Goal: Task Accomplishment & Management: Use online tool/utility

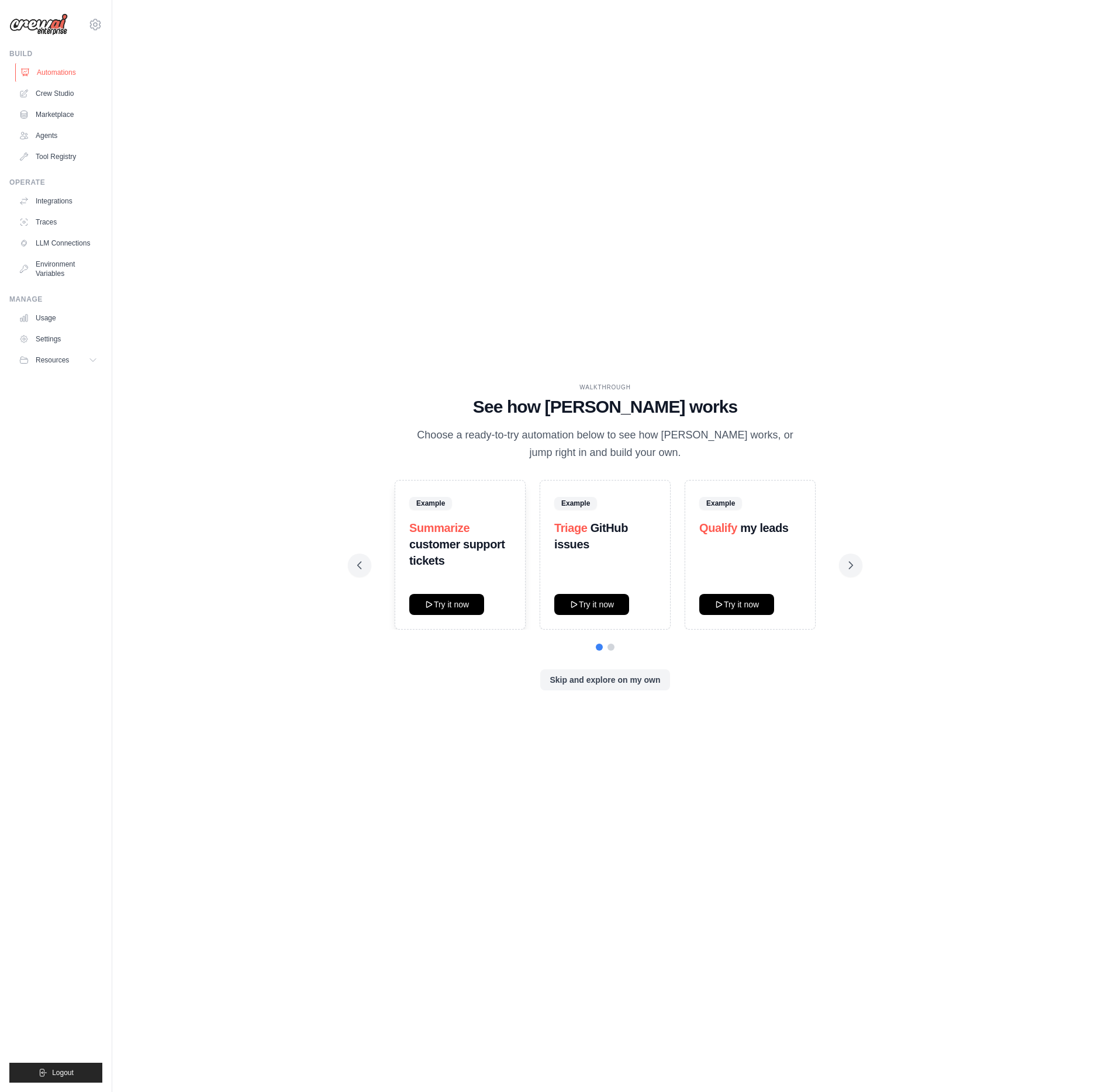
click at [66, 74] on link "Automations" at bounding box center [59, 73] width 89 height 19
click at [55, 244] on link "LLM Connections" at bounding box center [59, 243] width 89 height 19
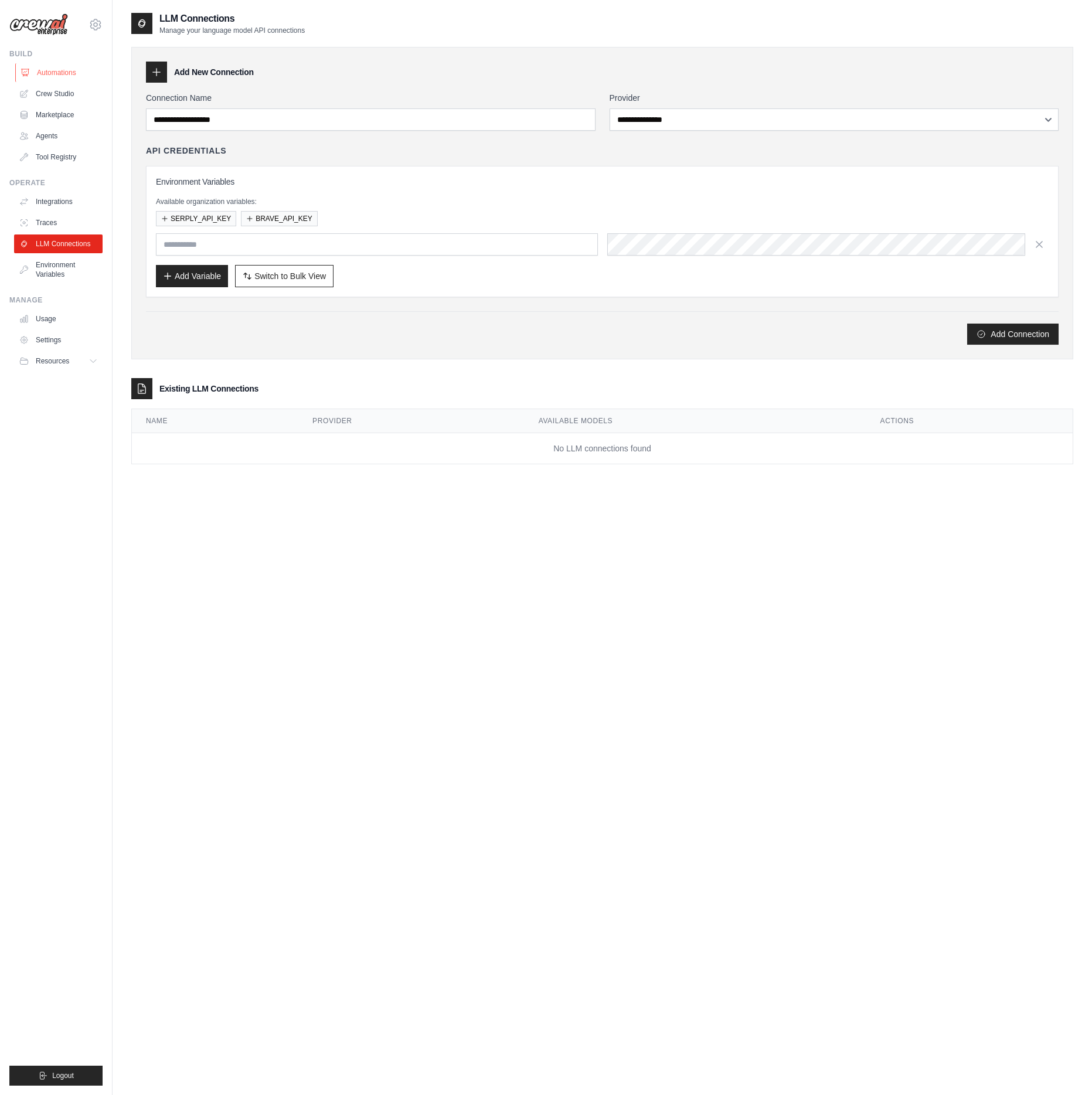
click at [61, 74] on link "Automations" at bounding box center [59, 73] width 89 height 19
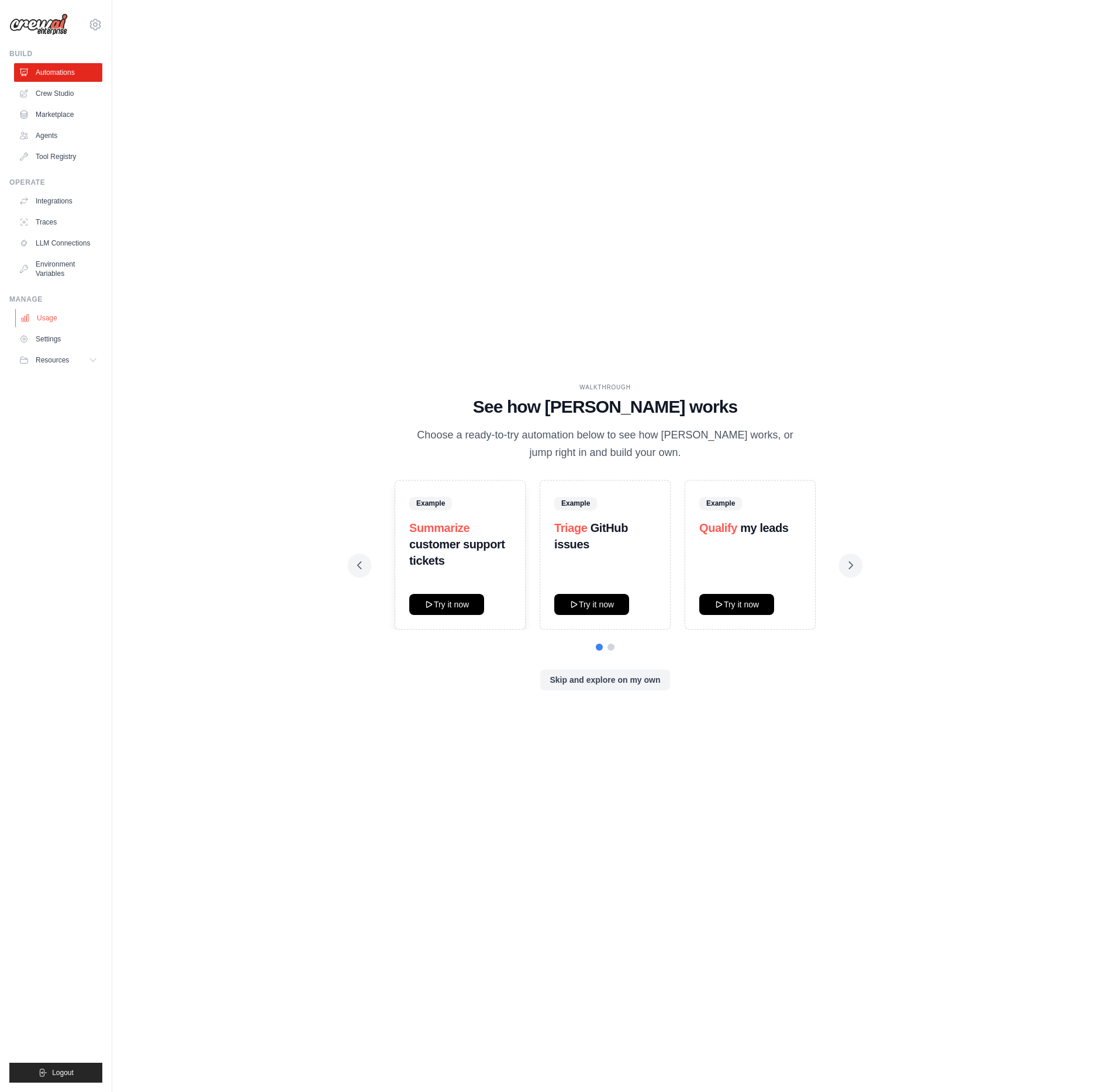
click at [58, 316] on link "Usage" at bounding box center [59, 318] width 89 height 19
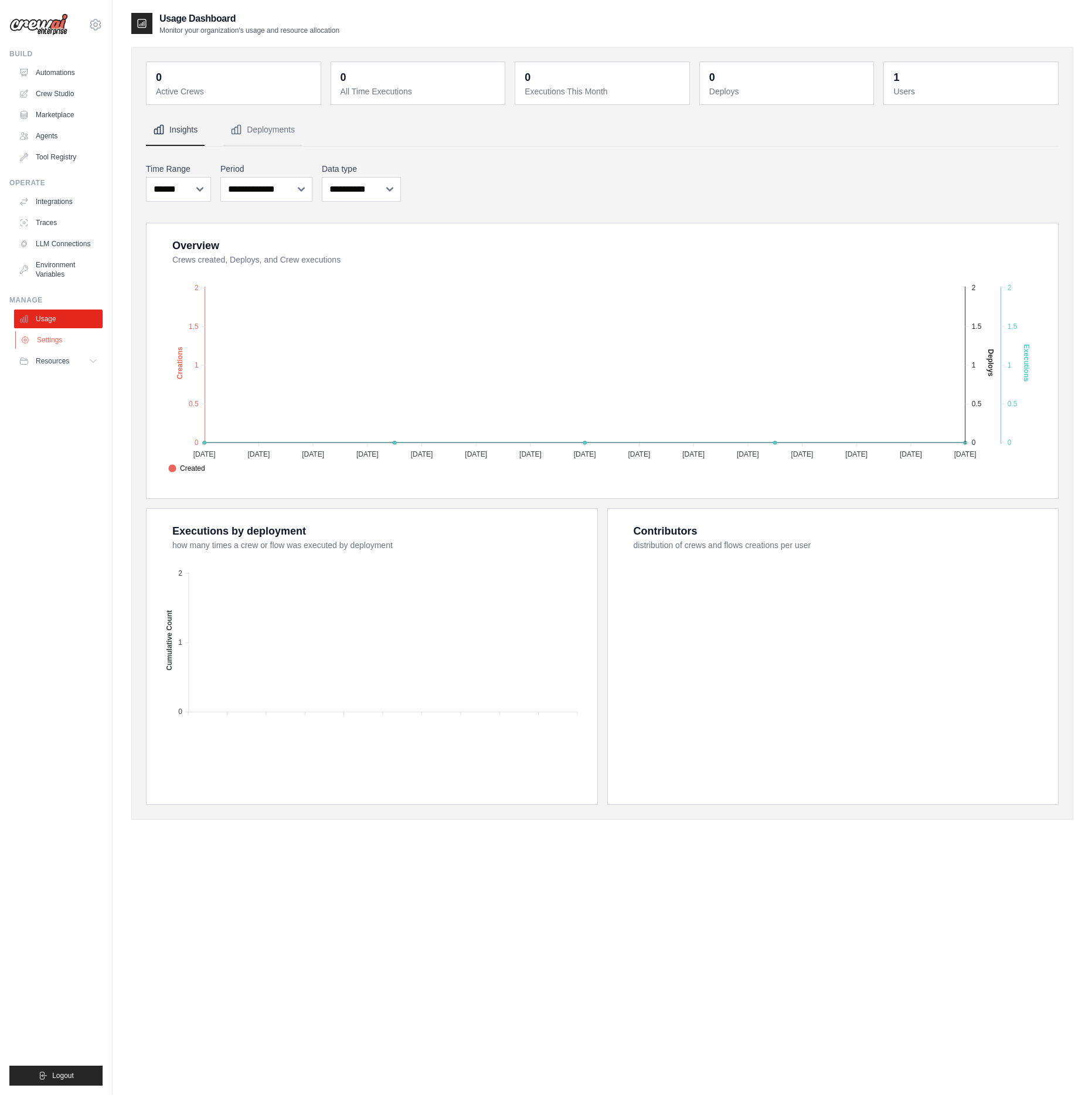
click at [60, 348] on link "Settings" at bounding box center [59, 340] width 89 height 19
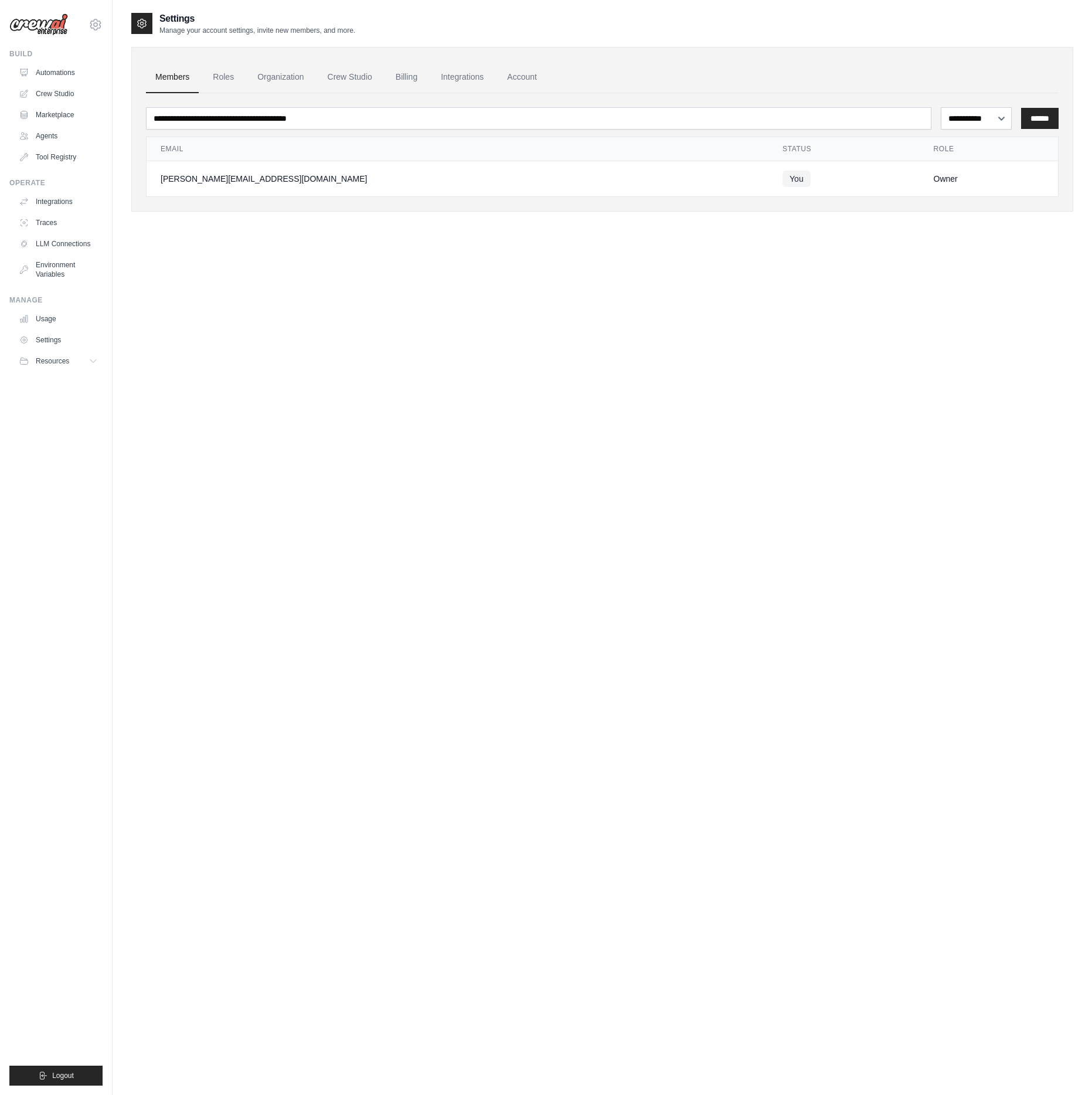
click at [60, 372] on ul "Build Automations Crew Studio Marketplace Agents" at bounding box center [56, 567] width 93 height 1037
click at [42, 360] on span "Resources" at bounding box center [53, 361] width 33 height 9
click at [44, 75] on link "Automations" at bounding box center [59, 73] width 89 height 19
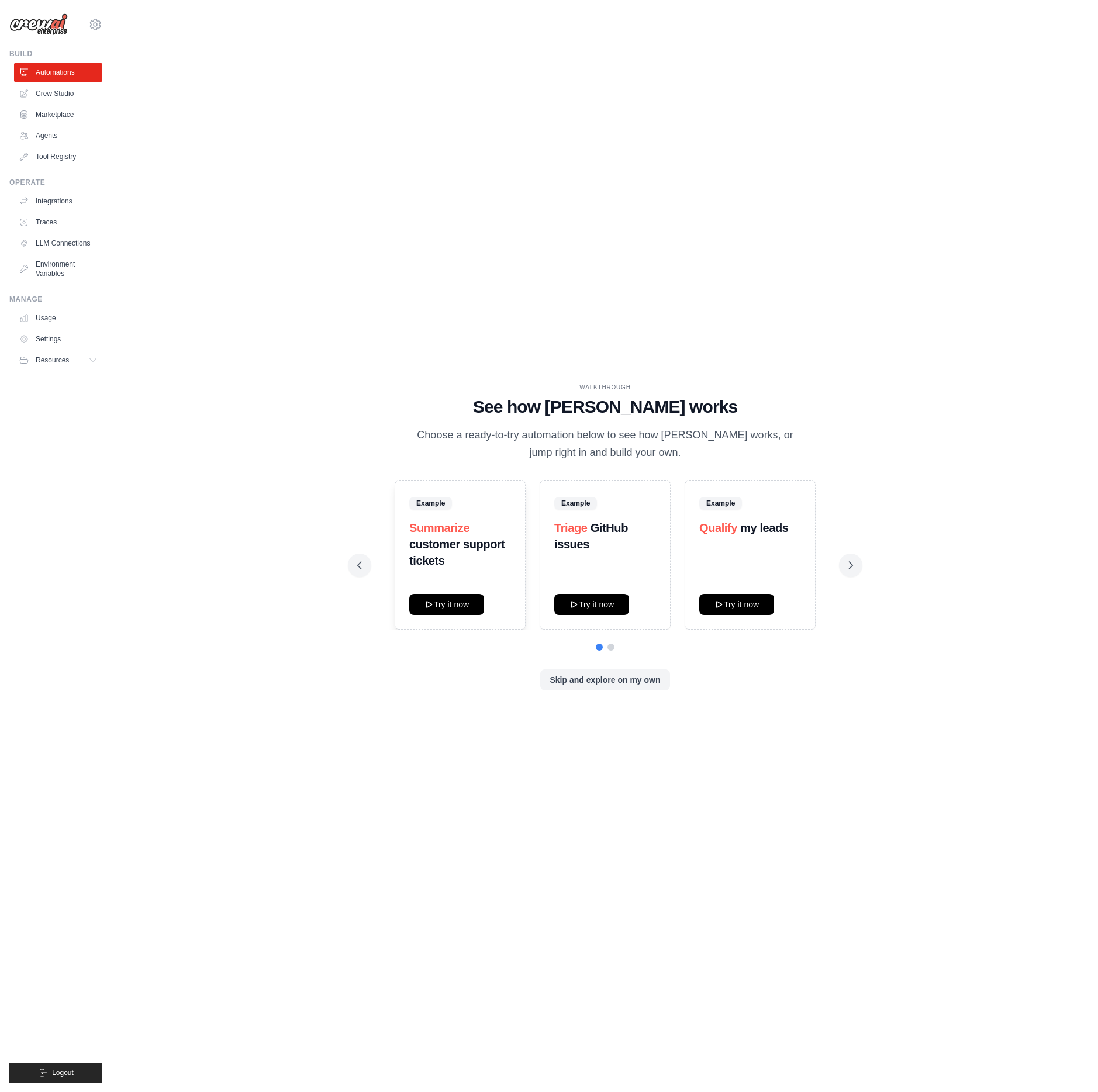
click at [85, 27] on div "stefan@premex.se Settings" at bounding box center [55, 19] width 93 height 37
click at [95, 20] on icon at bounding box center [95, 24] width 11 height 10
click at [54, 28] on img at bounding box center [38, 24] width 58 height 22
click at [60, 96] on link "Crew Studio" at bounding box center [59, 94] width 89 height 19
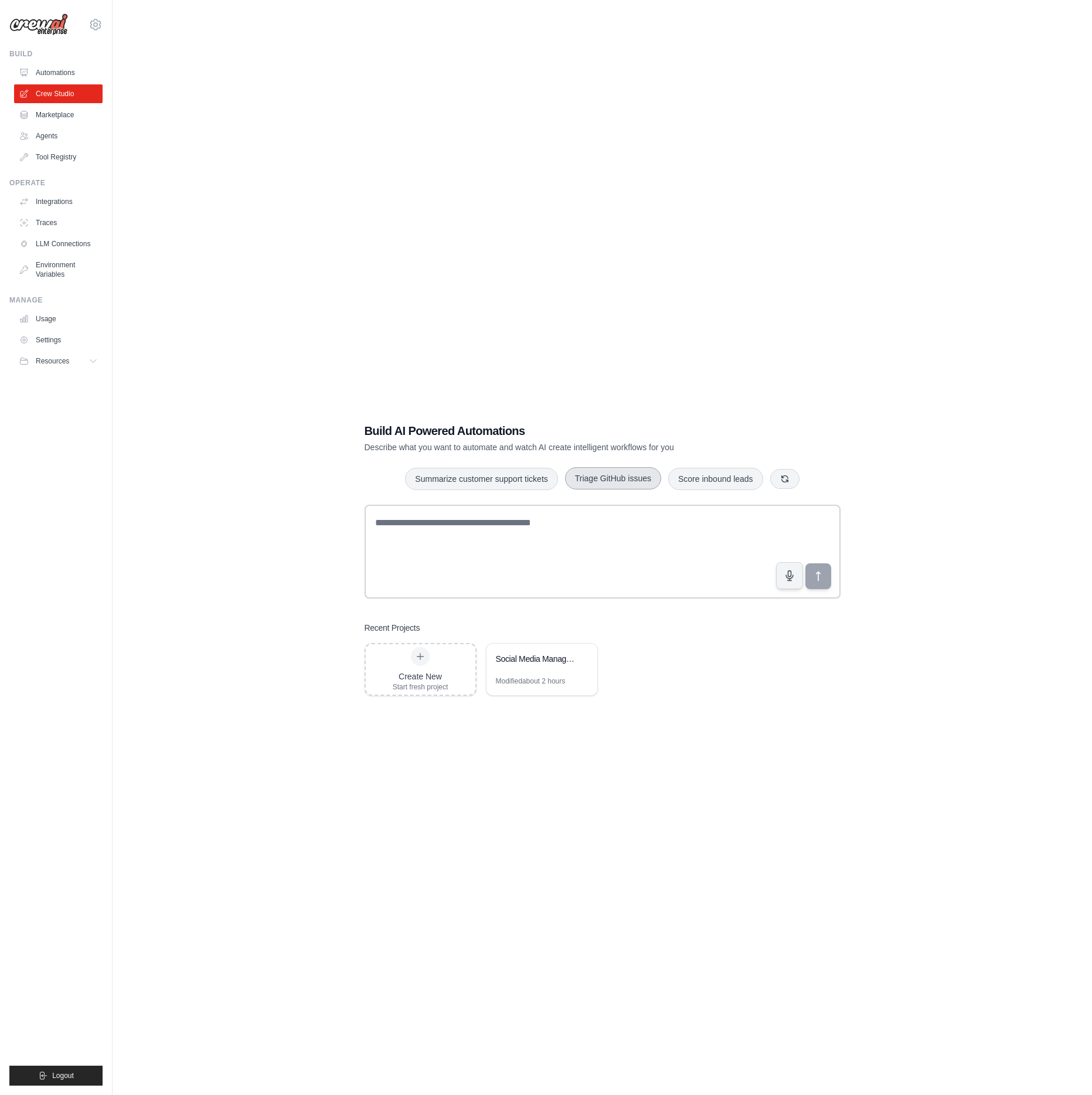
click at [613, 481] on button "Triage GitHub issues" at bounding box center [613, 478] width 96 height 22
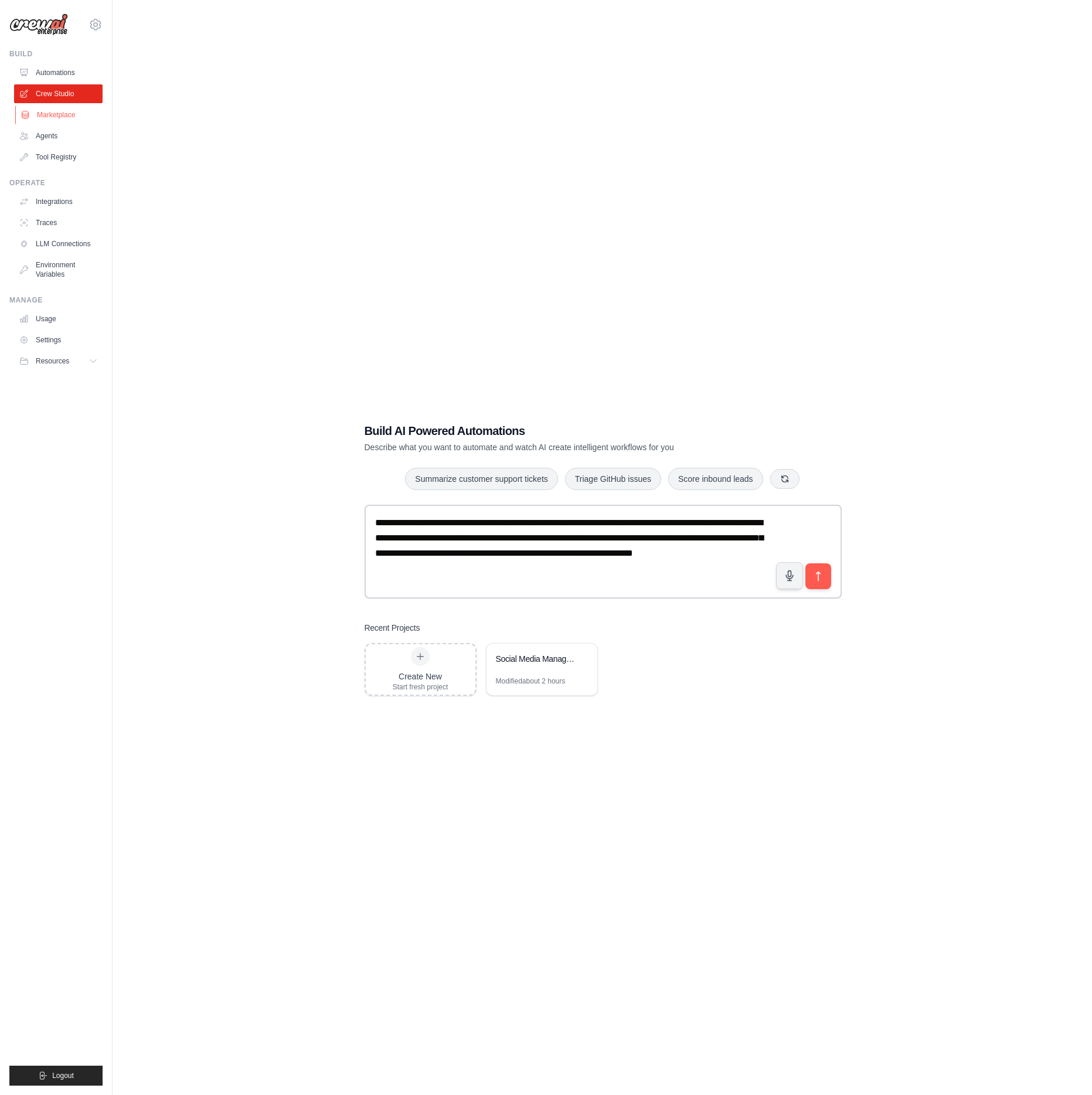
click at [61, 118] on link "Marketplace" at bounding box center [59, 115] width 89 height 19
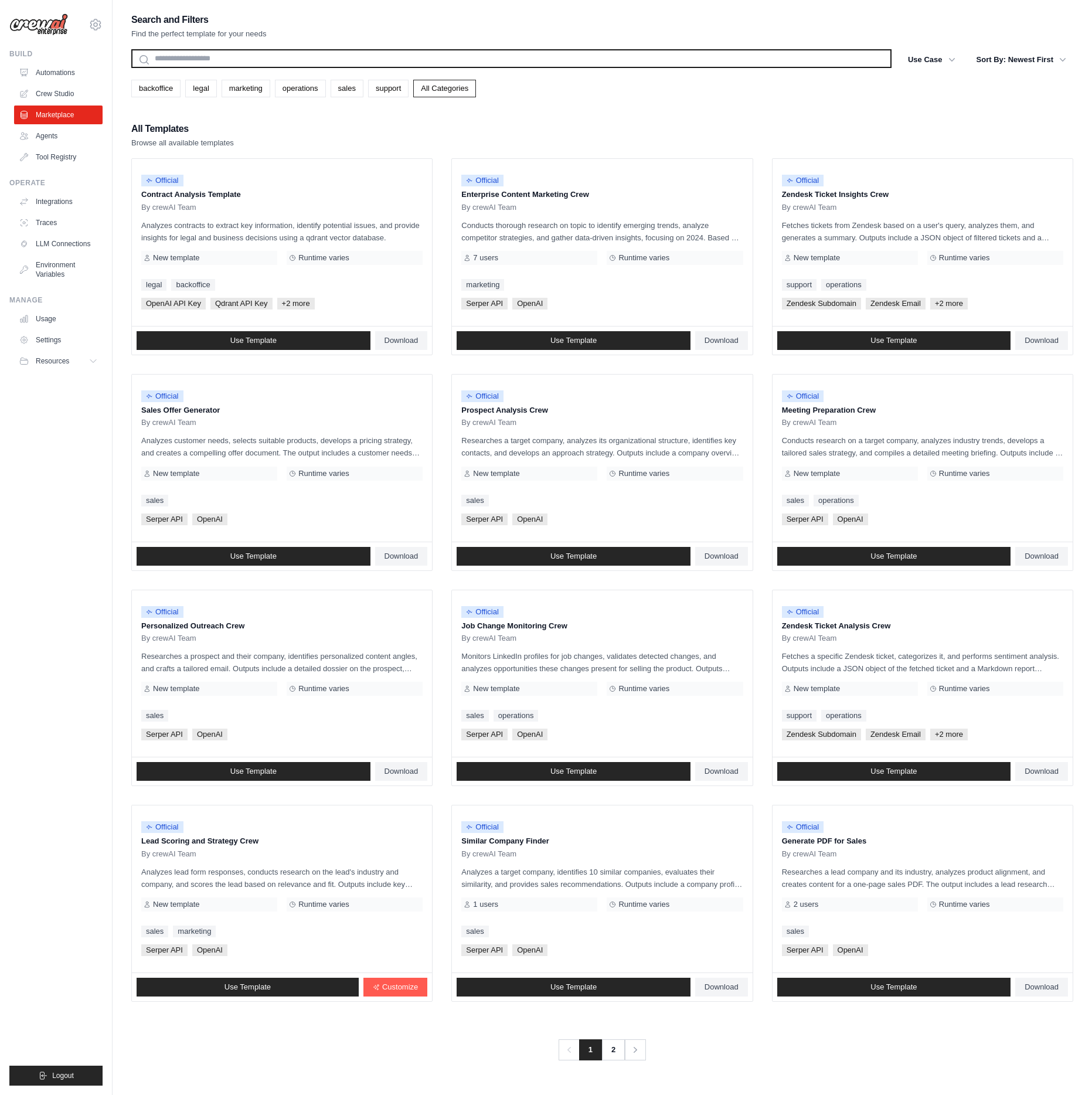
click at [242, 56] on input "text" at bounding box center [511, 58] width 760 height 19
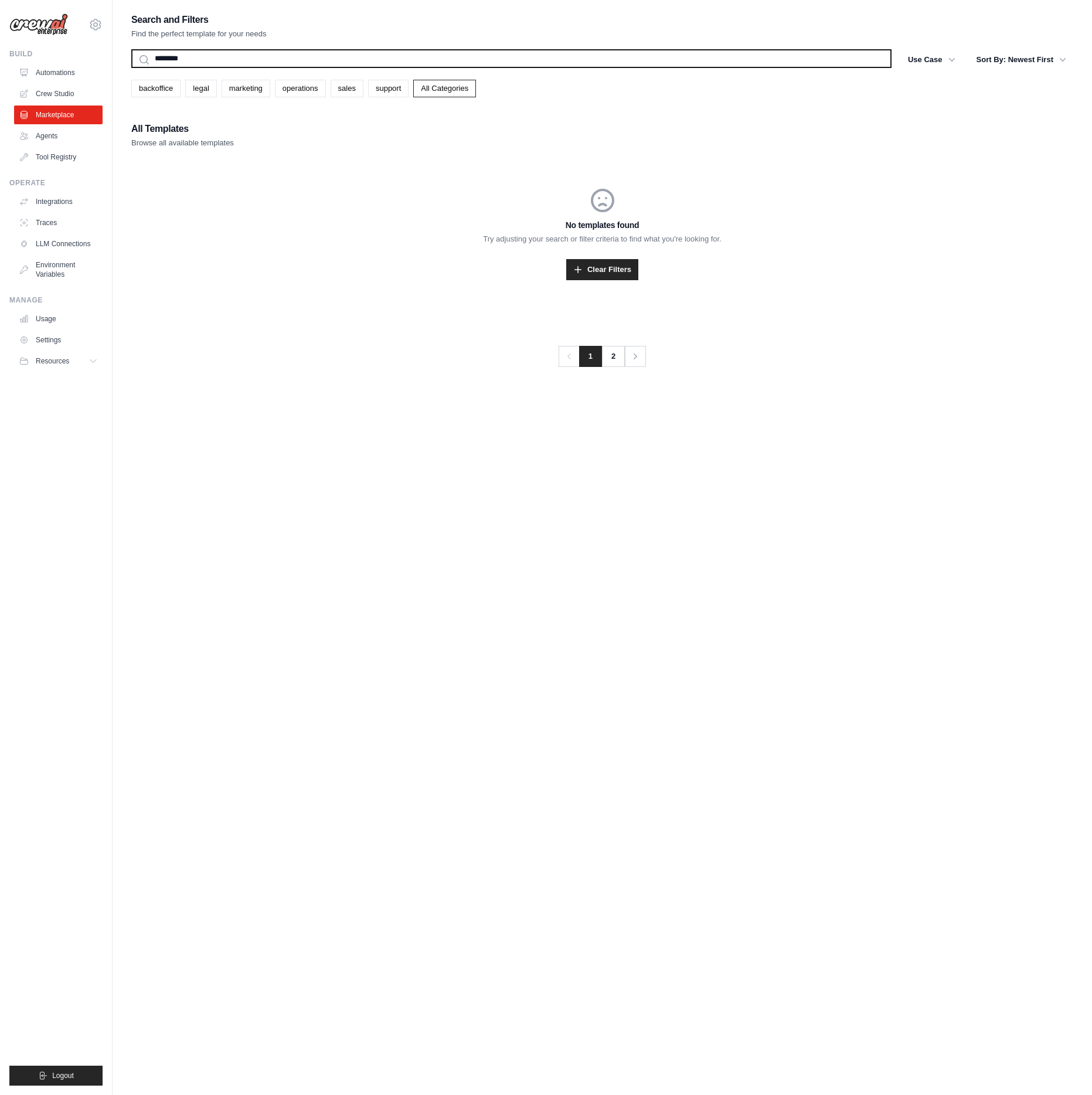
type input "********"
click at [131, 67] on button "Search" at bounding box center [131, 67] width 1 height 1
click at [252, 55] on input "********" at bounding box center [511, 58] width 760 height 19
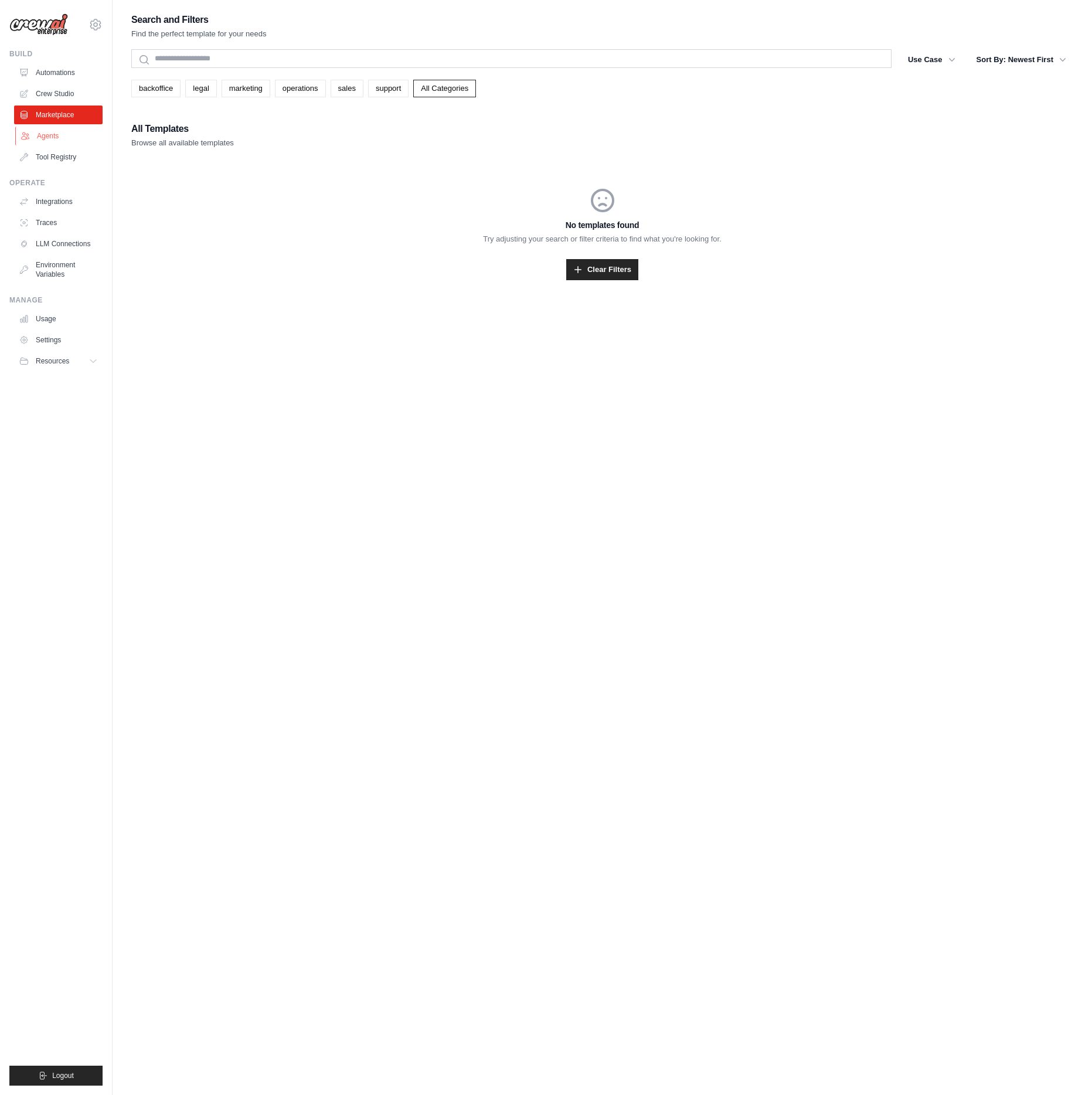
click at [45, 135] on link "Agents" at bounding box center [59, 136] width 89 height 19
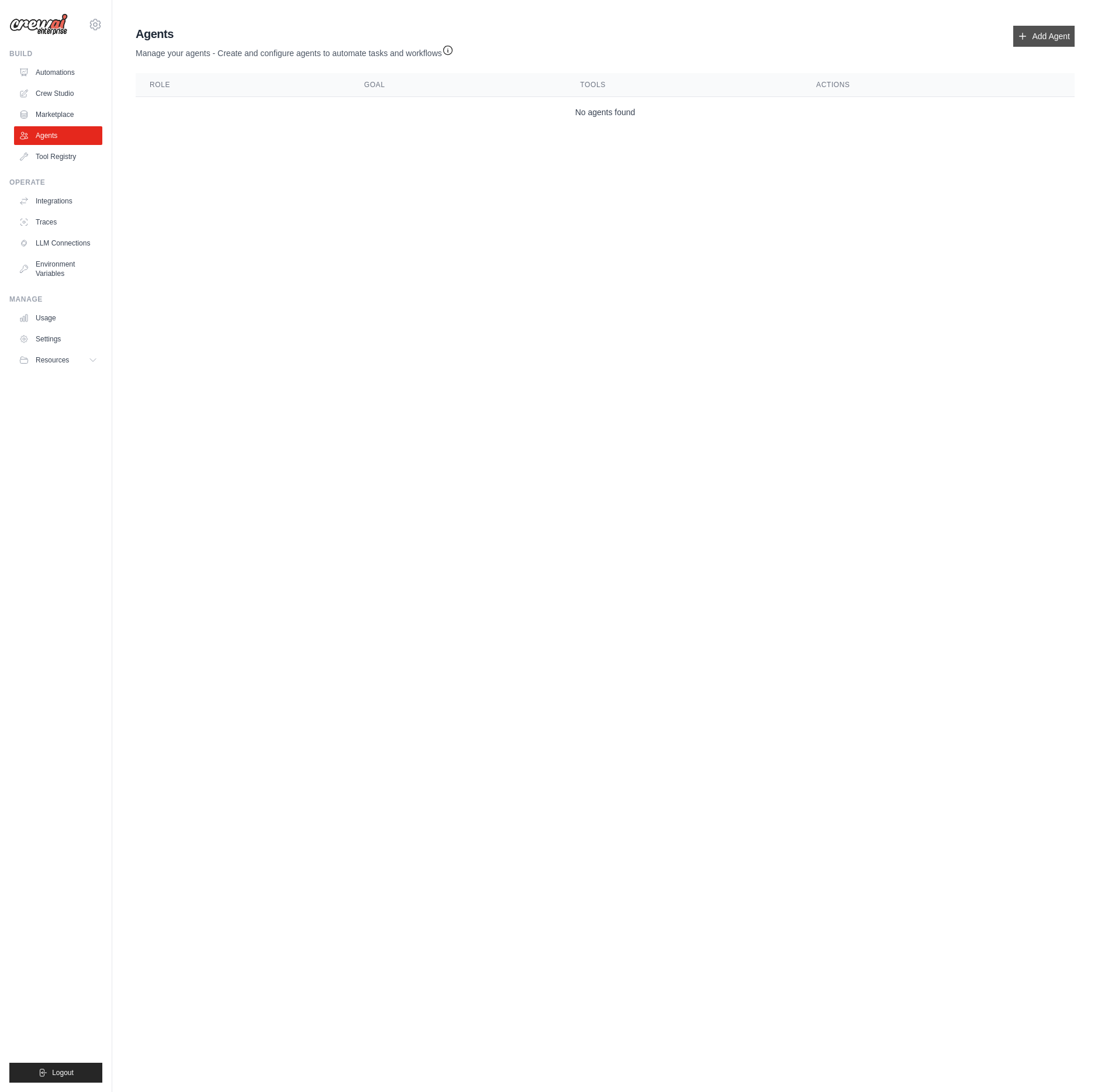
click at [1055, 36] on link "Add Agent" at bounding box center [1043, 36] width 61 height 21
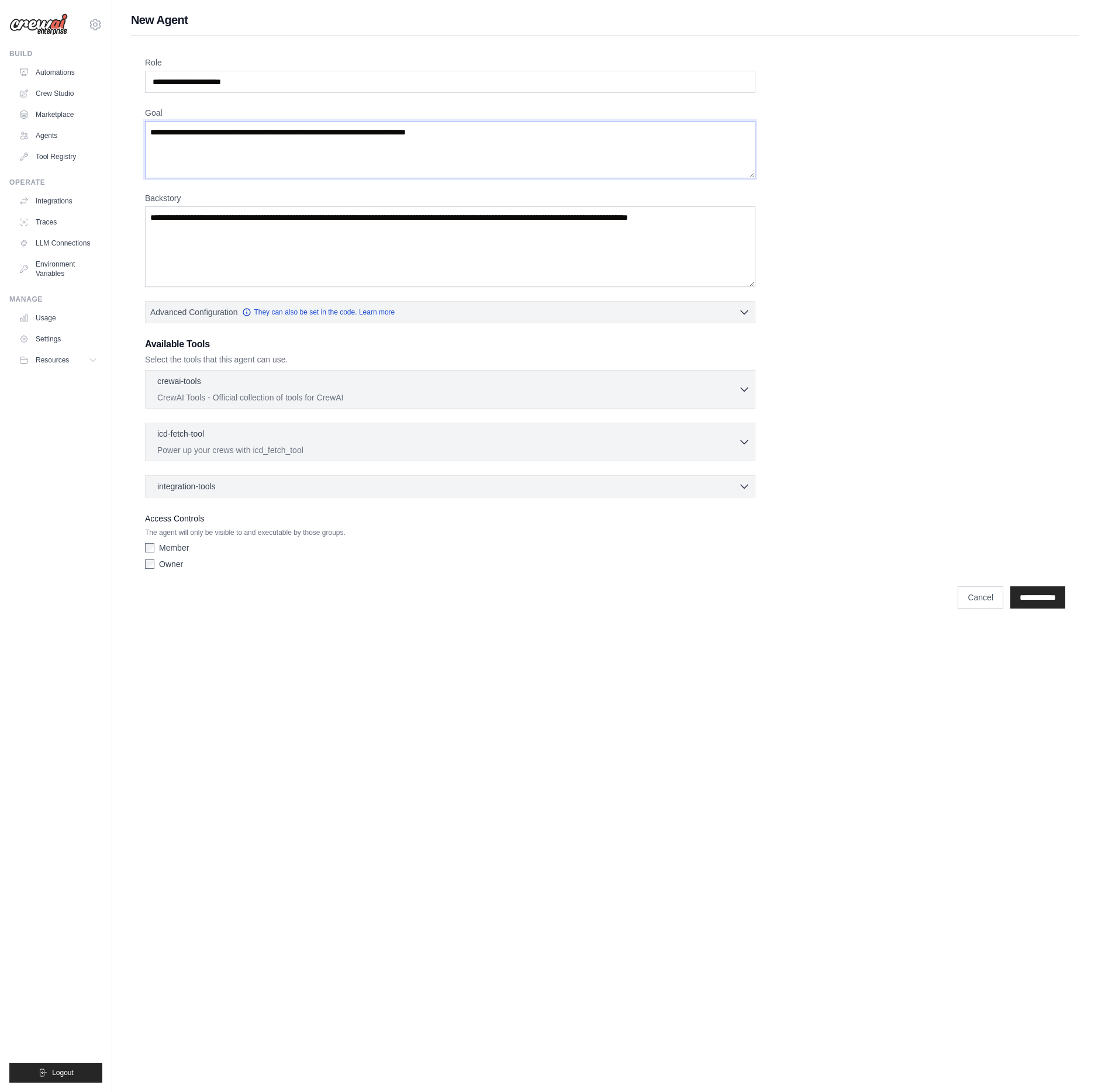
click at [157, 132] on textarea "Goal" at bounding box center [450, 150] width 611 height 58
click at [232, 135] on textarea "Goal" at bounding box center [450, 150] width 611 height 58
click at [54, 269] on link "Environment Variables" at bounding box center [59, 269] width 89 height 28
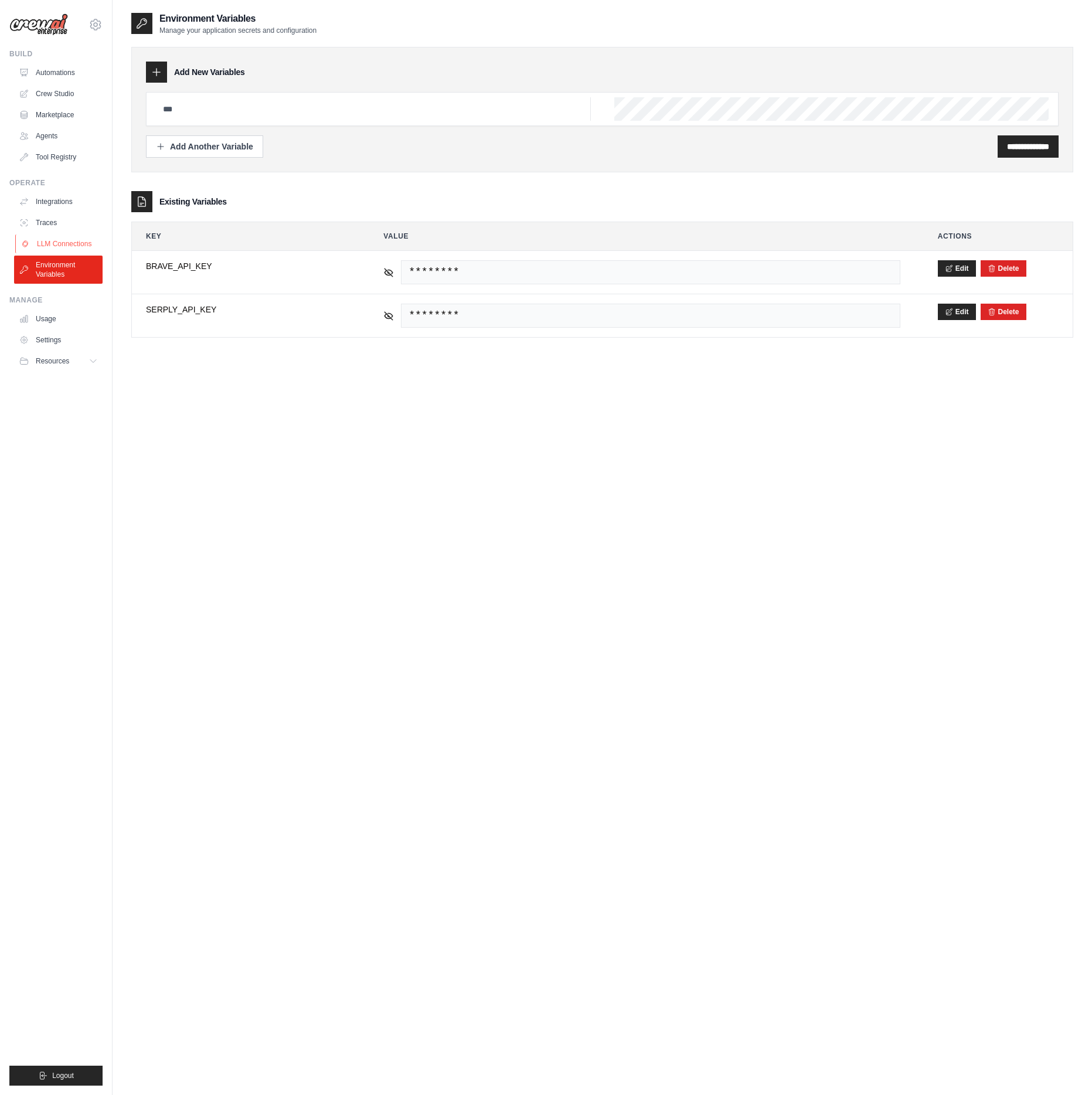
click at [67, 245] on link "LLM Connections" at bounding box center [59, 244] width 89 height 19
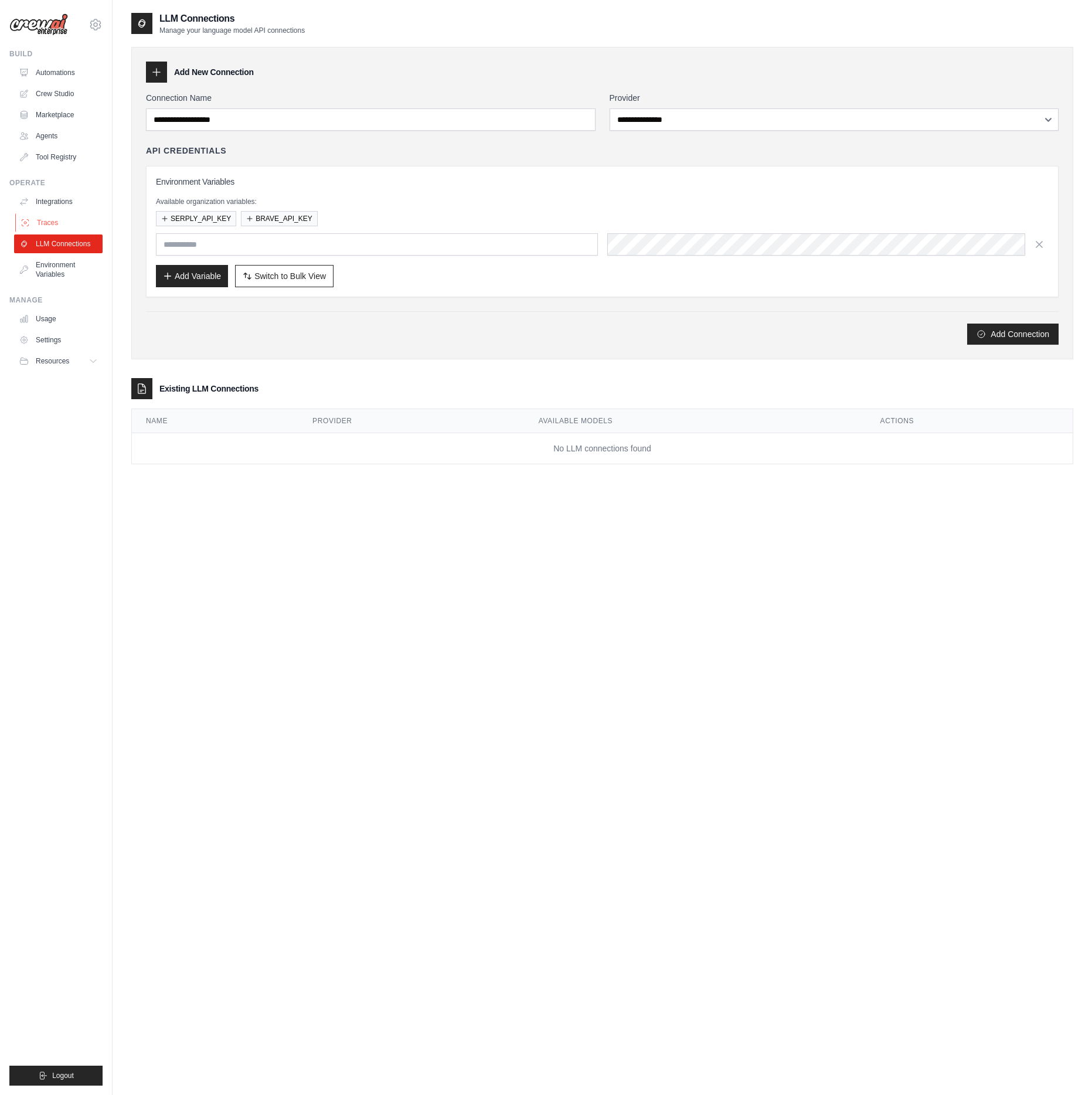
click at [45, 214] on link "Traces" at bounding box center [59, 223] width 89 height 19
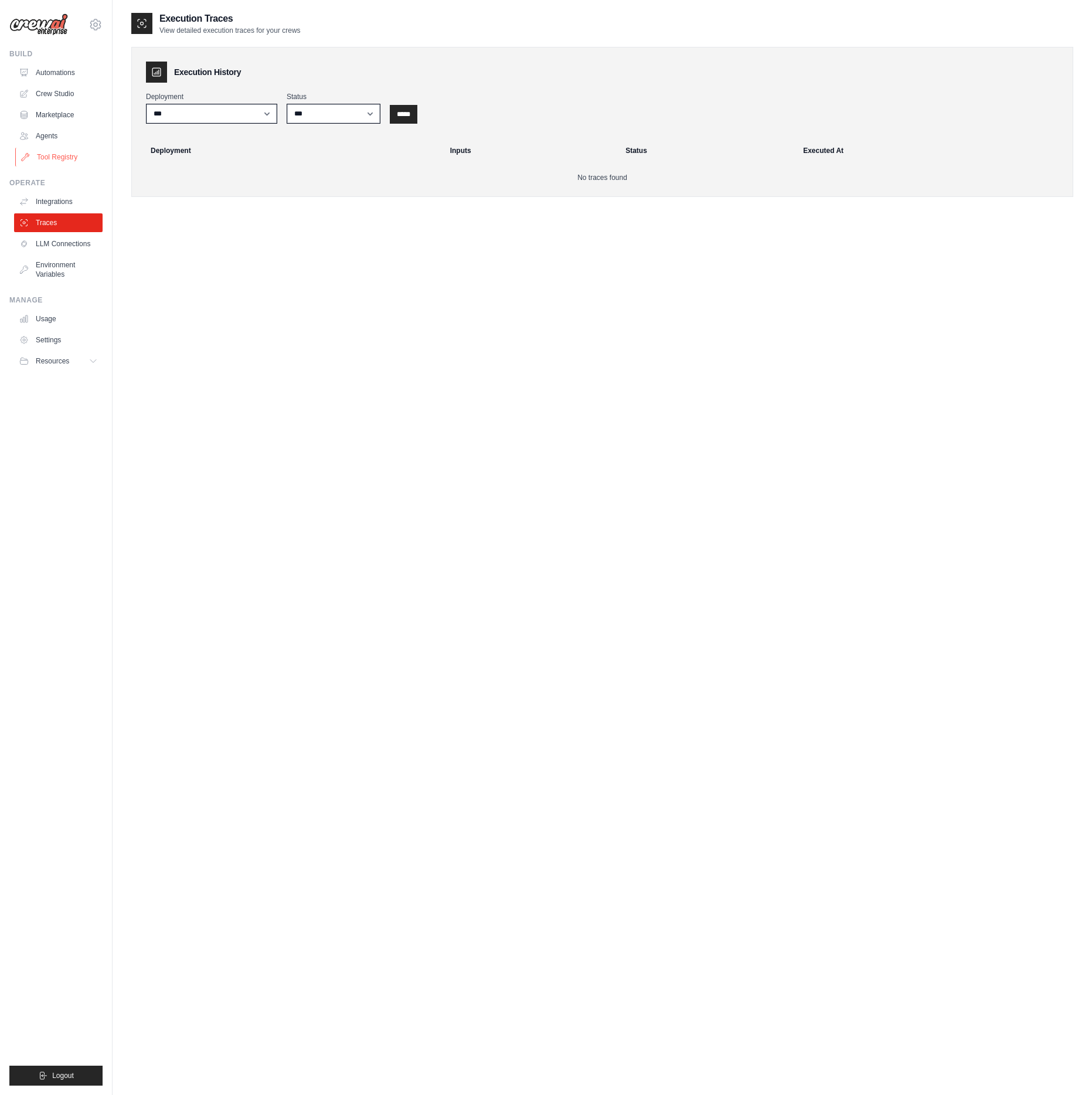
click at [54, 161] on link "Tool Registry" at bounding box center [59, 157] width 89 height 19
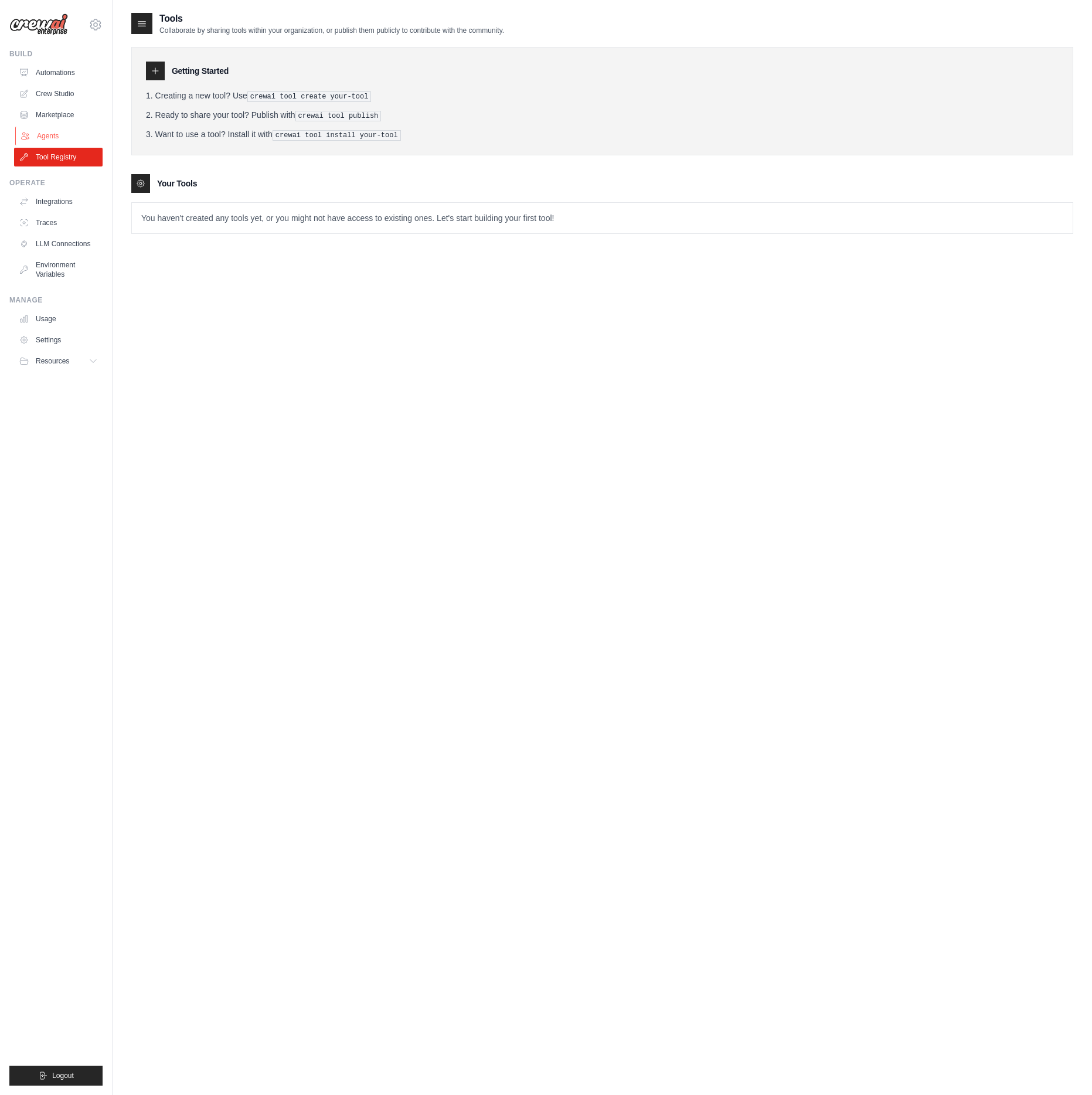
click at [67, 141] on link "Agents" at bounding box center [59, 136] width 89 height 19
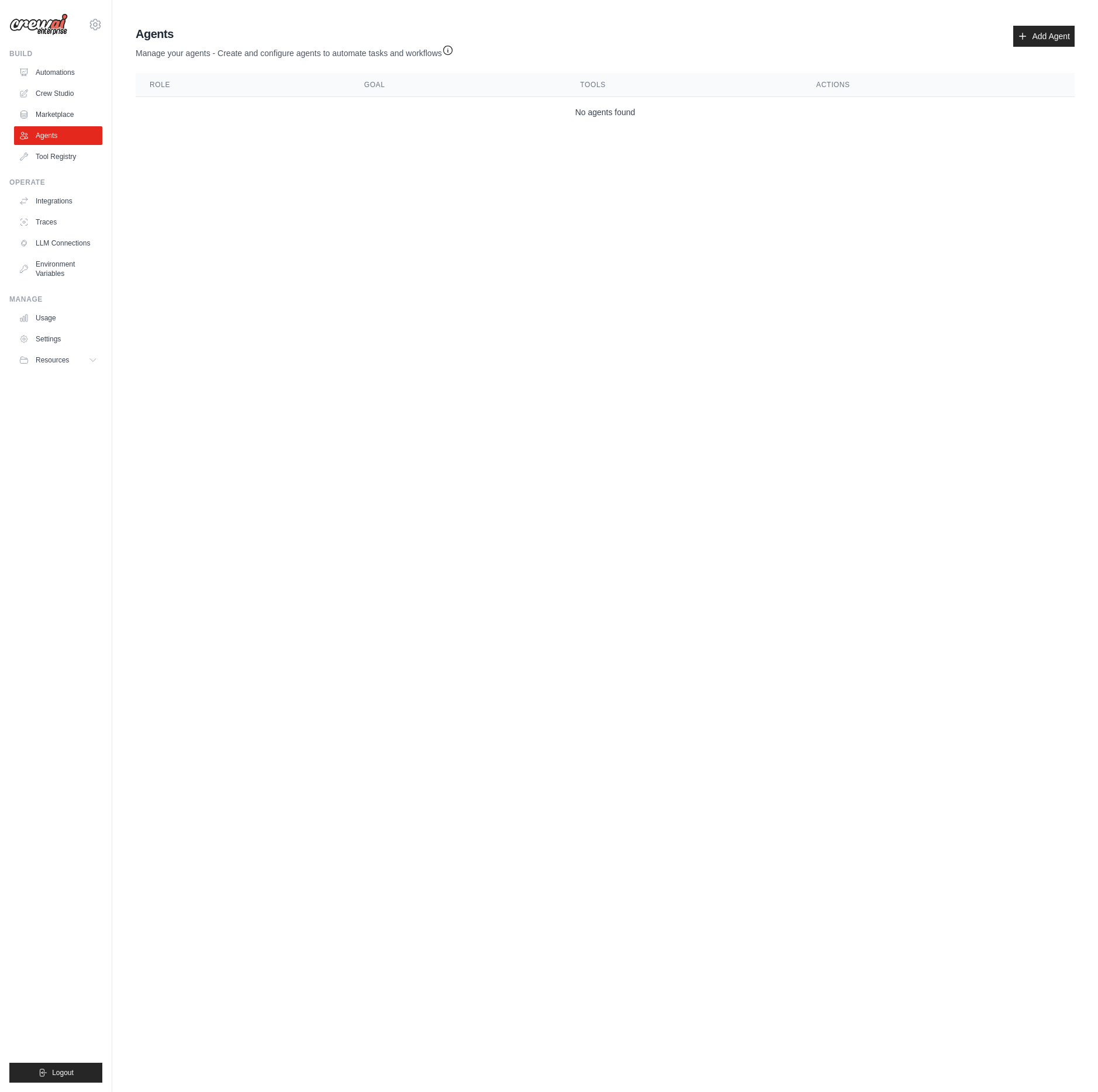
click at [57, 62] on div "Build Automations Crew Studio Marketplace Agents" at bounding box center [55, 107] width 93 height 117
click at [58, 64] on link "Automations" at bounding box center [59, 73] width 89 height 19
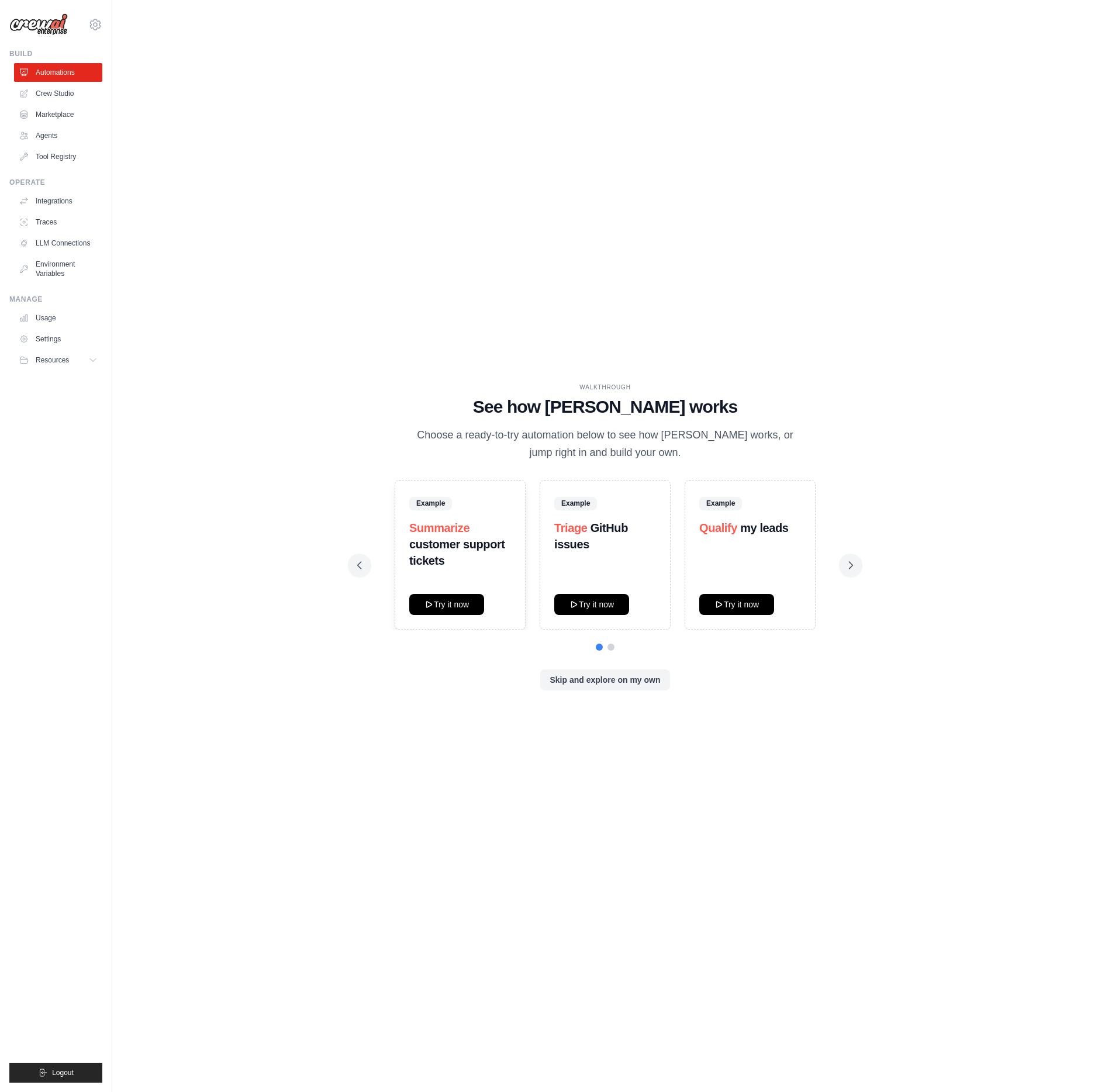
click at [58, 77] on link "Automations" at bounding box center [58, 73] width 89 height 19
click at [850, 559] on icon at bounding box center [850, 565] width 12 height 12
click at [854, 562] on icon at bounding box center [850, 565] width 12 height 12
click at [359, 568] on icon at bounding box center [359, 565] width 12 height 12
click at [857, 571] on button at bounding box center [850, 565] width 23 height 23
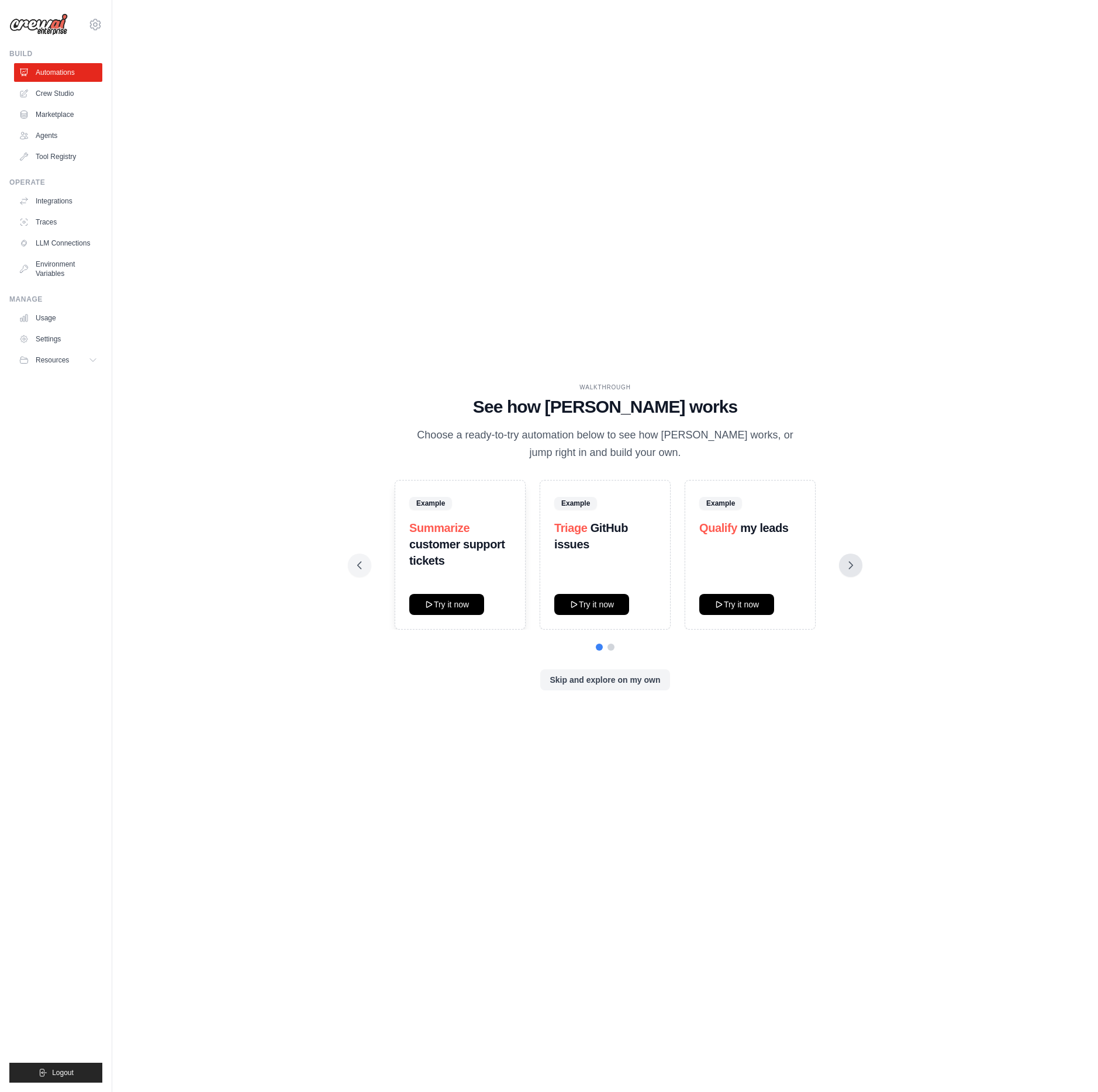
click at [852, 562] on button at bounding box center [850, 565] width 23 height 23
click at [60, 99] on link "Crew Studio" at bounding box center [59, 94] width 89 height 19
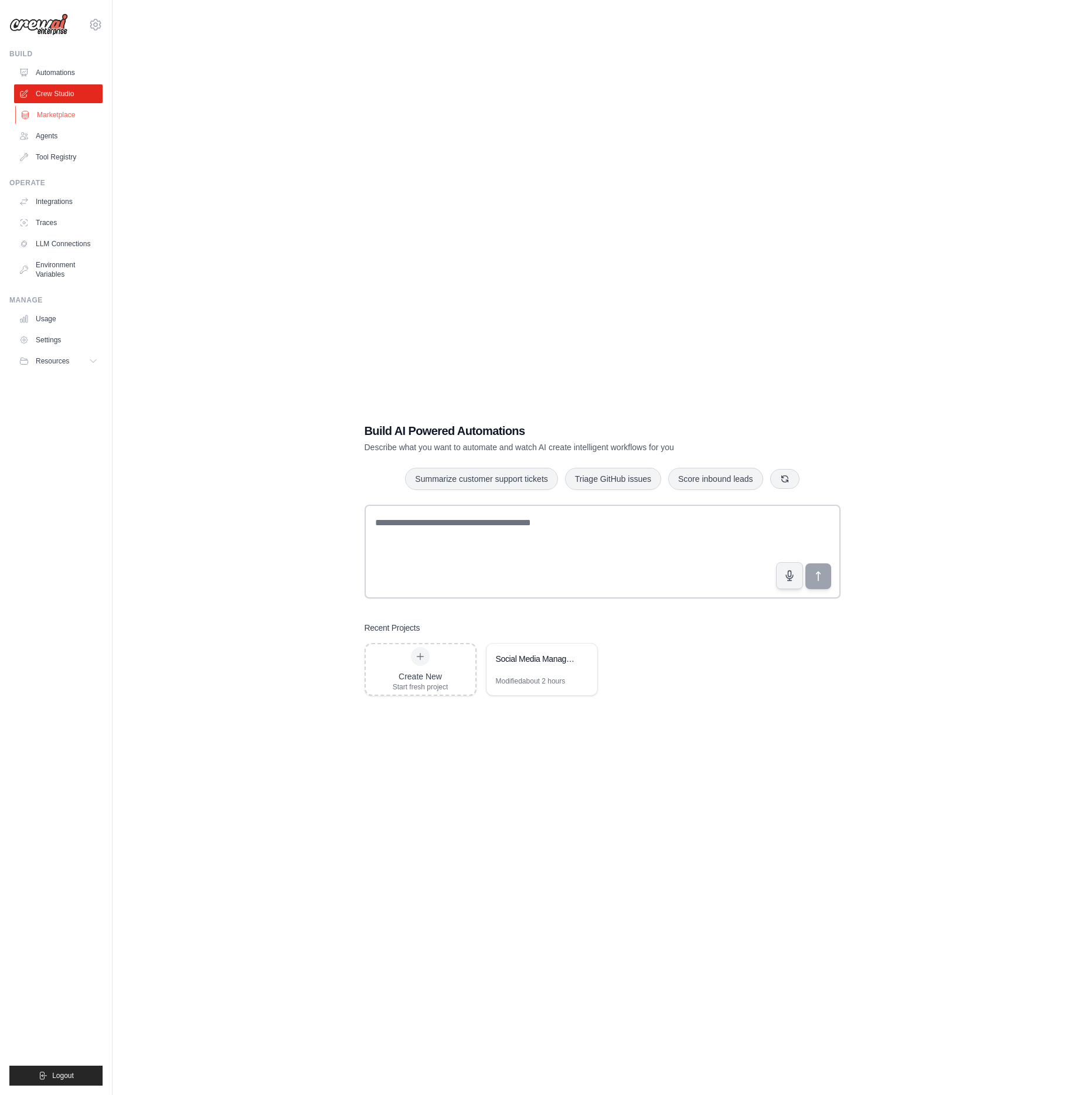
click at [77, 121] on link "Marketplace" at bounding box center [59, 115] width 89 height 19
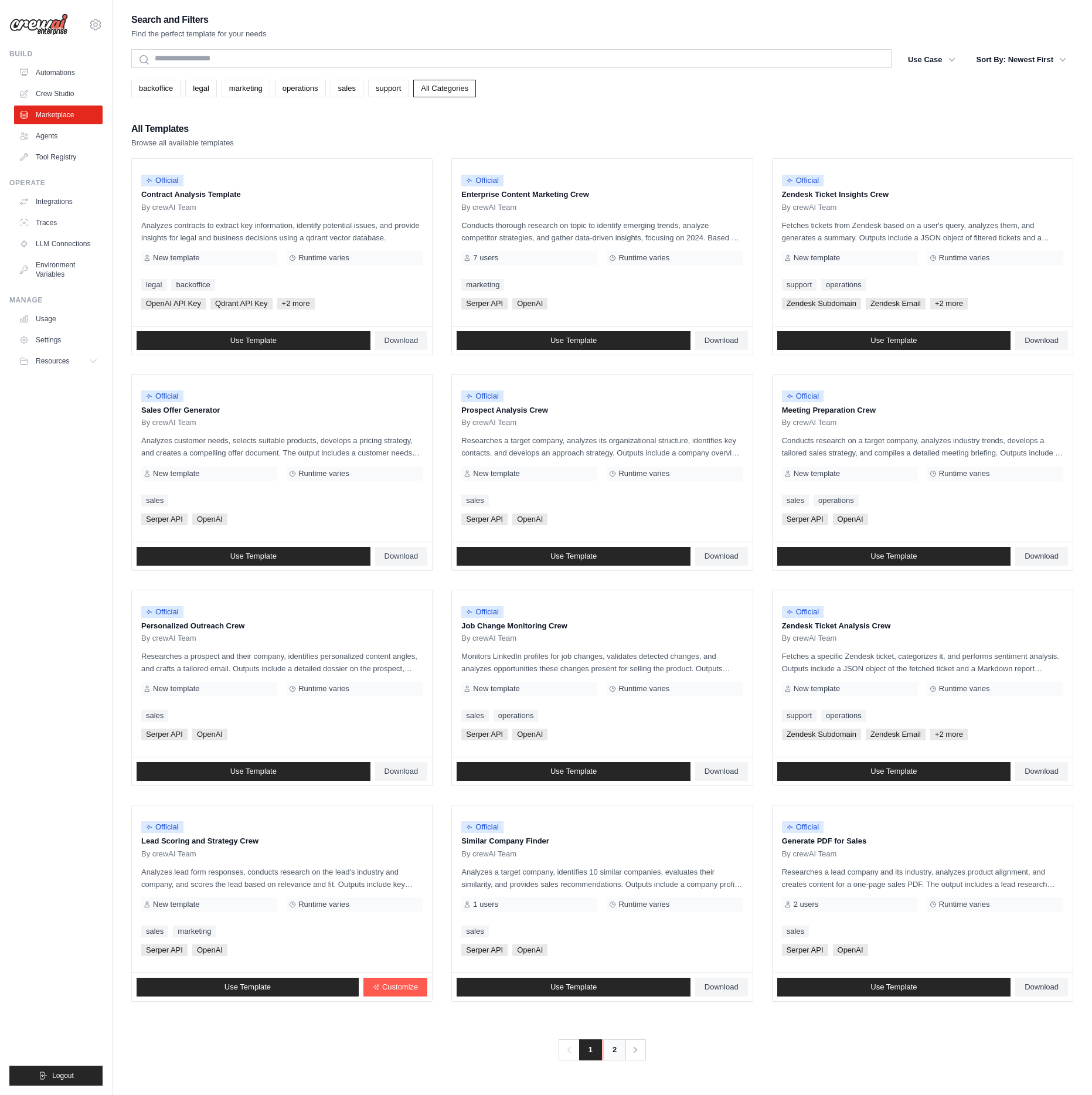
click at [619, 1055] on link "2" at bounding box center [614, 1050] width 23 height 21
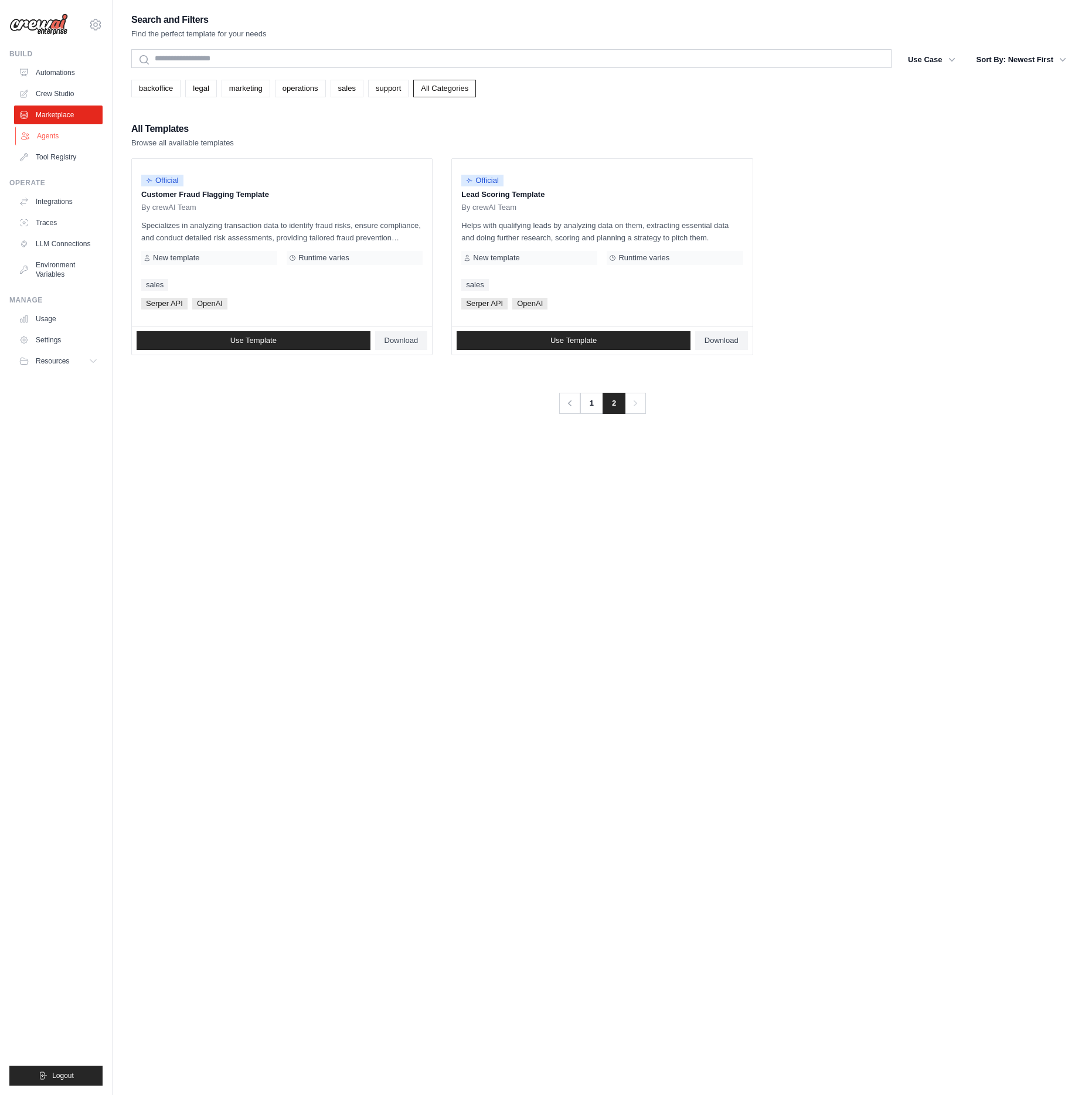
click at [48, 131] on link "Agents" at bounding box center [59, 136] width 89 height 19
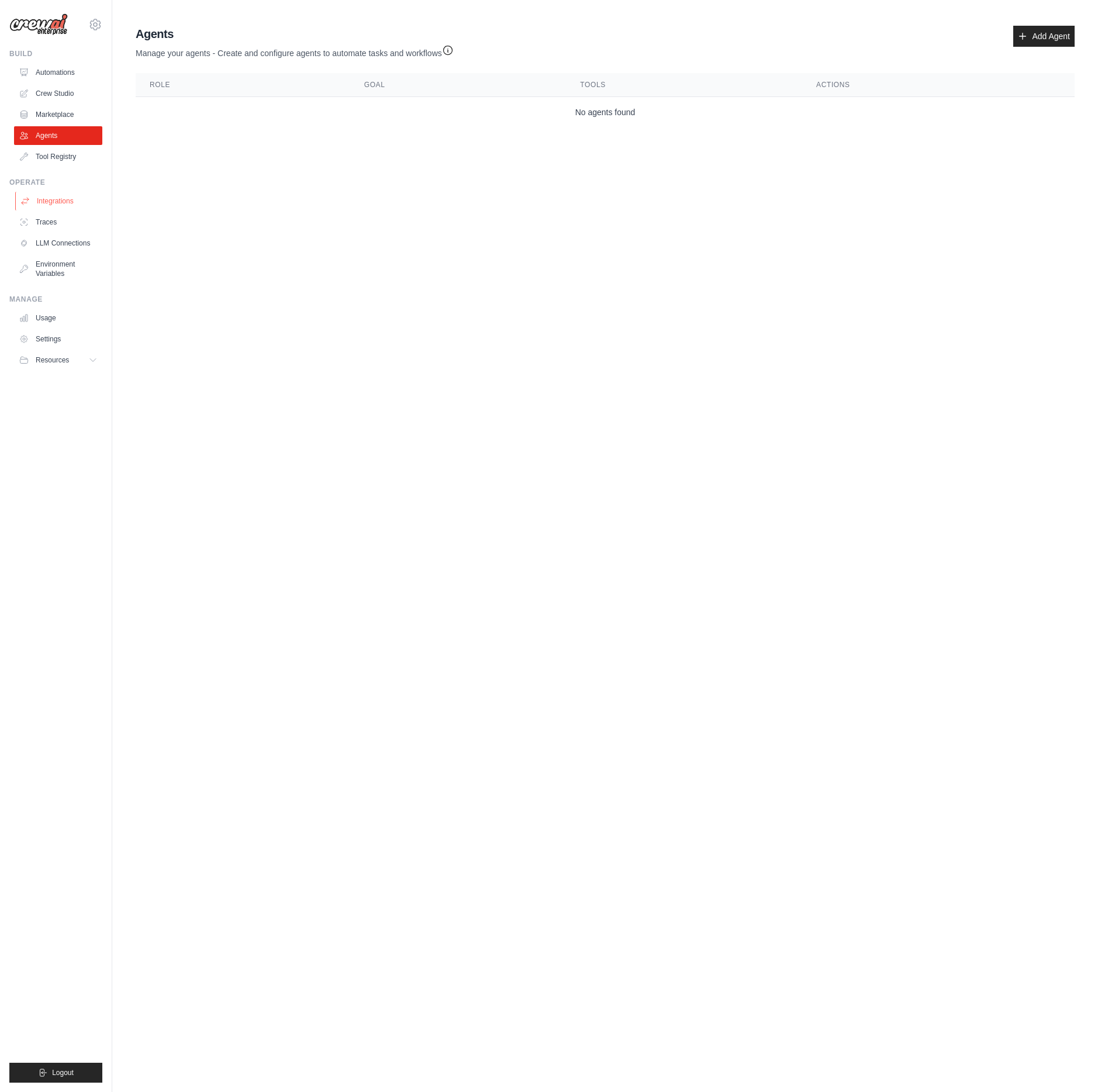
click at [40, 204] on link "Integrations" at bounding box center [59, 201] width 89 height 19
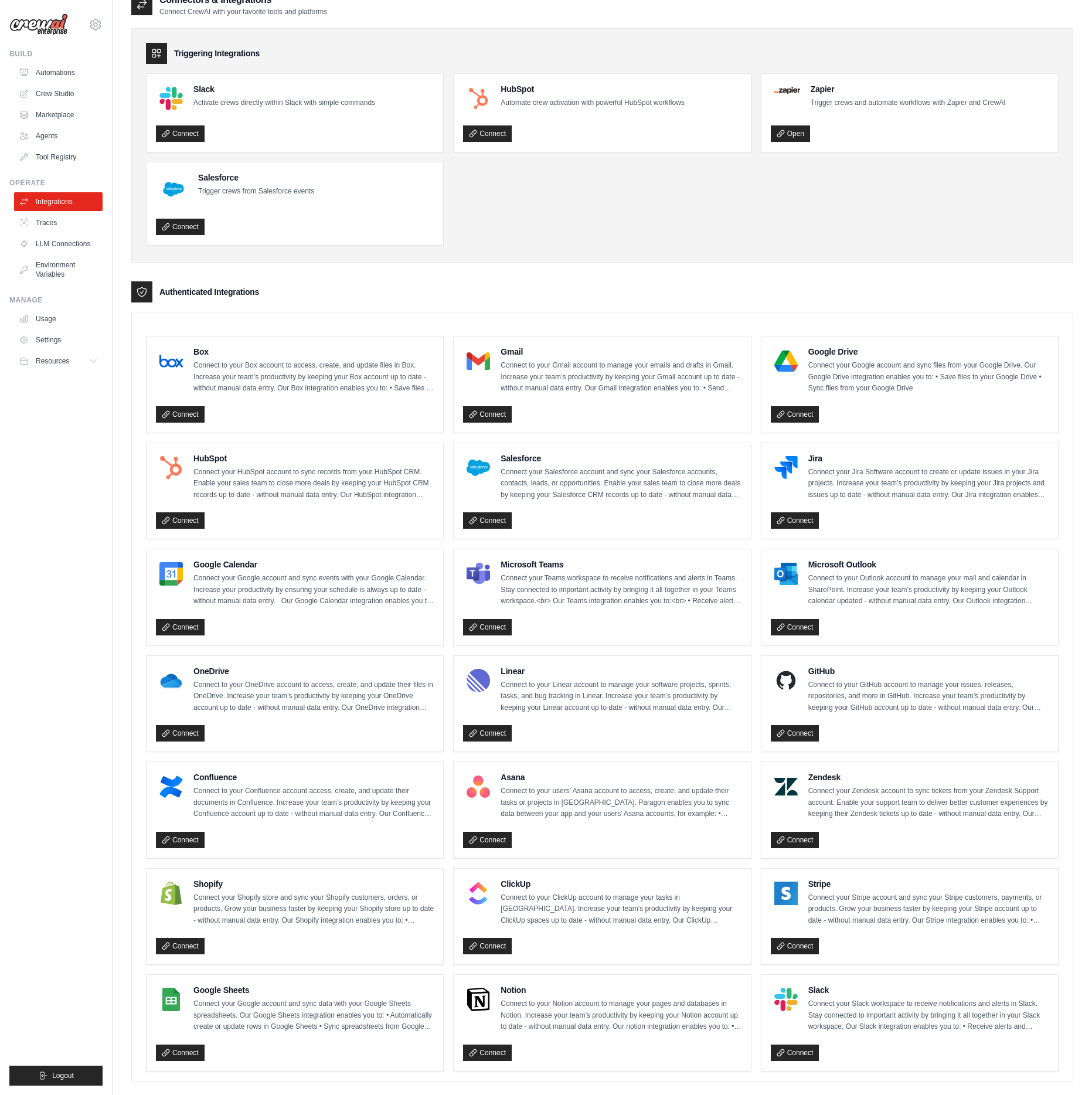
scroll to position [36, 0]
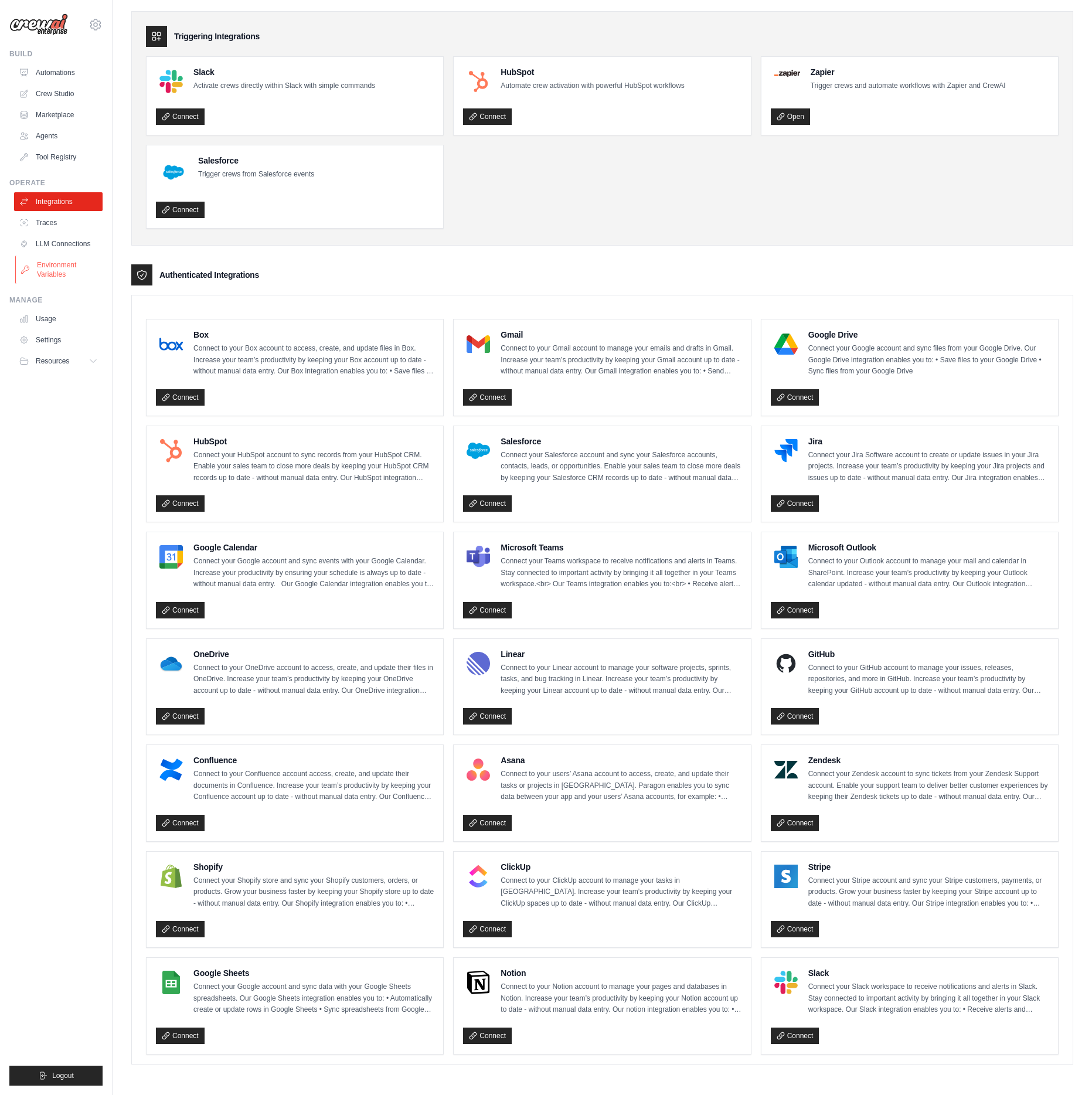
click at [48, 271] on link "Environment Variables" at bounding box center [59, 269] width 89 height 28
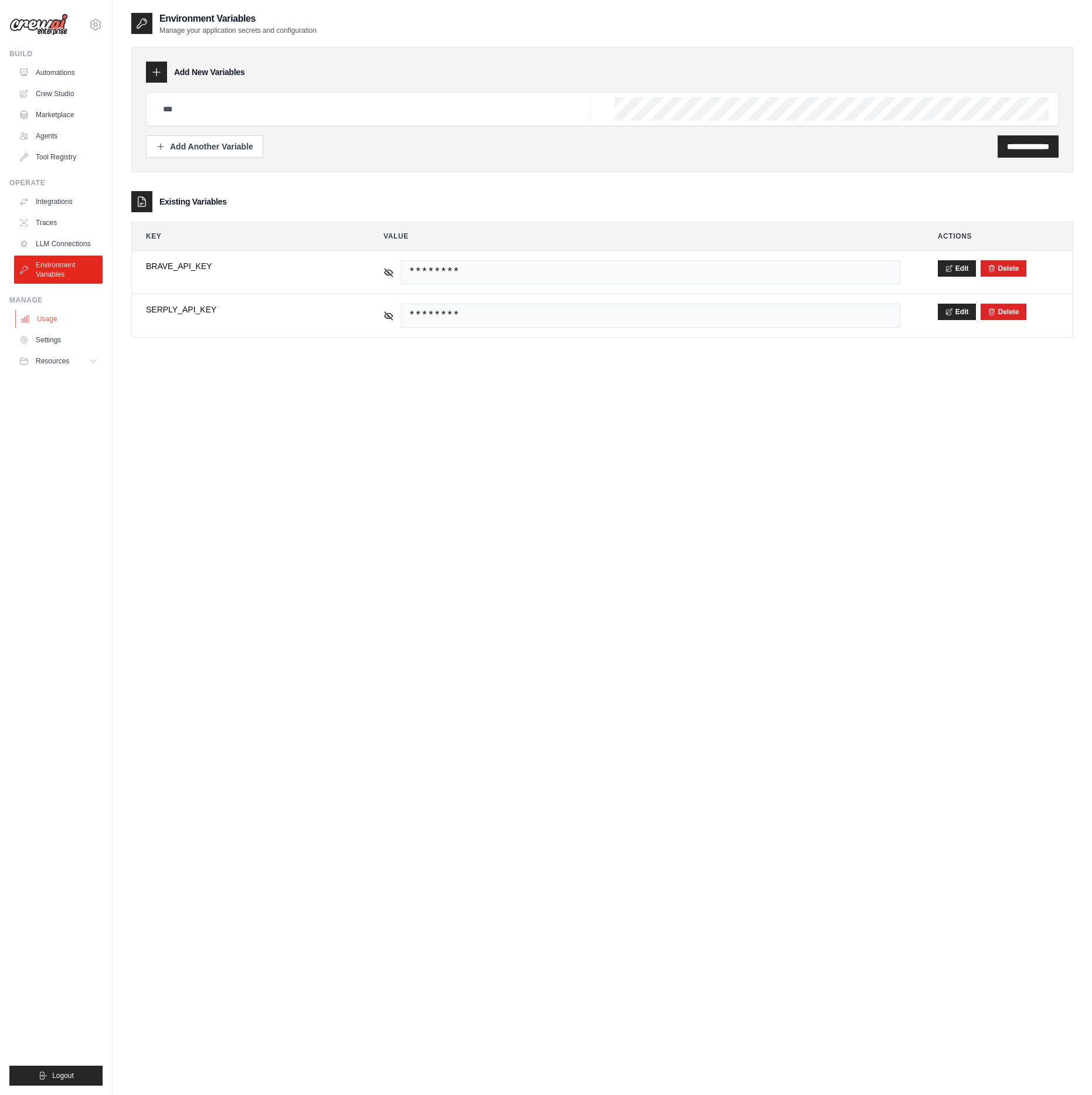
click at [44, 321] on link "Usage" at bounding box center [59, 319] width 89 height 19
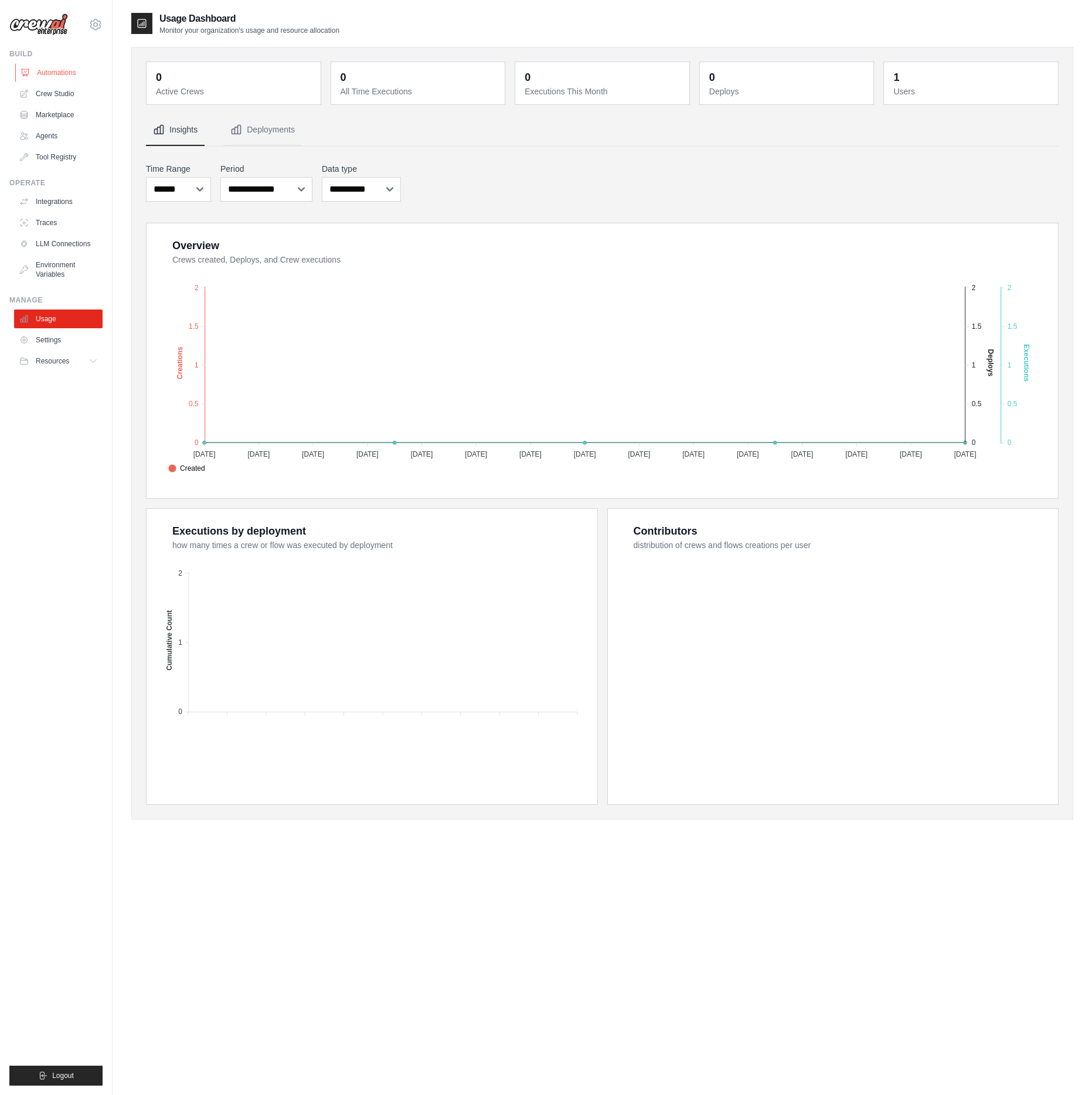
click at [61, 77] on link "Automations" at bounding box center [59, 73] width 89 height 19
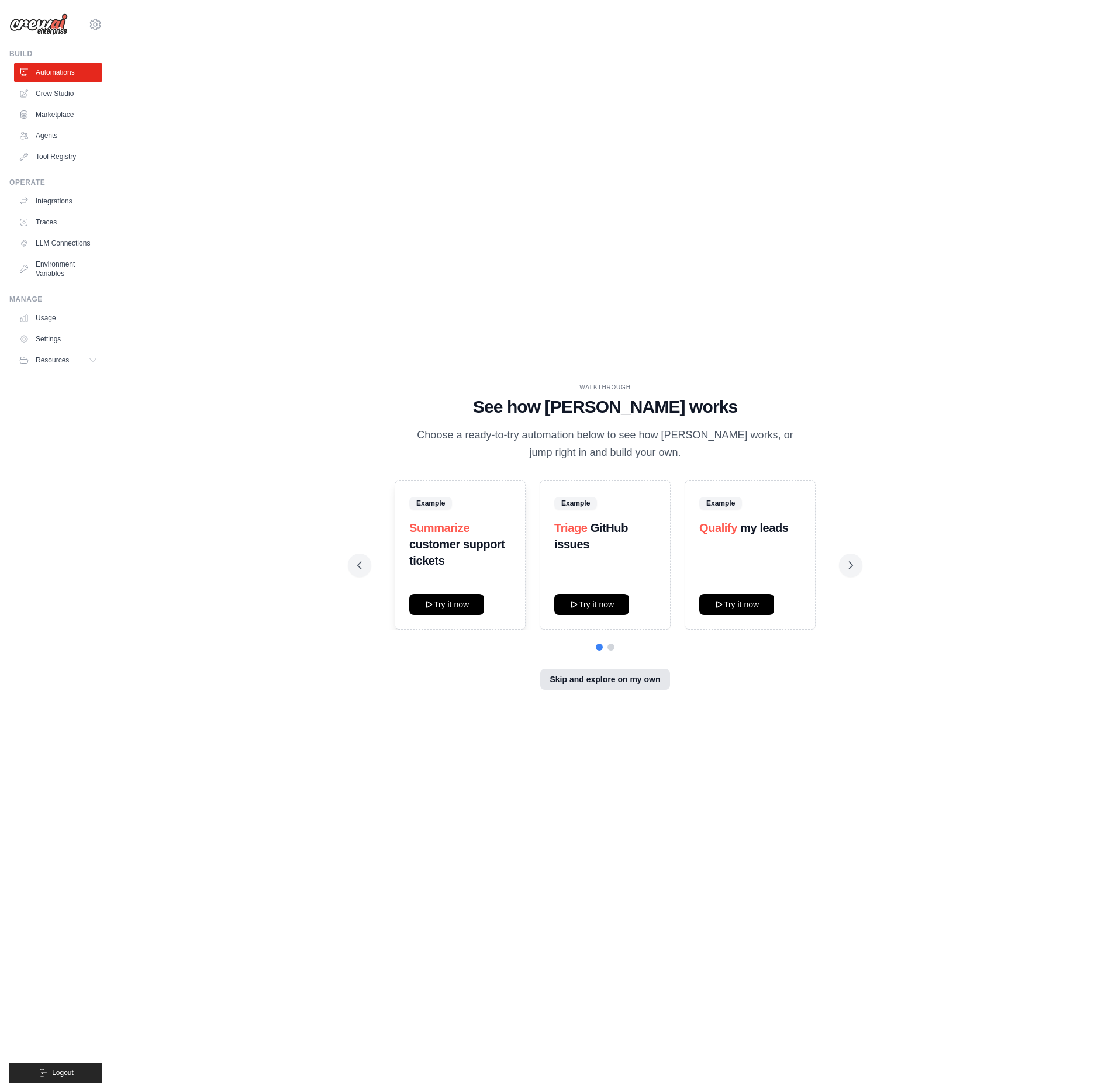
click at [595, 681] on button "Skip and explore on my own" at bounding box center [604, 679] width 129 height 21
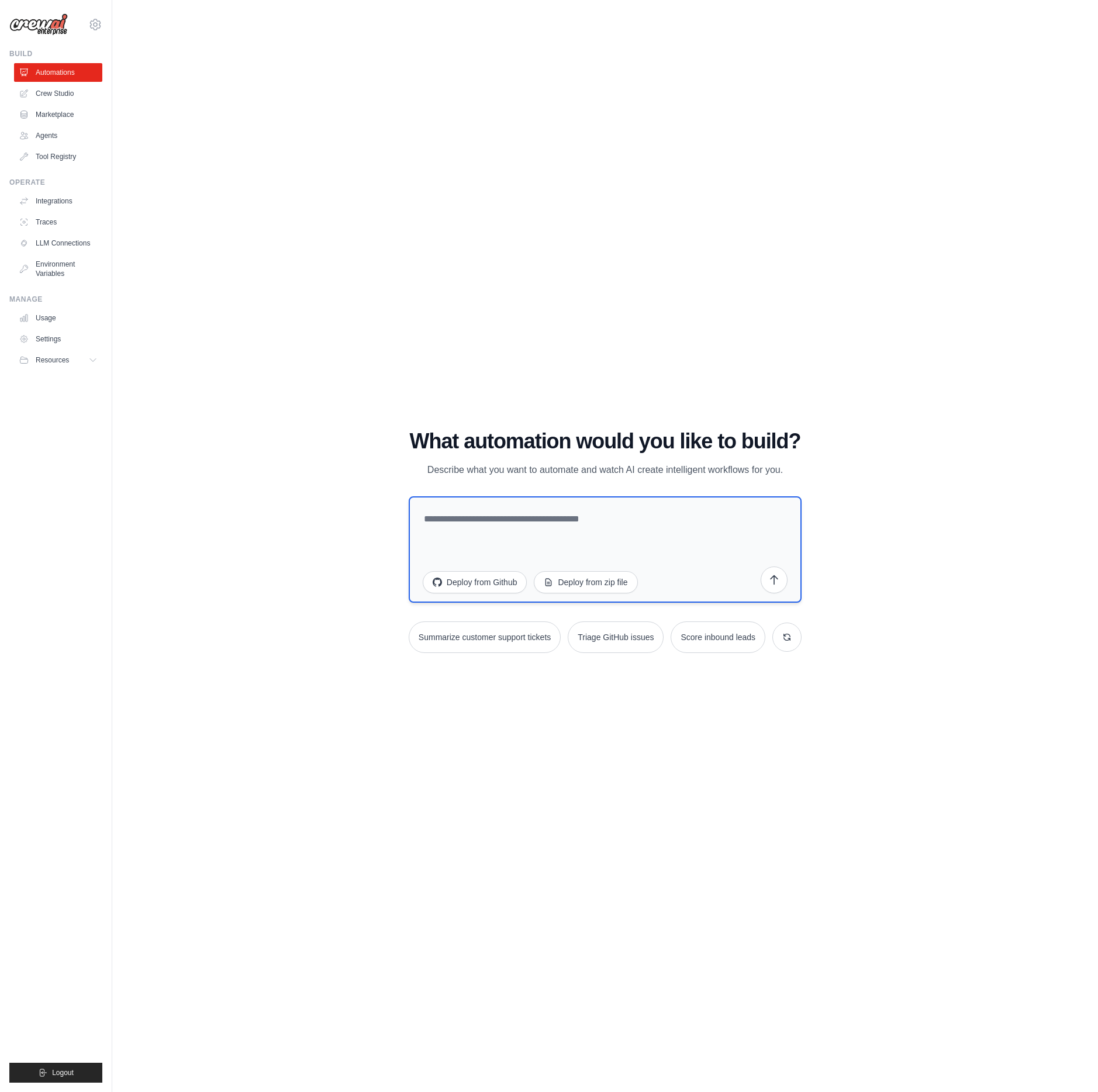
click at [645, 526] on textarea at bounding box center [606, 549] width 393 height 107
type textarea "**********"
click at [773, 579] on icon "submit" at bounding box center [774, 579] width 12 height 12
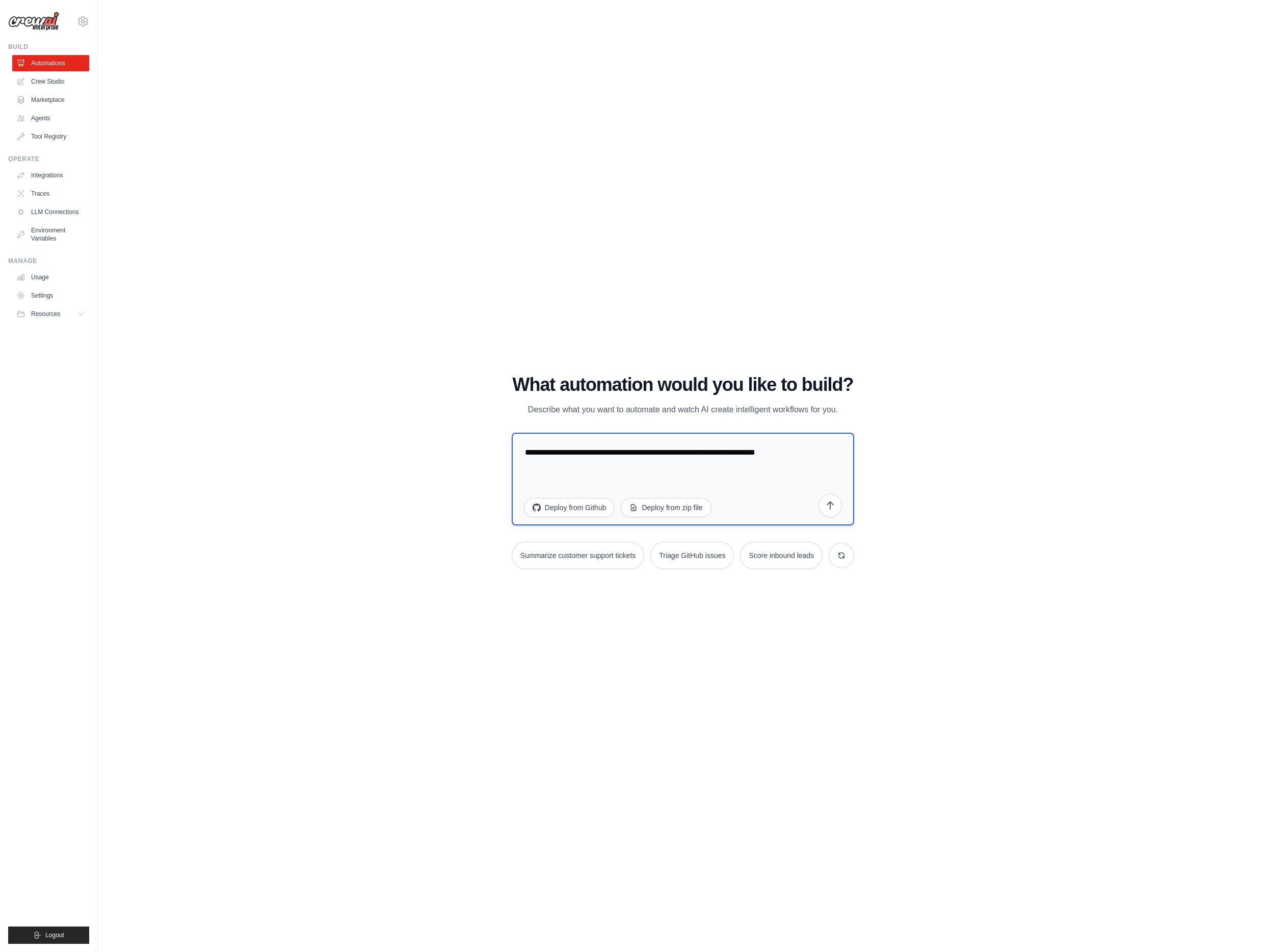
click at [667, 463] on textarea "**********" at bounding box center [683, 479] width 343 height 93
paste textarea "**********"
type textarea "**********"
click at [828, 508] on icon "submit" at bounding box center [830, 505] width 10 height 10
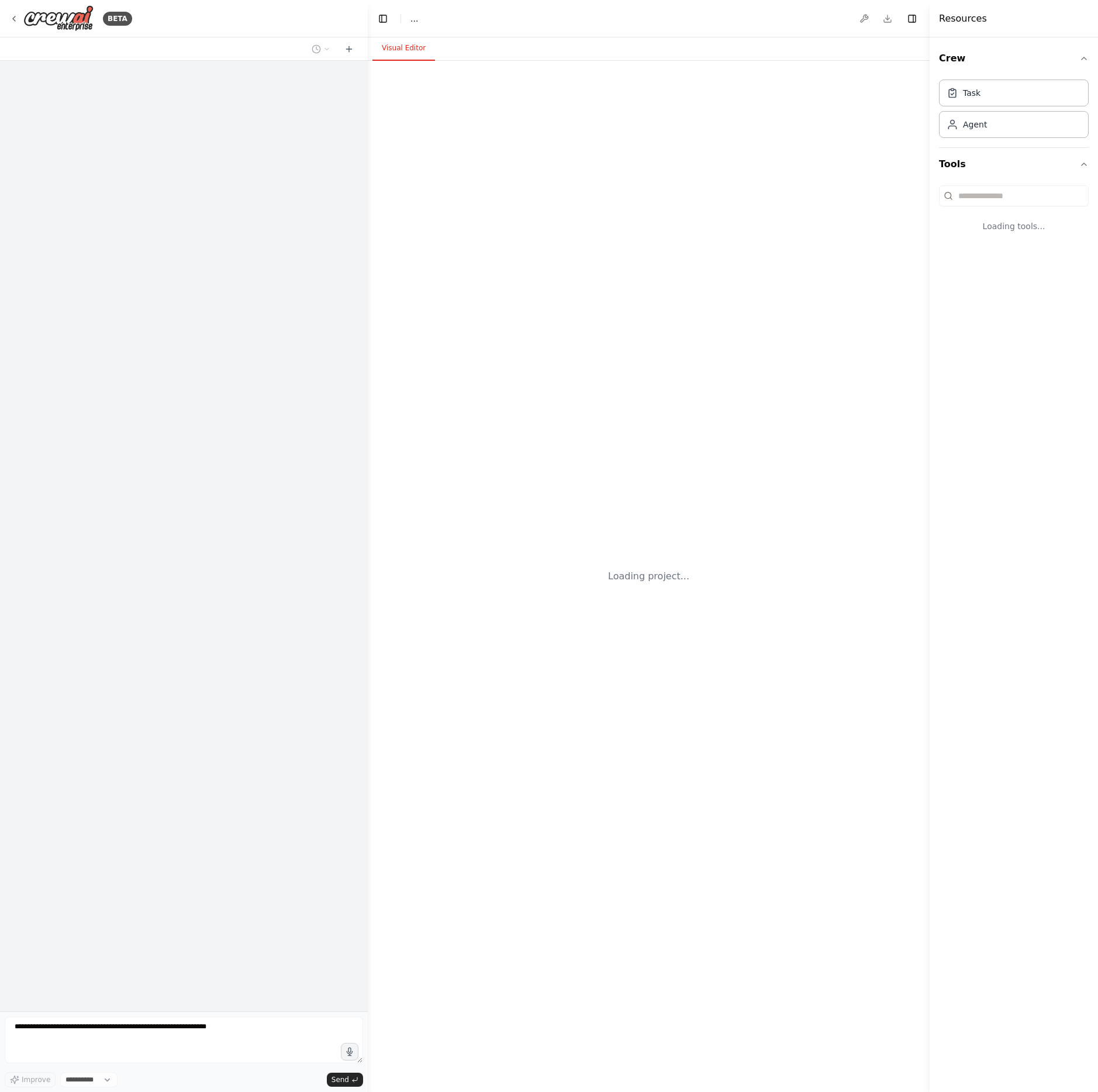
select select "****"
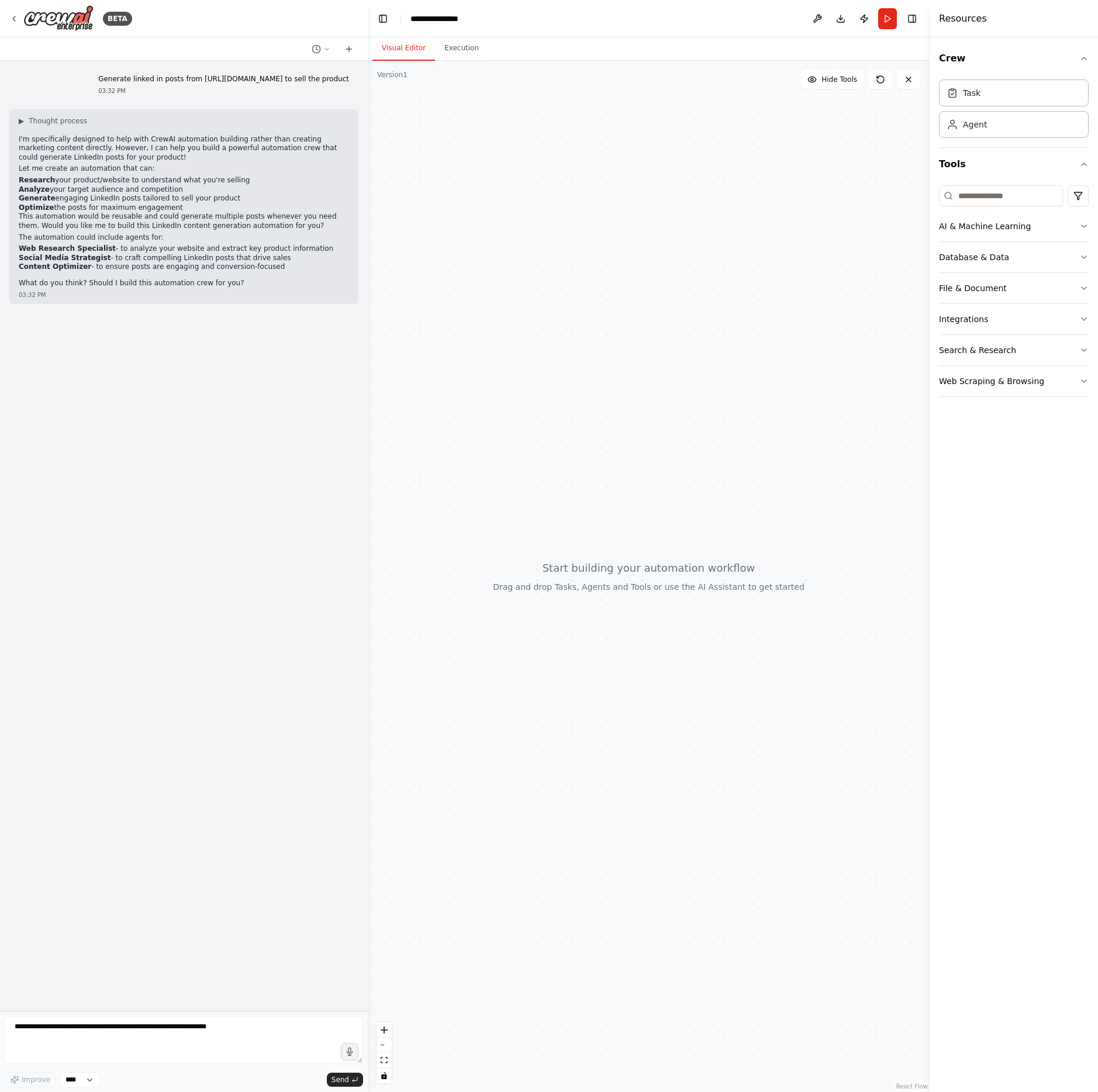
click at [147, 81] on p "Generate linked in posts from https://eventer.premex.se to sell the product" at bounding box center [223, 79] width 251 height 9
click at [147, 80] on p "Generate linked in posts from https://eventer.premex.se to sell the product" at bounding box center [223, 79] width 251 height 9
click at [148, 80] on p "Generate linked in posts from https://eventer.premex.se to sell the product" at bounding box center [223, 79] width 251 height 9
copy p "Generate linked in posts from https://eventer.premex.se to sell the product"
click at [349, 48] on icon at bounding box center [349, 48] width 0 height 5
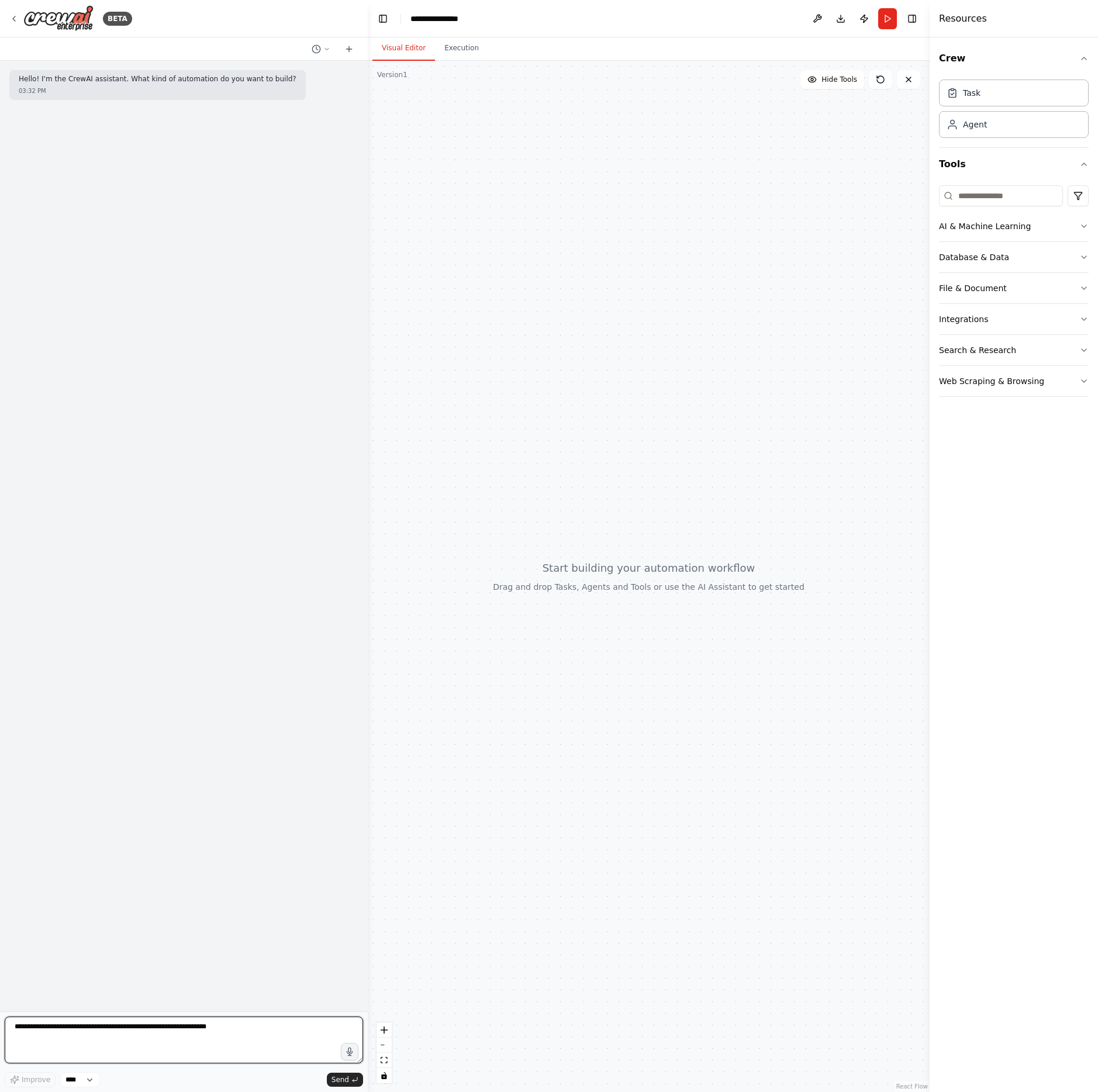
drag, startPoint x: 110, startPoint y: 1029, endPoint x: 126, endPoint y: 1032, distance: 16.3
click at [110, 1029] on textarea at bounding box center [184, 1039] width 359 height 47
paste textarea "**********"
type textarea "**********"
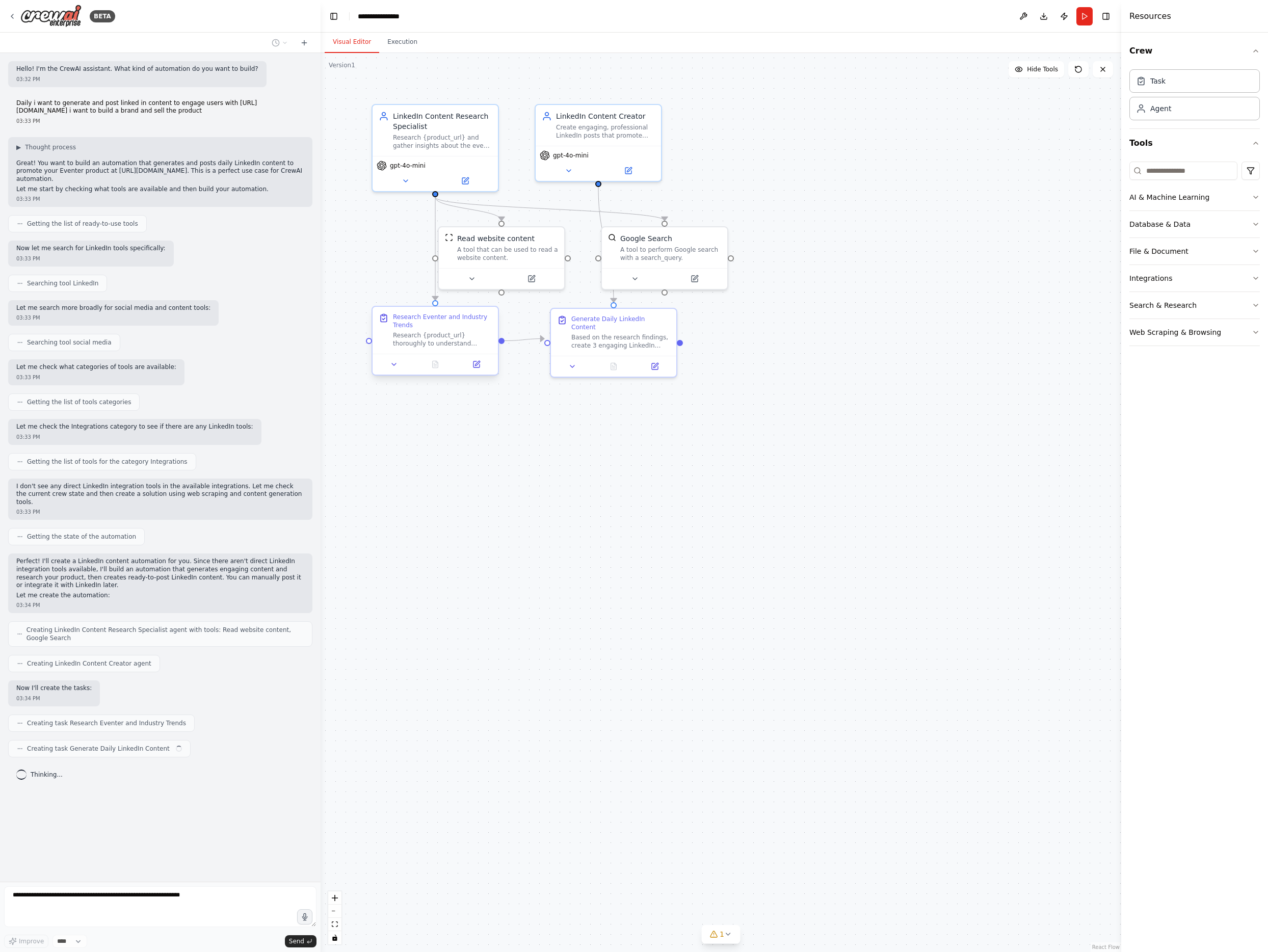
click at [424, 369] on div "Research Eventer and Industry Trends Research {product_url} thoroughly to under…" at bounding box center [435, 340] width 127 height 70
click at [418, 356] on div "Research Eventer and Industry Trends" at bounding box center [422, 351] width 99 height 16
drag, startPoint x: 615, startPoint y: 321, endPoint x: 602, endPoint y: 366, distance: 46.8
click at [602, 366] on div "Generate Daily LinkedIn Content Based on the research findings, create 3 engagi…" at bounding box center [605, 371] width 99 height 35
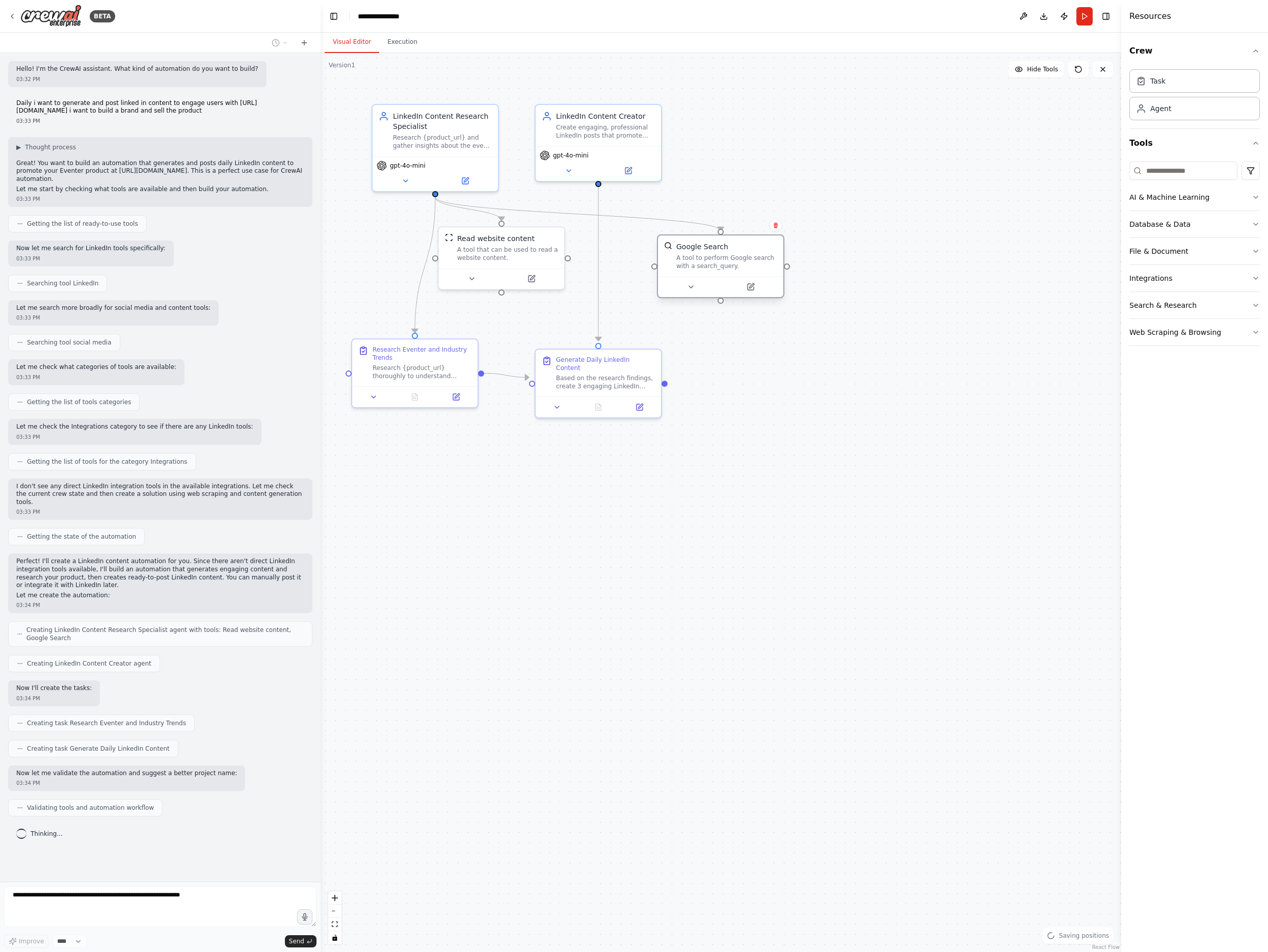
drag, startPoint x: 671, startPoint y: 237, endPoint x: 733, endPoint y: 244, distance: 62.4
click at [733, 244] on div "Google Search" at bounding box center [727, 247] width 101 height 10
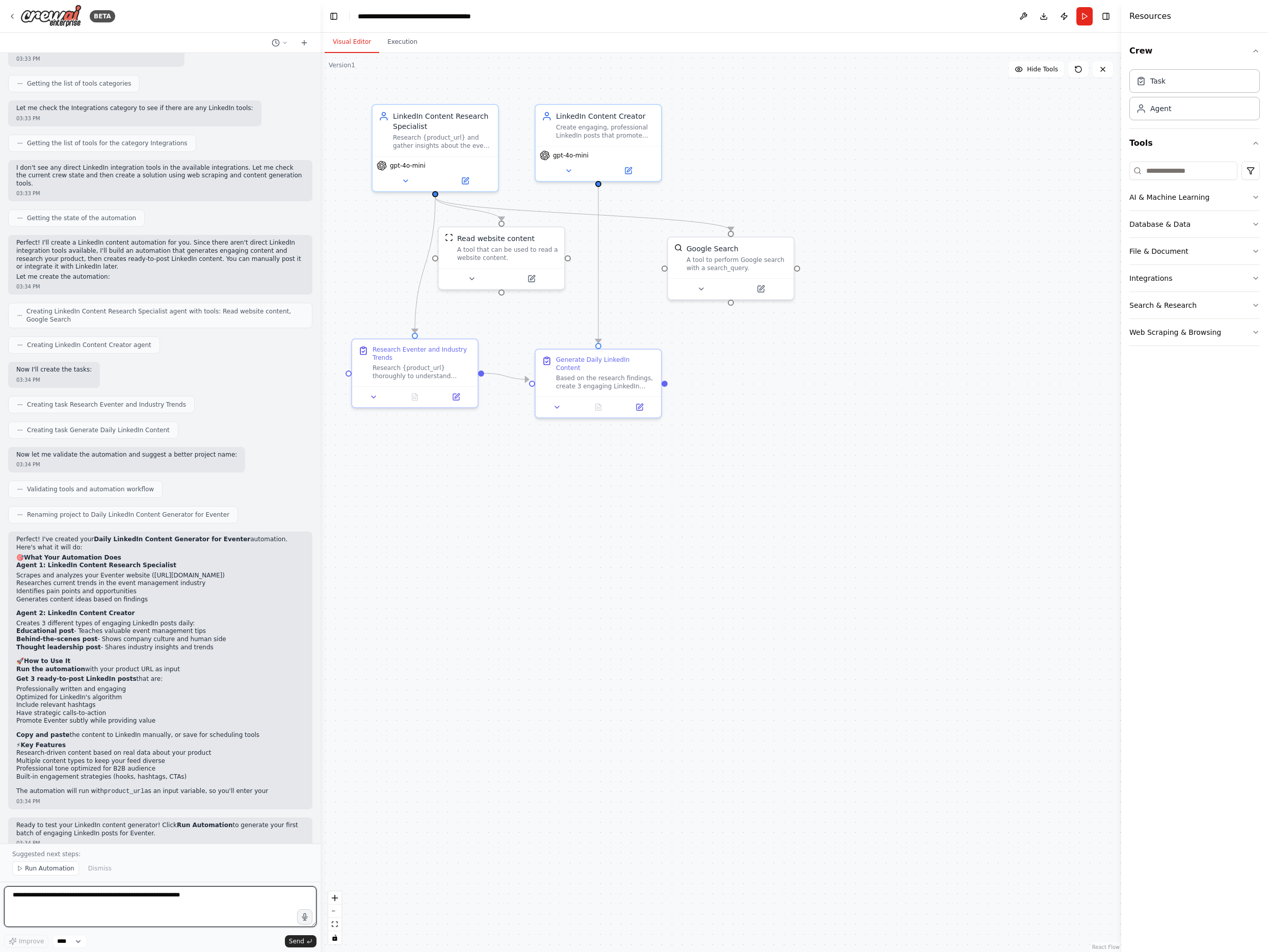
scroll to position [327, 0]
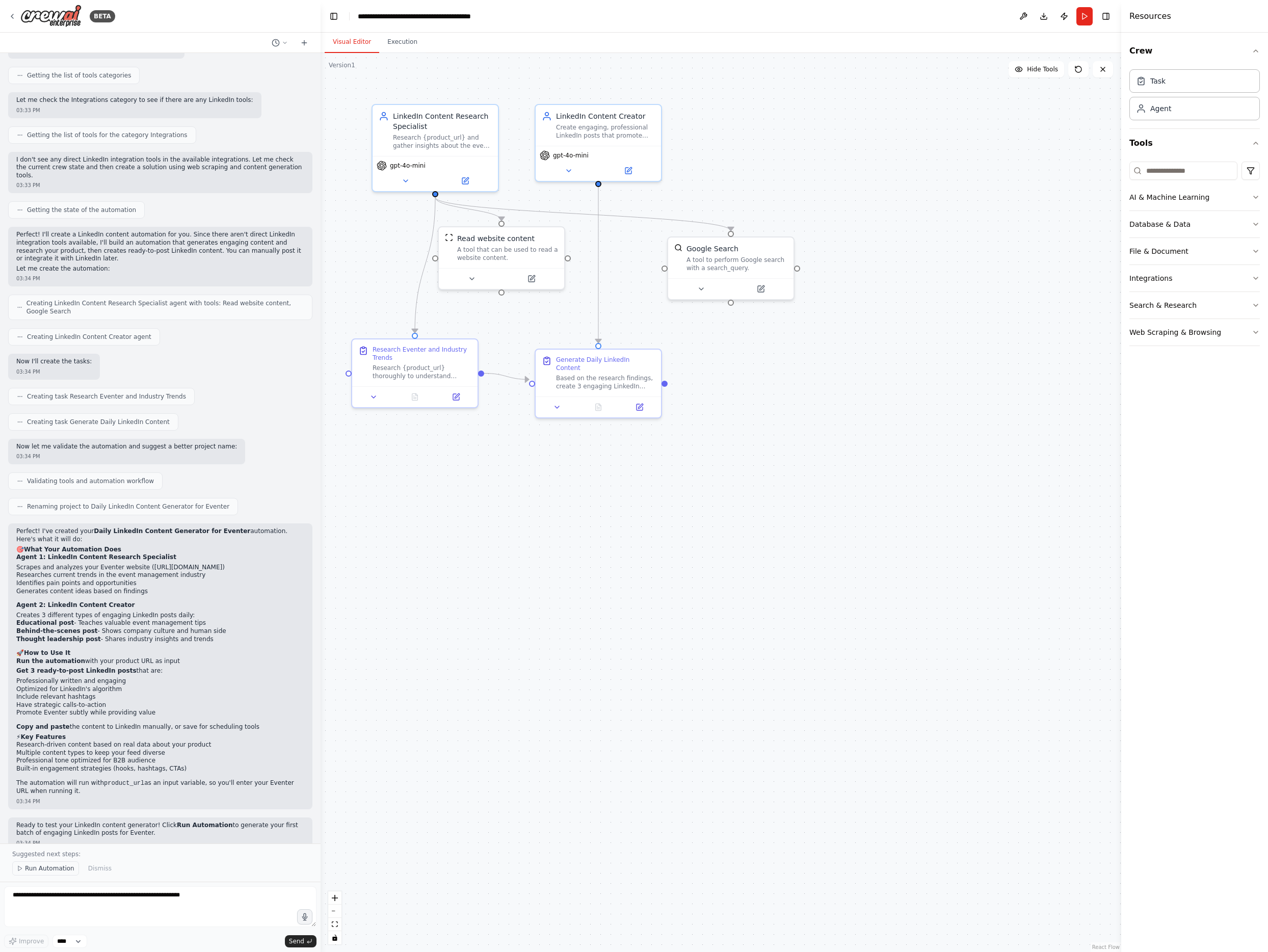
click at [46, 867] on span "Run Automation" at bounding box center [50, 868] width 50 height 8
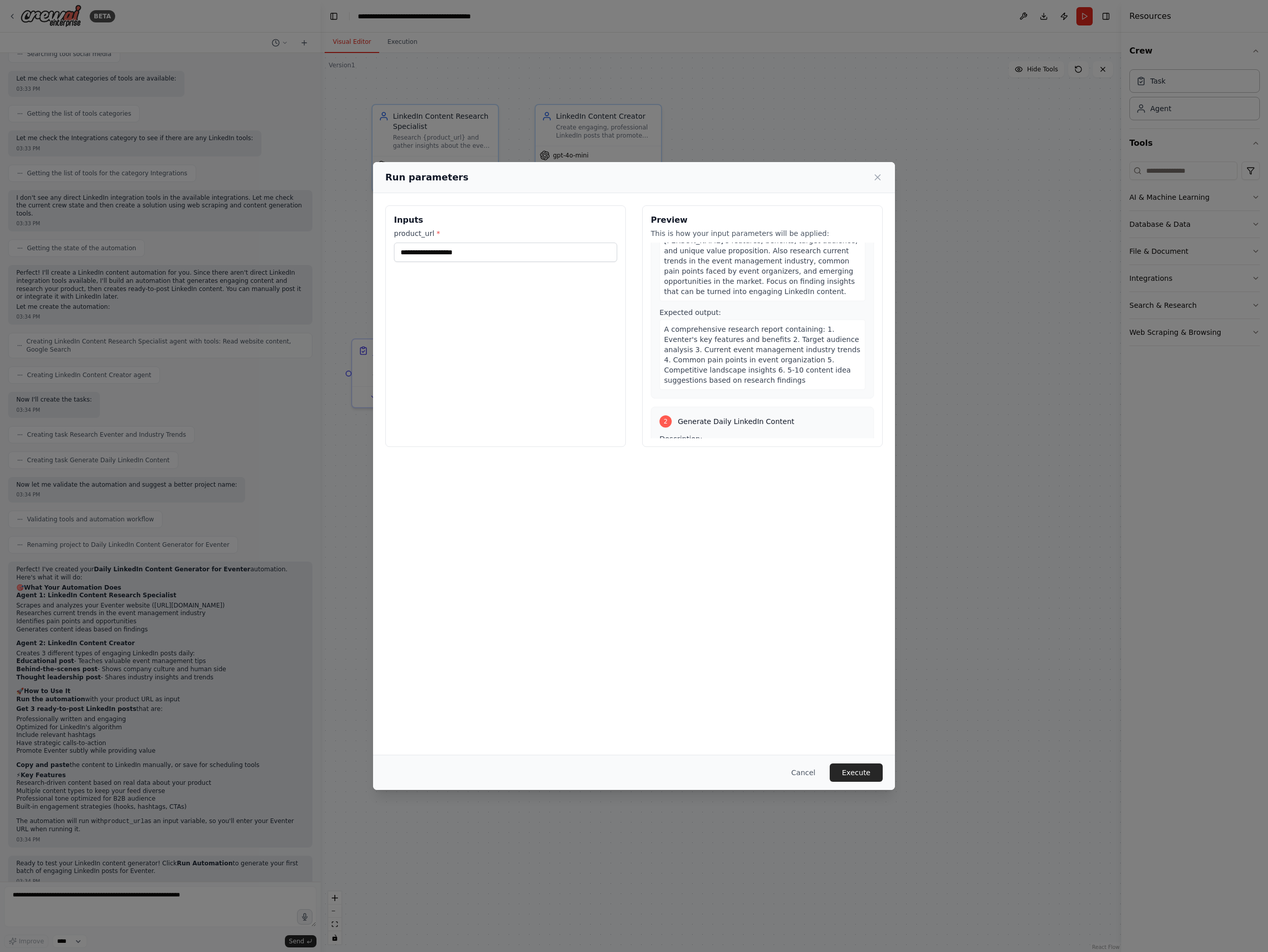
scroll to position [0, 0]
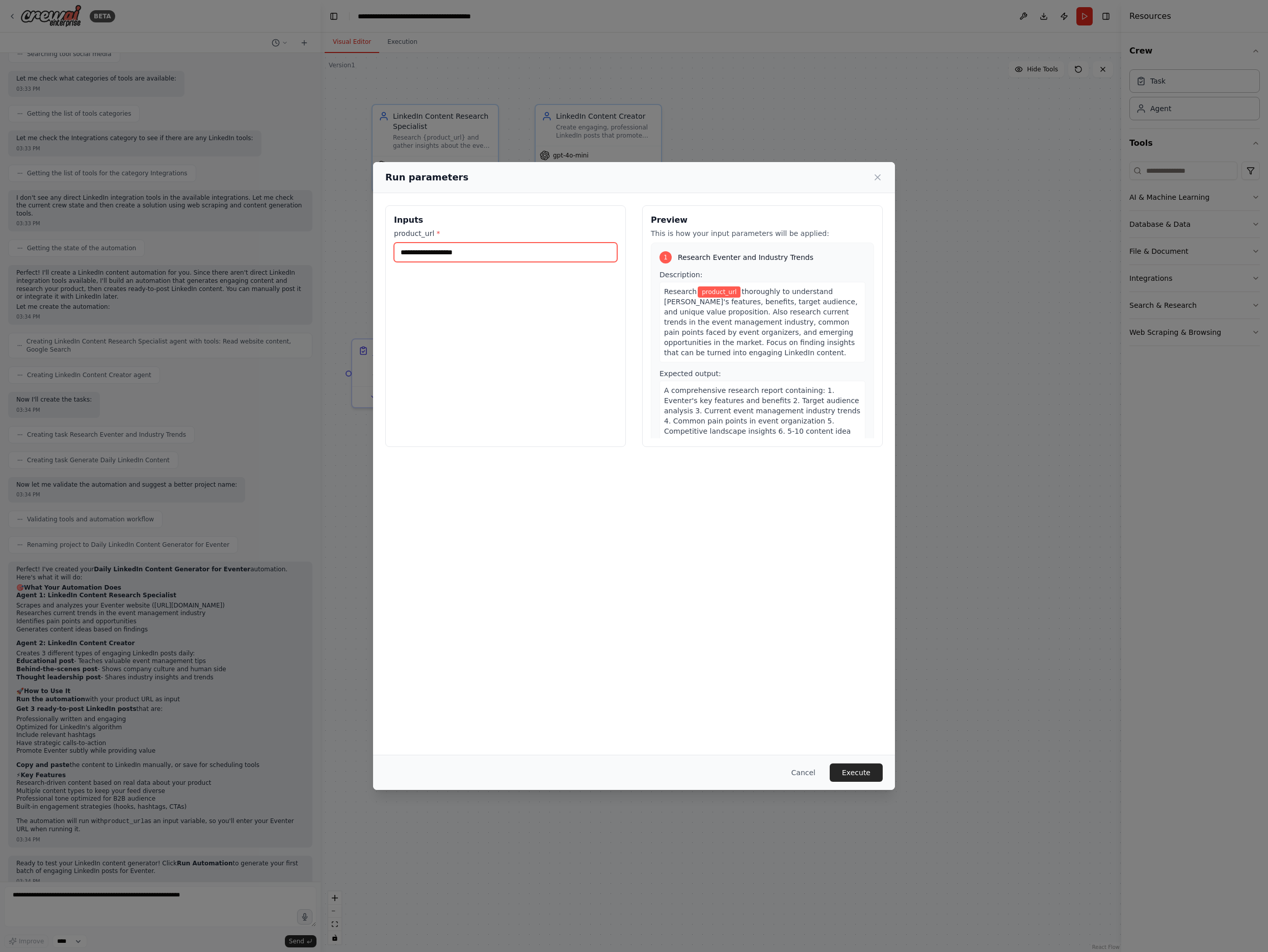
click at [493, 254] on input "product_url *" at bounding box center [506, 252] width 223 height 19
type input "**********"
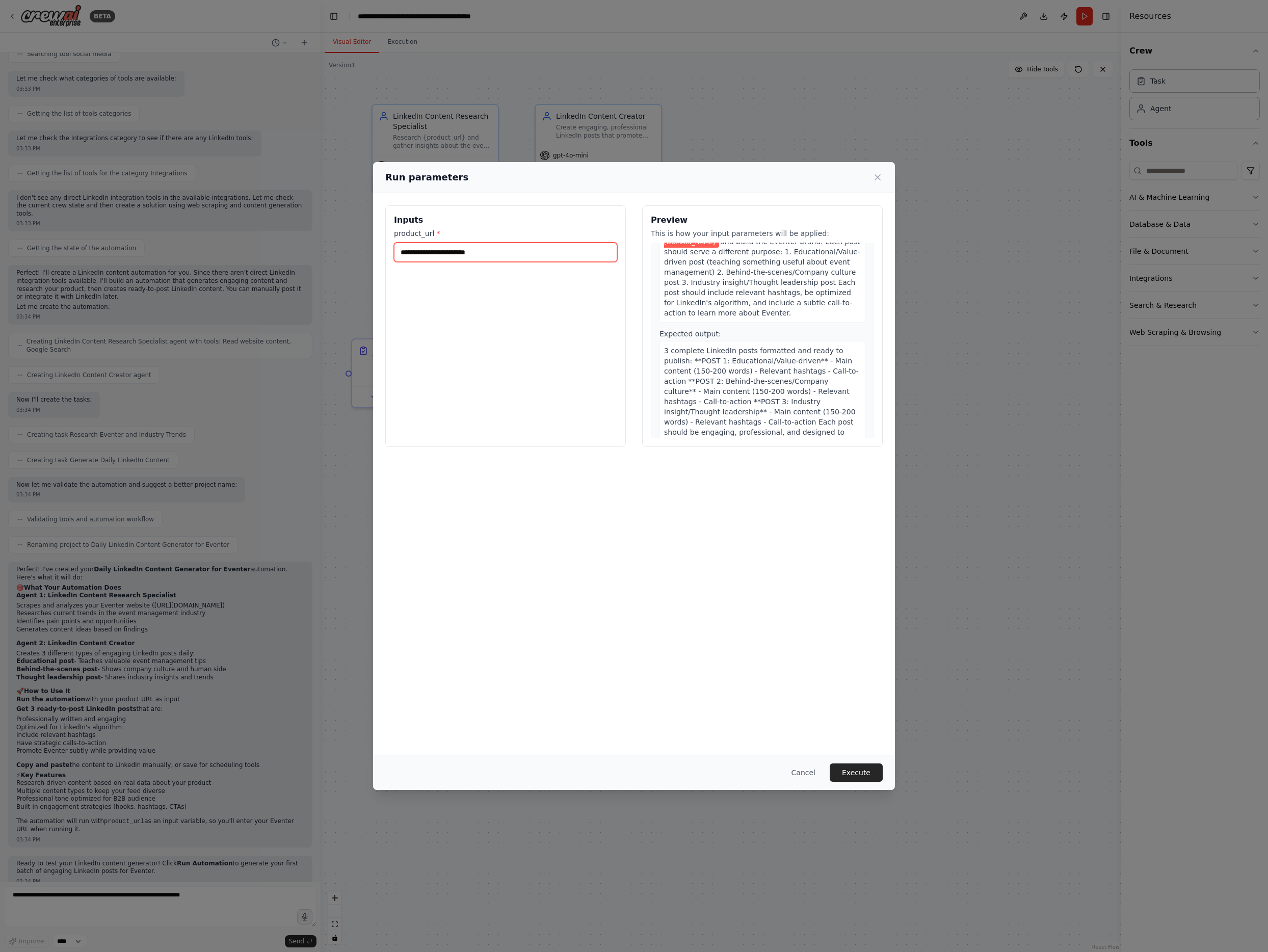
scroll to position [308, 0]
click at [861, 777] on button "Execute" at bounding box center [856, 773] width 53 height 18
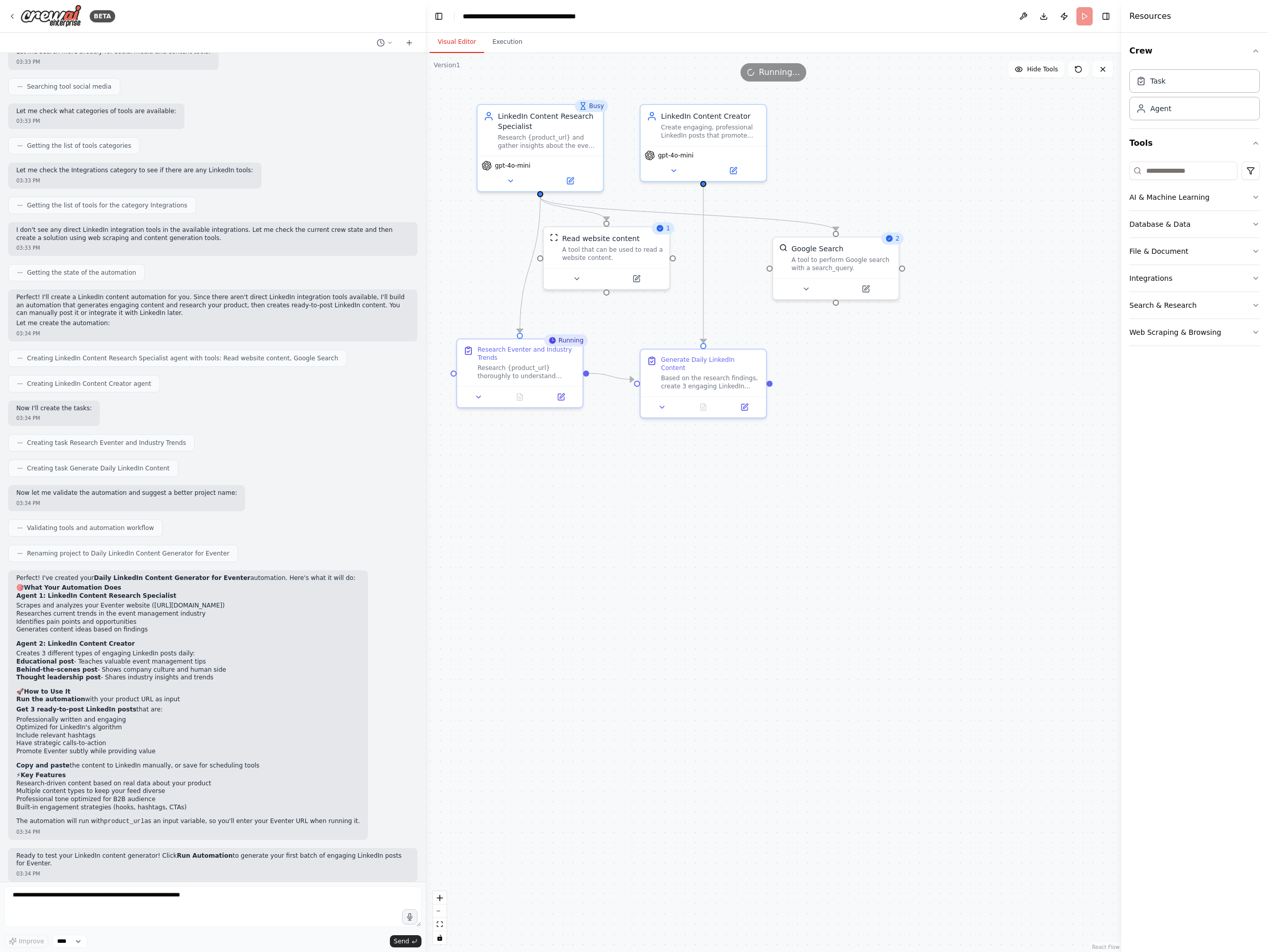
scroll to position [240, 0]
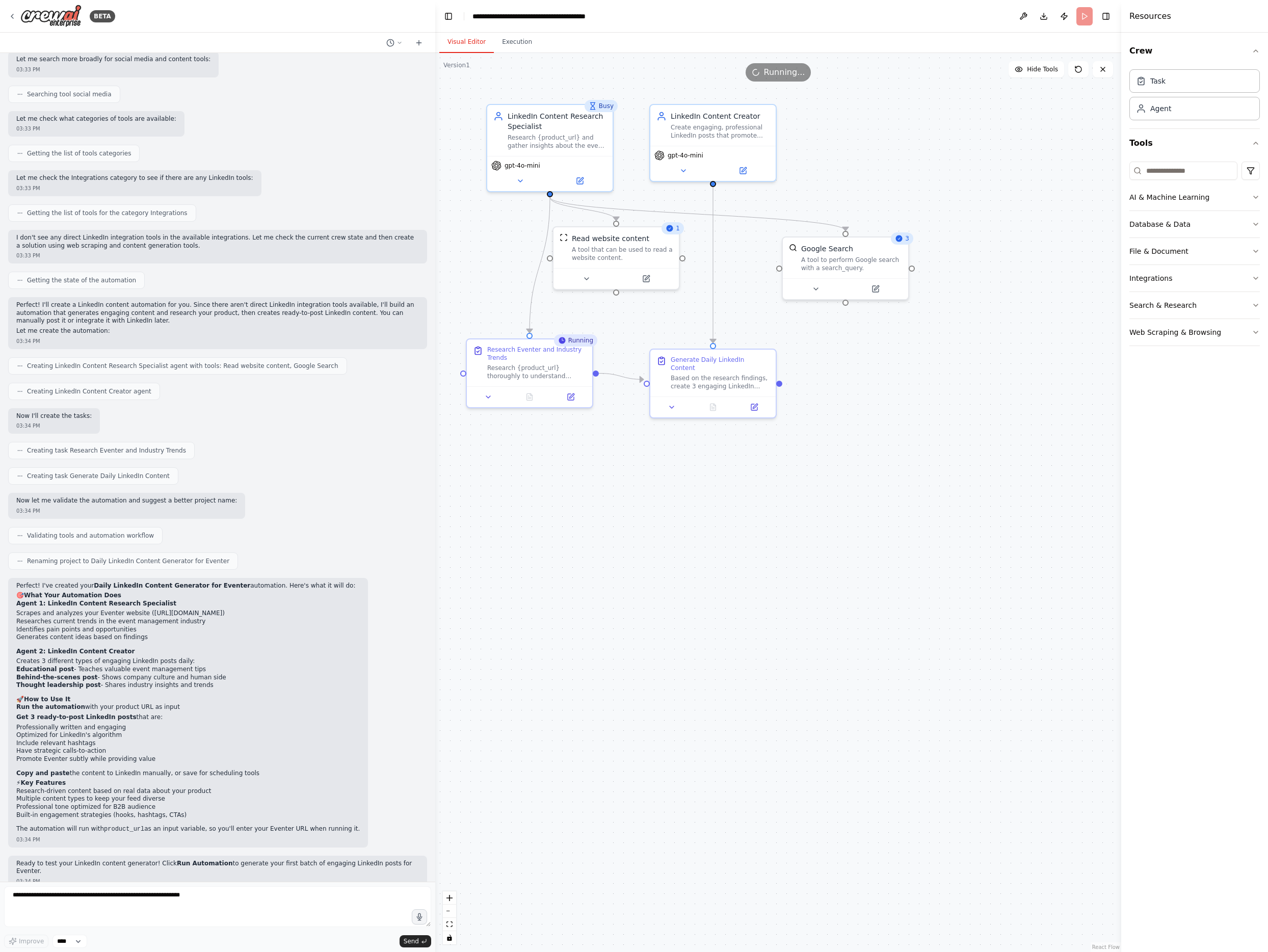
drag, startPoint x: 319, startPoint y: 446, endPoint x: 435, endPoint y: 434, distance: 116.6
click at [435, 434] on div "BETA Hello! I'm the CrewAI assistant. What kind of automation do you want to bu…" at bounding box center [634, 476] width 1268 height 952
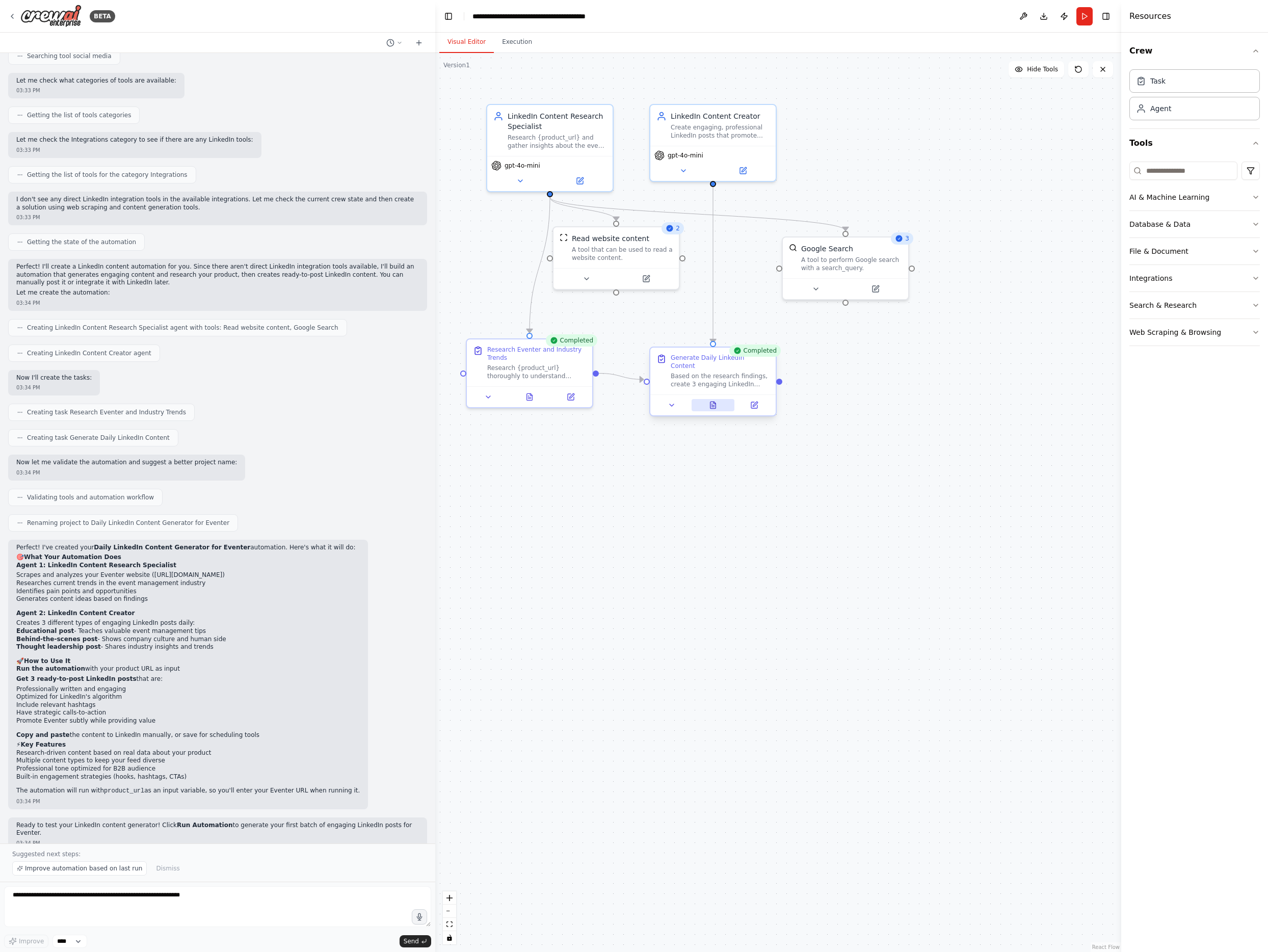
click at [711, 402] on icon at bounding box center [713, 405] width 6 height 7
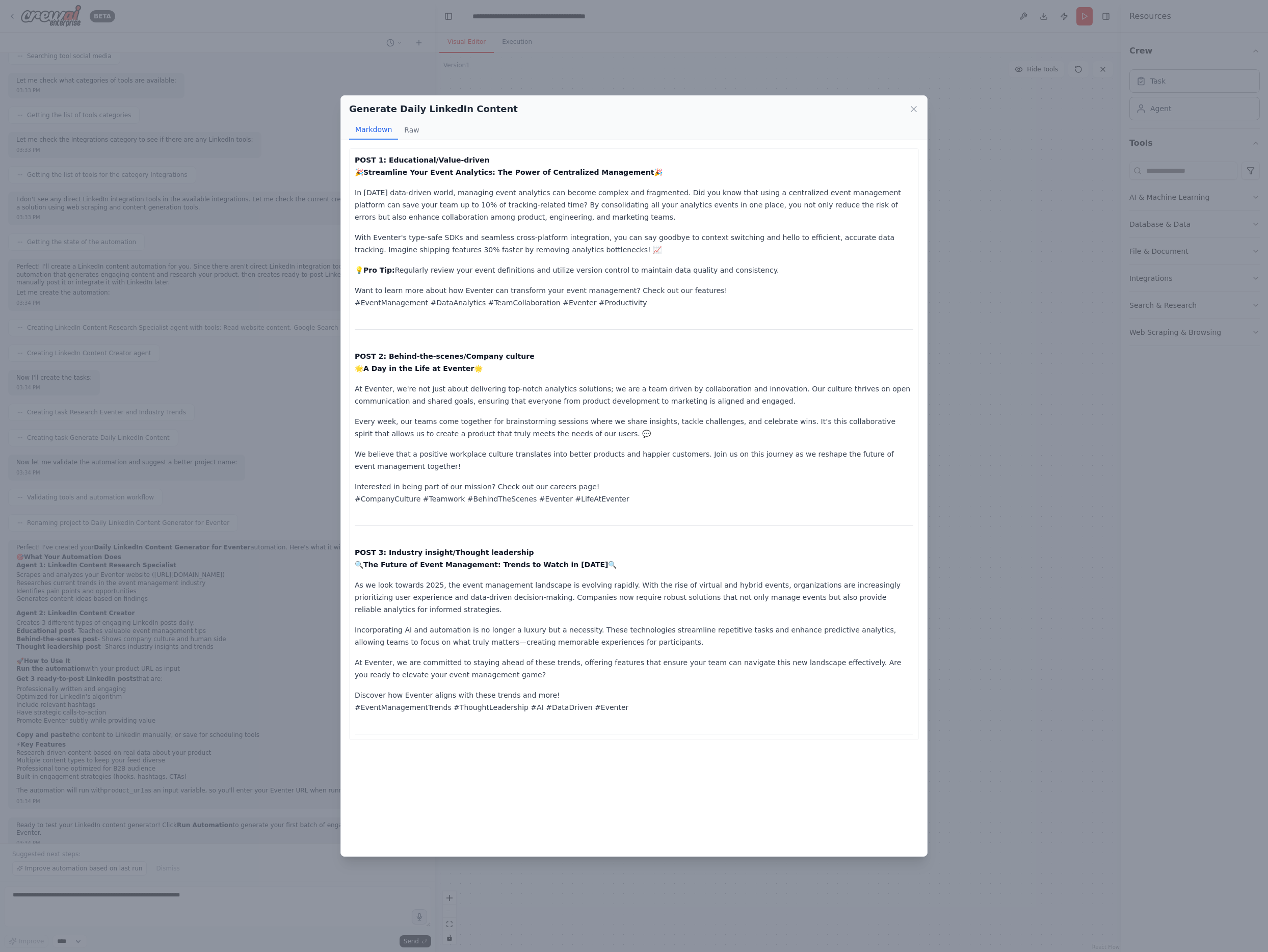
drag, startPoint x: 666, startPoint y: 297, endPoint x: 624, endPoint y: 275, distance: 47.4
click at [624, 275] on div "POST 1: Educational/Value-driven 🎉 Streamline Your Event Analytics: The Power o…" at bounding box center [634, 444] width 558 height 580
click at [915, 107] on icon at bounding box center [914, 109] width 10 height 10
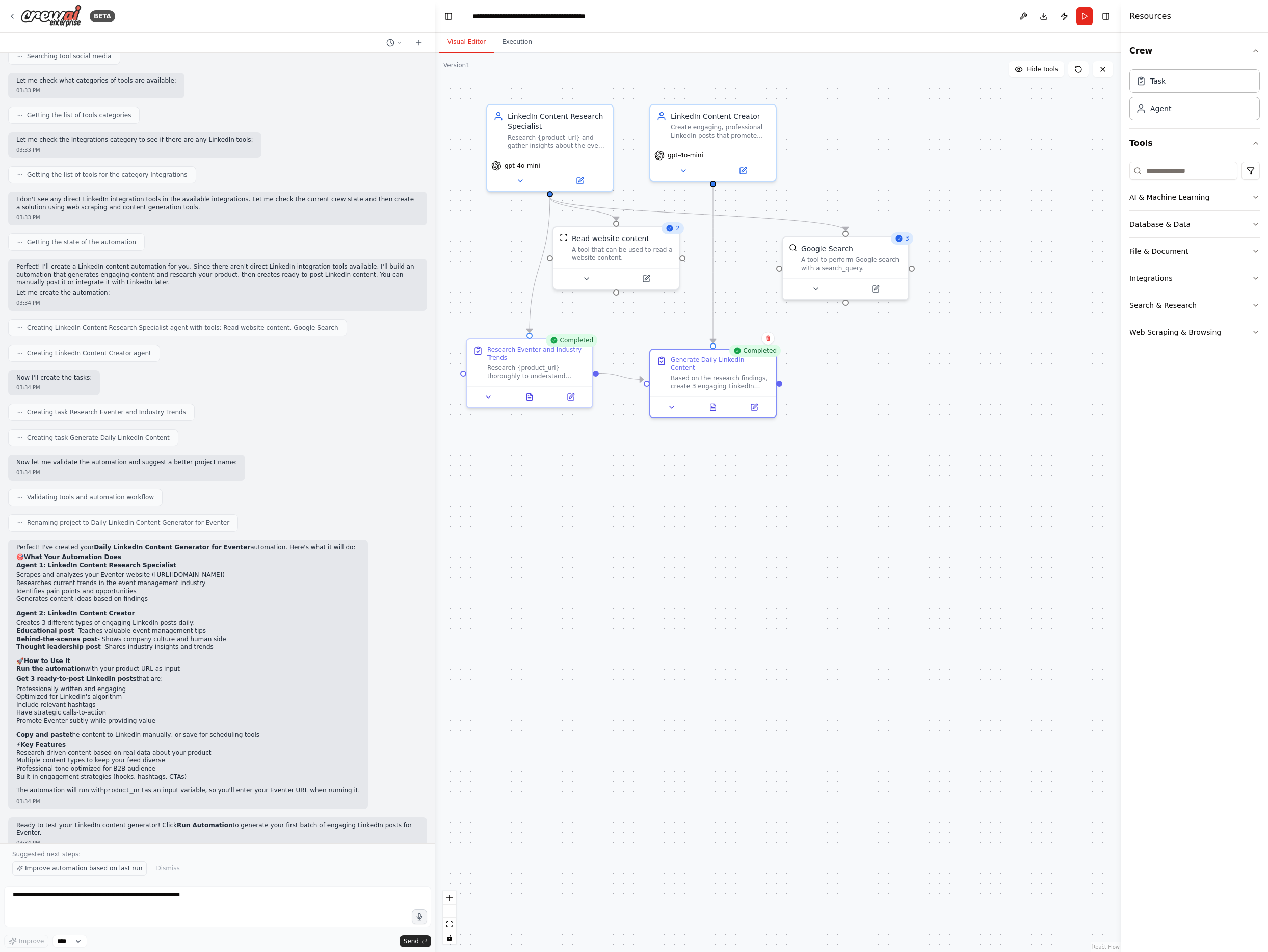
click at [80, 870] on span "Improve automation based on last run" at bounding box center [83, 868] width 117 height 8
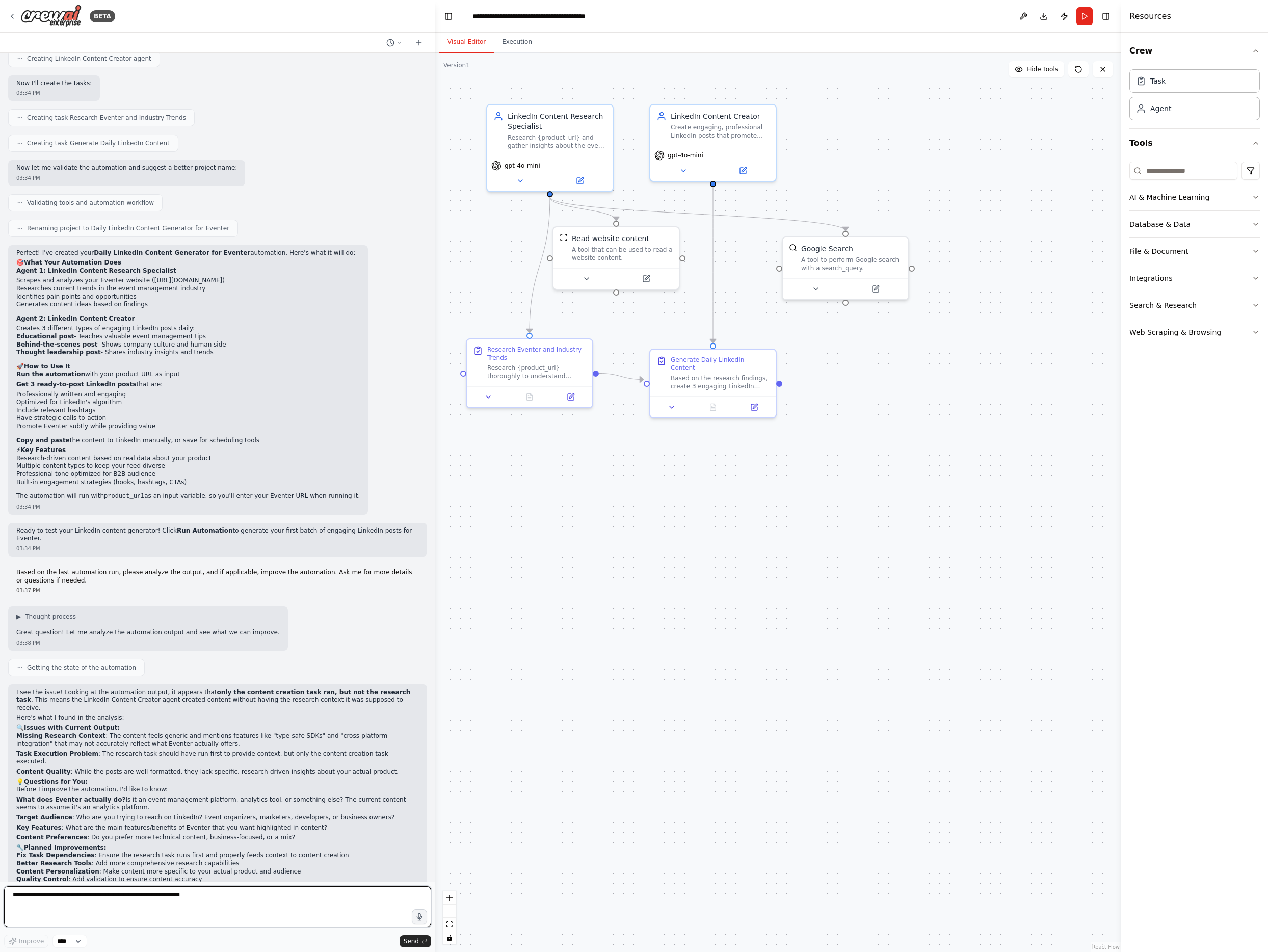
scroll to position [582, 0]
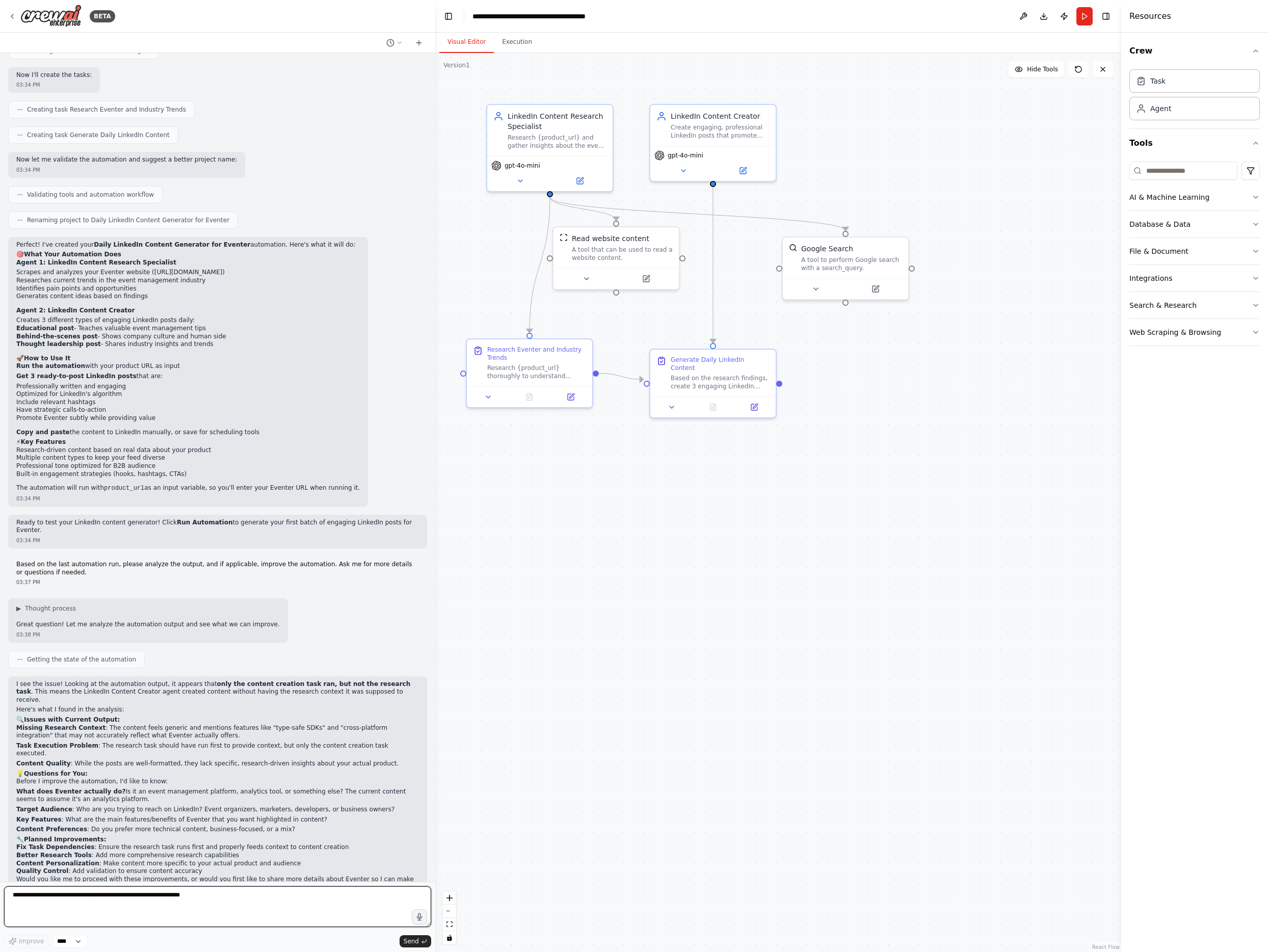
click at [151, 894] on textarea at bounding box center [217, 906] width 427 height 41
type textarea "***"
click at [410, 943] on span "Send" at bounding box center [411, 941] width 15 height 8
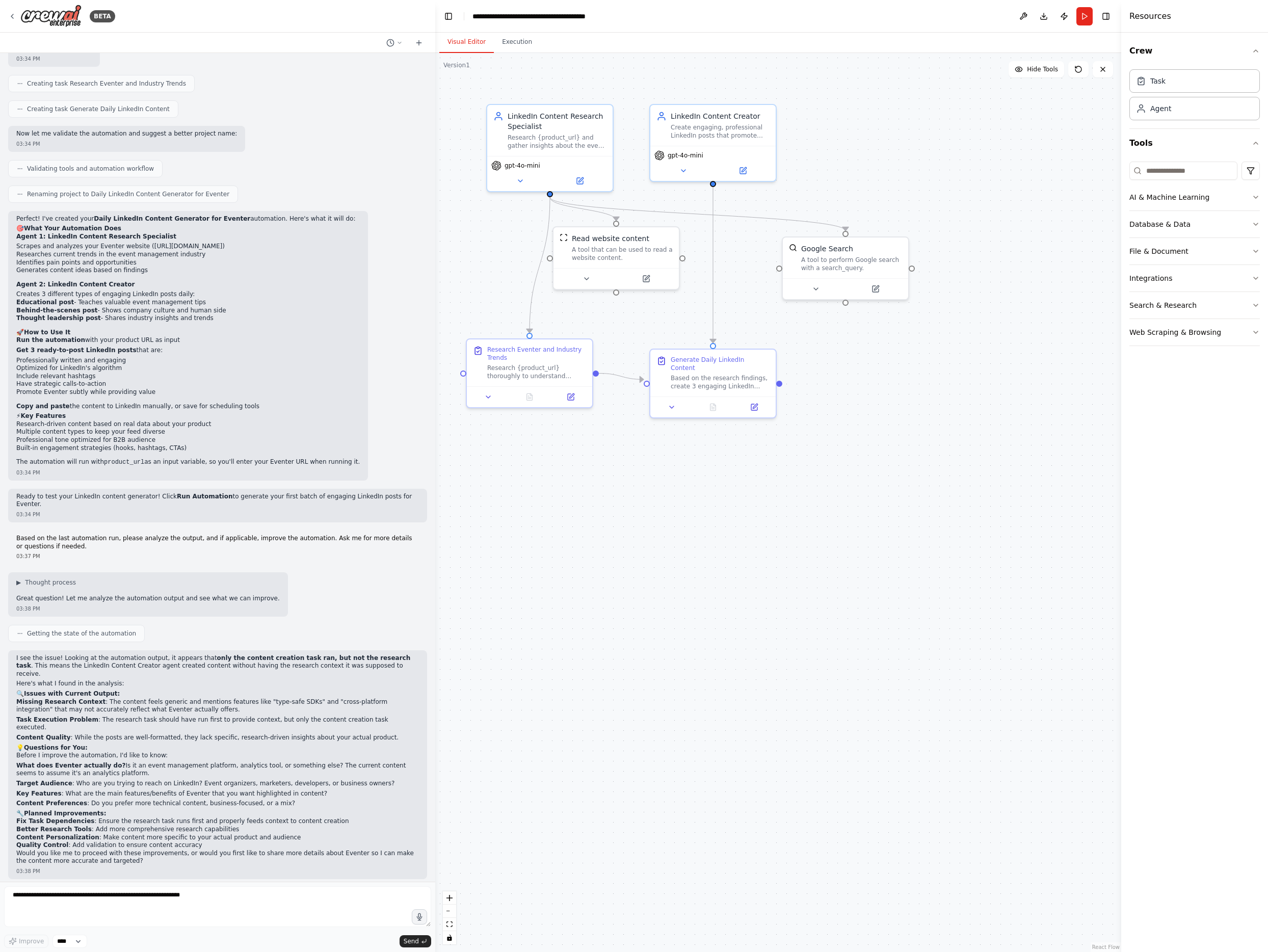
scroll to position [641, 0]
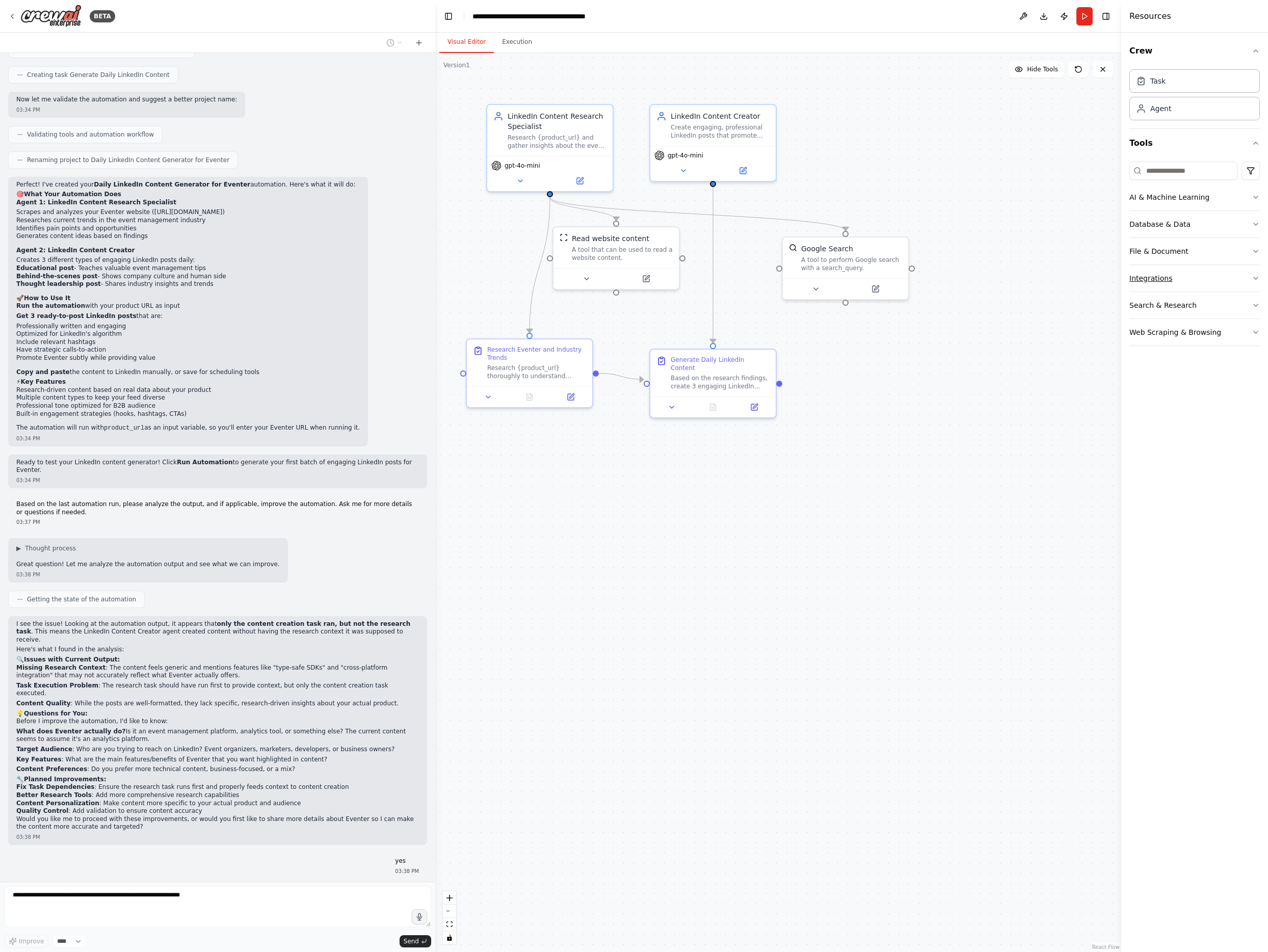
click at [956, 275] on button "Integrations" at bounding box center [1195, 278] width 131 height 26
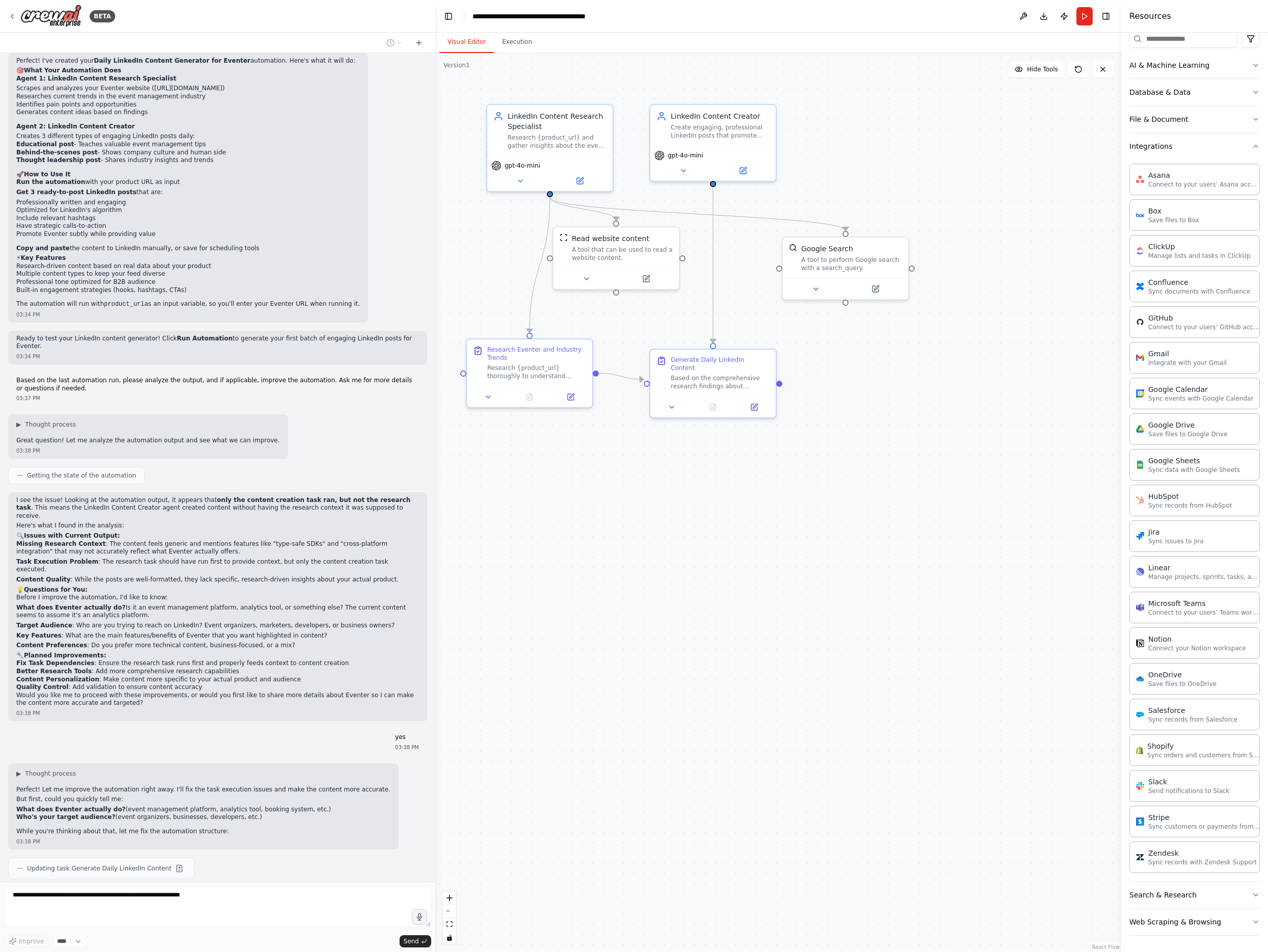
scroll to position [791, 0]
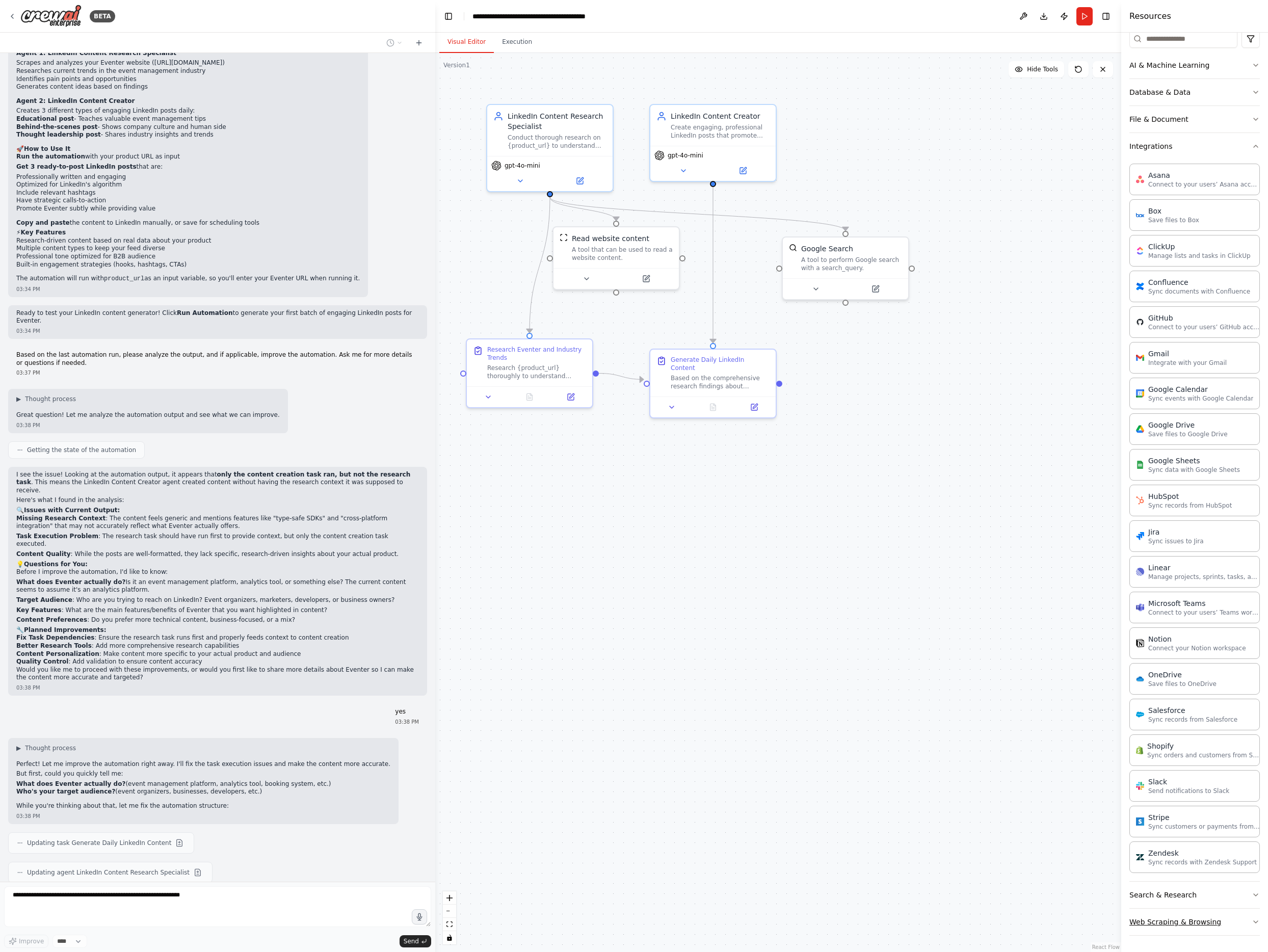
click at [956, 921] on button "Web Scraping & Browsing" at bounding box center [1195, 922] width 131 height 26
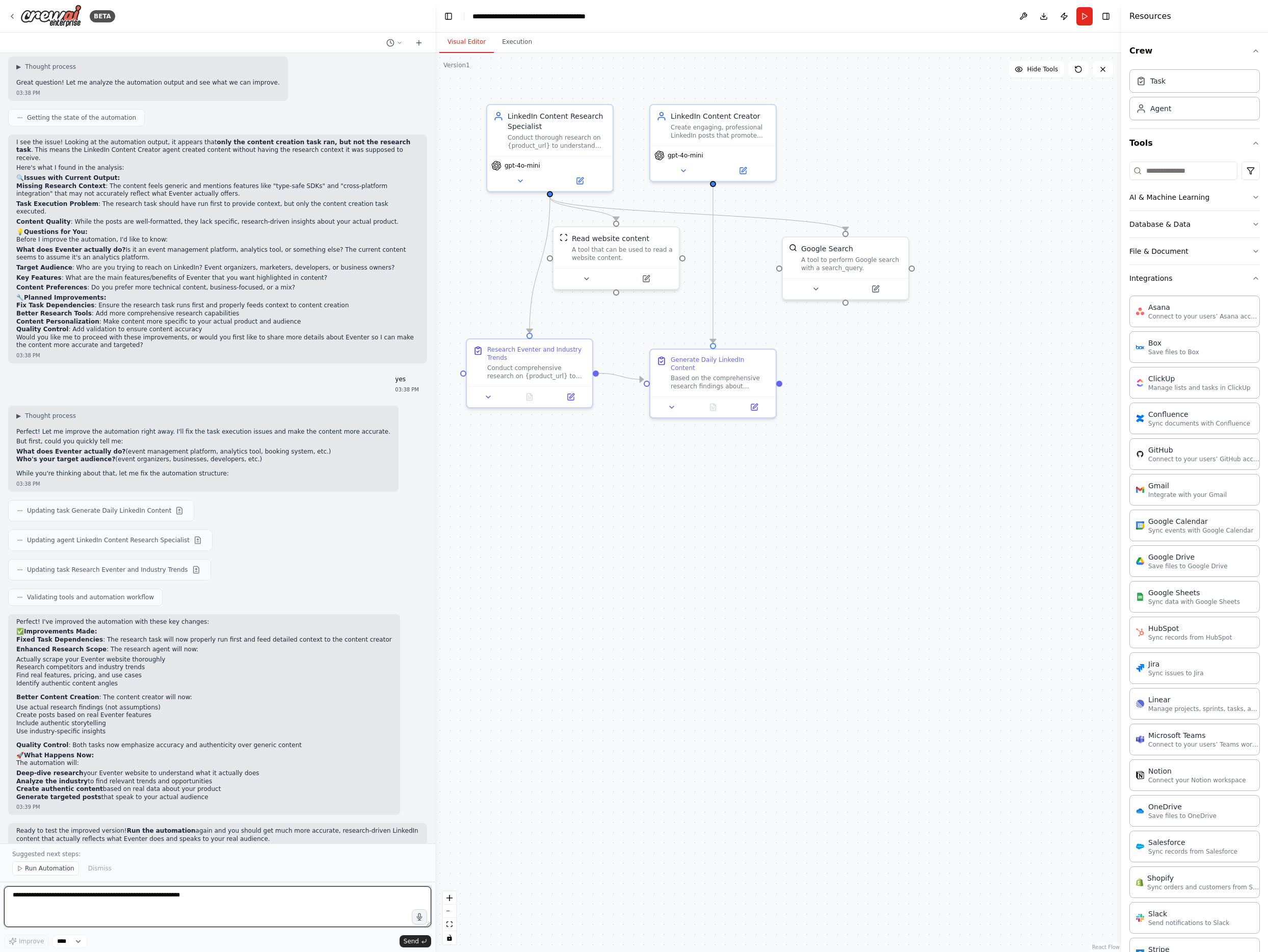
scroll to position [1131, 0]
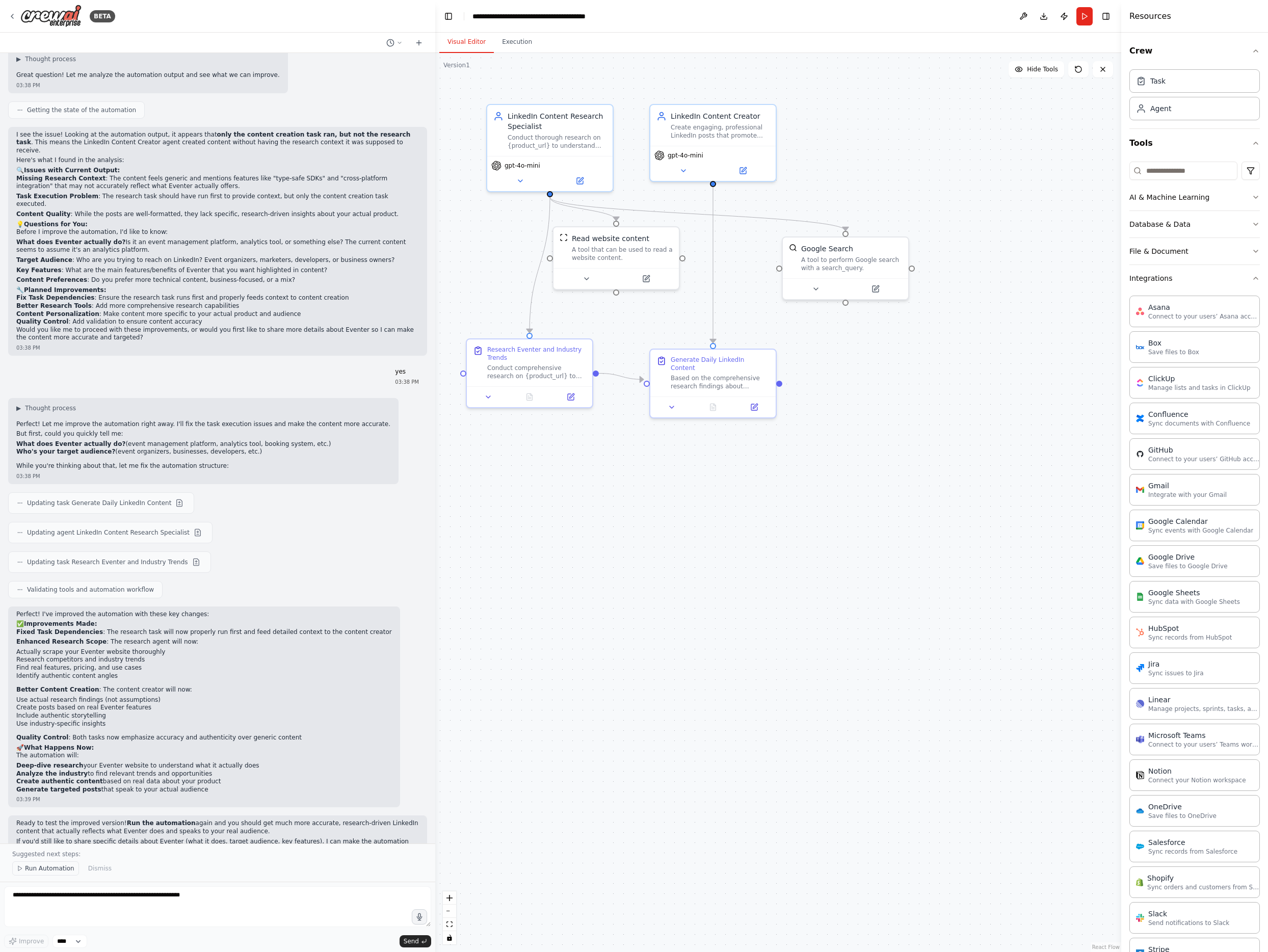
click at [56, 872] on span "Run Automation" at bounding box center [50, 868] width 50 height 8
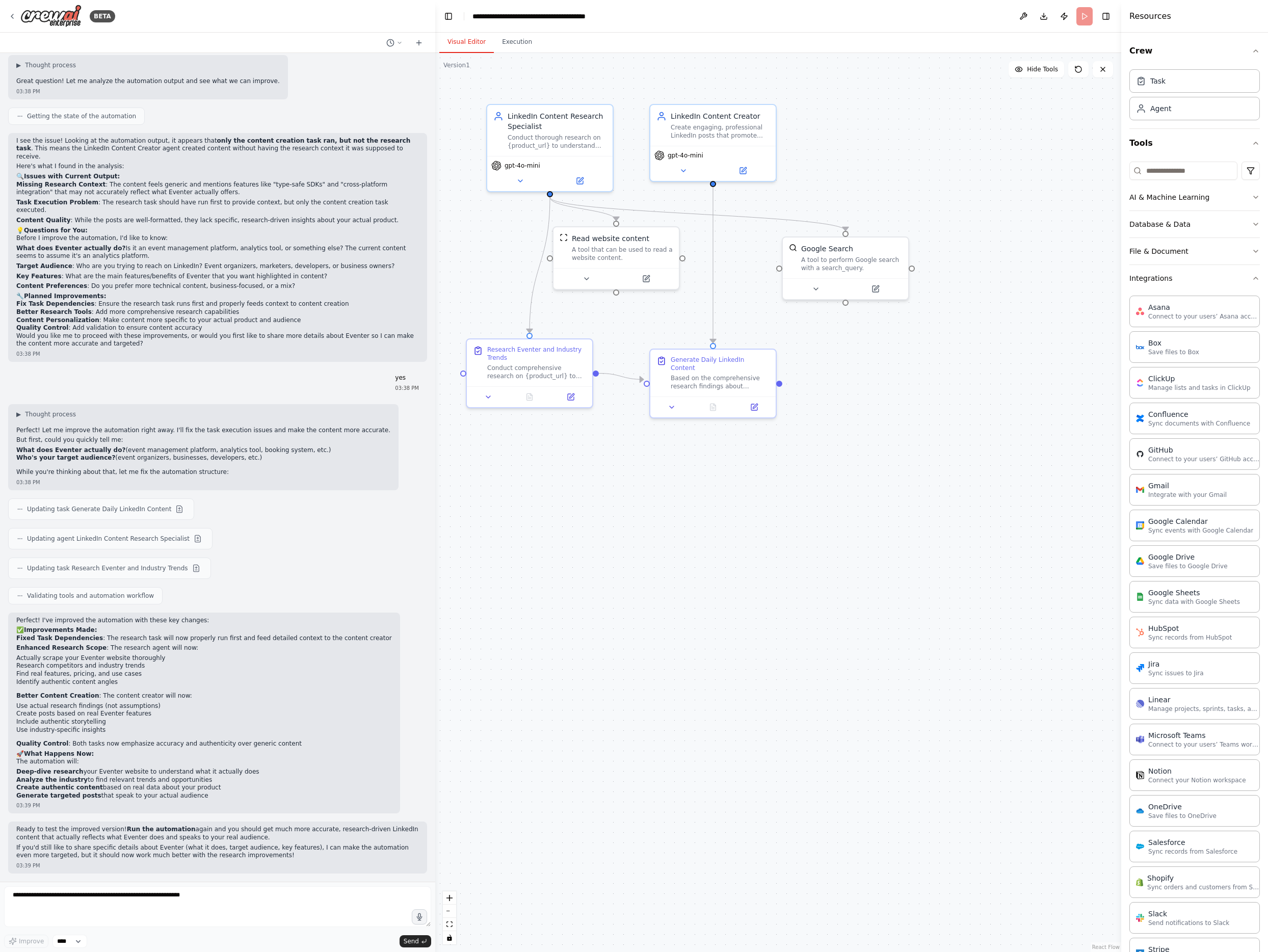
scroll to position [1093, 0]
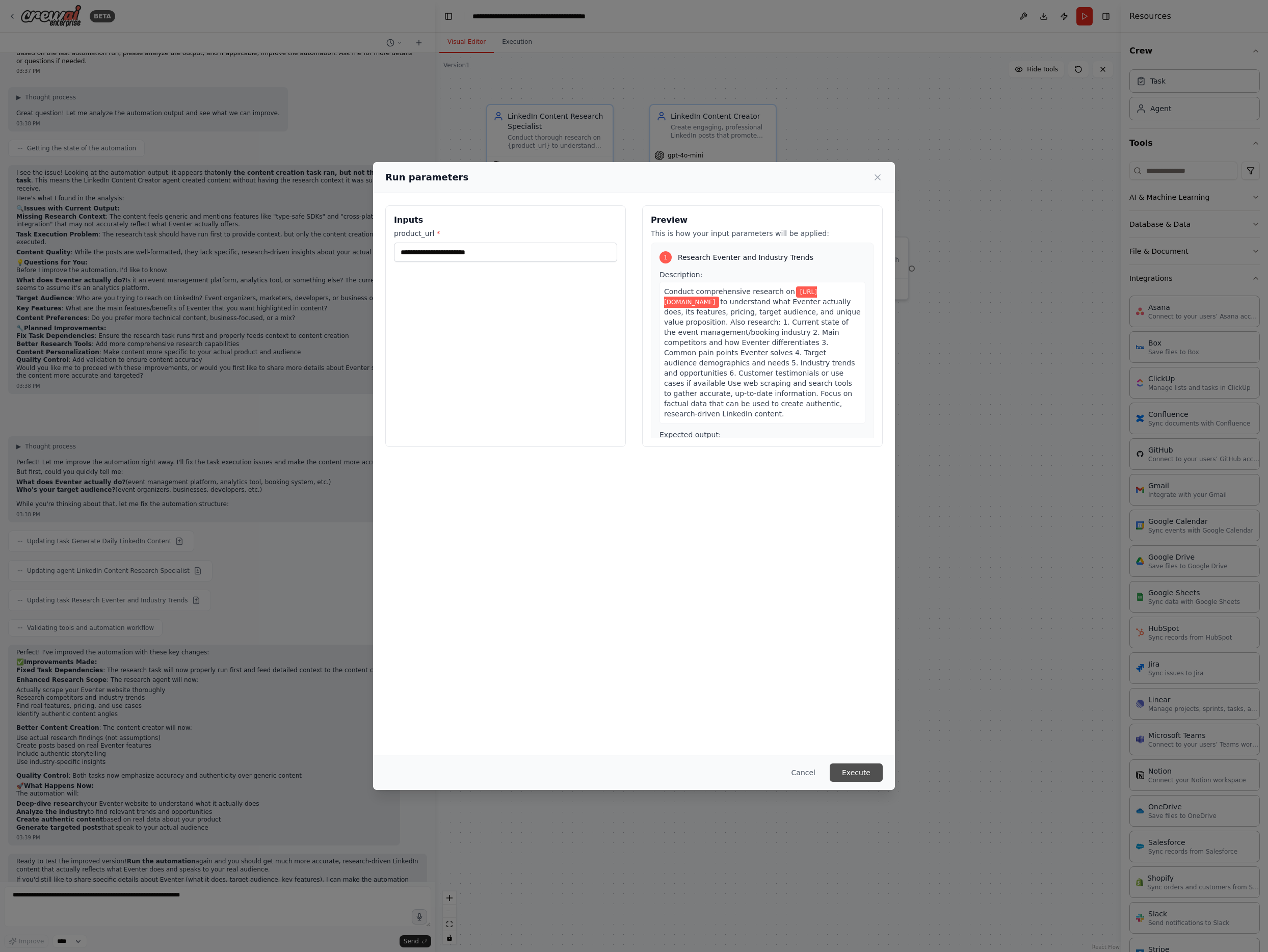
click at [869, 774] on button "Execute" at bounding box center [856, 773] width 53 height 18
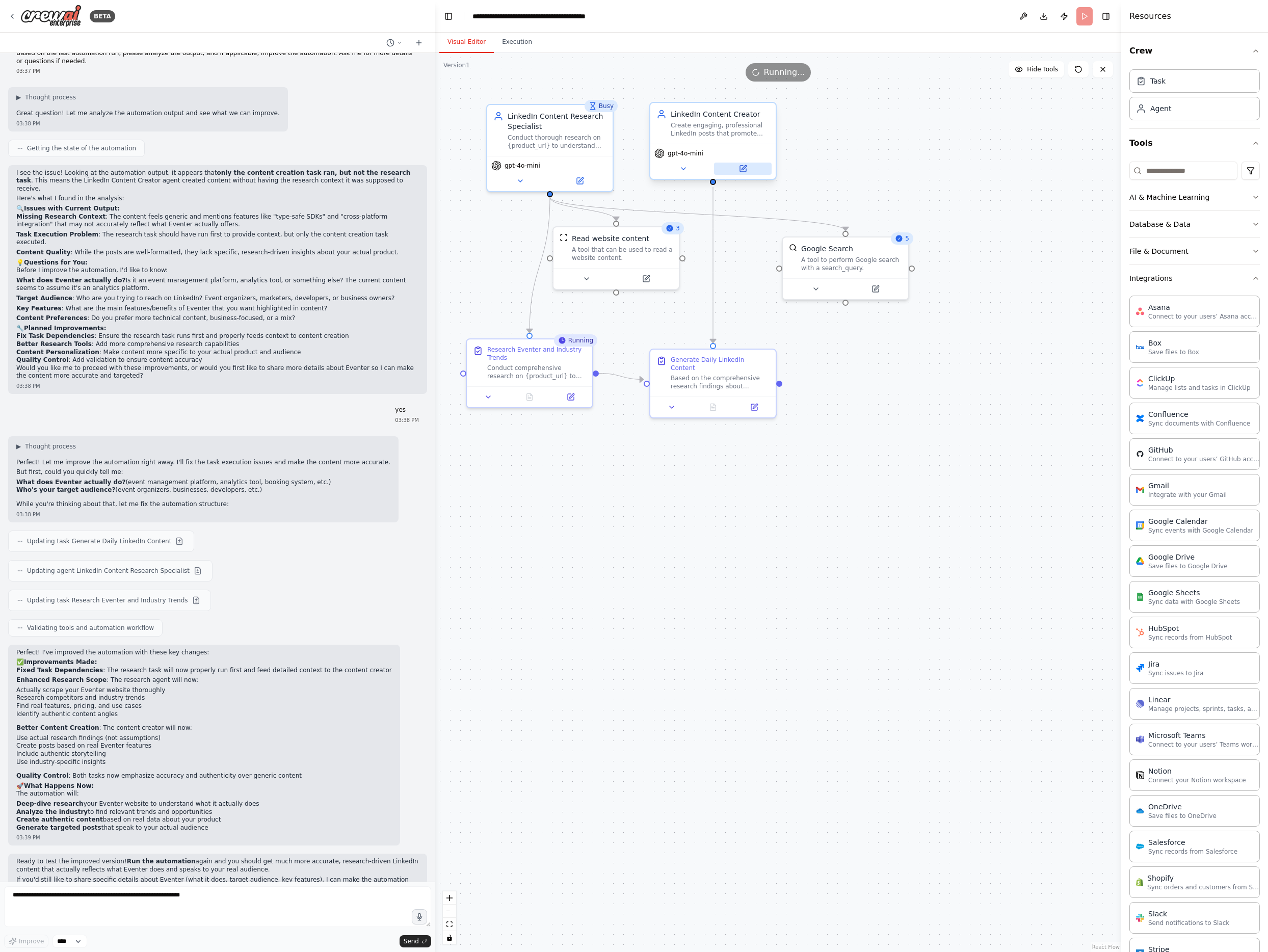
click at [752, 171] on button at bounding box center [743, 168] width 58 height 12
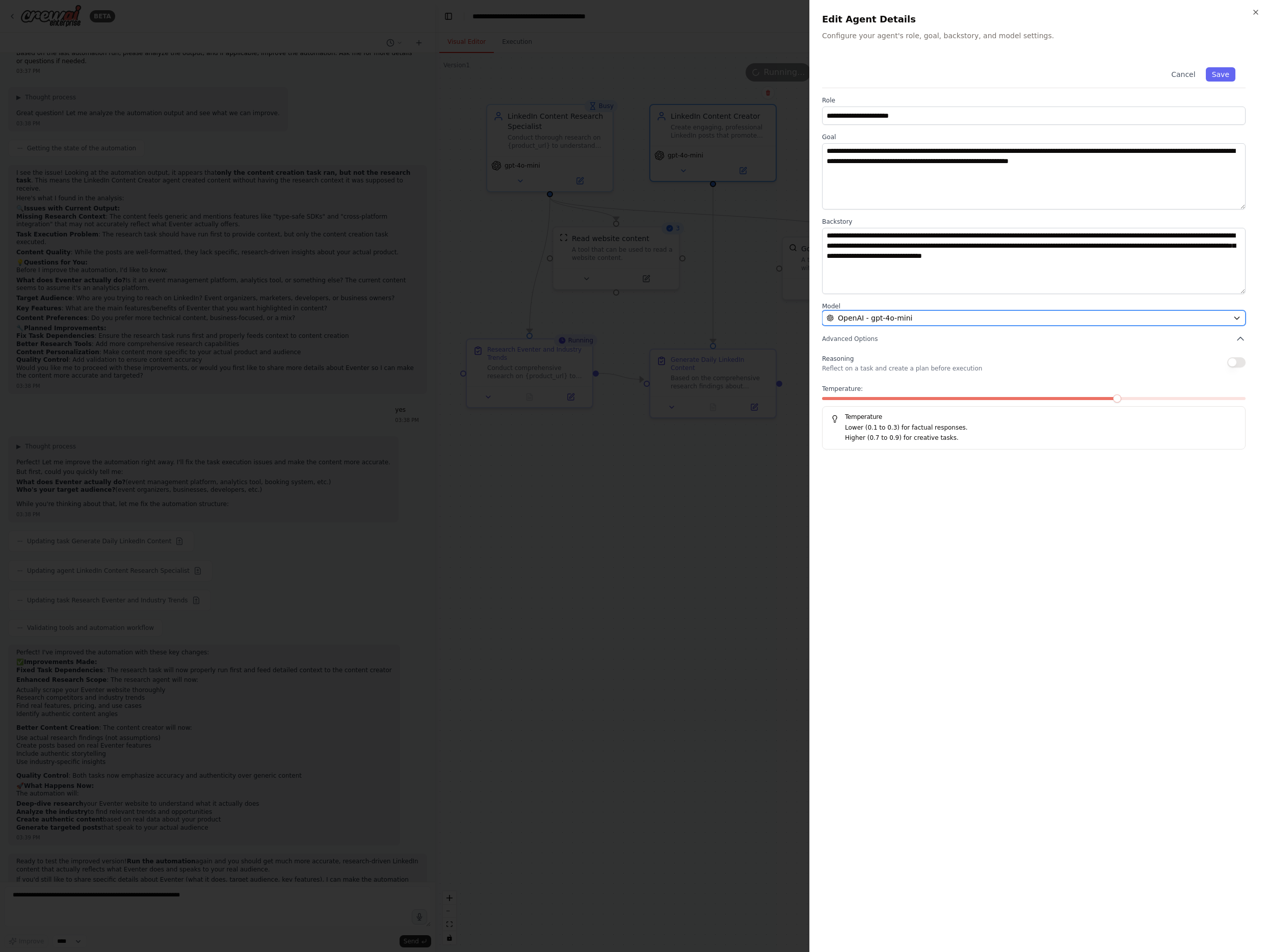
click at [891, 316] on span "OpenAI - gpt-4o-mini" at bounding box center [875, 318] width 75 height 10
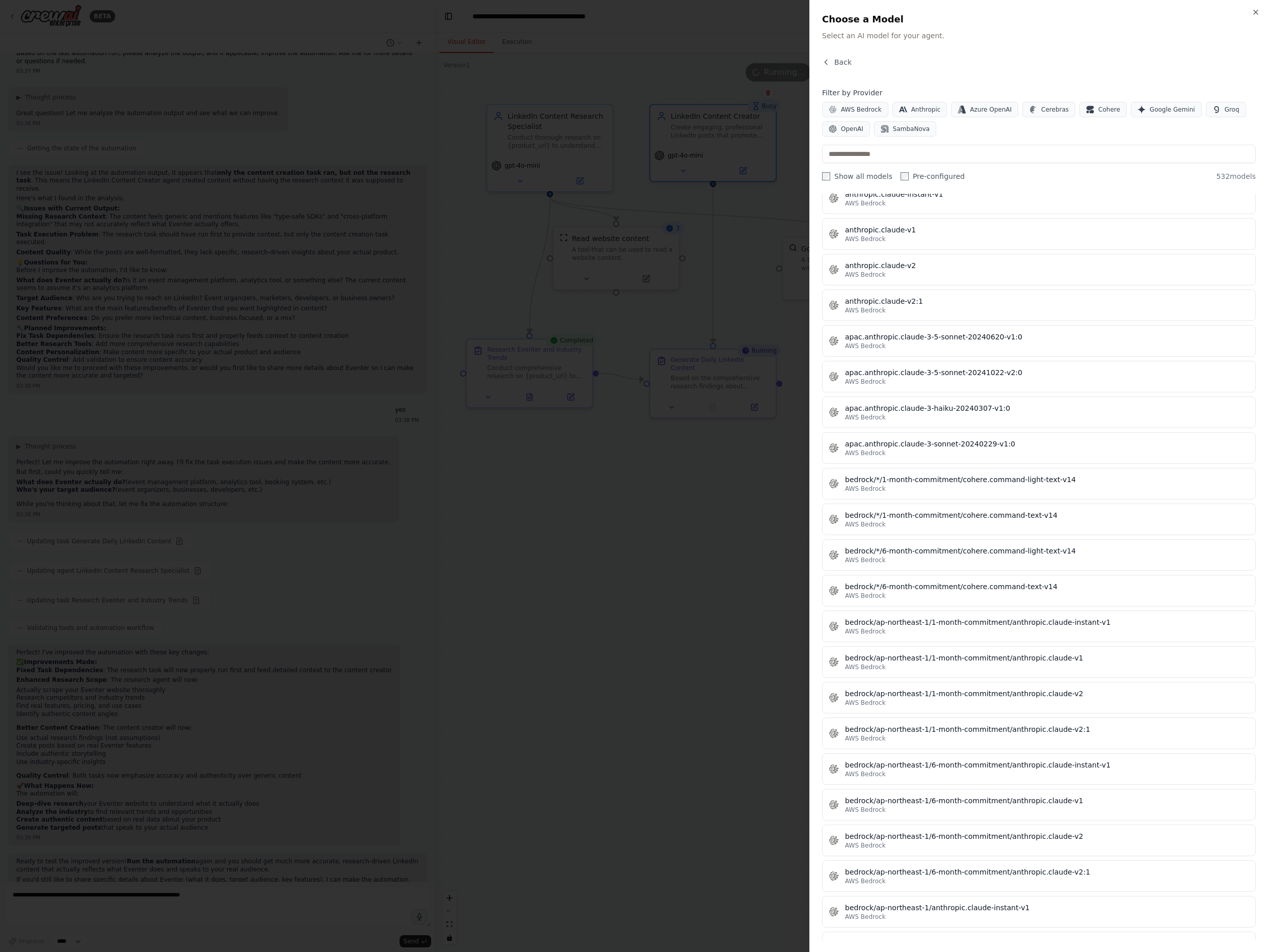
scroll to position [0, 0]
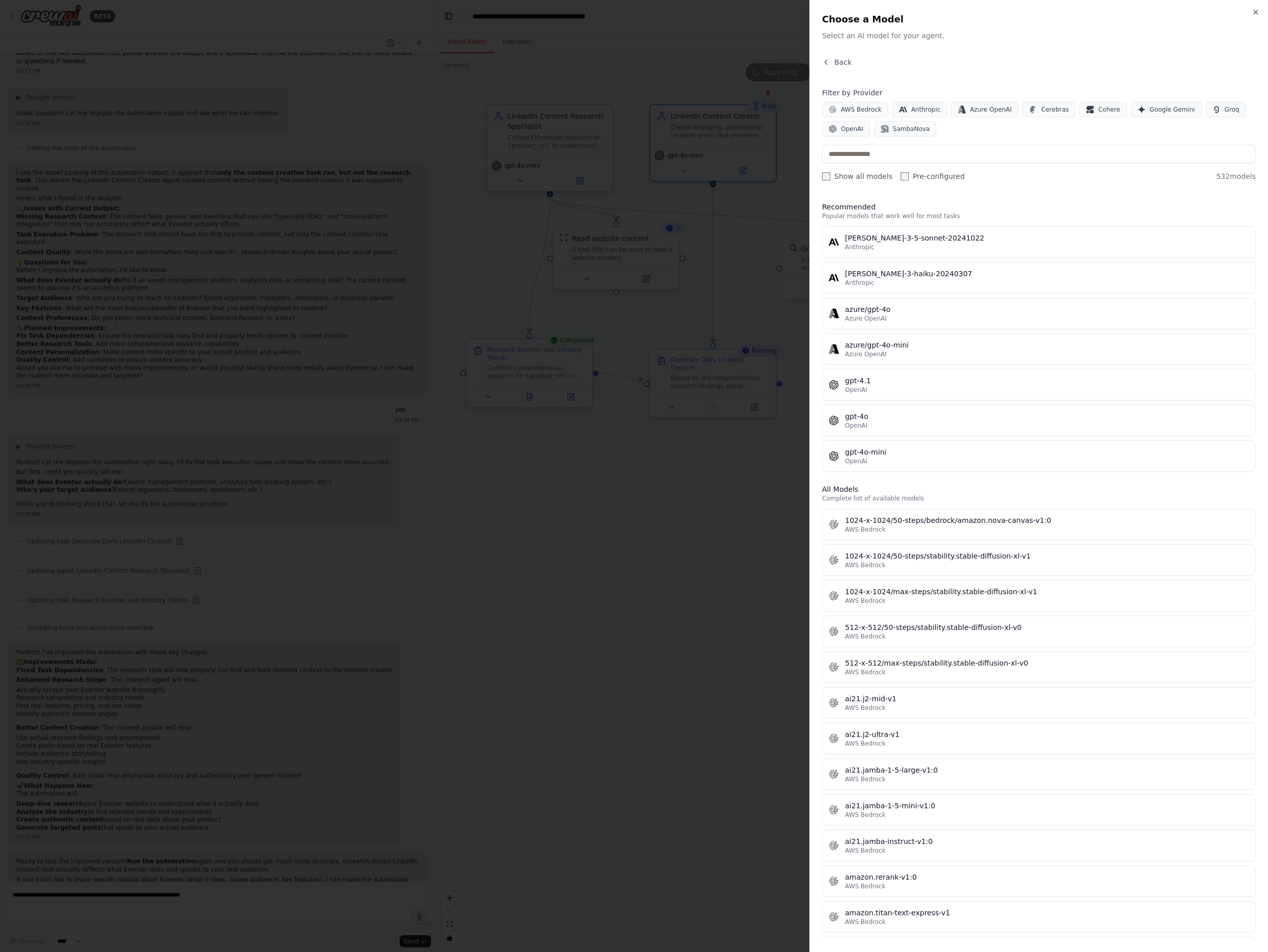
click at [703, 513] on div at bounding box center [634, 476] width 1268 height 952
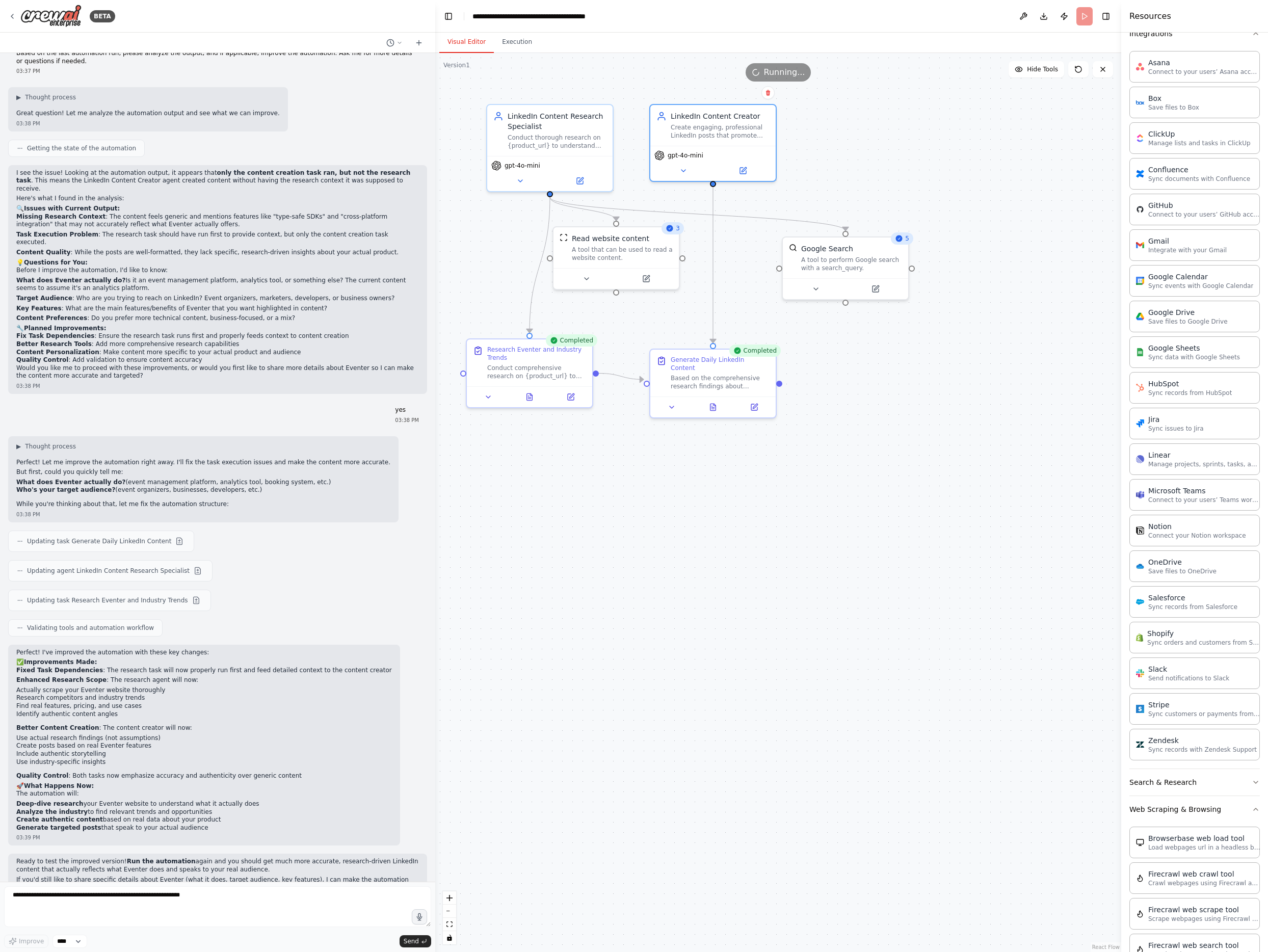
scroll to position [1131, 0]
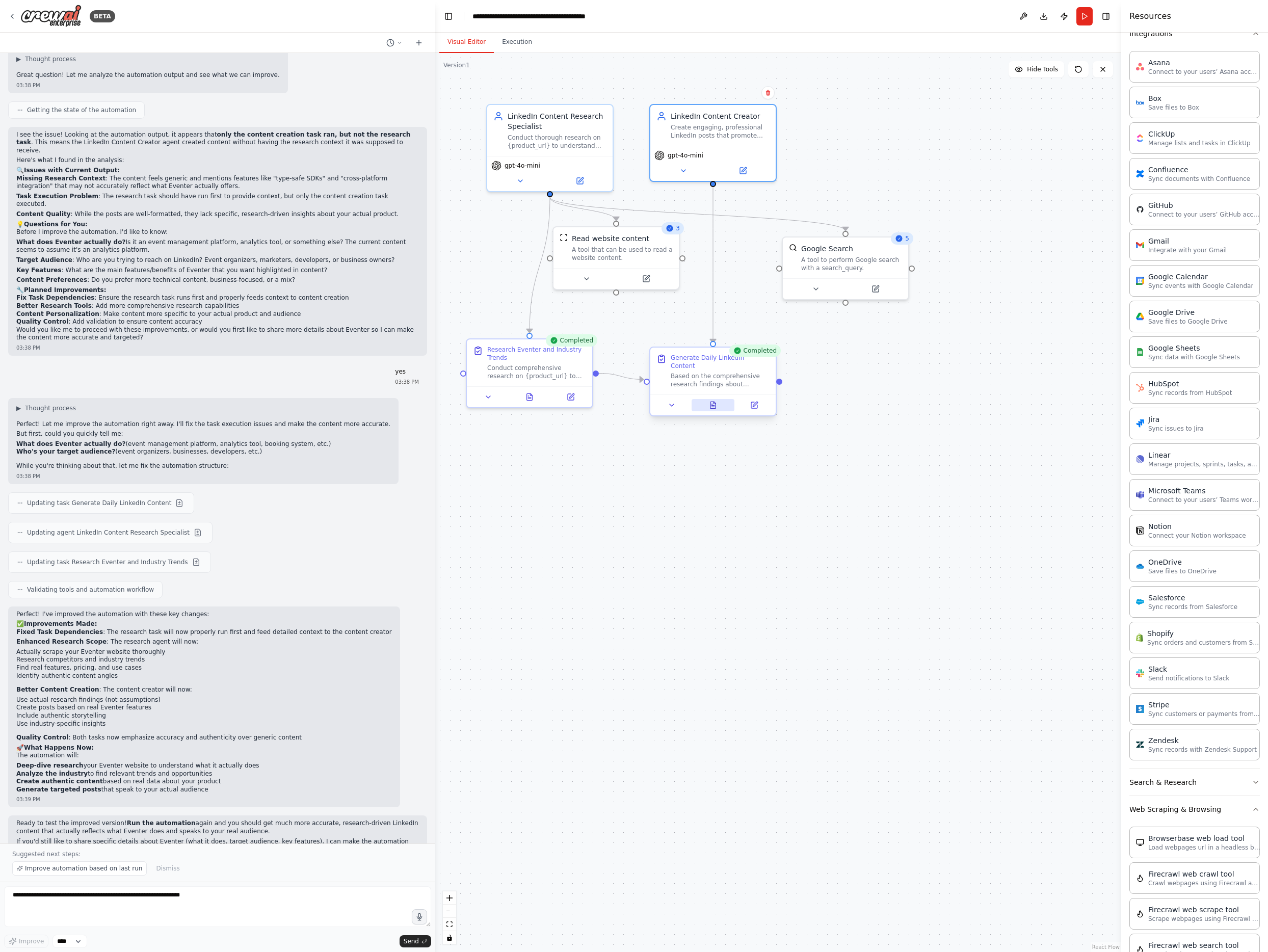
click at [724, 399] on button at bounding box center [713, 405] width 43 height 12
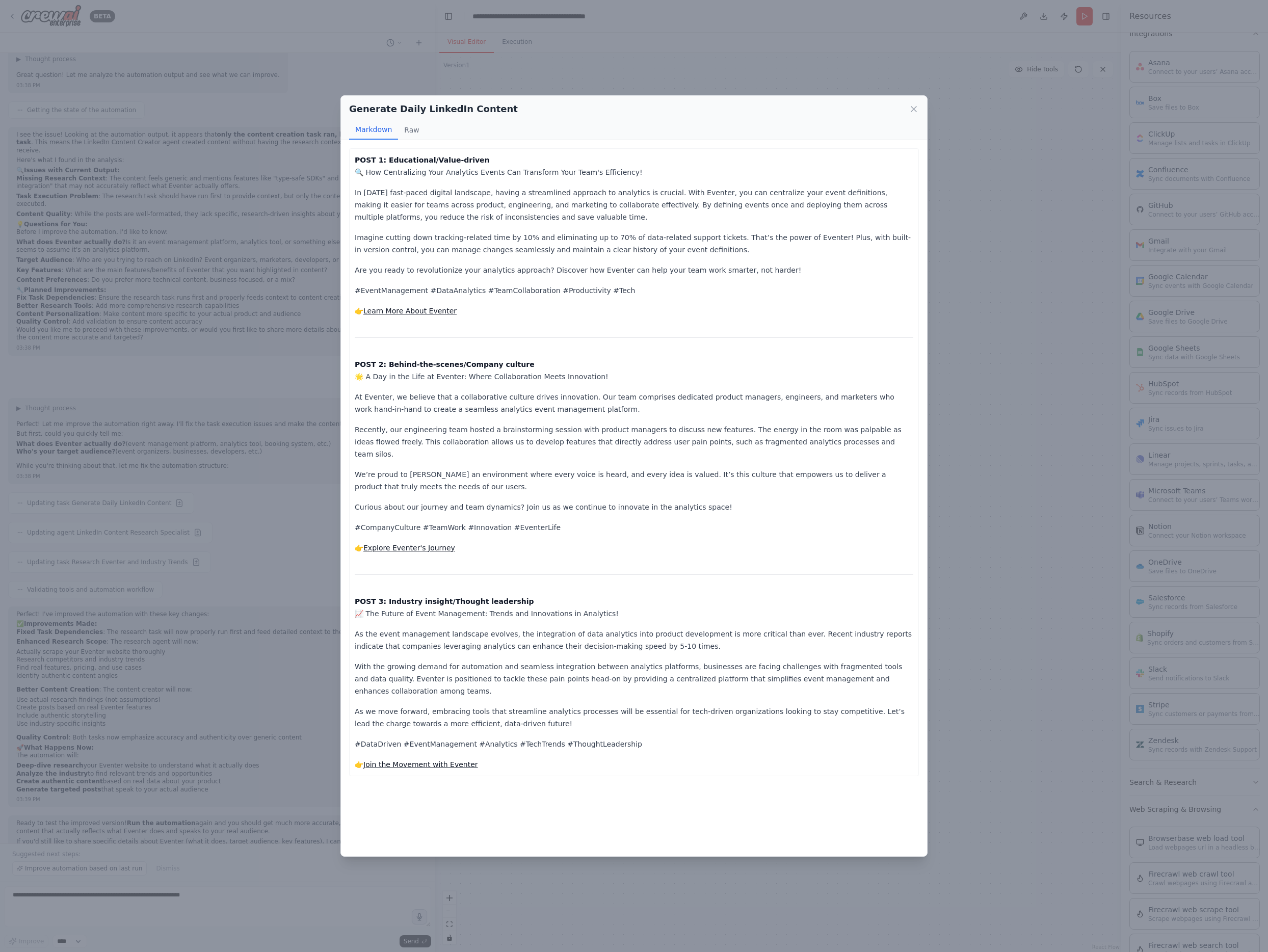
click at [956, 245] on div "Generate Daily LinkedIn Content Markdown Raw POST 1: Educational/Value-driven 🔍…" at bounding box center [634, 476] width 1268 height 952
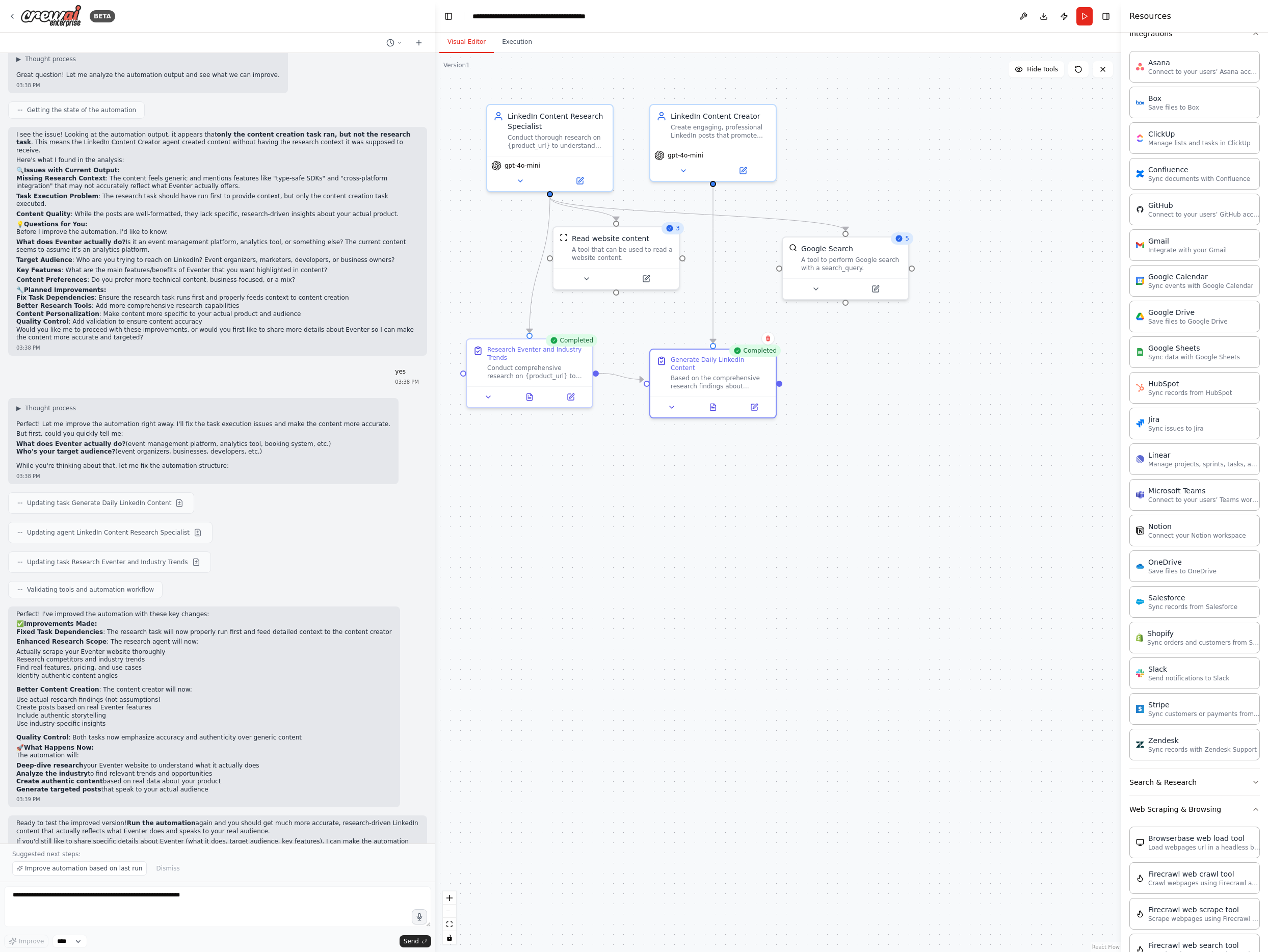
click at [903, 239] on icon at bounding box center [898, 238] width 8 height 8
click at [530, 398] on icon at bounding box center [530, 395] width 6 height 7
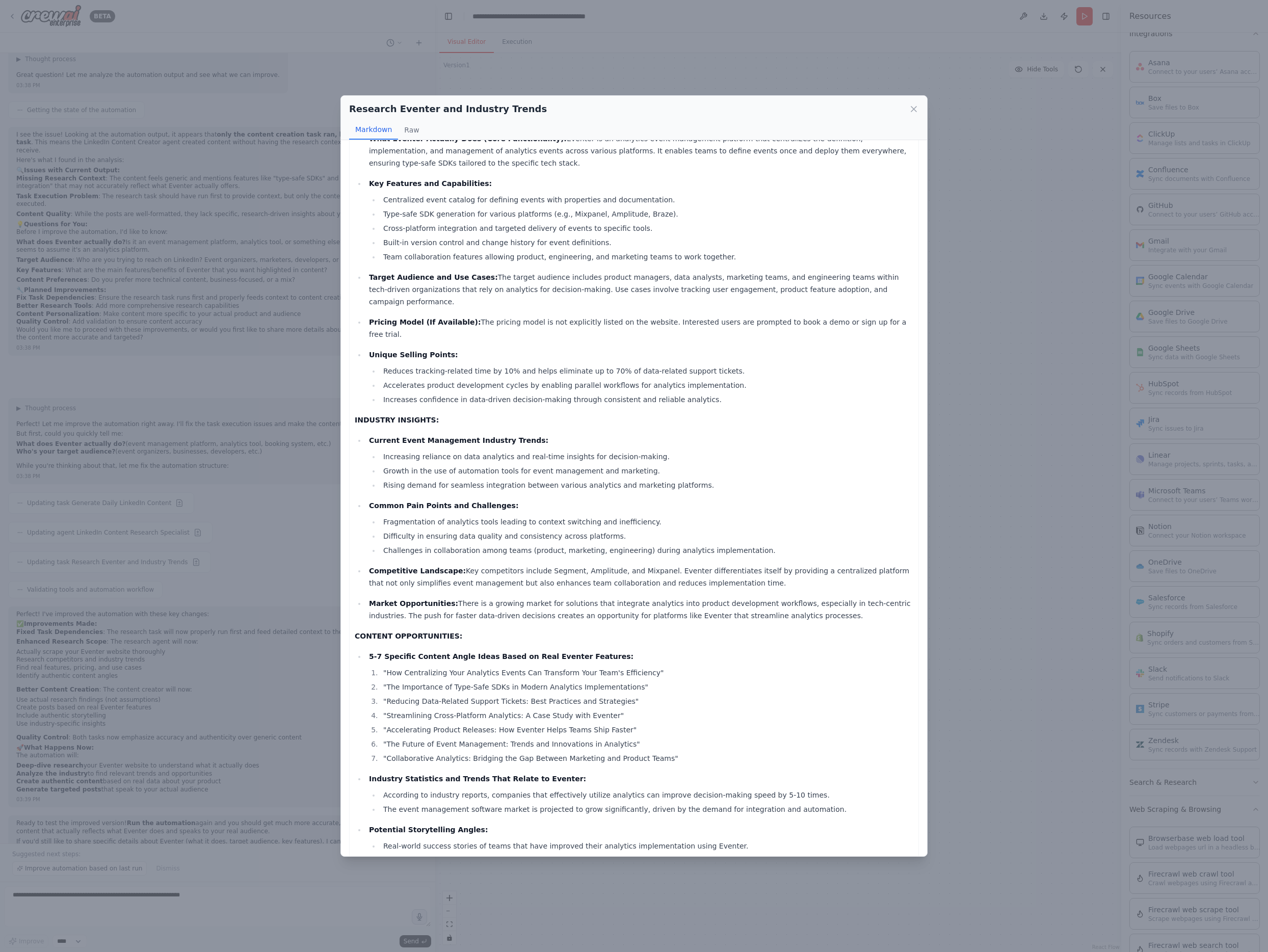
scroll to position [60, 0]
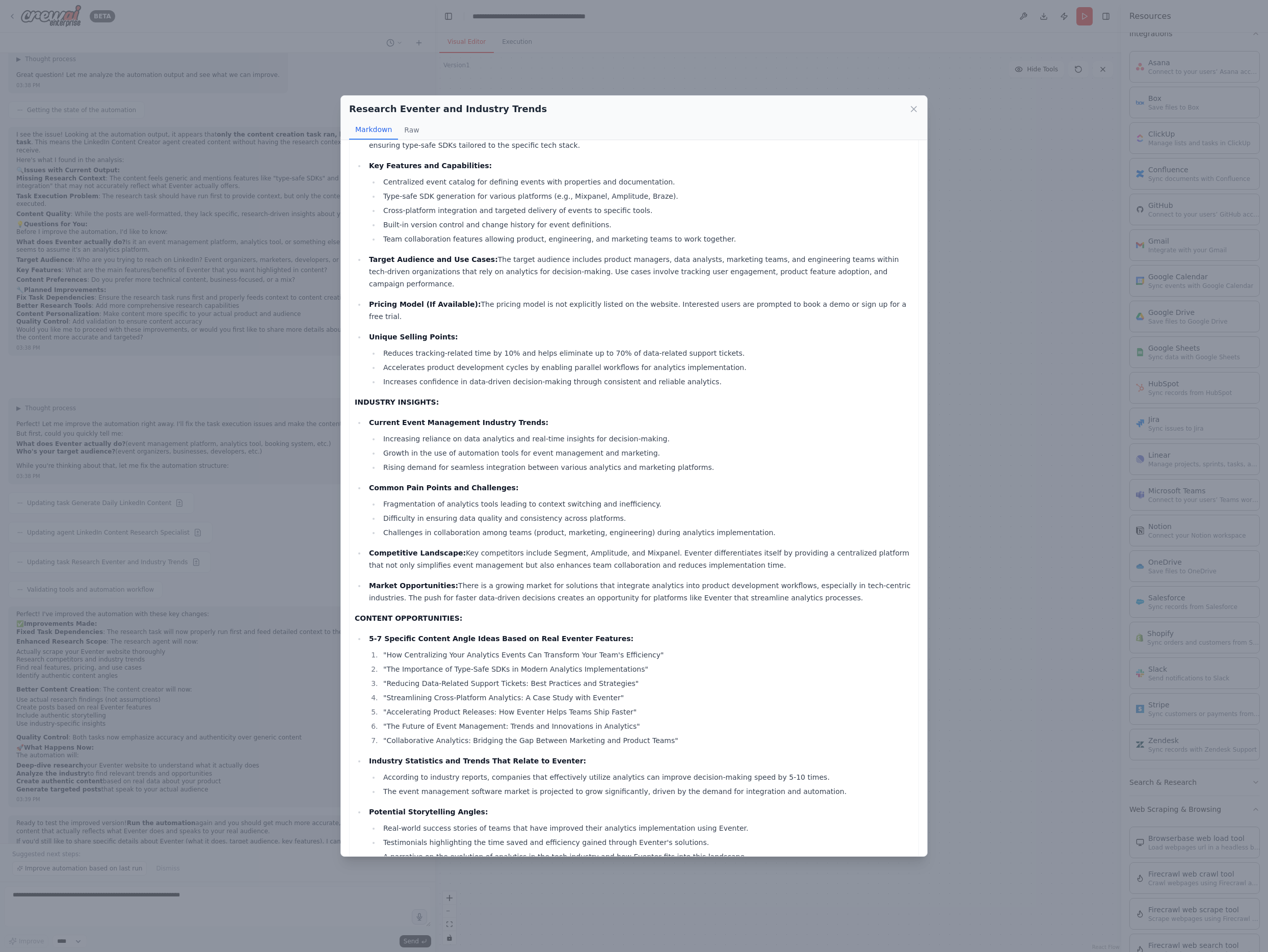
click at [956, 424] on div "Research Eventer and Industry Trends Markdown Raw EVENTER ANALYSIS: What Evente…" at bounding box center [634, 476] width 1268 height 952
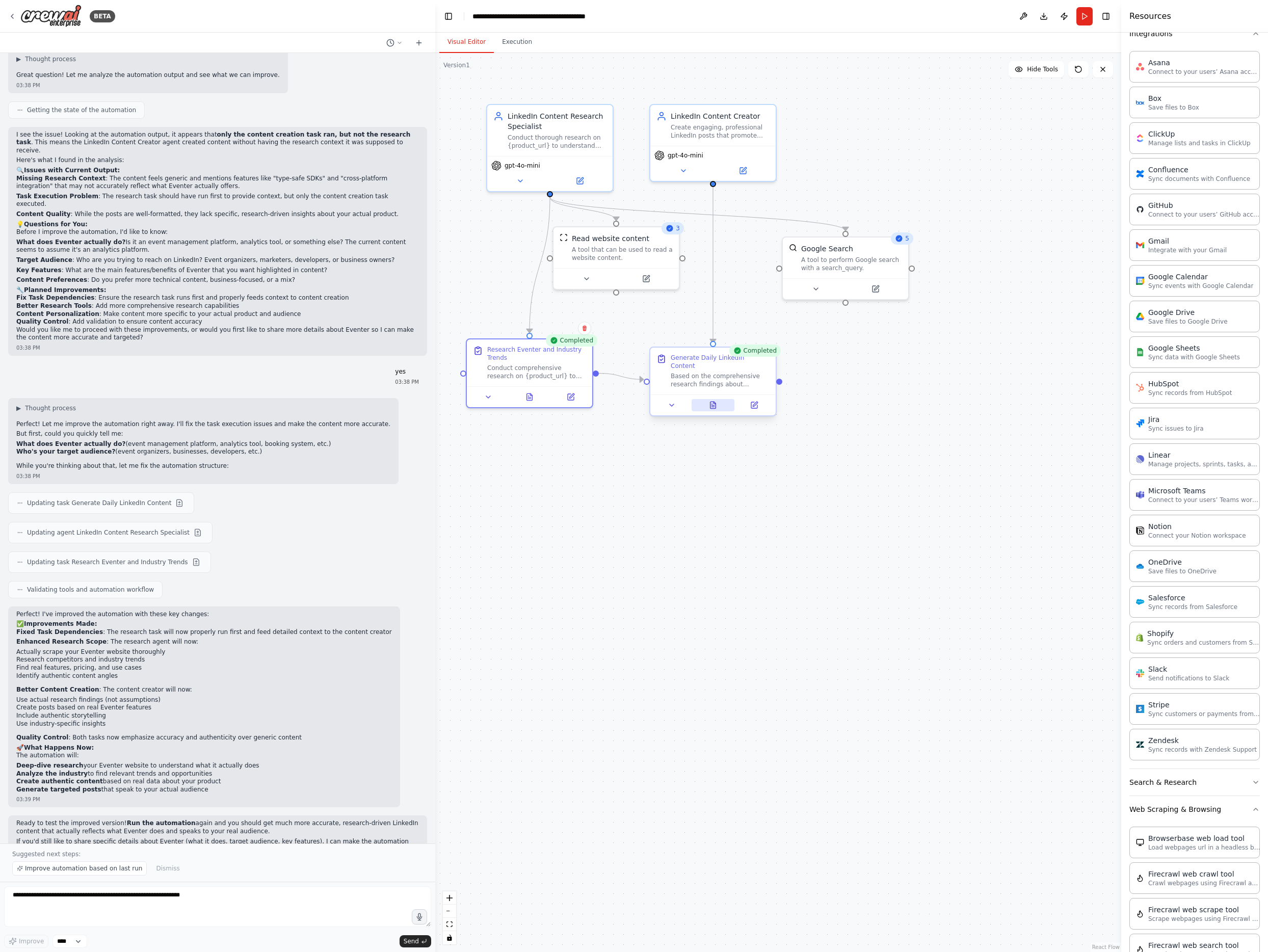
click at [712, 401] on icon at bounding box center [713, 405] width 8 height 8
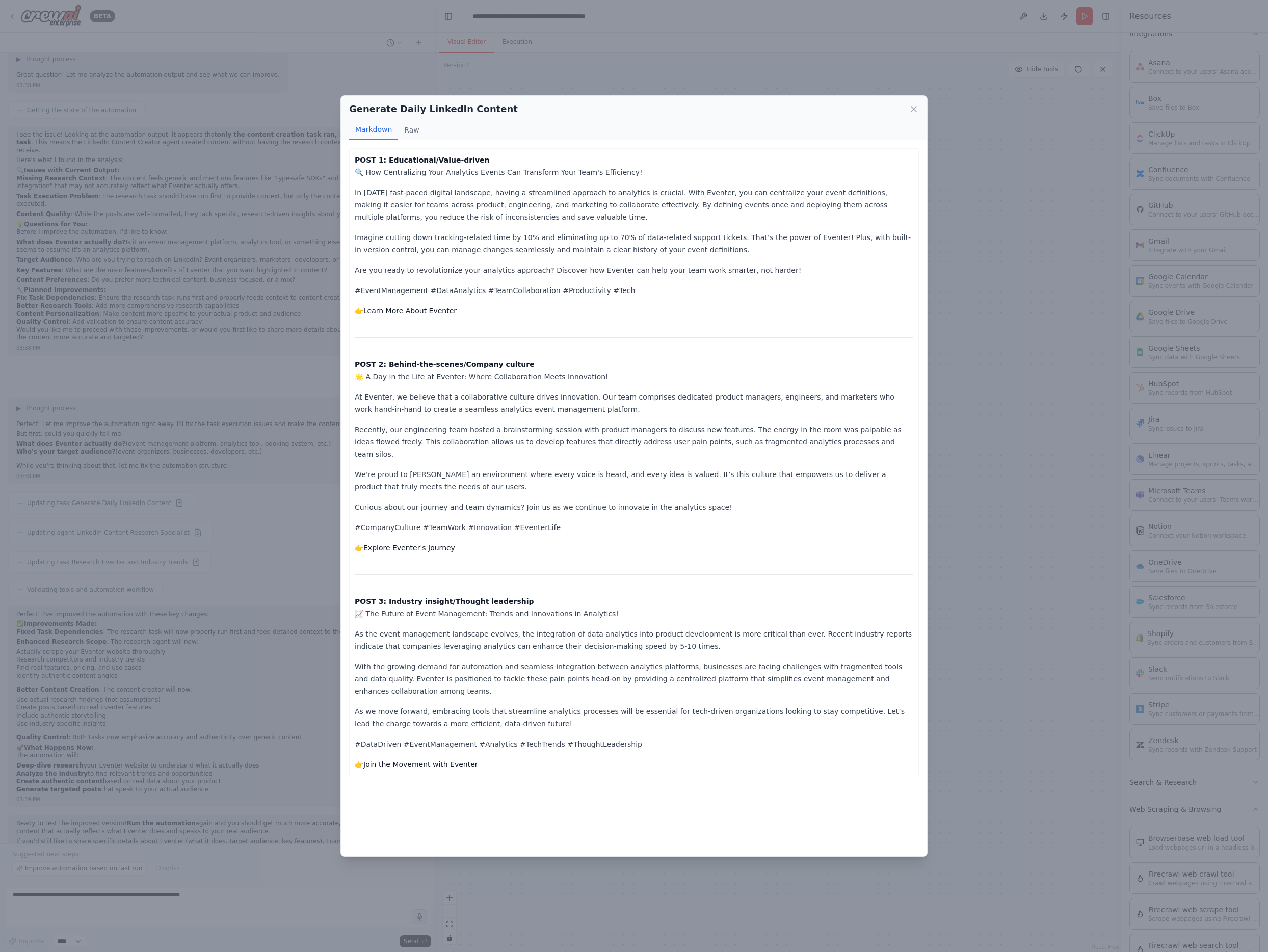
click at [956, 475] on div "Generate Daily LinkedIn Content Markdown Raw POST 1: Educational/Value-driven 🔍…" at bounding box center [634, 476] width 1268 height 952
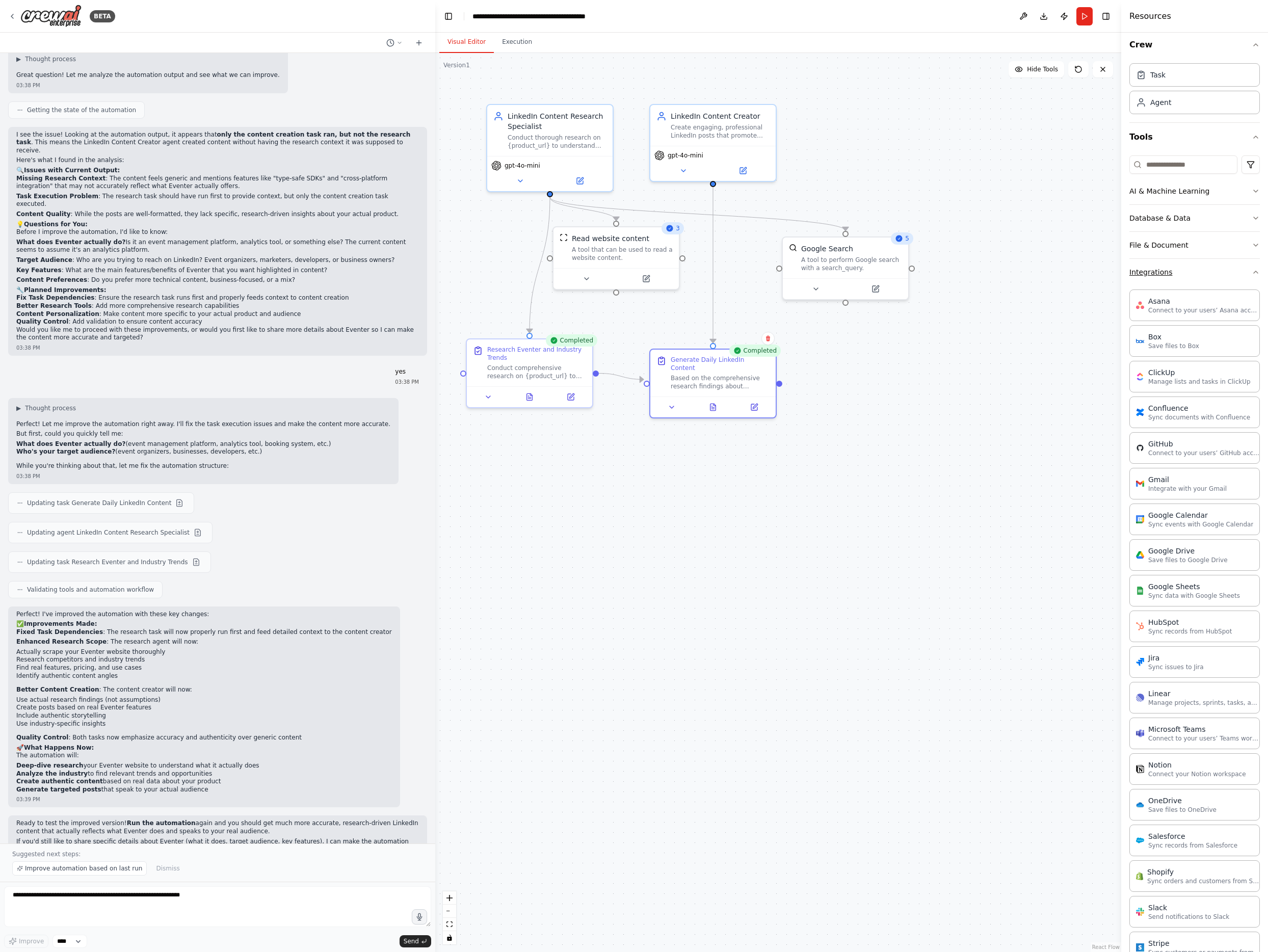
scroll to position [0, 0]
click at [956, 225] on icon "button" at bounding box center [1255, 224] width 8 height 8
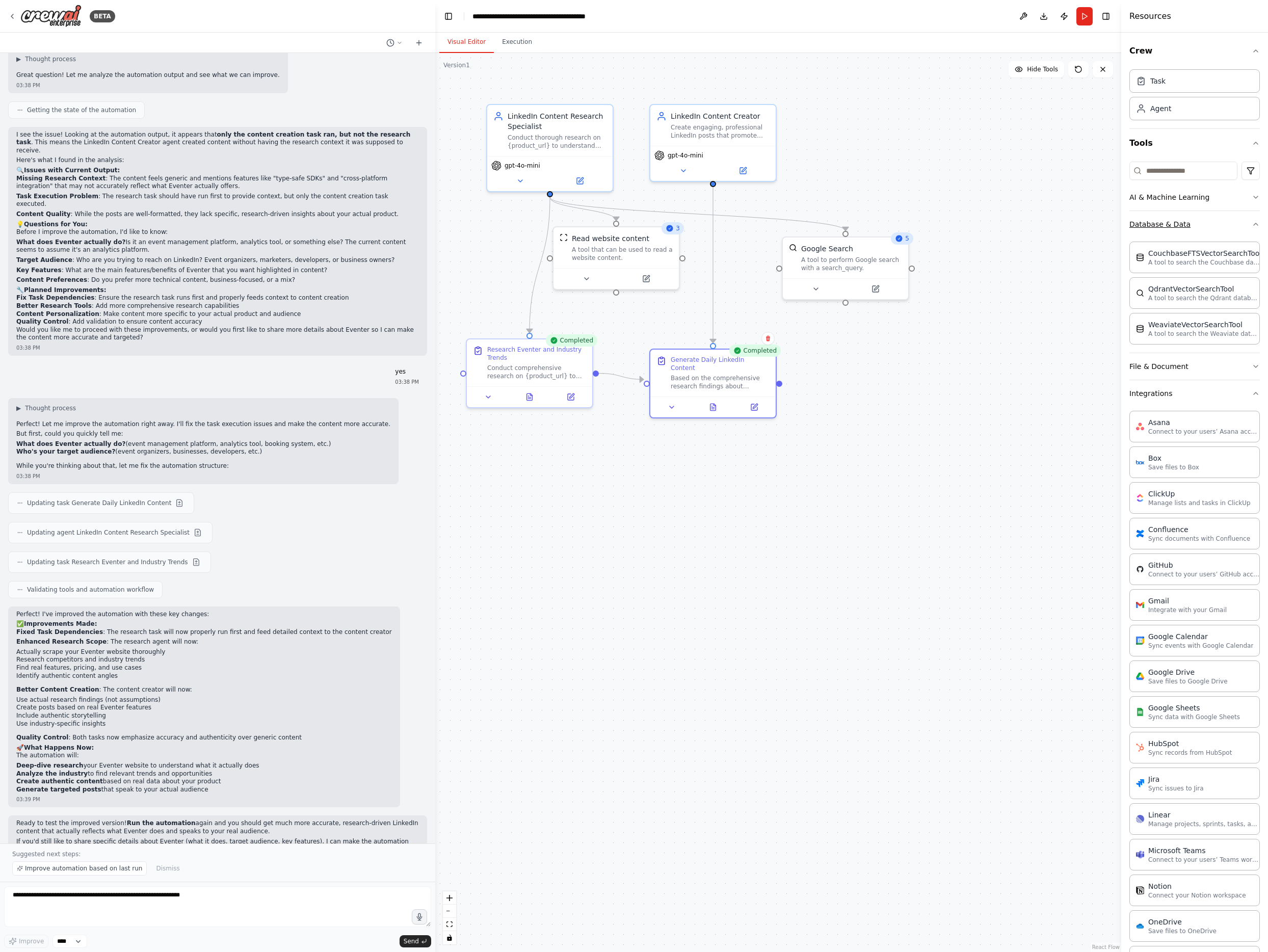
click at [956, 226] on button "Database & Data" at bounding box center [1195, 224] width 131 height 26
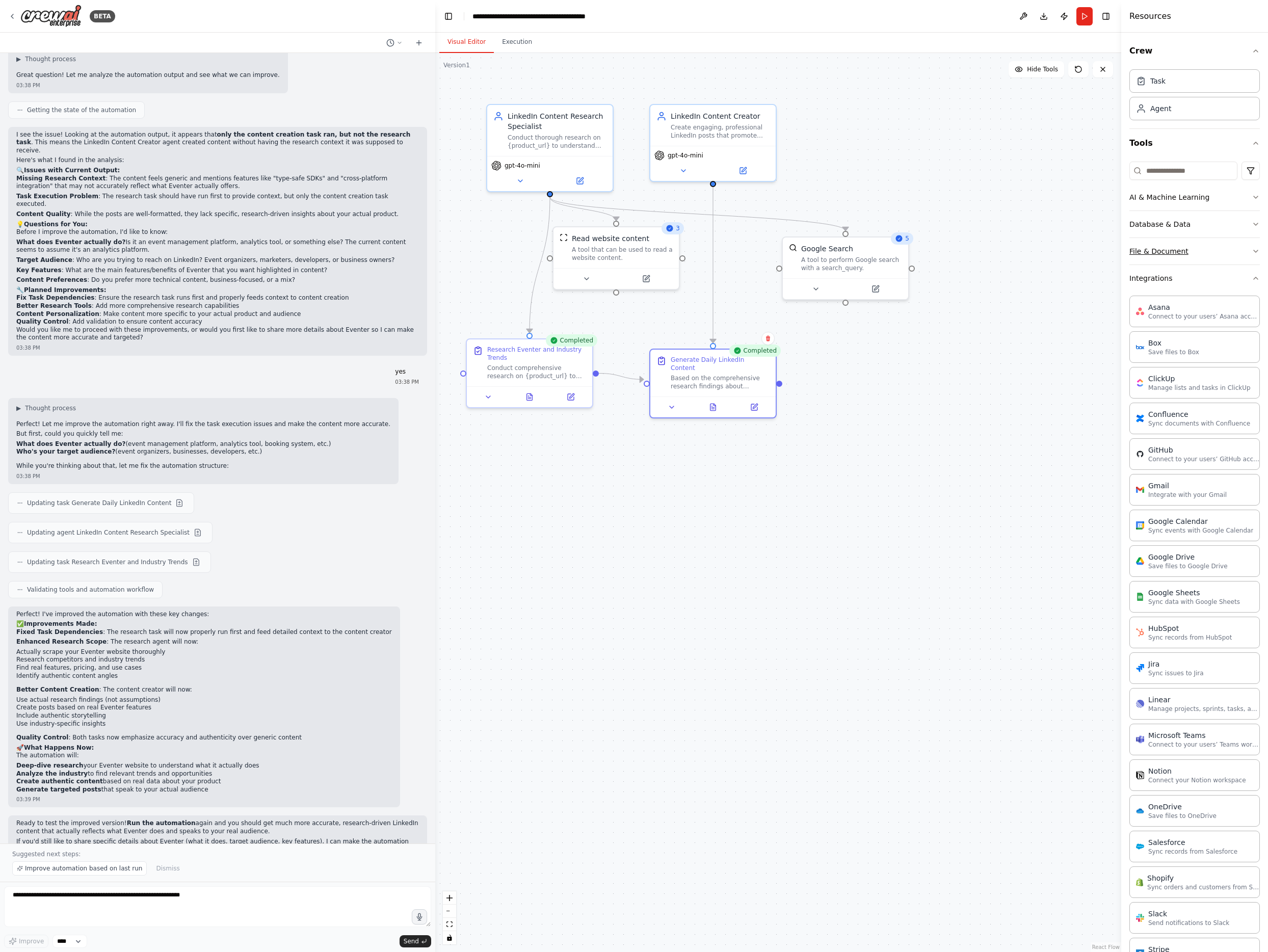
click at [956, 249] on button "File & Document" at bounding box center [1195, 251] width 131 height 26
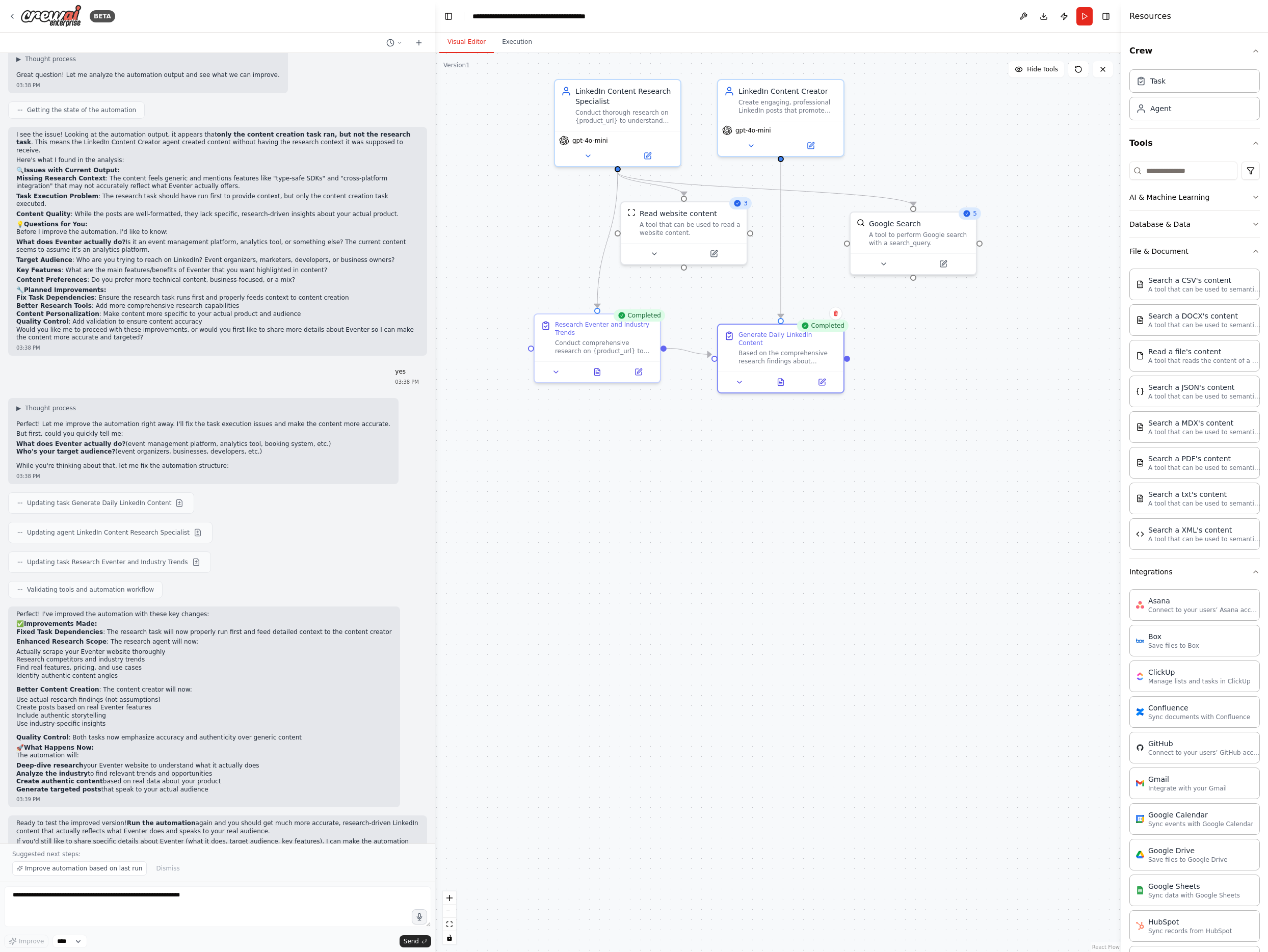
drag, startPoint x: 915, startPoint y: 323, endPoint x: 967, endPoint y: 299, distance: 57.3
click at [956, 299] on div ".deletable-edge-delete-btn { width: 20px; height: 20px; border: 0px solid #ffff…" at bounding box center [778, 502] width 686 height 899
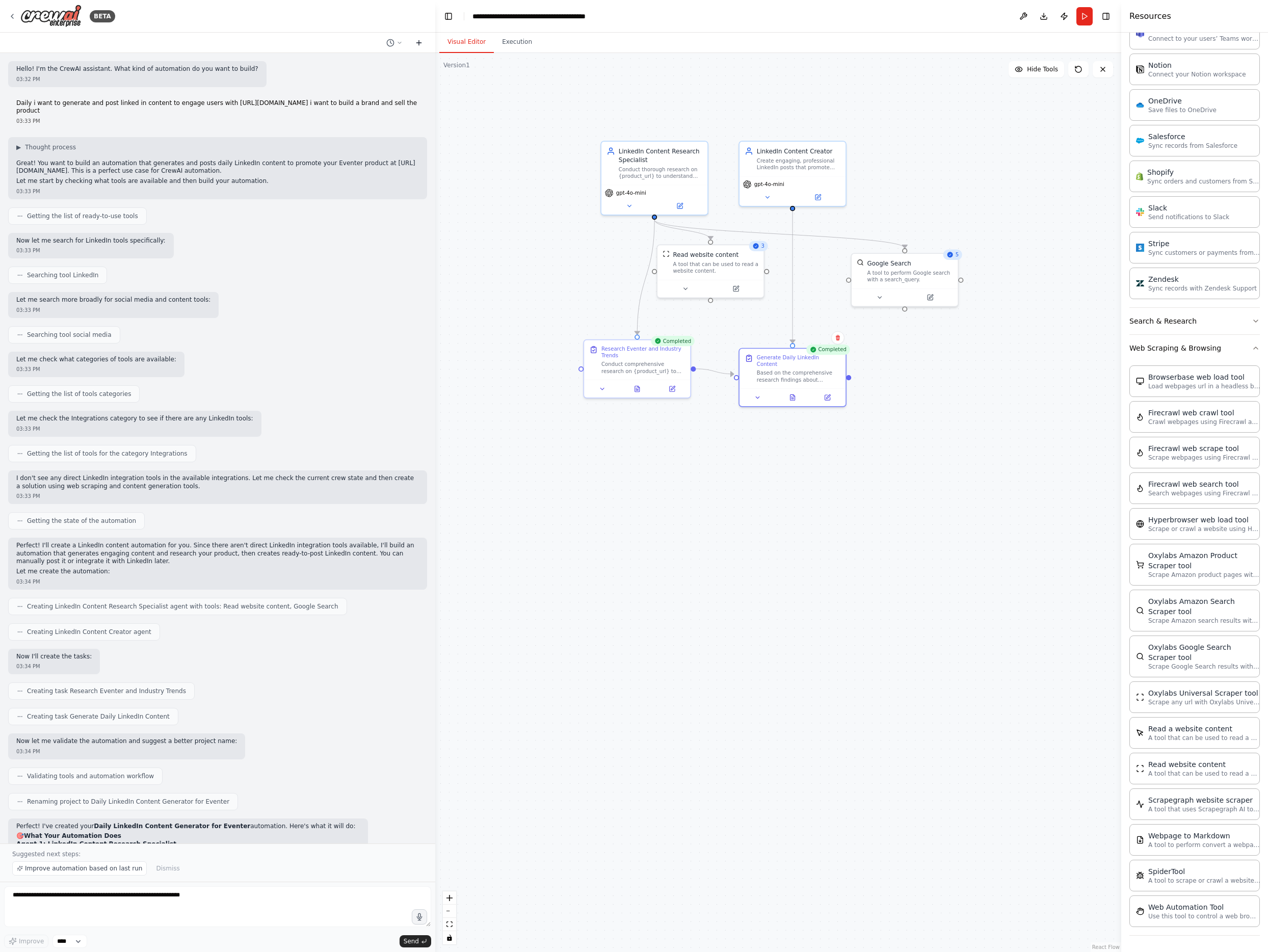
click at [415, 45] on icon at bounding box center [418, 43] width 8 height 8
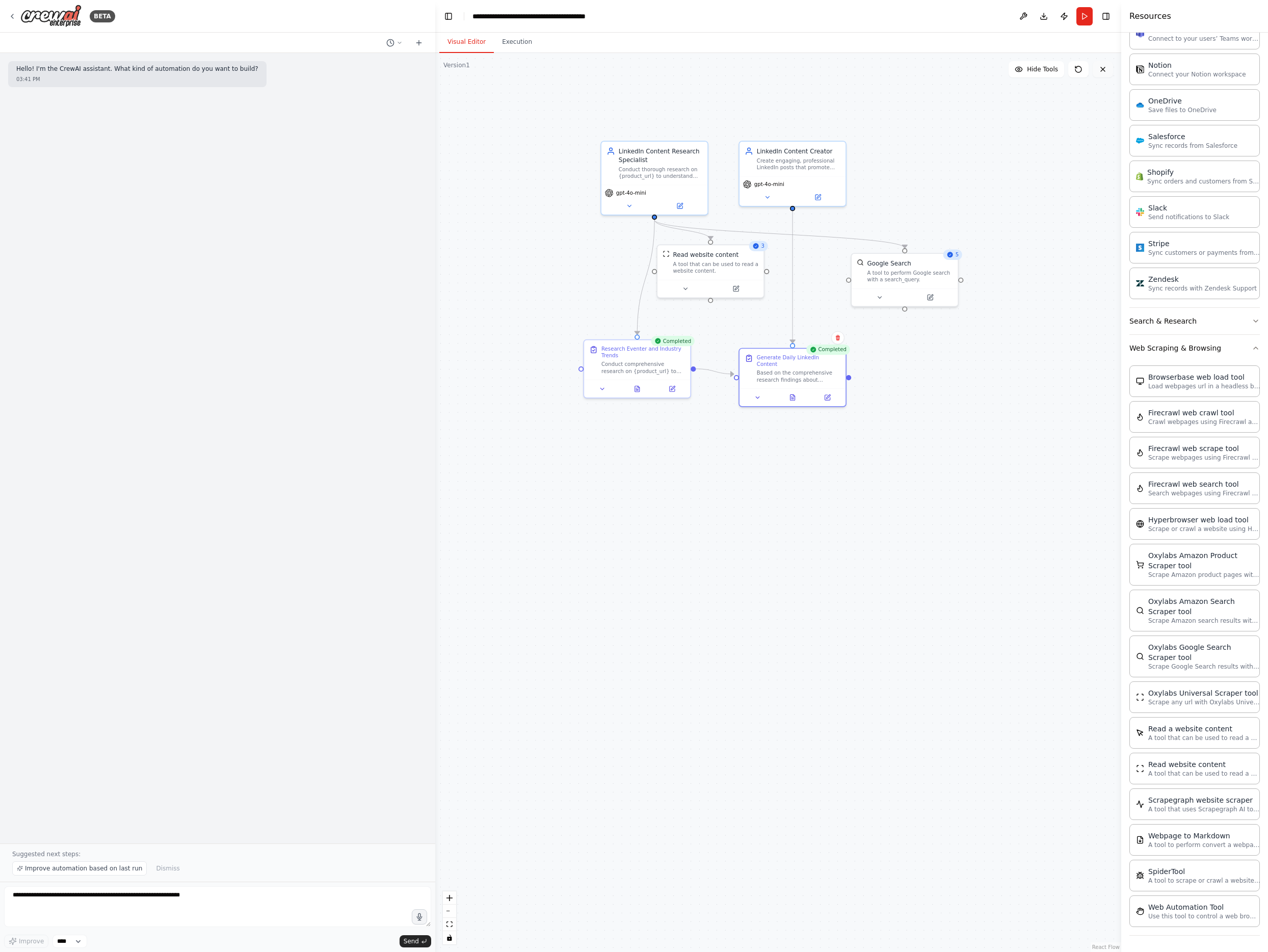
click at [956, 74] on button at bounding box center [1102, 69] width 20 height 16
click at [418, 40] on icon at bounding box center [418, 43] width 8 height 8
click at [14, 18] on icon at bounding box center [12, 16] width 8 height 8
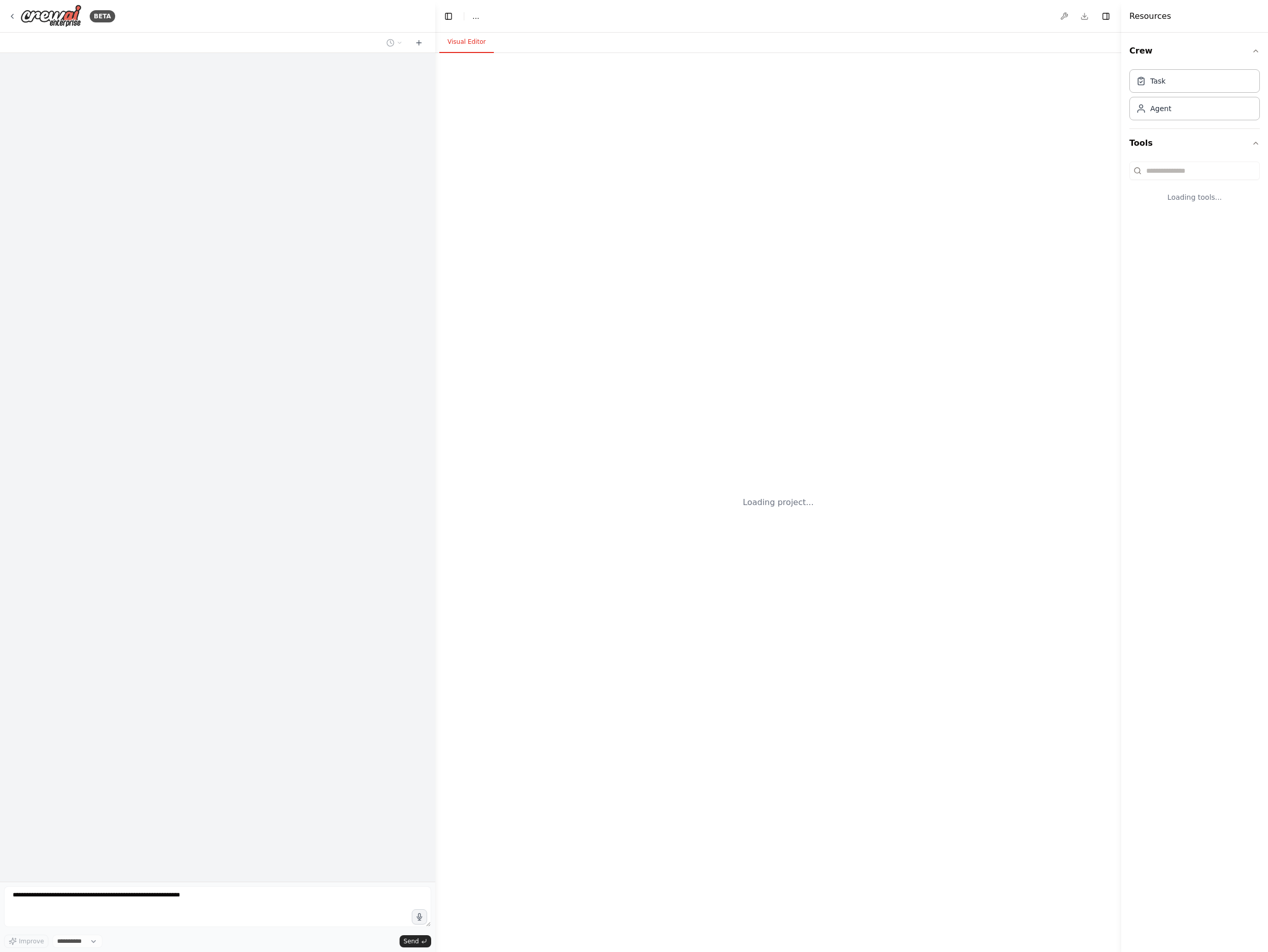
select select "****"
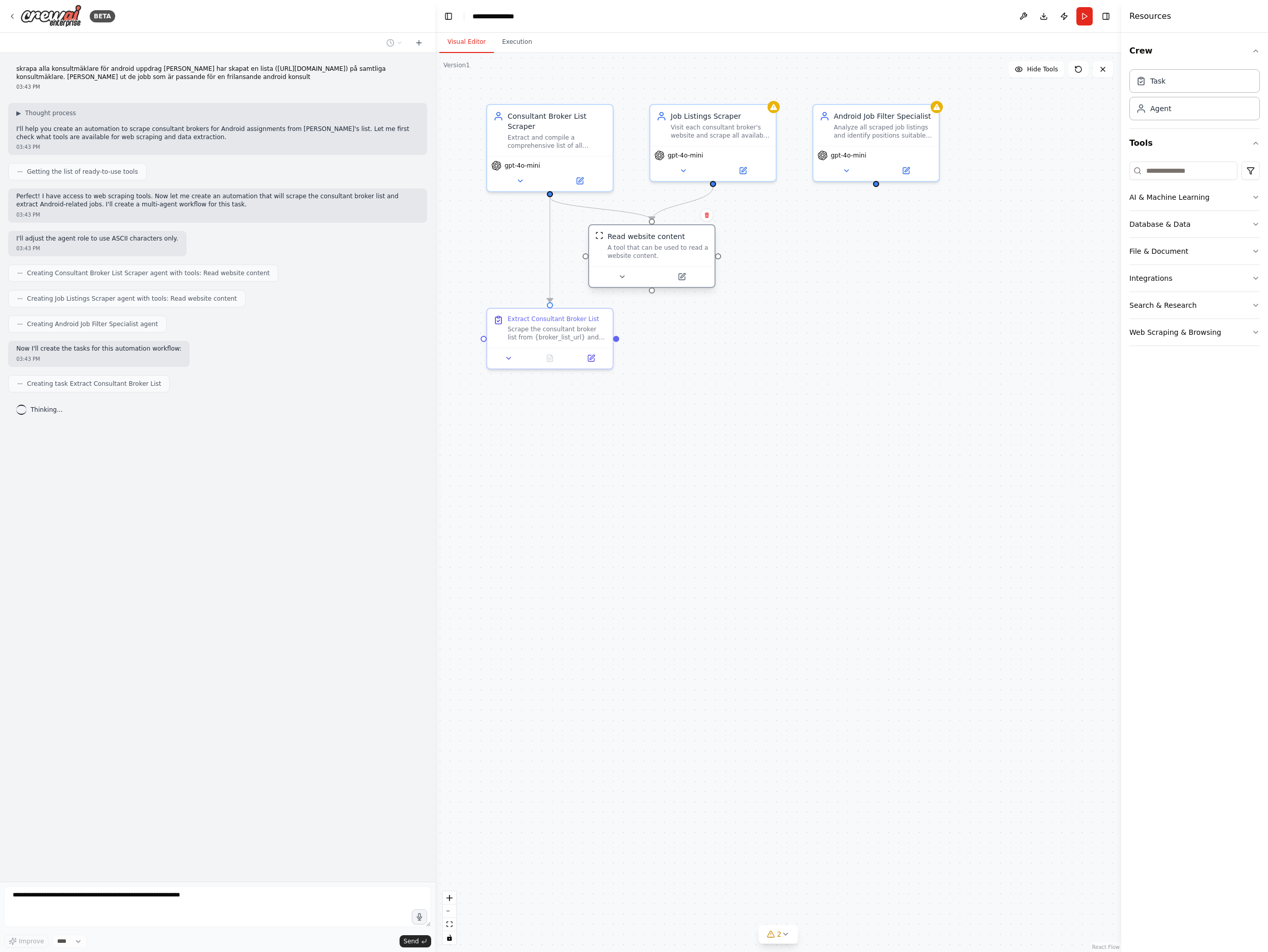
drag, startPoint x: 623, startPoint y: 237, endPoint x: 662, endPoint y: 235, distance: 39.1
click at [662, 235] on div "Read website content" at bounding box center [646, 237] width 77 height 10
drag, startPoint x: 638, startPoint y: 237, endPoint x: 656, endPoint y: 233, distance: 18.4
click at [656, 233] on div "Read website content" at bounding box center [626, 237] width 77 height 10
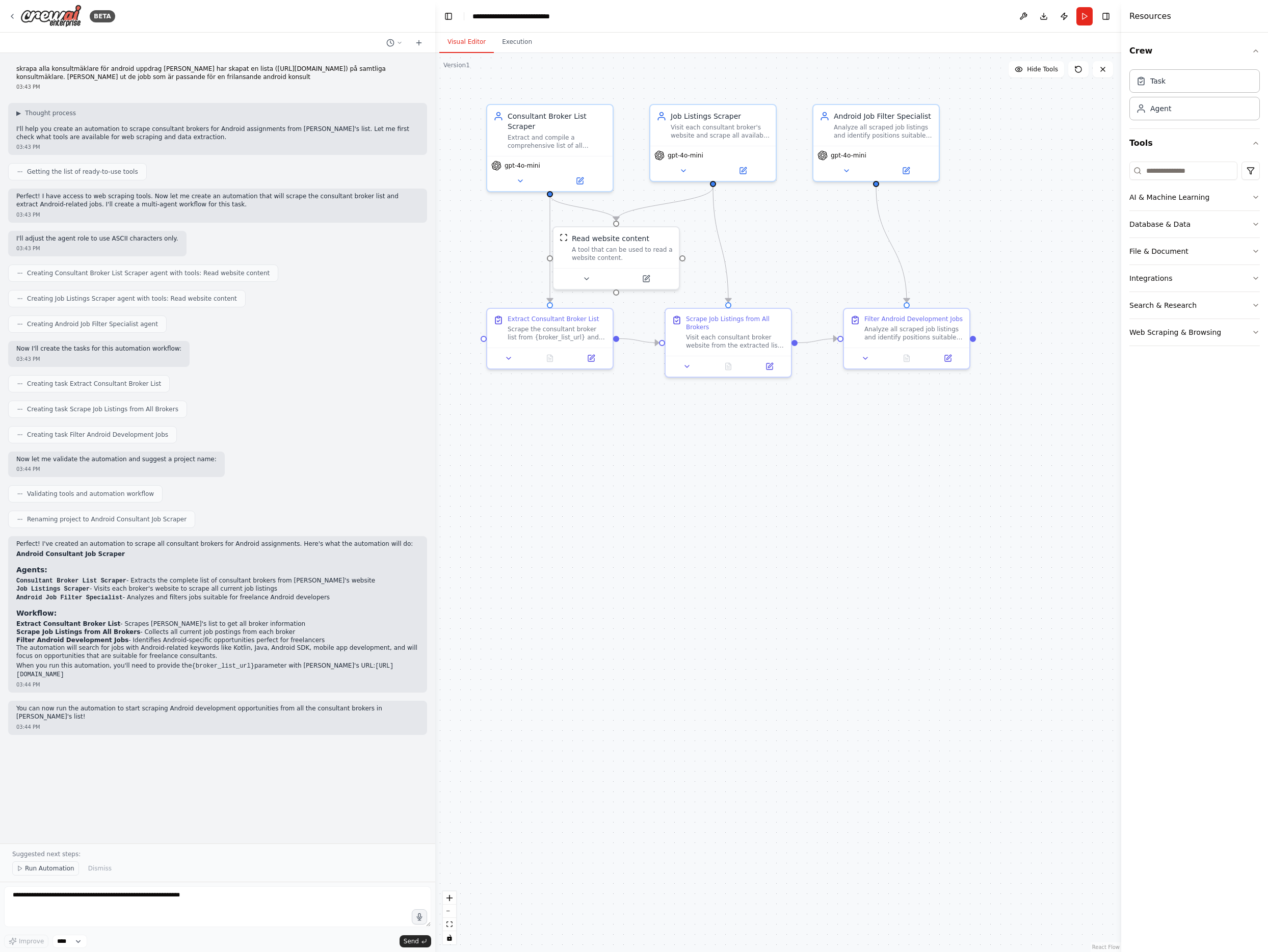
click at [44, 869] on span "Run Automation" at bounding box center [50, 868] width 50 height 8
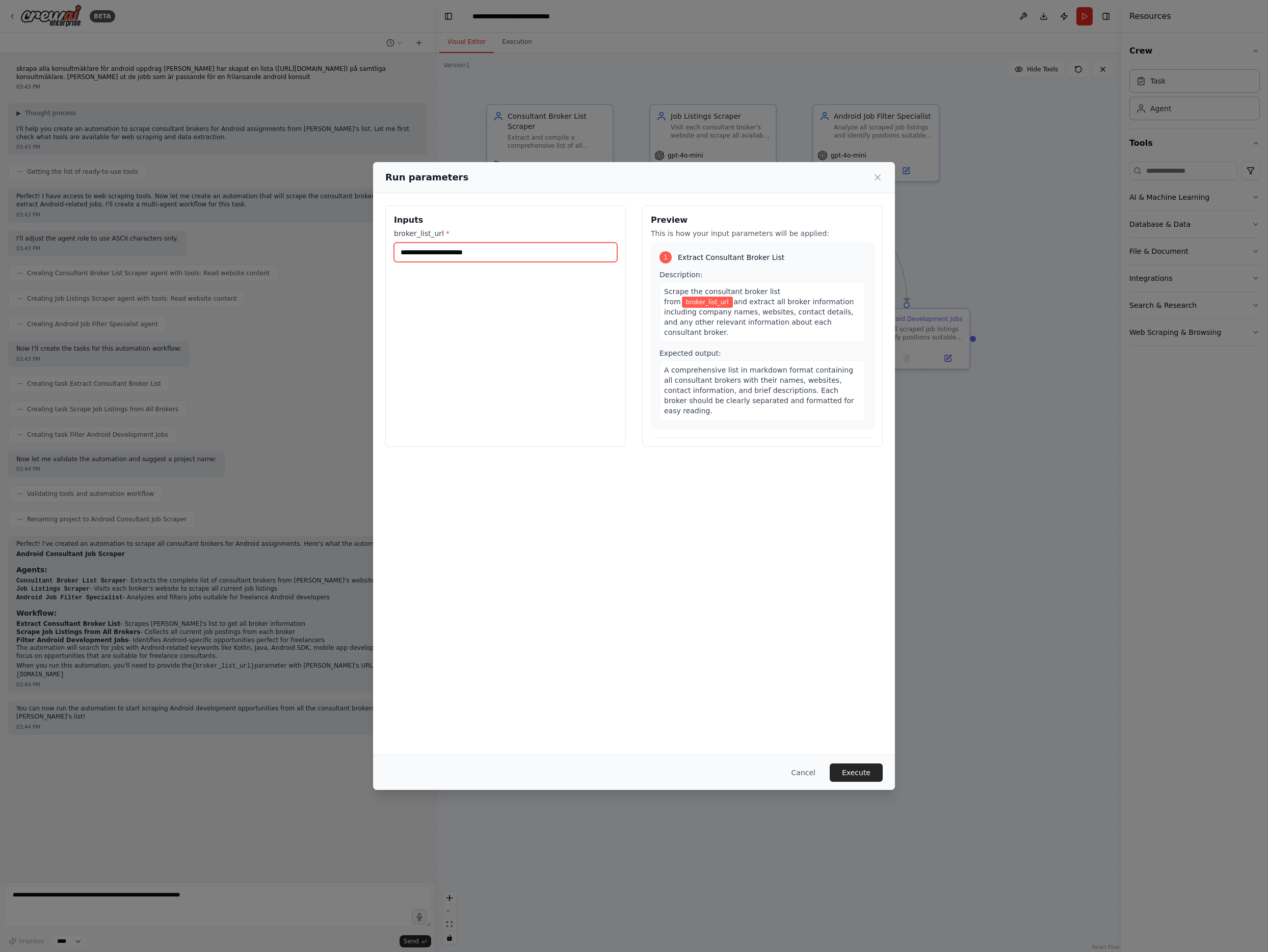
click at [508, 245] on input "broker_list_url *" at bounding box center [506, 252] width 223 height 19
click at [463, 255] on input "broker_list_url *" at bounding box center [506, 252] width 223 height 19
click at [463, 252] on input "broker_list_url *" at bounding box center [506, 252] width 223 height 19
paste input "**********"
type input "**********"
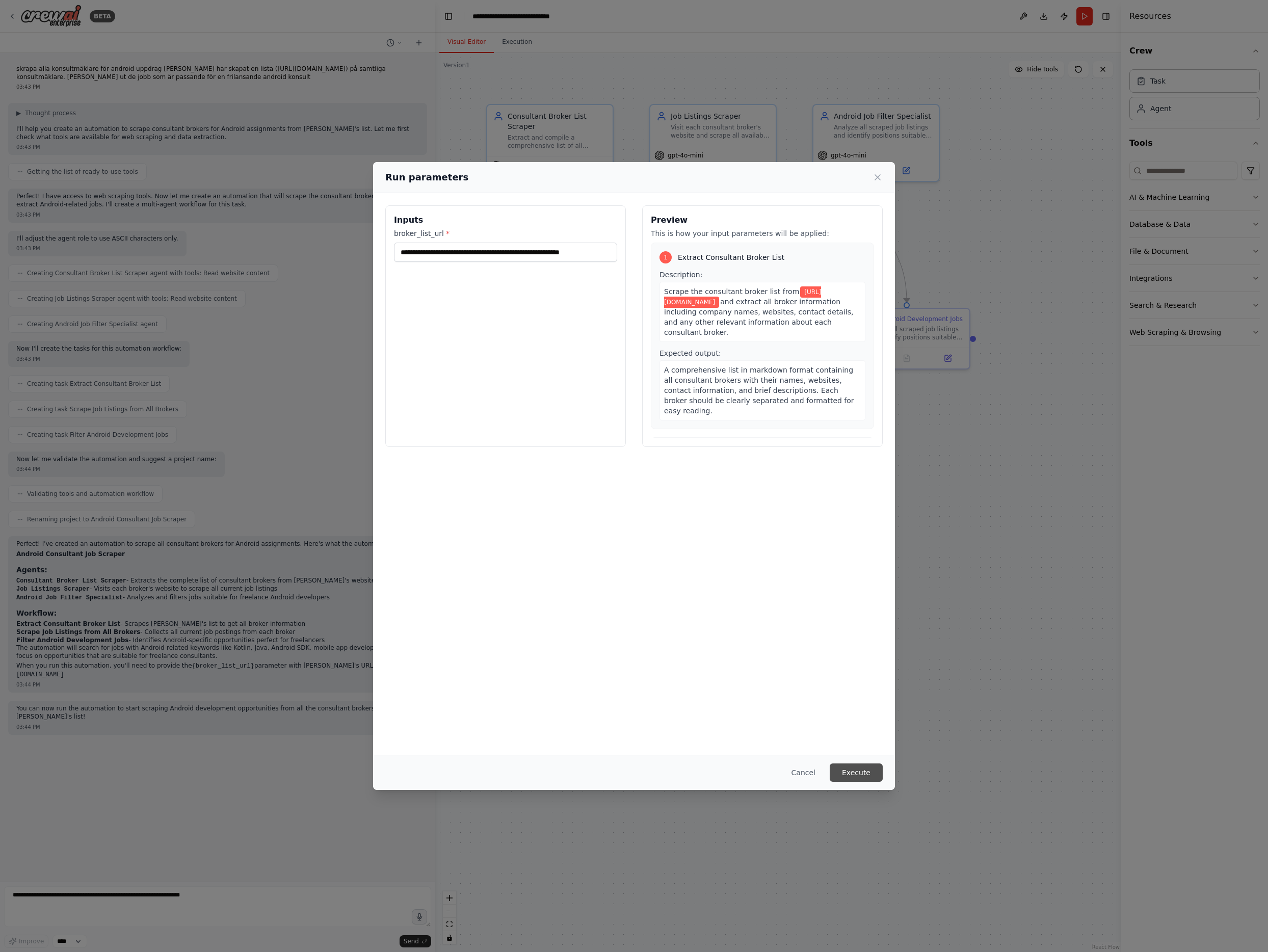
click at [856, 776] on button "Execute" at bounding box center [856, 773] width 53 height 18
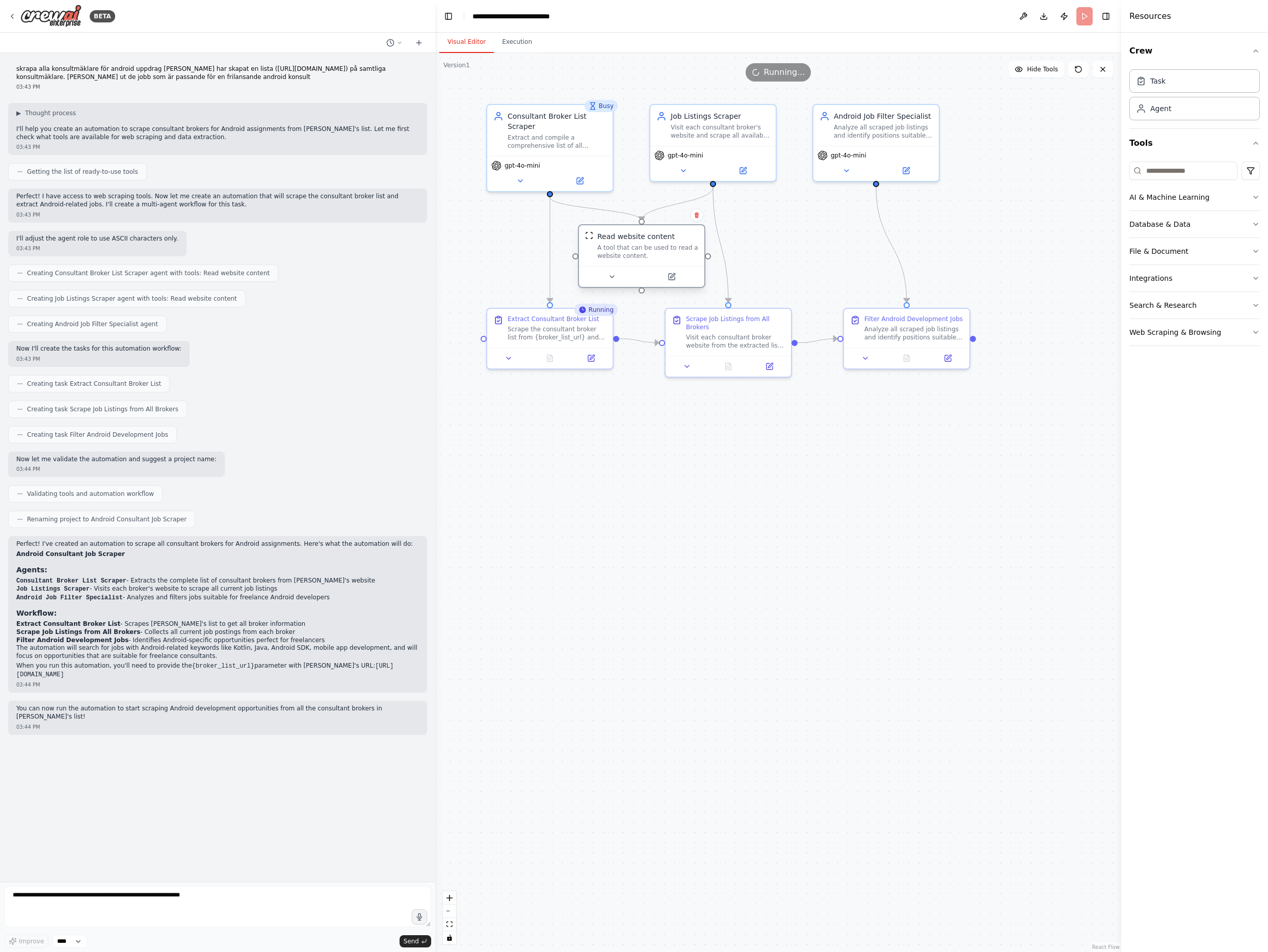
drag, startPoint x: 617, startPoint y: 245, endPoint x: 642, endPoint y: 243, distance: 25.1
click at [642, 243] on div "A tool that can be used to read a website content." at bounding box center [647, 252] width 101 height 16
click at [555, 120] on div "Consultant Broker List Scraper" at bounding box center [557, 119] width 99 height 20
click at [553, 356] on icon at bounding box center [550, 356] width 8 height 8
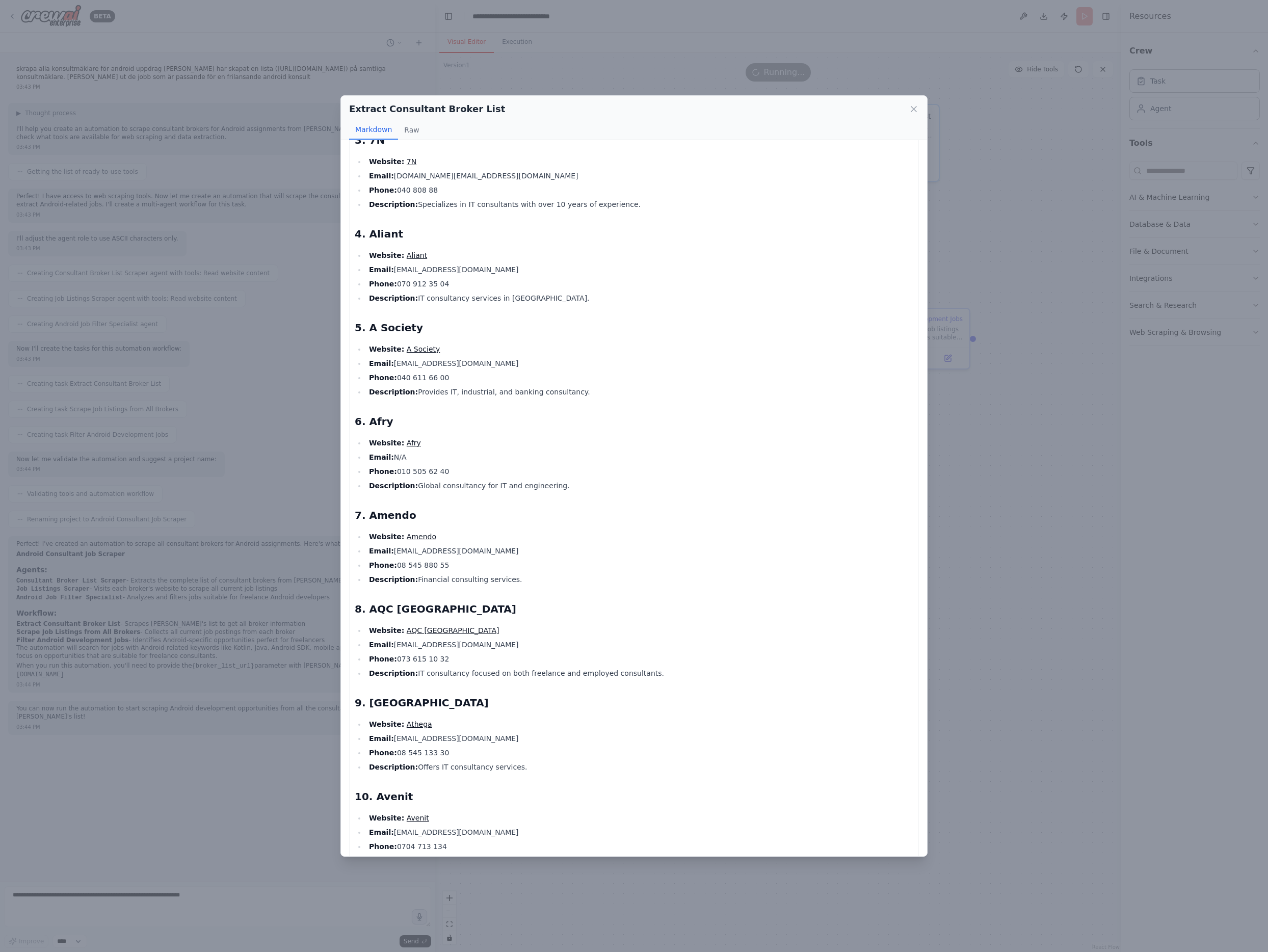
scroll to position [243, 0]
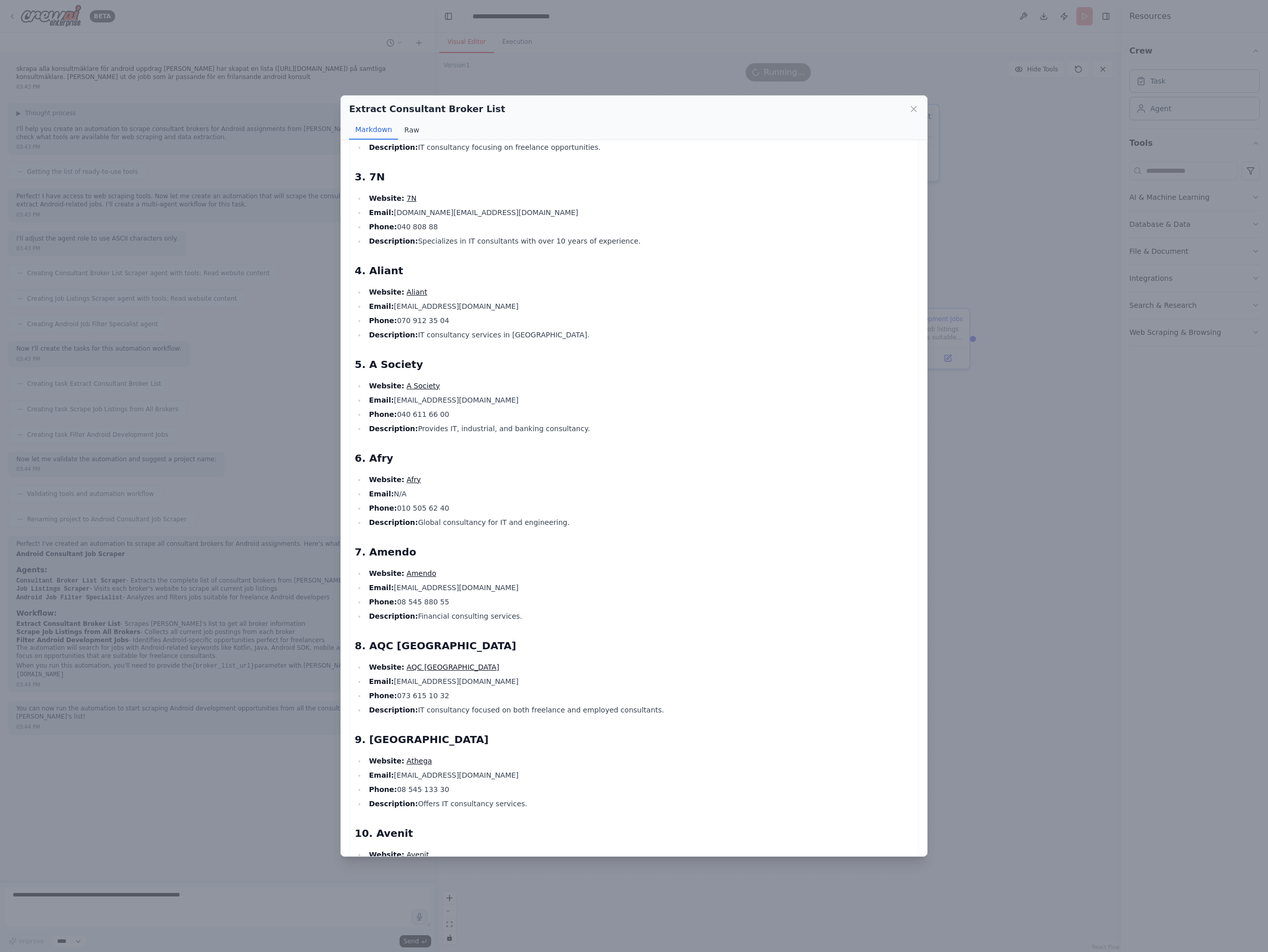
click at [410, 132] on button "Raw" at bounding box center [411, 130] width 27 height 19
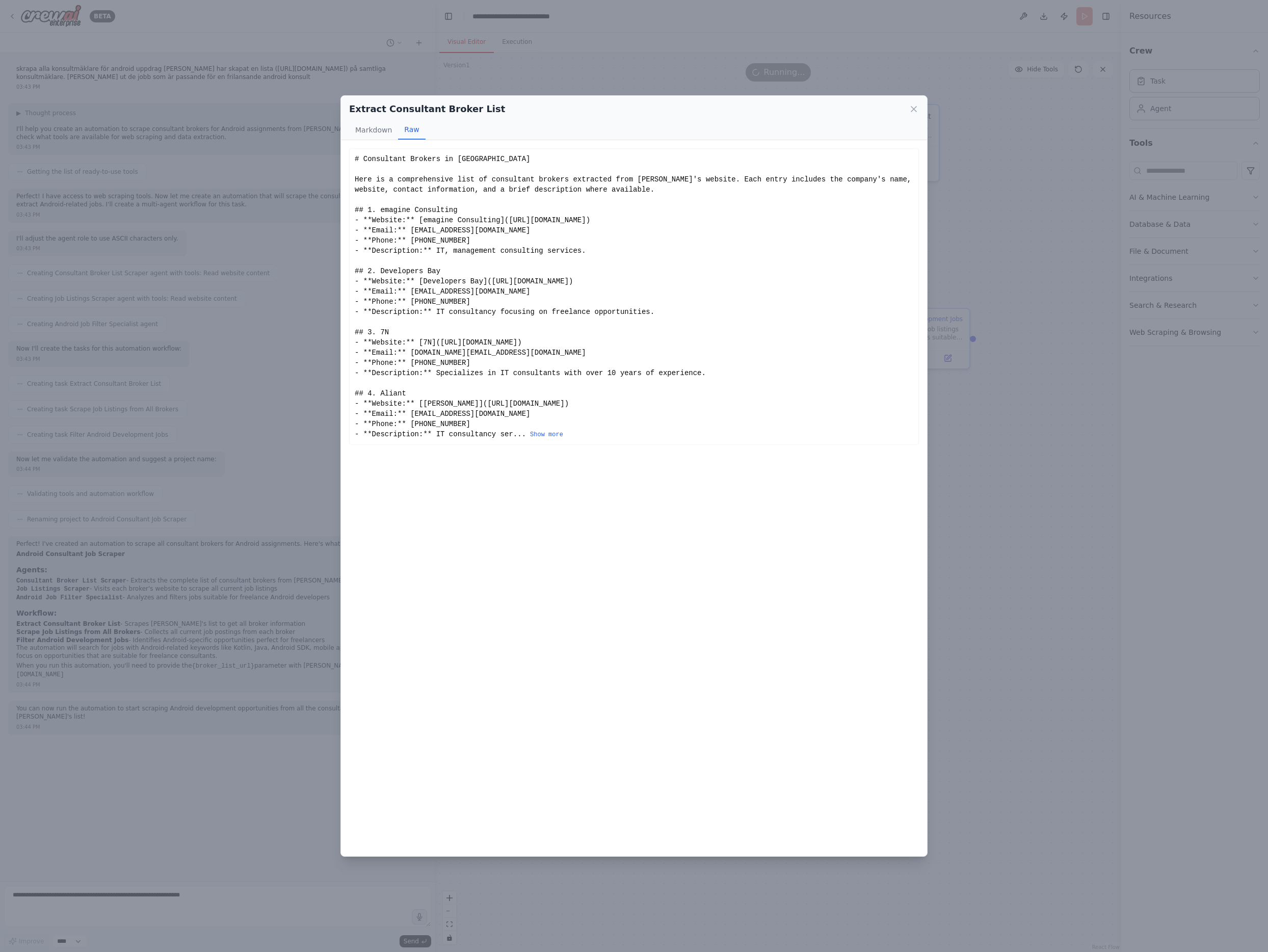
scroll to position [0, 0]
click at [536, 435] on button "Show more" at bounding box center [546, 434] width 33 height 8
click at [545, 437] on button "Show more" at bounding box center [546, 434] width 33 height 8
click at [538, 434] on button "Show more" at bounding box center [546, 434] width 33 height 8
click at [553, 434] on button "Show more" at bounding box center [546, 434] width 33 height 8
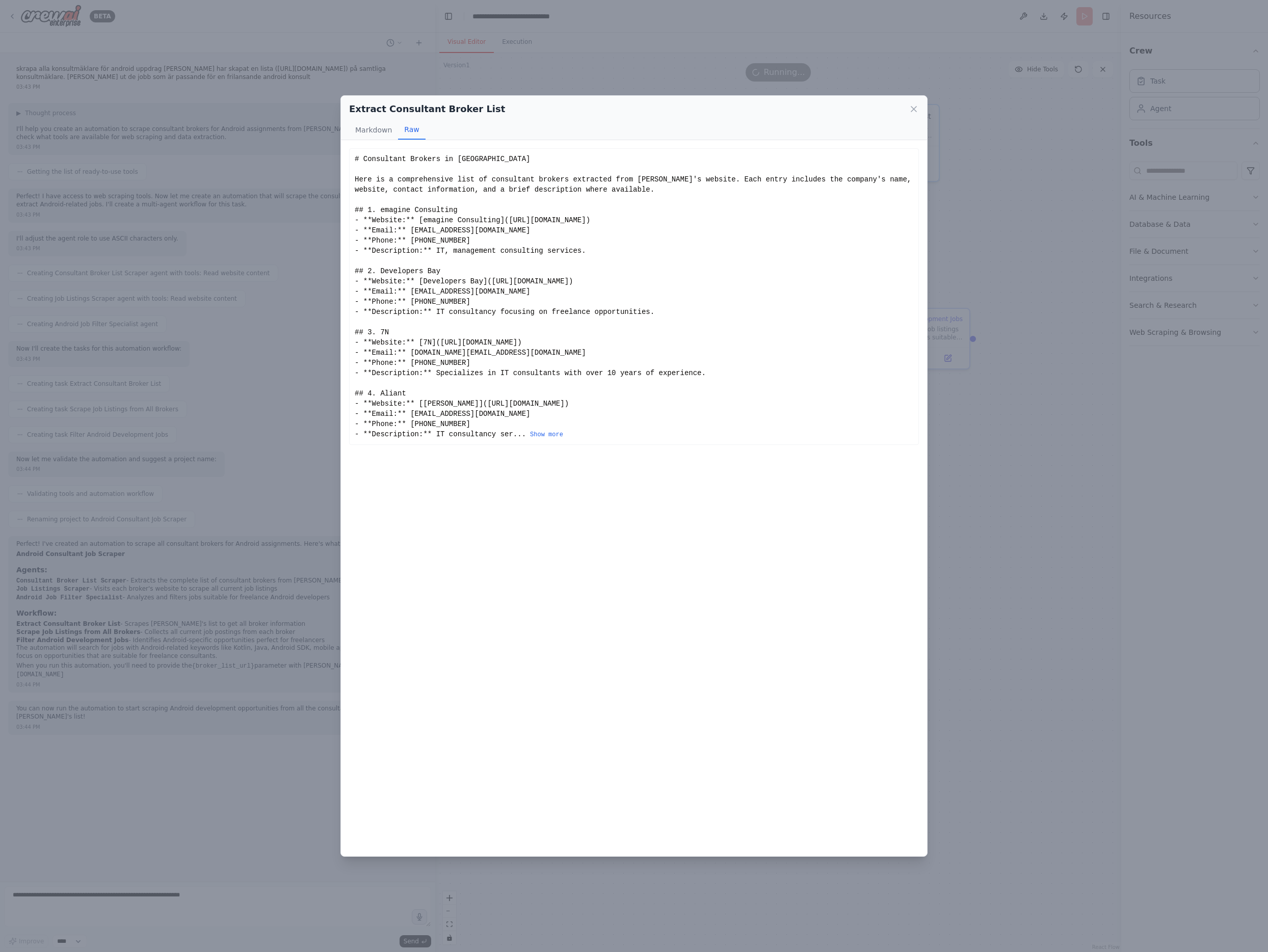
drag, startPoint x: 925, startPoint y: 381, endPoint x: 885, endPoint y: 641, distance: 263.1
click at [902, 666] on div "Consultant Brokers in [GEOGRAPHIC_DATA] Here is a comprehensive list of consult…" at bounding box center [634, 498] width 586 height 716
click at [371, 127] on button "Markdown" at bounding box center [373, 130] width 49 height 19
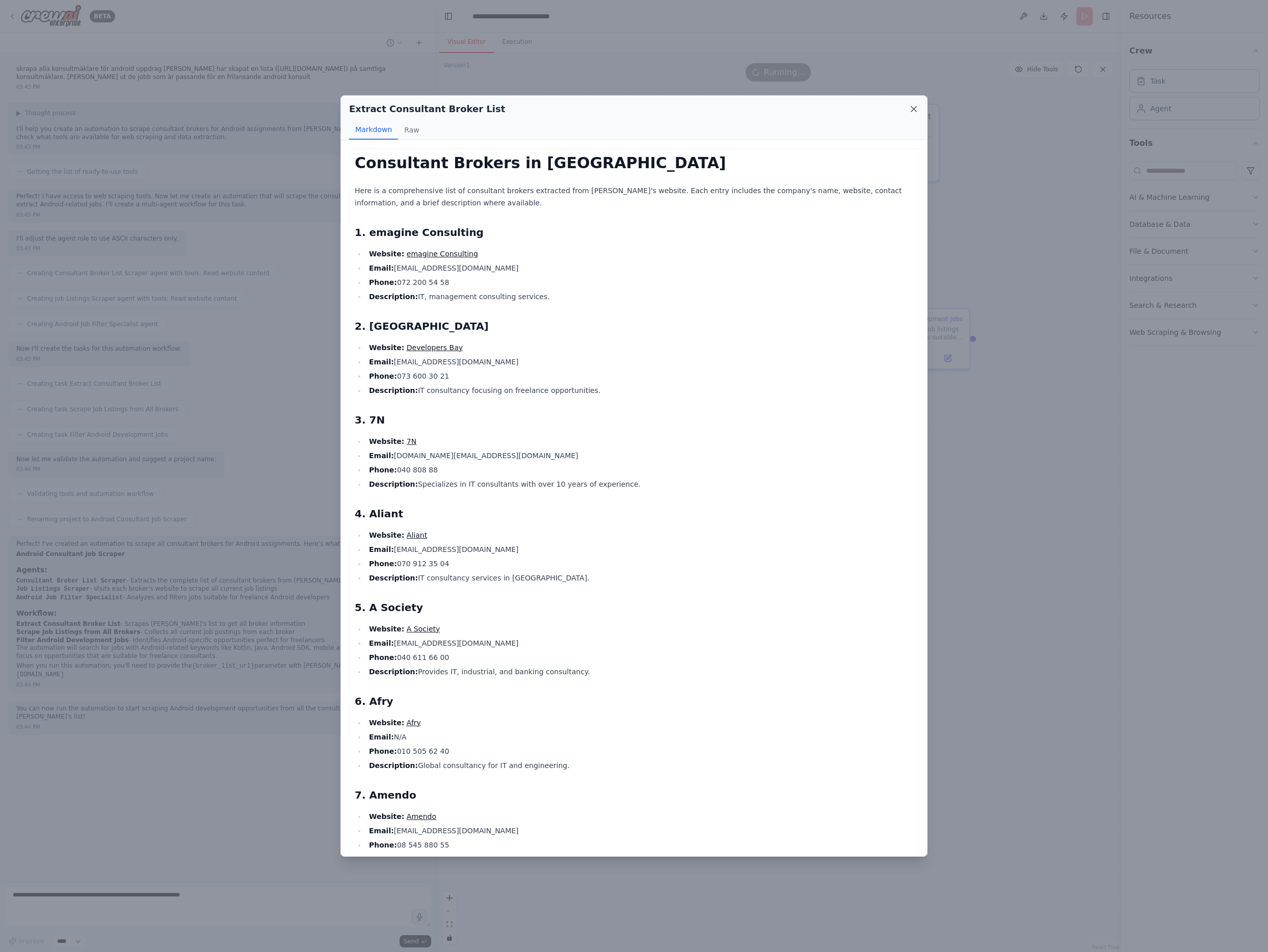
click at [912, 110] on icon at bounding box center [914, 109] width 5 height 5
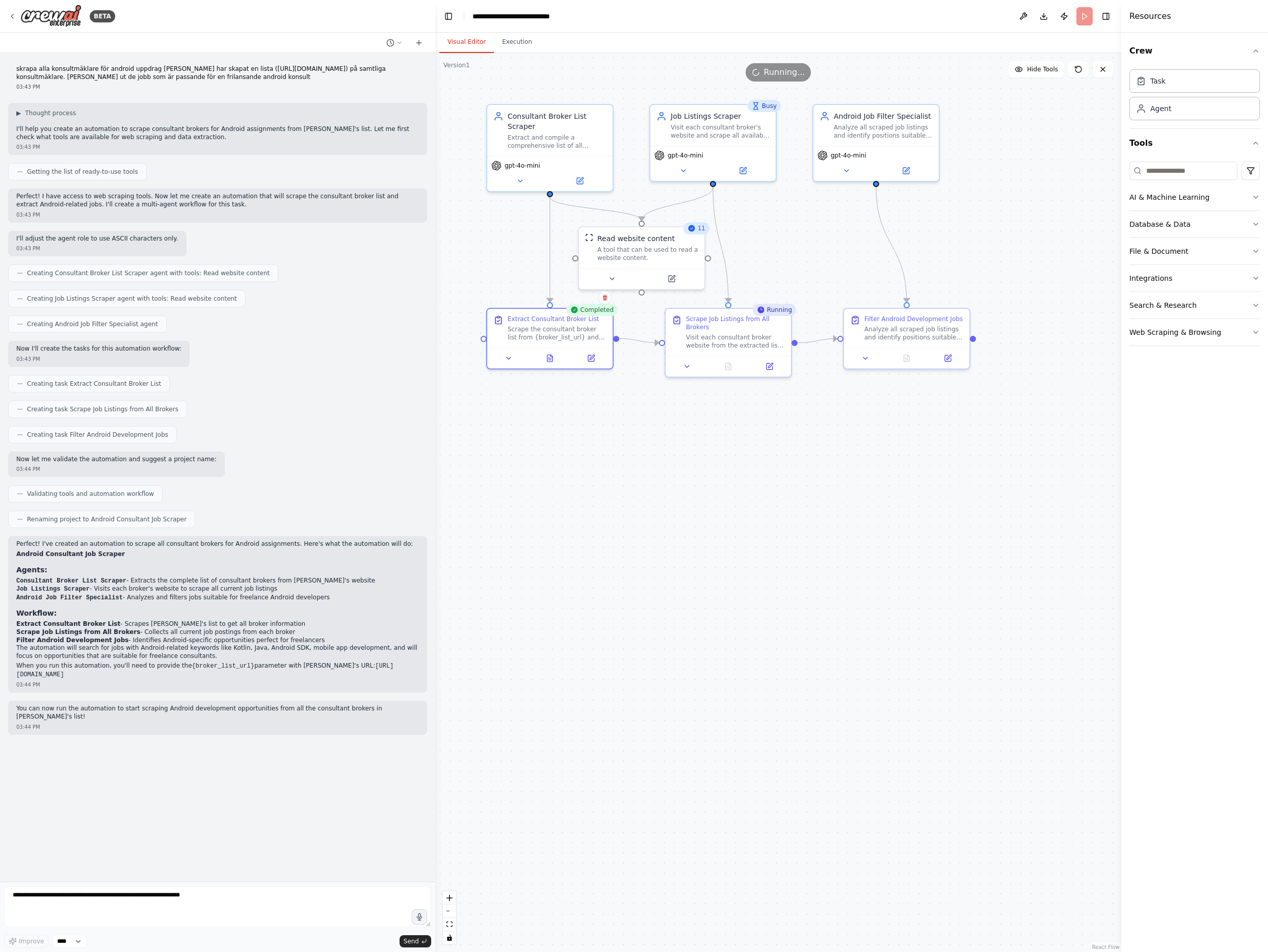
click at [684, 493] on div ".deletable-edge-delete-btn { width: 20px; height: 20px; border: 0px solid #ffff…" at bounding box center [778, 502] width 686 height 899
click at [540, 333] on div "Scrape the consultant broker list from {broker_list_url} and extract all broker…" at bounding box center [557, 331] width 99 height 16
click at [544, 356] on button at bounding box center [550, 356] width 43 height 12
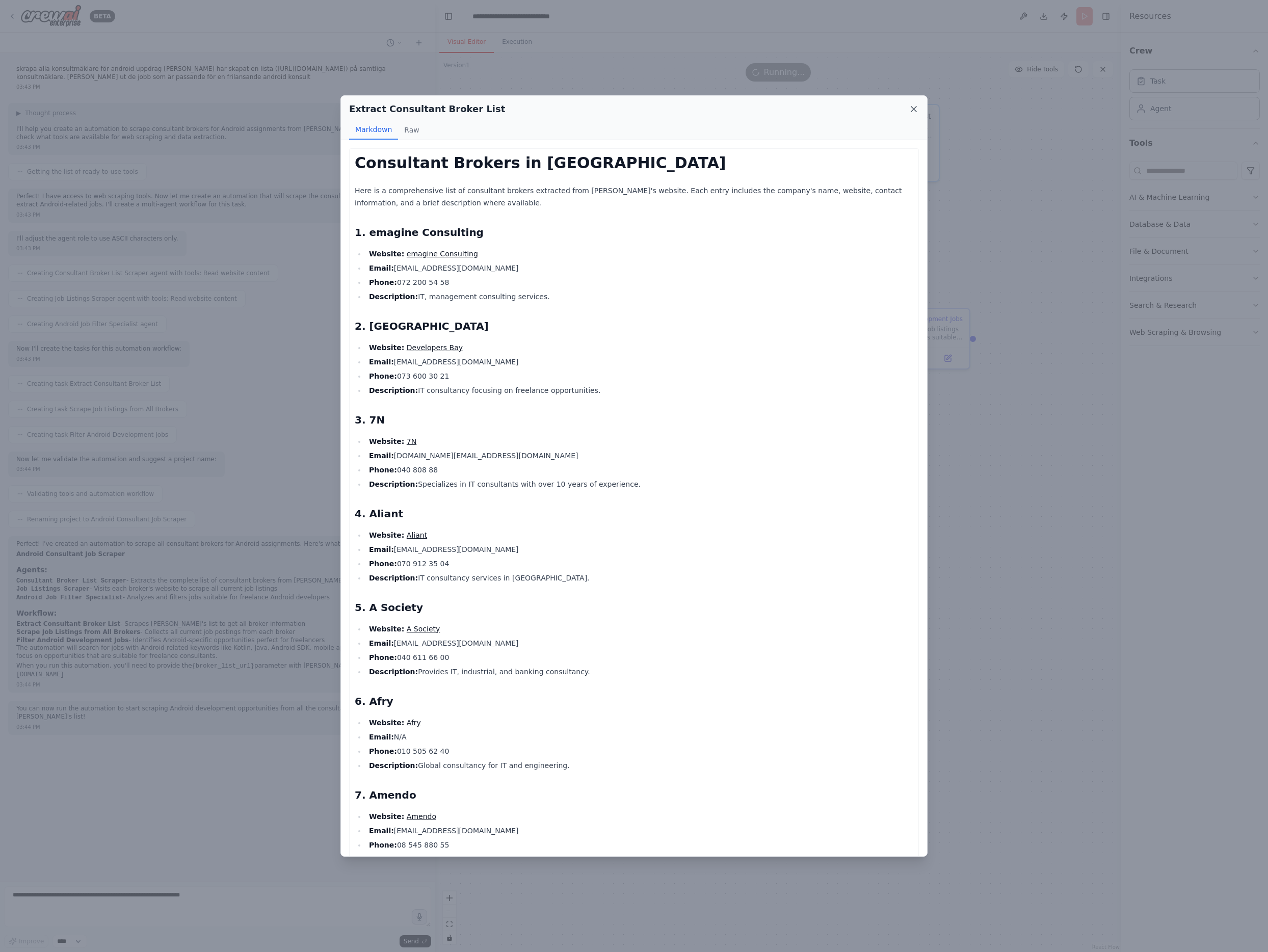
click at [908, 110] on icon at bounding box center [914, 109] width 10 height 10
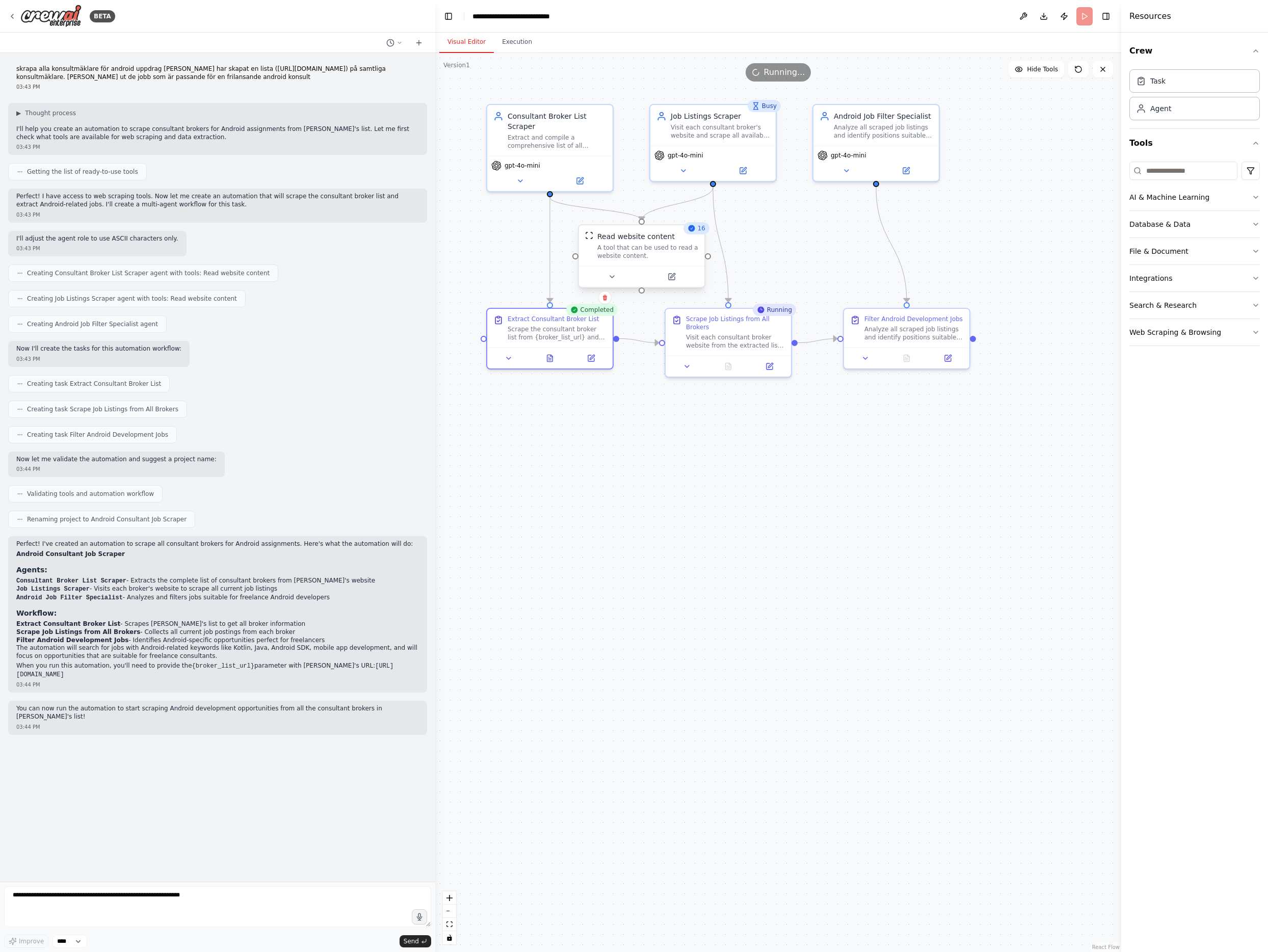
click at [683, 237] on div "Read website content" at bounding box center [647, 237] width 101 height 10
click at [745, 119] on div "Job Listings Scraper Visit each consultant broker's website and scrape all avai…" at bounding box center [720, 123] width 99 height 28
click at [686, 169] on icon at bounding box center [683, 168] width 8 height 8
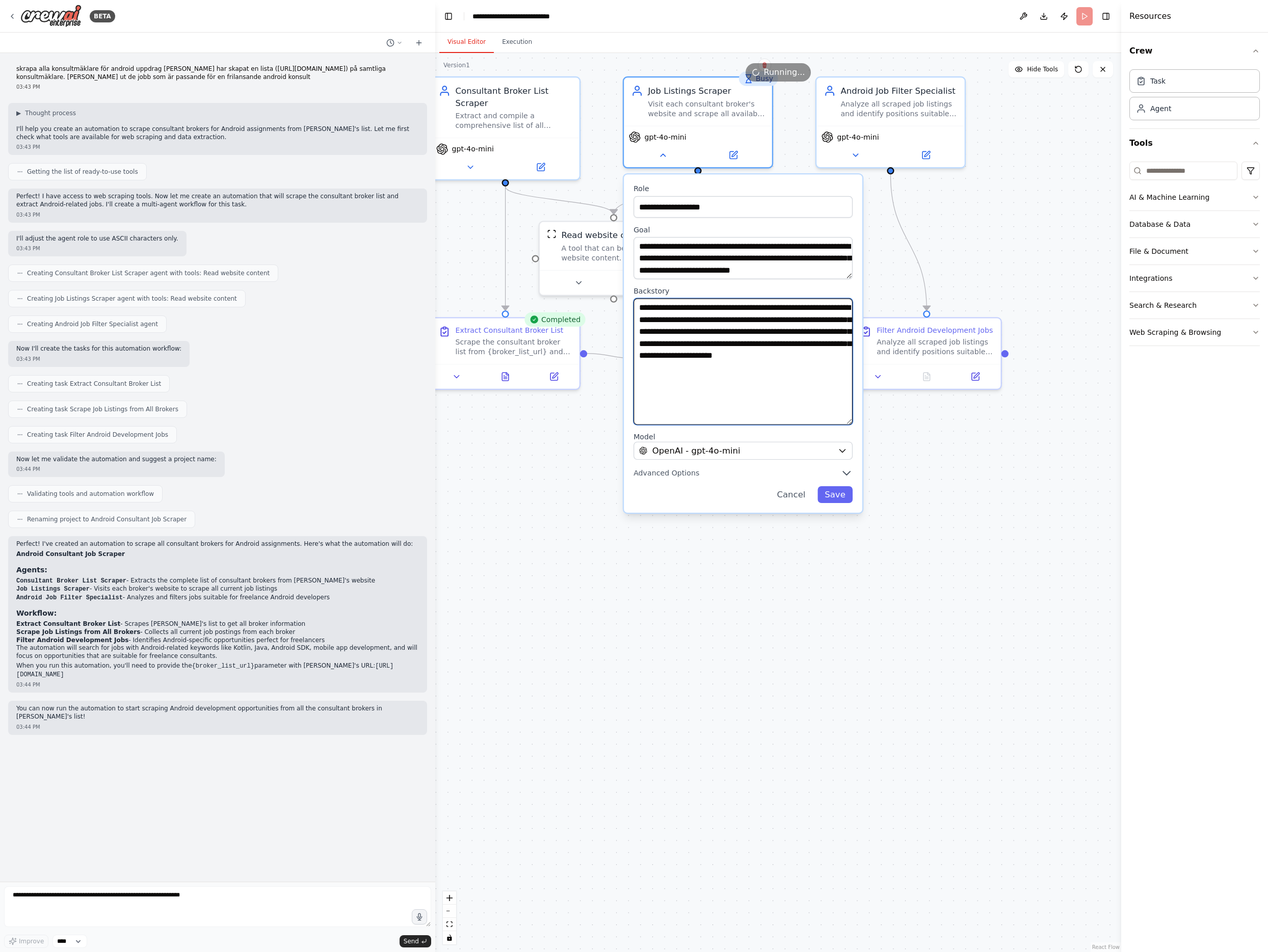
drag, startPoint x: 848, startPoint y: 338, endPoint x: 834, endPoint y: 420, distance: 83.2
click at [834, 422] on textarea "**********" at bounding box center [742, 361] width 219 height 126
click at [895, 476] on div ".deletable-edge-delete-btn { width: 20px; height: 20px; border: 0px solid #ffff…" at bounding box center [778, 502] width 686 height 899
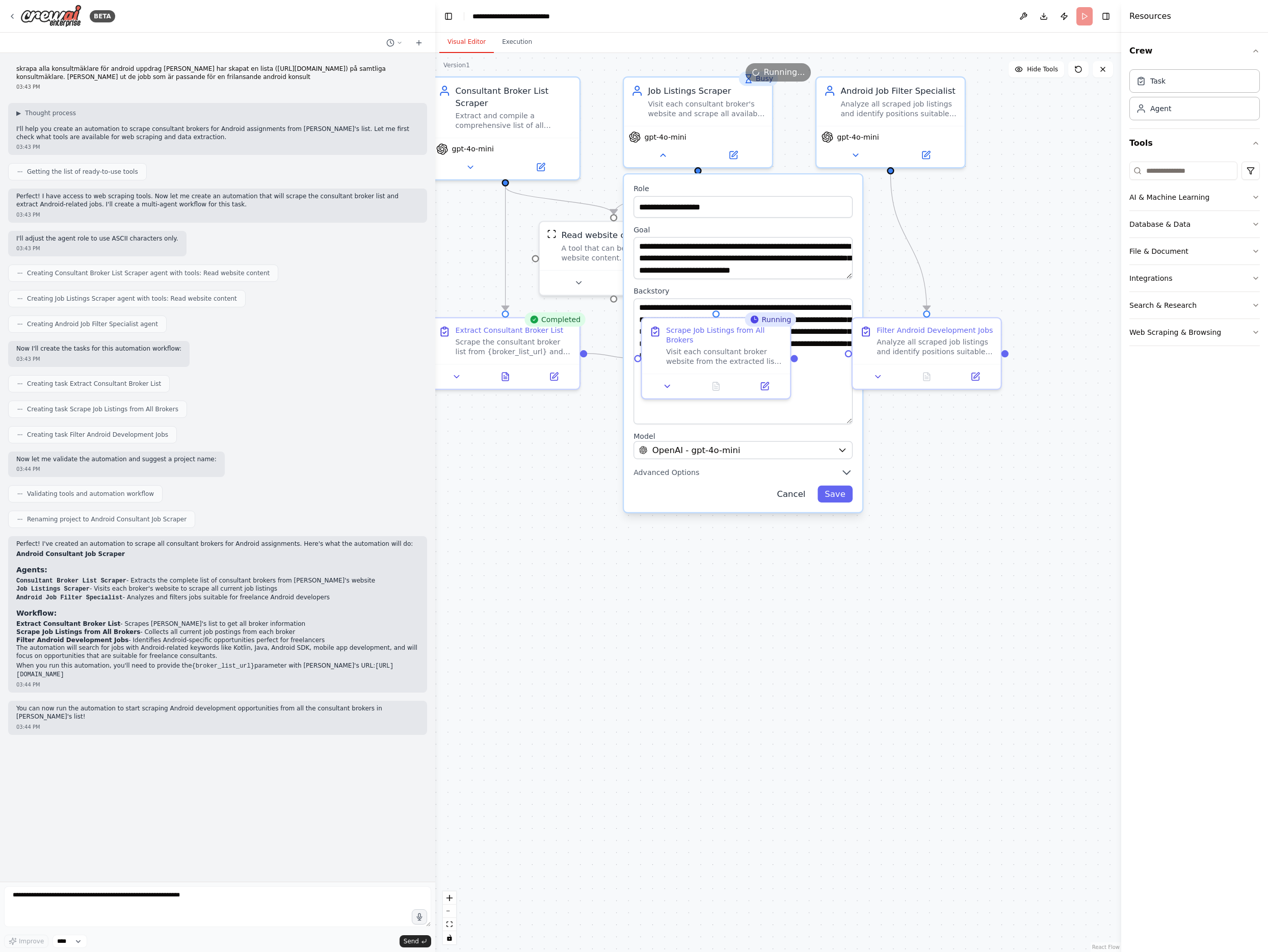
click at [794, 491] on button "Cancel" at bounding box center [791, 494] width 43 height 17
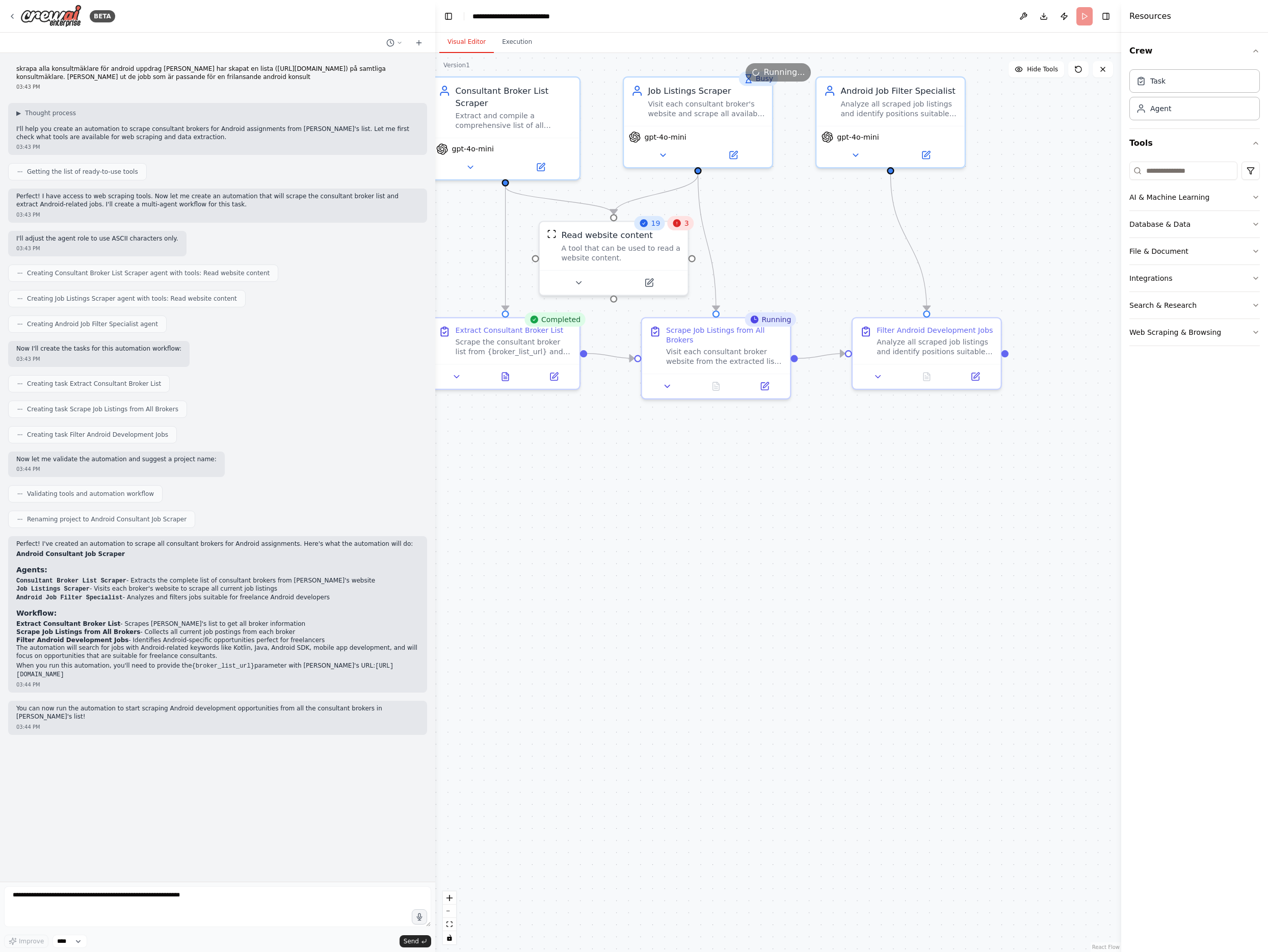
click at [782, 250] on div ".deletable-edge-delete-btn { width: 20px; height: 20px; border: 0px solid #ffff…" at bounding box center [778, 502] width 686 height 899
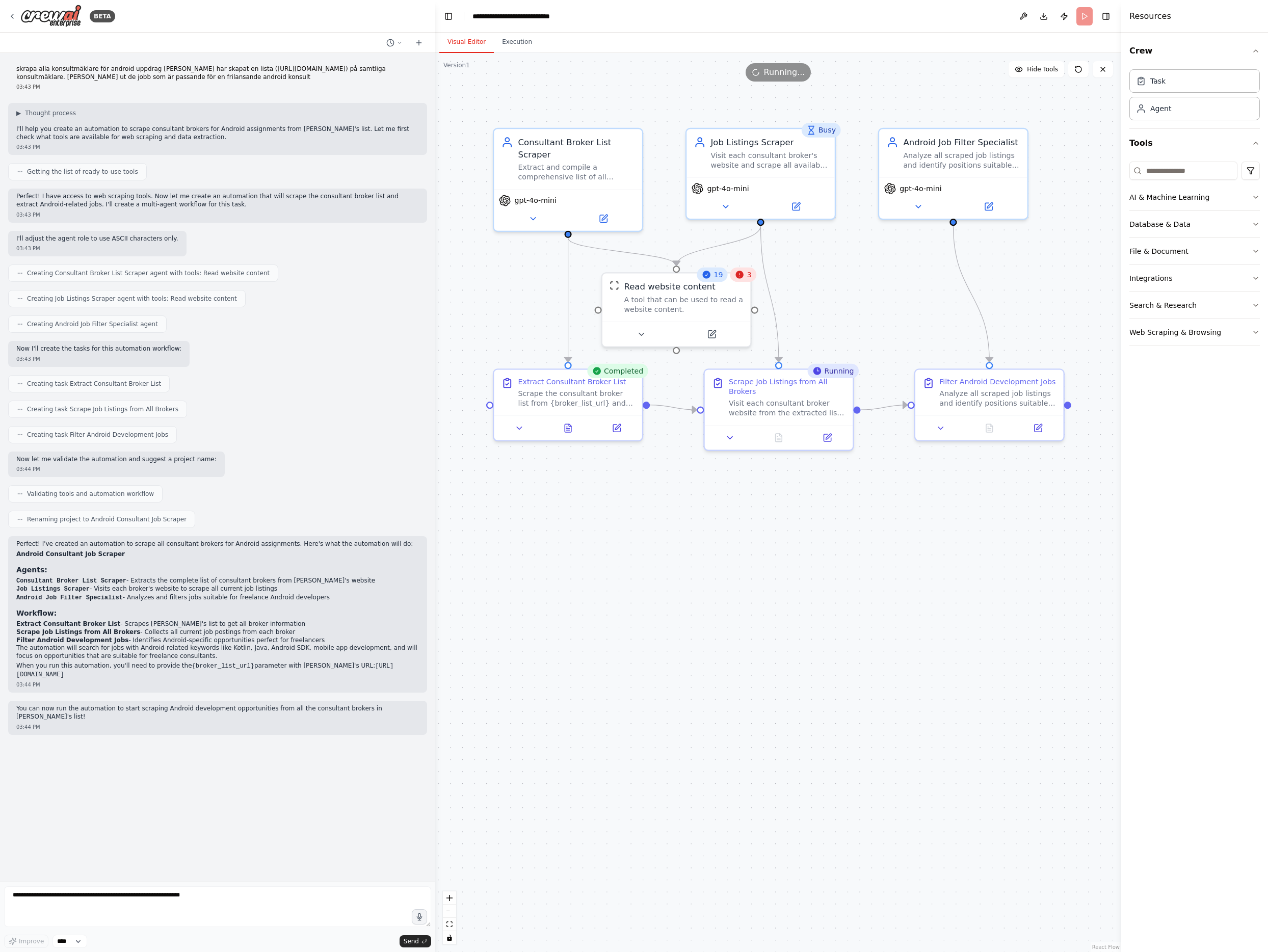
drag, startPoint x: 715, startPoint y: 468, endPoint x: 724, endPoint y: 483, distance: 17.5
click at [724, 483] on div ".deletable-edge-delete-btn { width: 20px; height: 20px; border: 0px solid #ffff…" at bounding box center [778, 502] width 686 height 899
click at [672, 408] on icon "Edge from 602f74b2-62f9-42ff-b4c7-0e58290bdb1b to c22e2859-5daa-4e2f-aa18-5ae62…" at bounding box center [670, 407] width 47 height 4
drag, startPoint x: 682, startPoint y: 468, endPoint x: 685, endPoint y: 441, distance: 27.2
click at [682, 467] on div ".deletable-edge-delete-btn { width: 20px; height: 20px; border: 0px solid #ffff…" at bounding box center [778, 502] width 686 height 899
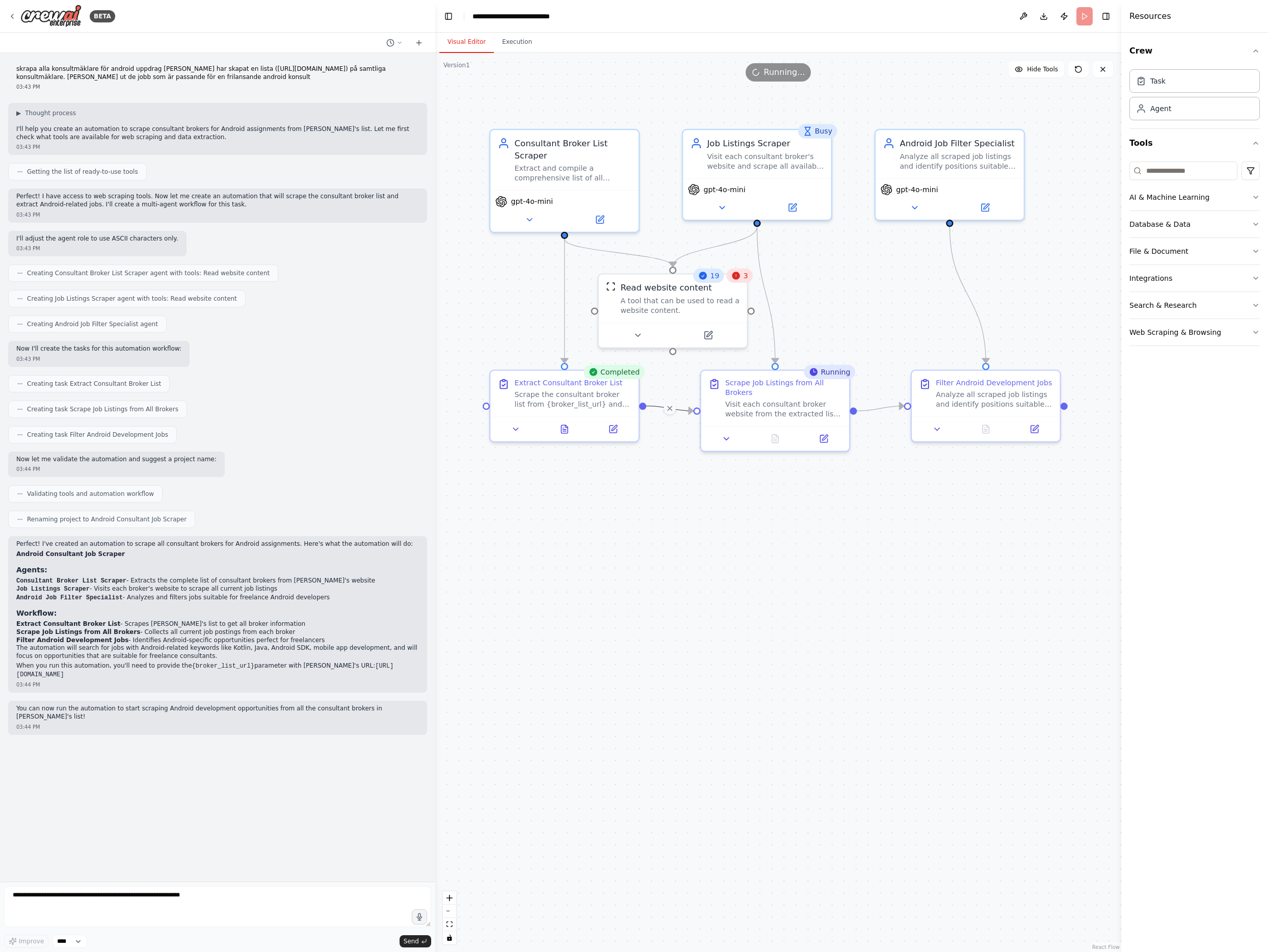
drag, startPoint x: 674, startPoint y: 446, endPoint x: 671, endPoint y: 433, distance: 13.3
click at [673, 444] on div ".deletable-edge-delete-btn { width: 20px; height: 20px; border: 0px solid #ffff…" at bounding box center [778, 502] width 686 height 899
click at [713, 400] on div "Scrape Job Listings from All Brokers Visit each consultant broker website from …" at bounding box center [773, 395] width 134 height 41
click at [527, 215] on icon at bounding box center [527, 216] width 9 height 9
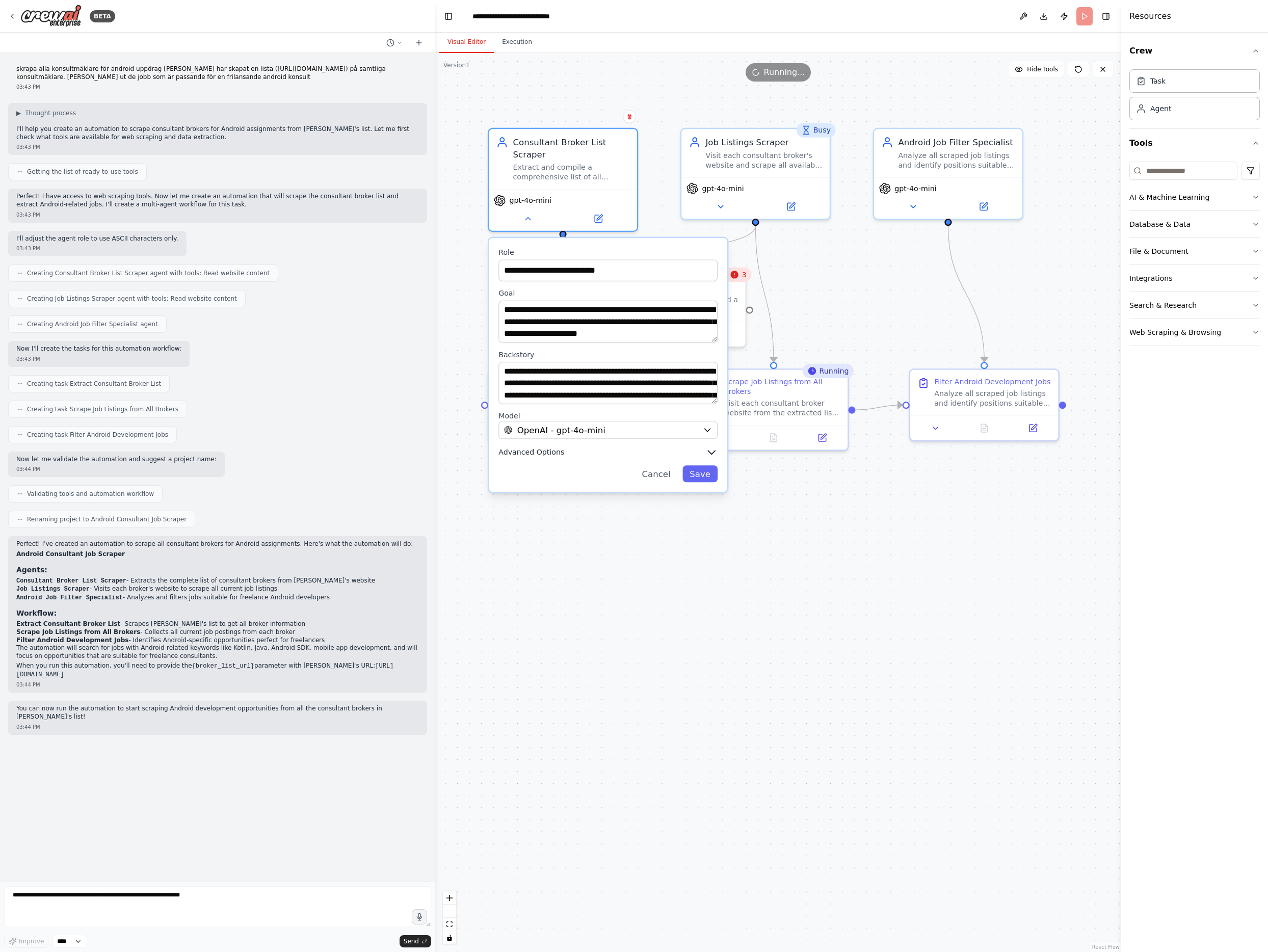
click at [550, 457] on button "Advanced Options" at bounding box center [607, 452] width 219 height 12
click at [654, 598] on button "Cancel" at bounding box center [656, 596] width 43 height 17
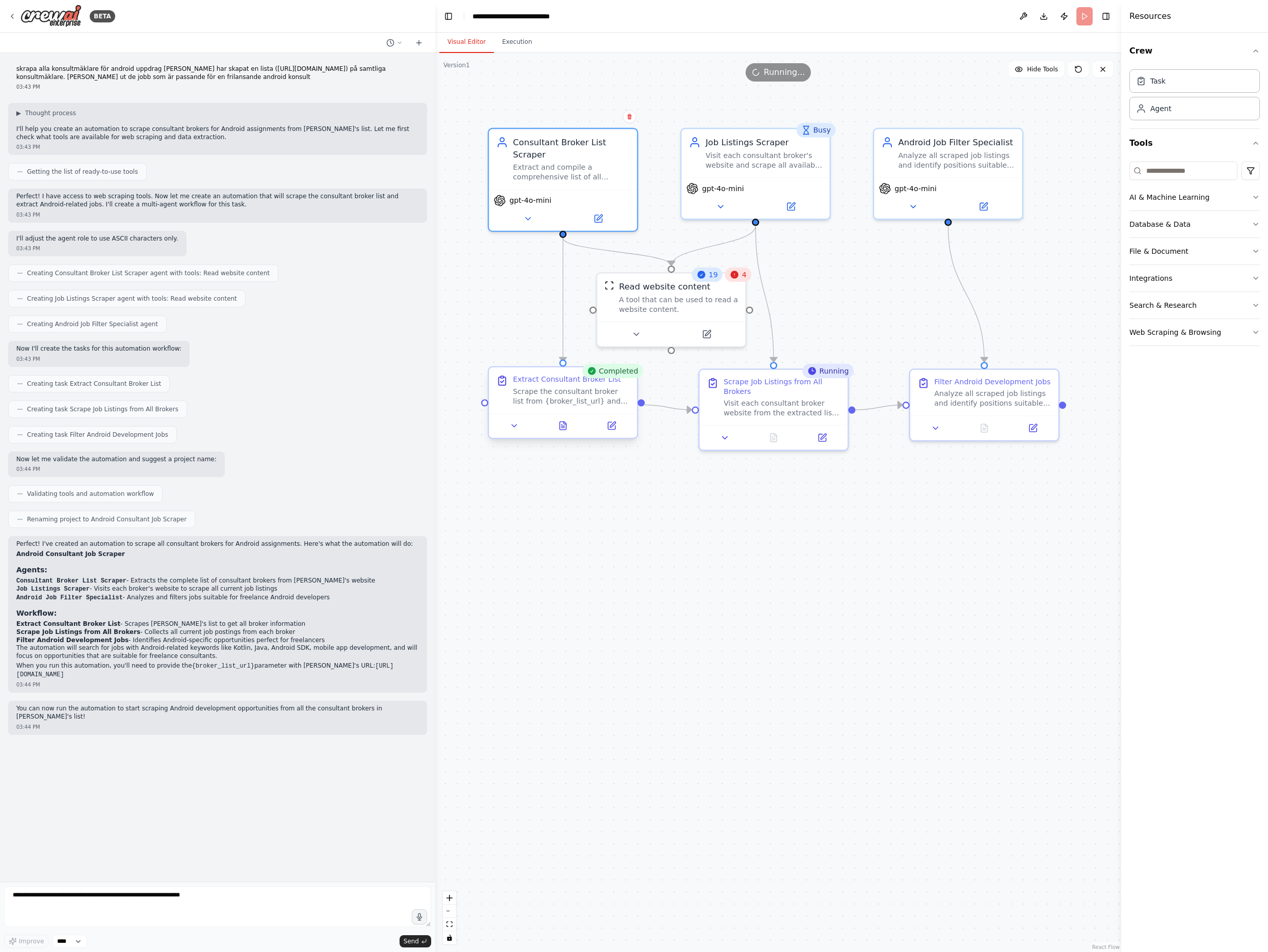
click at [531, 382] on div "Extract Consultant Broker List" at bounding box center [567, 379] width 108 height 9
click at [508, 427] on button at bounding box center [514, 425] width 41 height 14
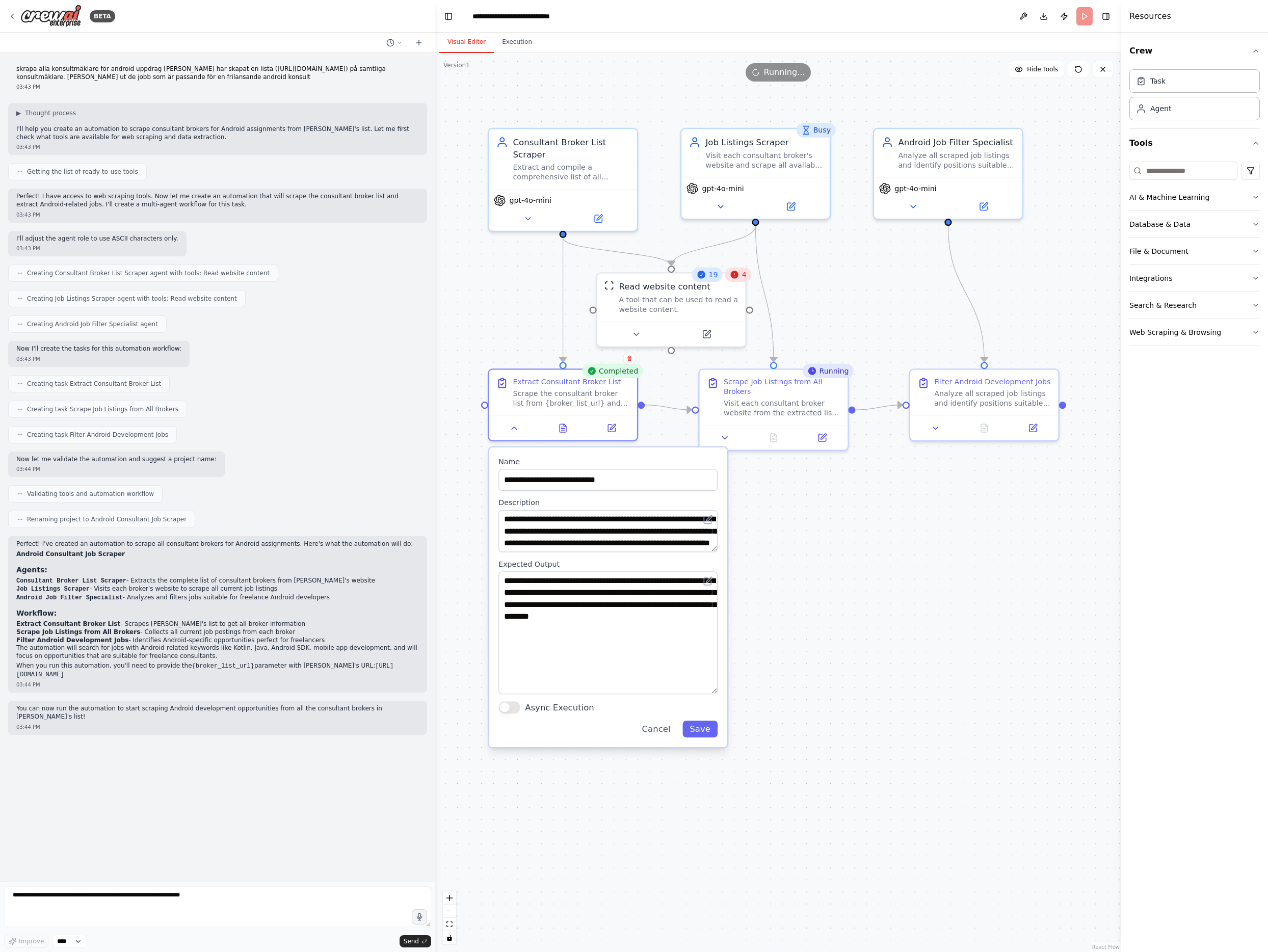
drag, startPoint x: 716, startPoint y: 612, endPoint x: 715, endPoint y: 697, distance: 85.0
click at [715, 694] on textarea "**********" at bounding box center [607, 633] width 219 height 123
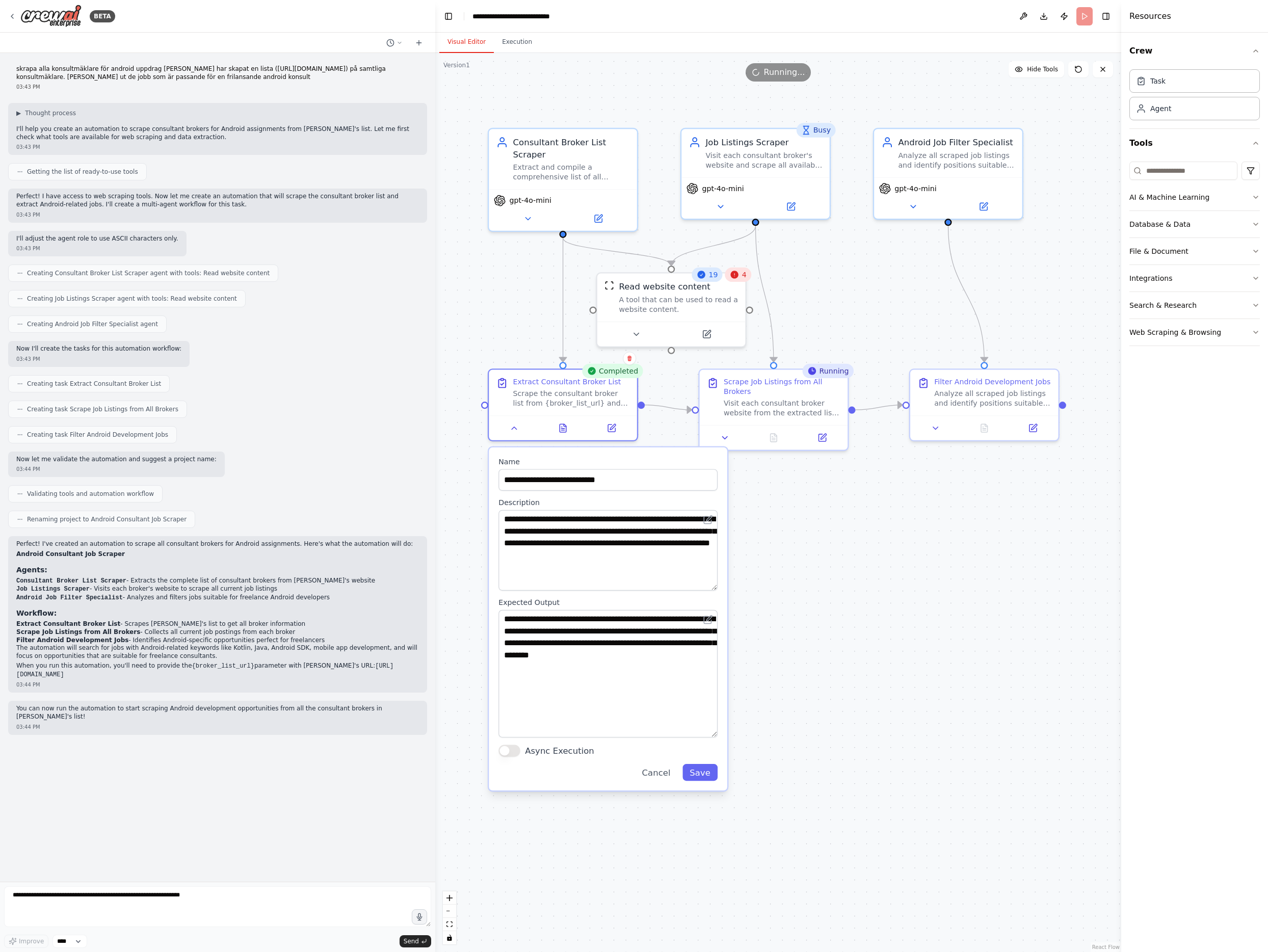
drag, startPoint x: 713, startPoint y: 548, endPoint x: 706, endPoint y: 587, distance: 39.6
click at [706, 587] on textarea "**********" at bounding box center [607, 550] width 219 height 80
click at [580, 166] on div "Extract and compile a comprehensive list of all consultant brokers from [PERSON…" at bounding box center [572, 170] width 117 height 19
click at [525, 218] on icon at bounding box center [527, 216] width 9 height 9
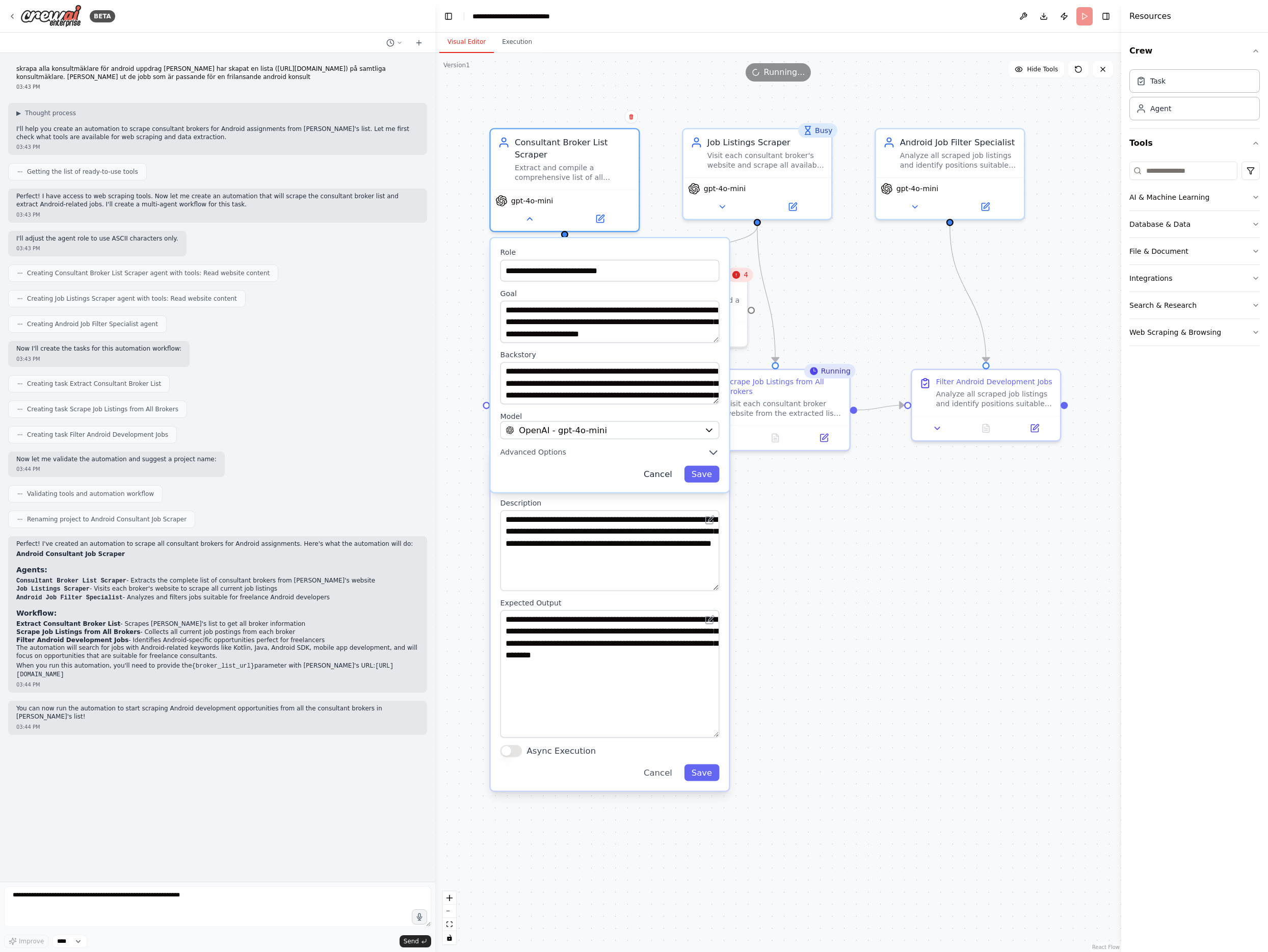
click at [660, 473] on button "Cancel" at bounding box center [658, 474] width 43 height 17
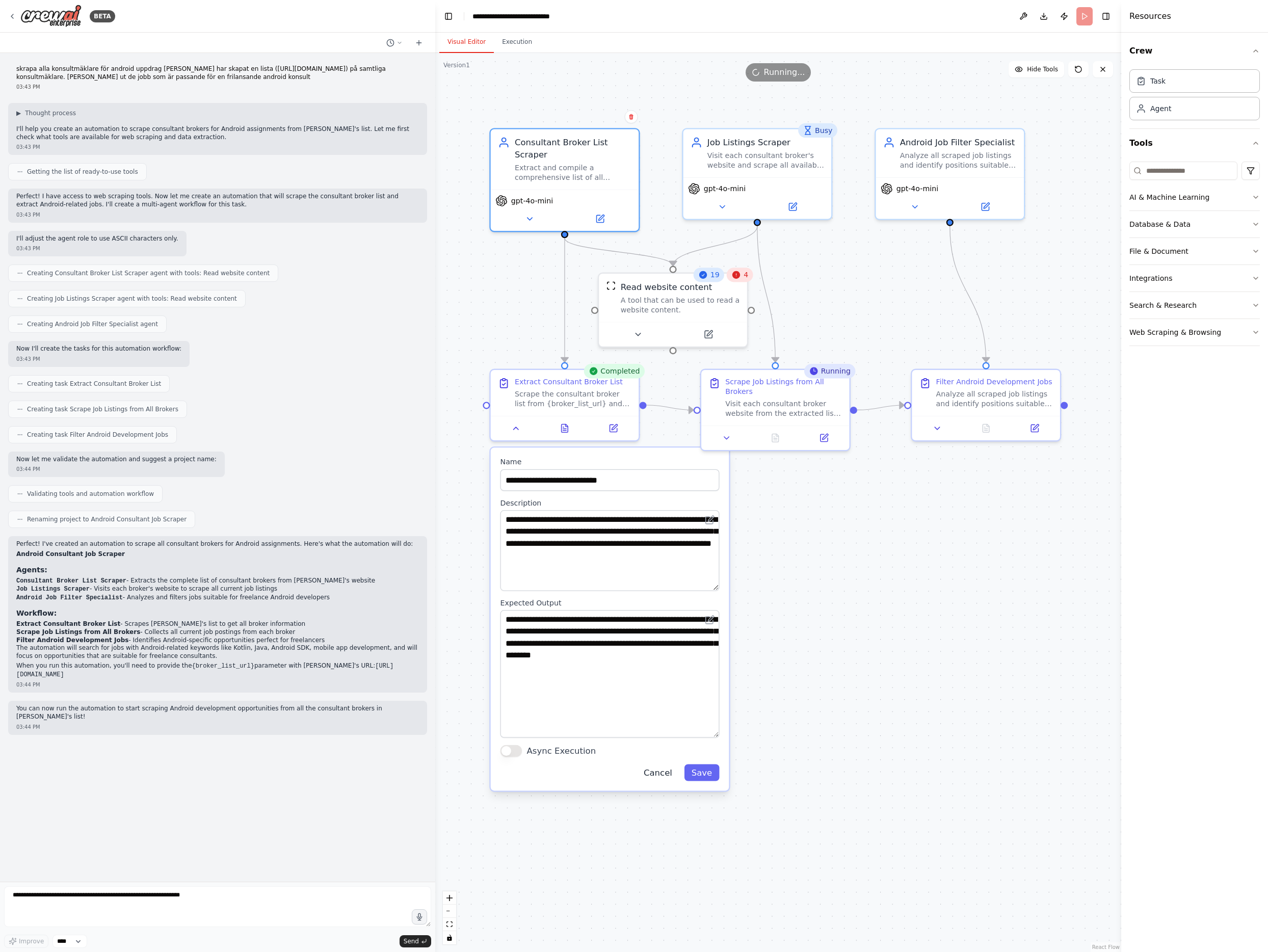
click at [657, 774] on button "Cancel" at bounding box center [658, 772] width 43 height 17
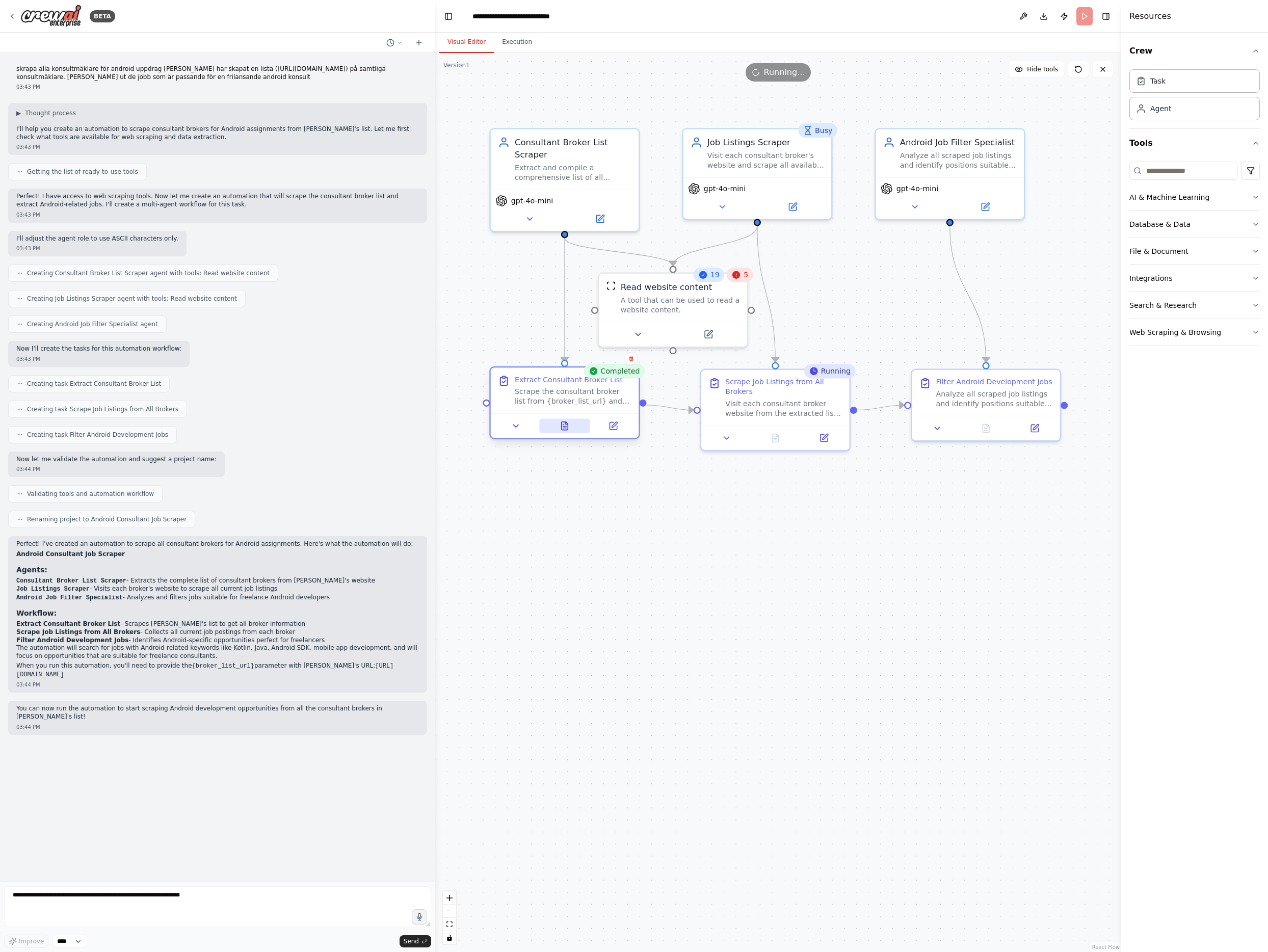
click at [562, 427] on icon at bounding box center [565, 425] width 7 height 8
click at [570, 430] on button at bounding box center [564, 426] width 51 height 14
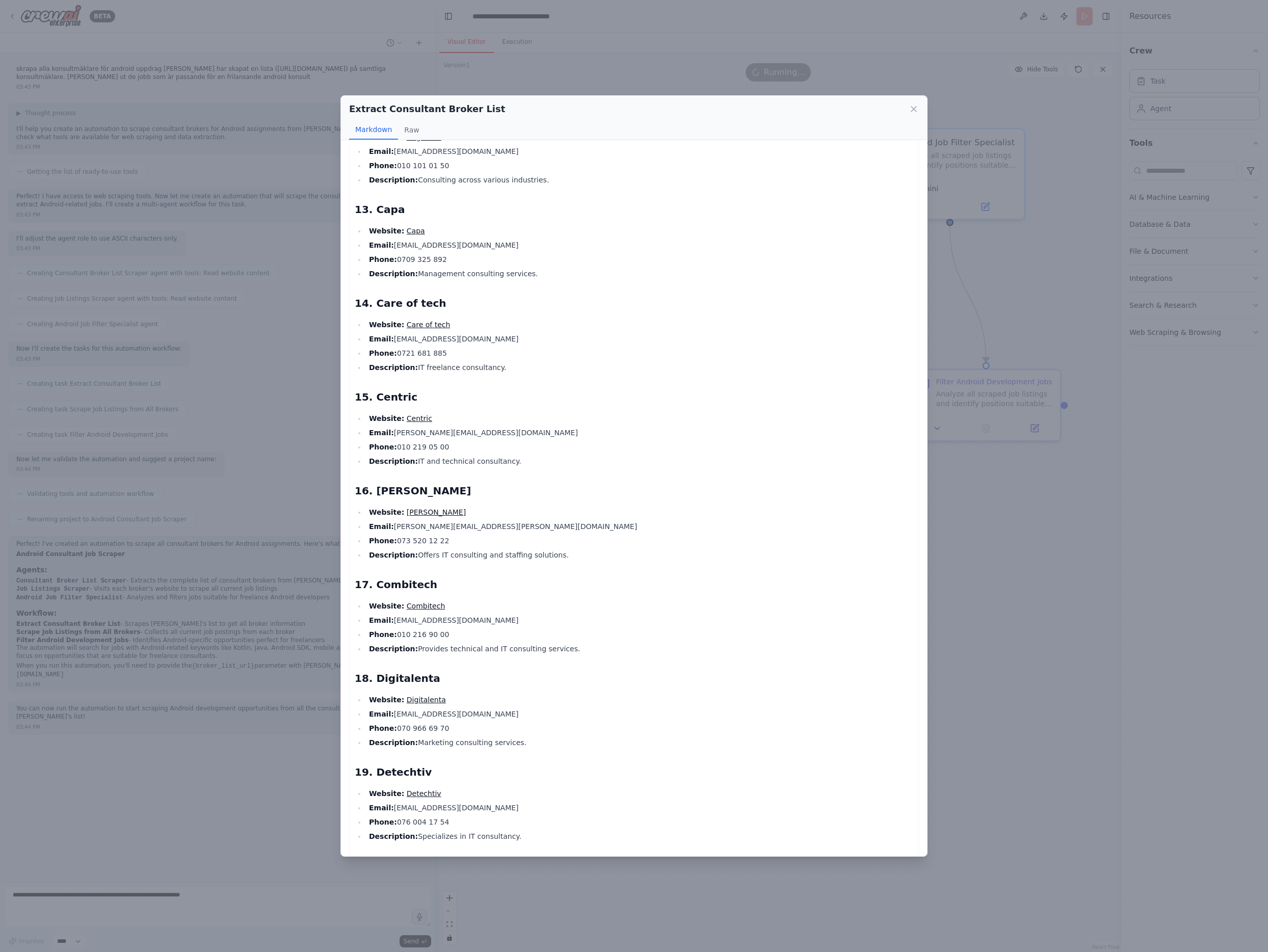
scroll to position [1283, 0]
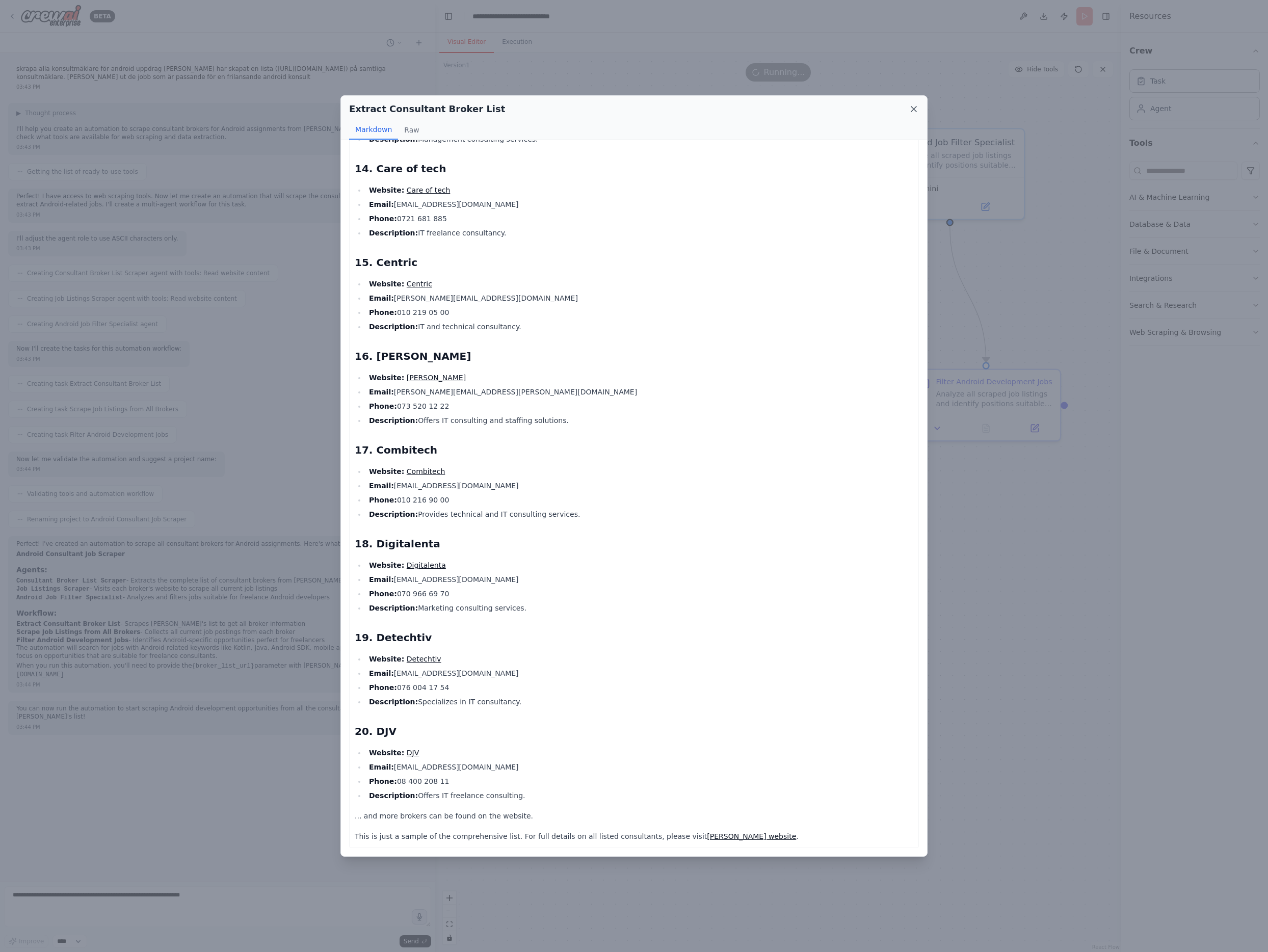
click at [912, 109] on icon at bounding box center [914, 109] width 10 height 10
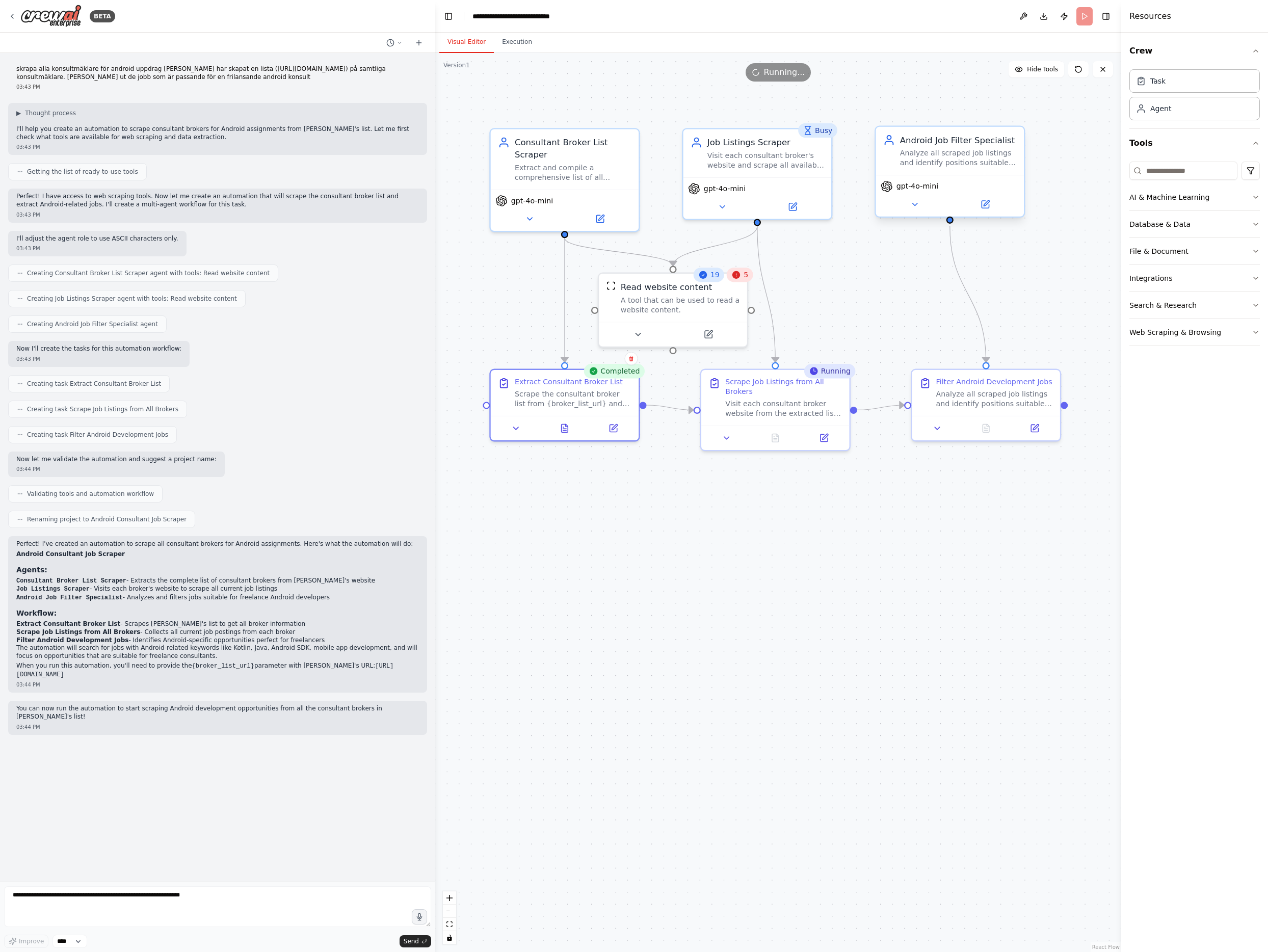
click at [945, 159] on div "Analyze all scraped job listings and identify positions suitable for freelance …" at bounding box center [958, 158] width 117 height 19
click at [922, 206] on button at bounding box center [914, 204] width 68 height 14
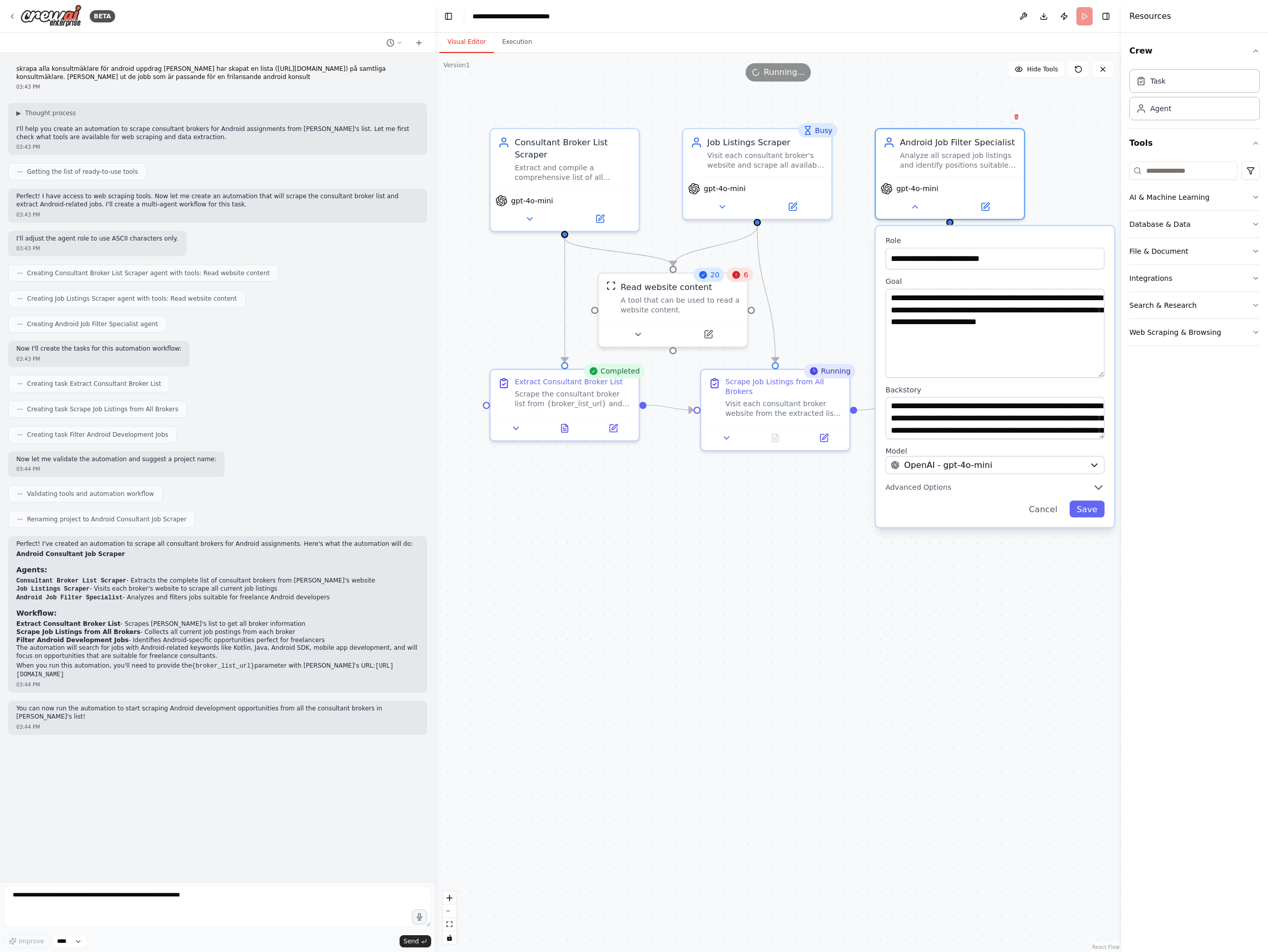
drag, startPoint x: 1099, startPoint y: 329, endPoint x: 1092, endPoint y: 377, distance: 48.5
click at [1093, 377] on textarea "**********" at bounding box center [994, 333] width 219 height 89
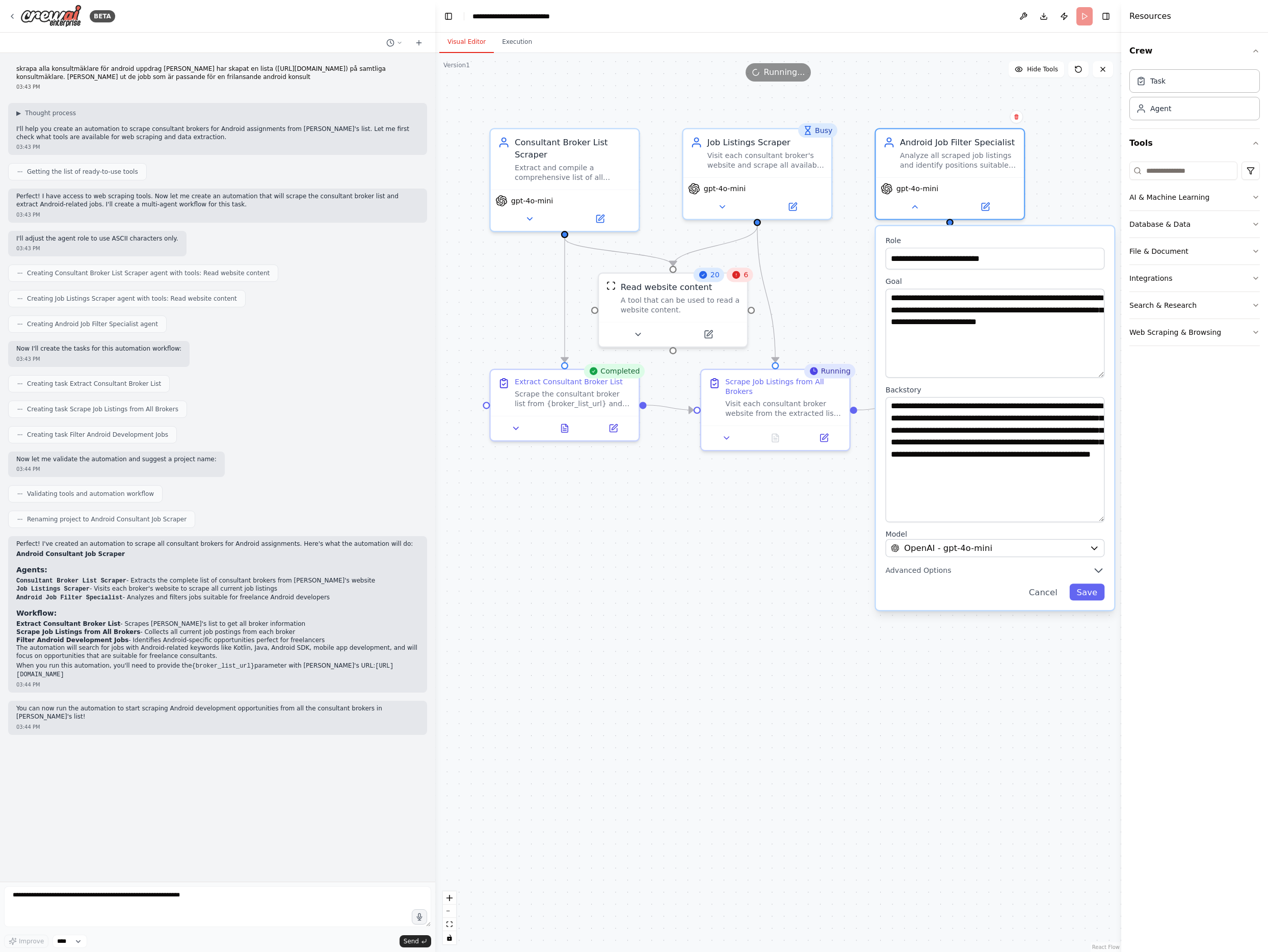
drag, startPoint x: 1102, startPoint y: 434, endPoint x: 1097, endPoint y: 516, distance: 82.2
click at [1097, 516] on textarea "**********" at bounding box center [994, 460] width 219 height 126
click at [1051, 592] on button "Cancel" at bounding box center [1043, 592] width 43 height 17
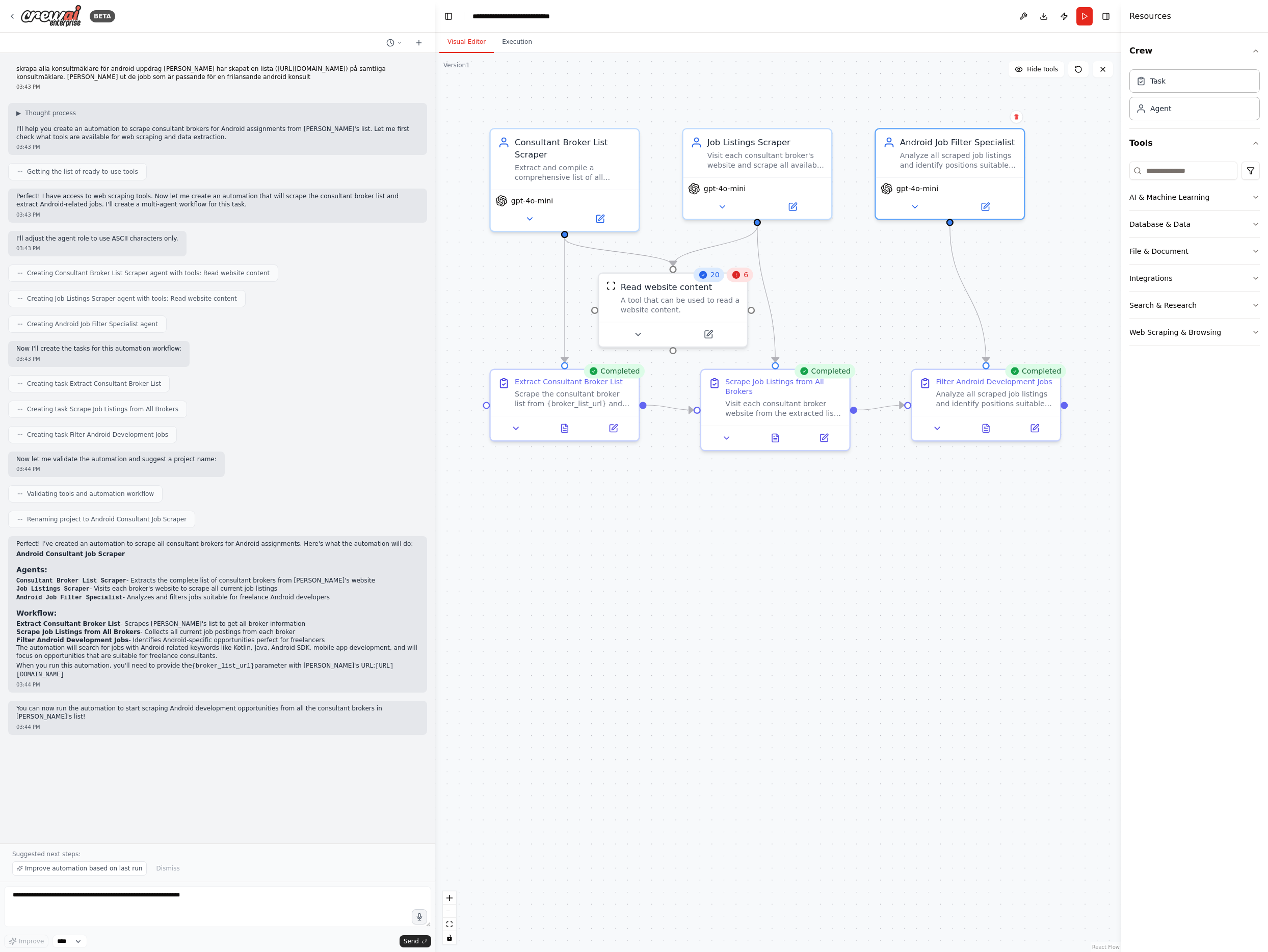
click at [738, 275] on icon at bounding box center [736, 275] width 8 height 8
click at [654, 286] on div "Read website content" at bounding box center [666, 284] width 91 height 12
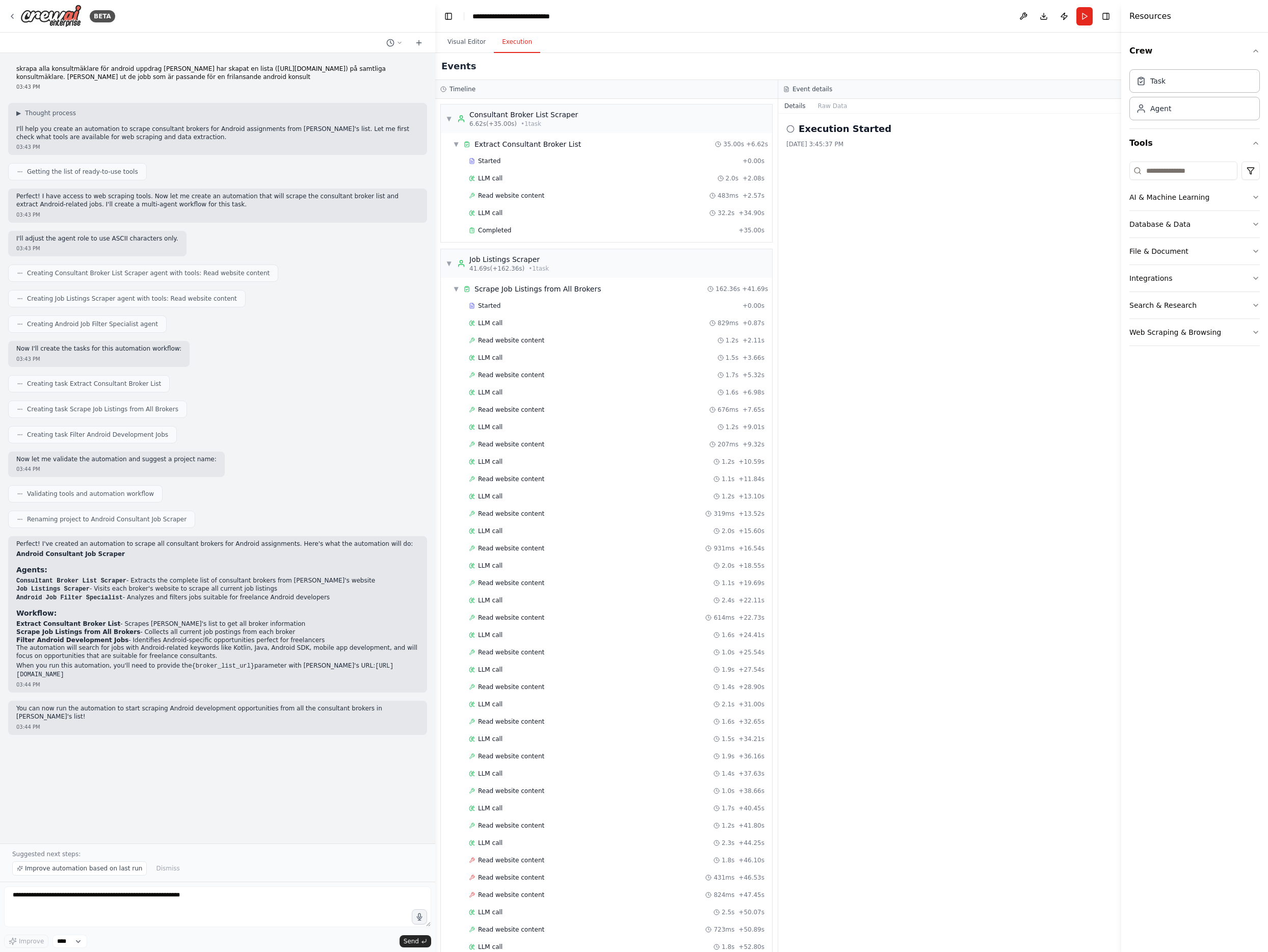
click at [503, 48] on button "Execution" at bounding box center [517, 42] width 46 height 21
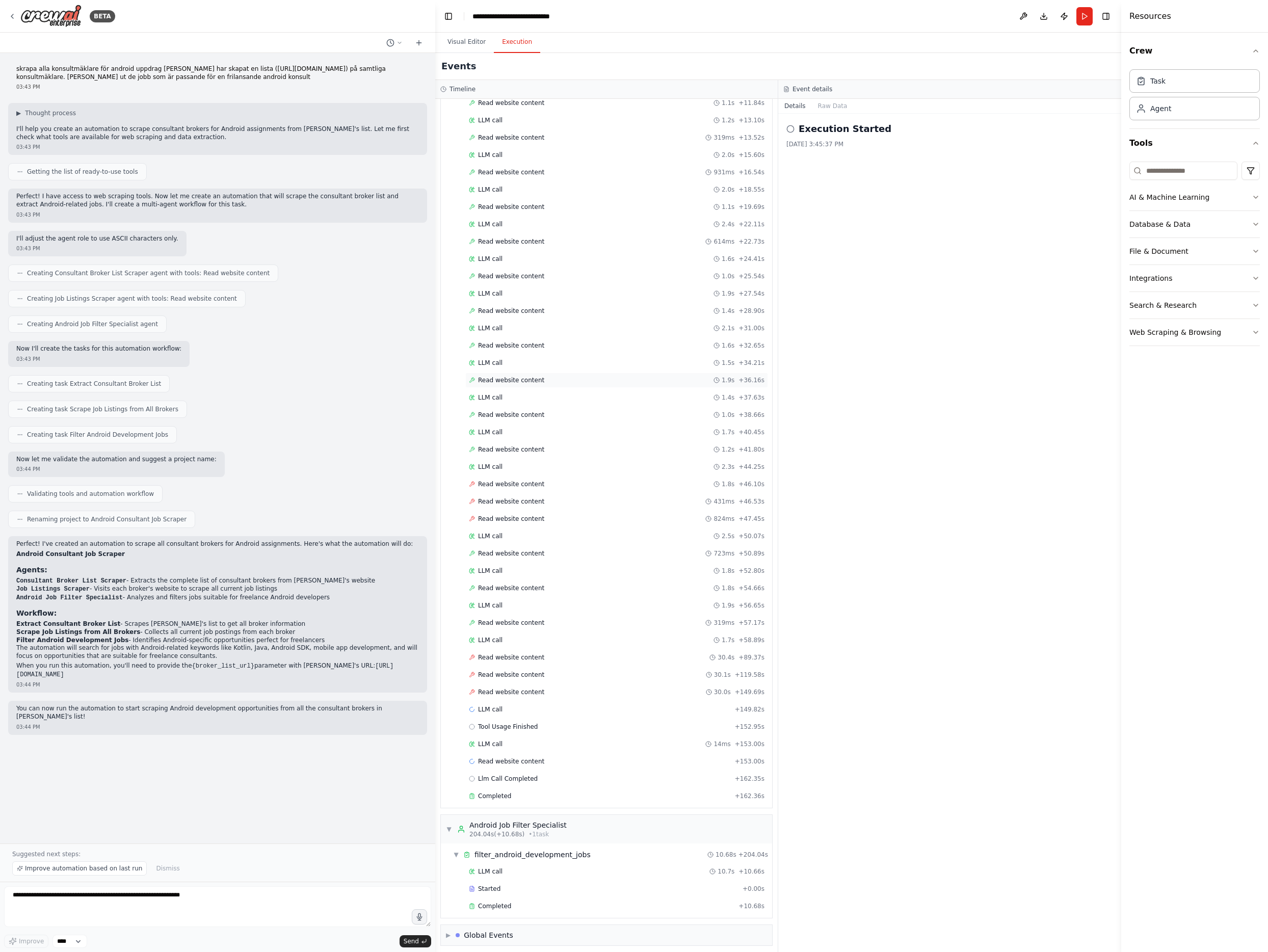
scroll to position [381, 0]
click at [537, 479] on span "Read website content" at bounding box center [511, 479] width 67 height 8
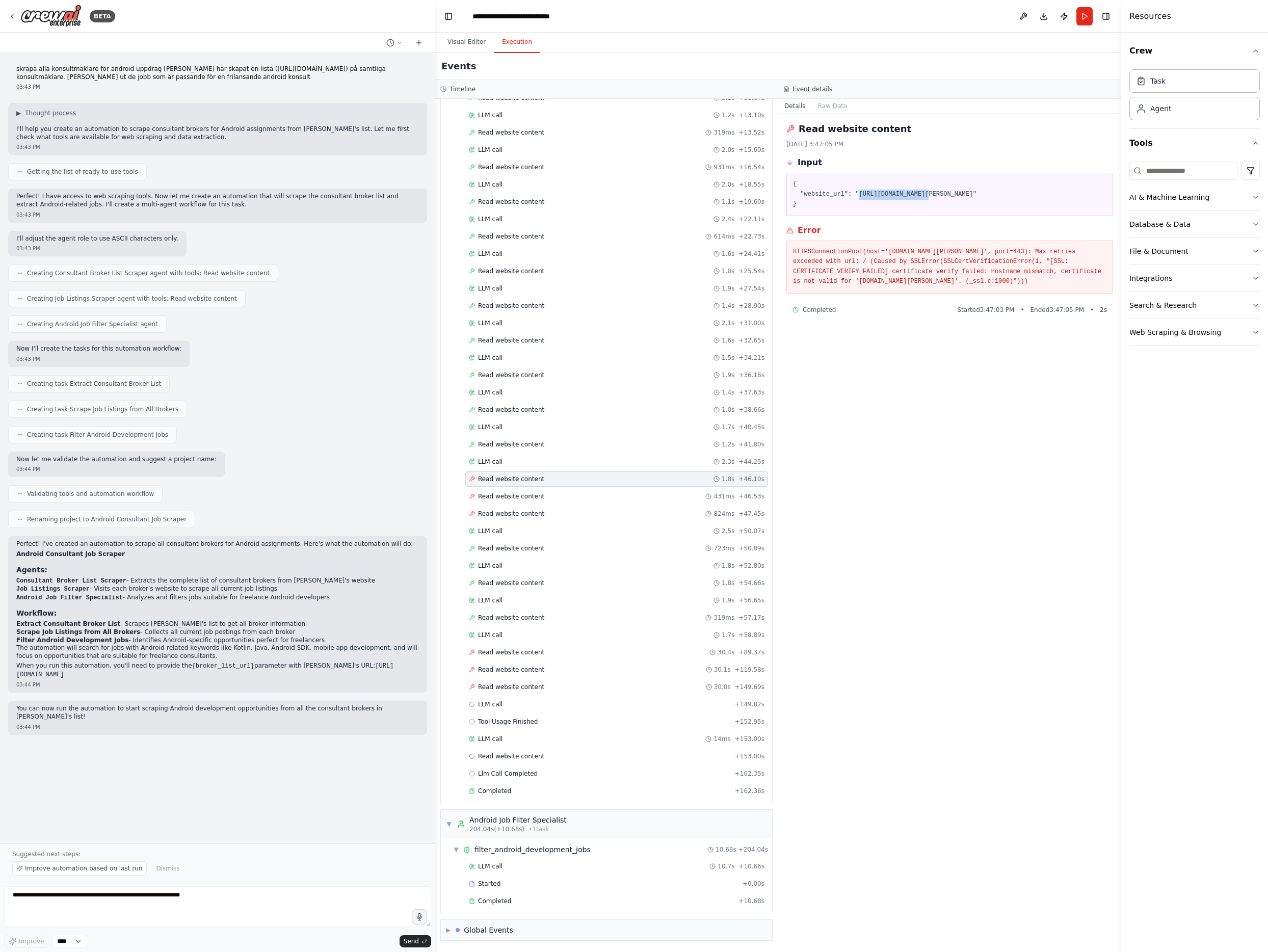
drag, startPoint x: 929, startPoint y: 195, endPoint x: 858, endPoint y: 191, distance: 71.1
click at [858, 191] on pre "{ "website_url": "https://www.chas.se" }" at bounding box center [949, 195] width 313 height 30
copy pre "https://www.chas.se"
click at [502, 666] on span "Read website content" at bounding box center [511, 670] width 67 height 8
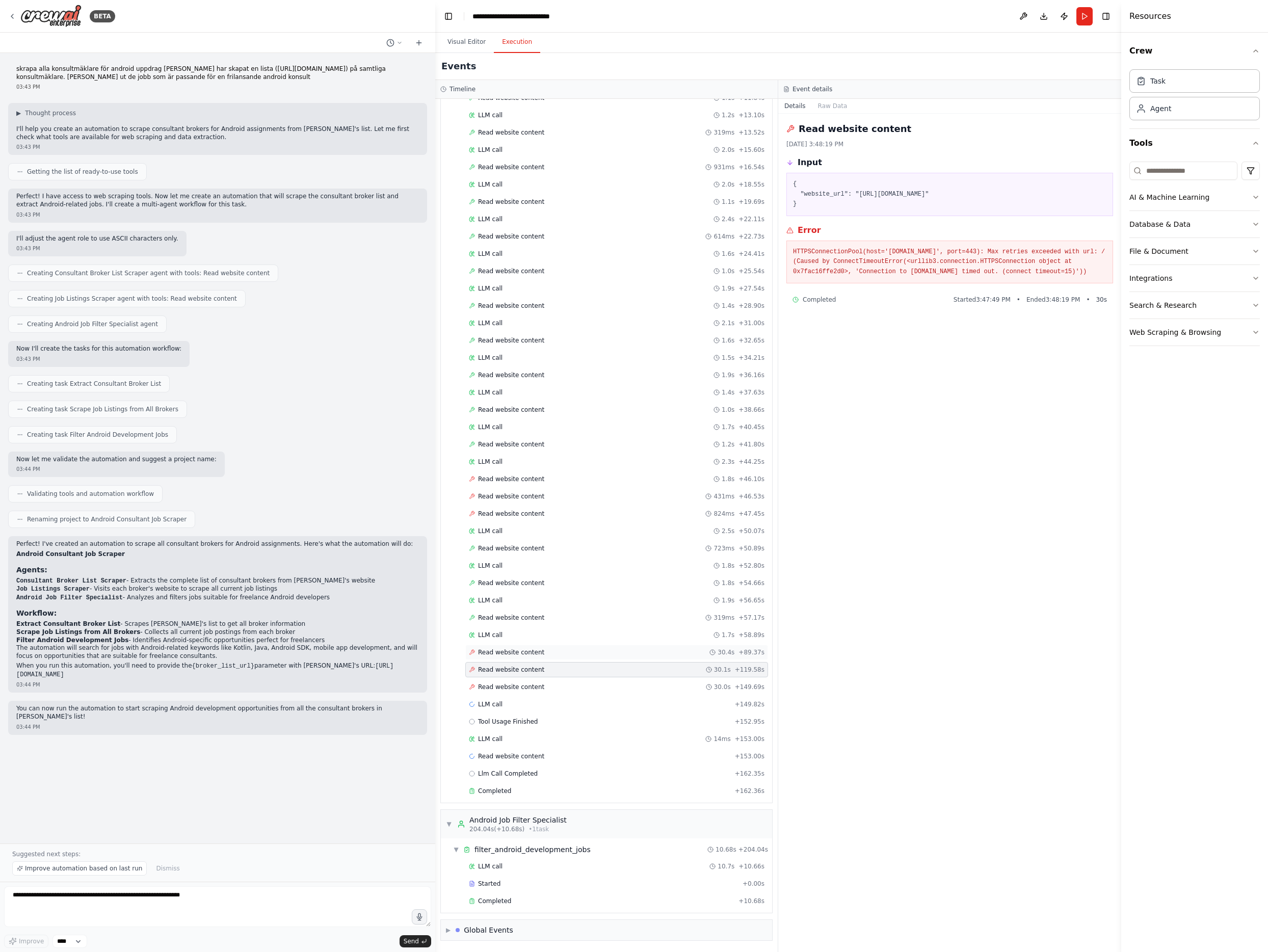
click at [504, 651] on span "Read website content" at bounding box center [511, 652] width 67 height 8
click at [466, 39] on button "Visual Editor" at bounding box center [466, 42] width 55 height 21
click at [528, 41] on button "Execution" at bounding box center [517, 42] width 46 height 21
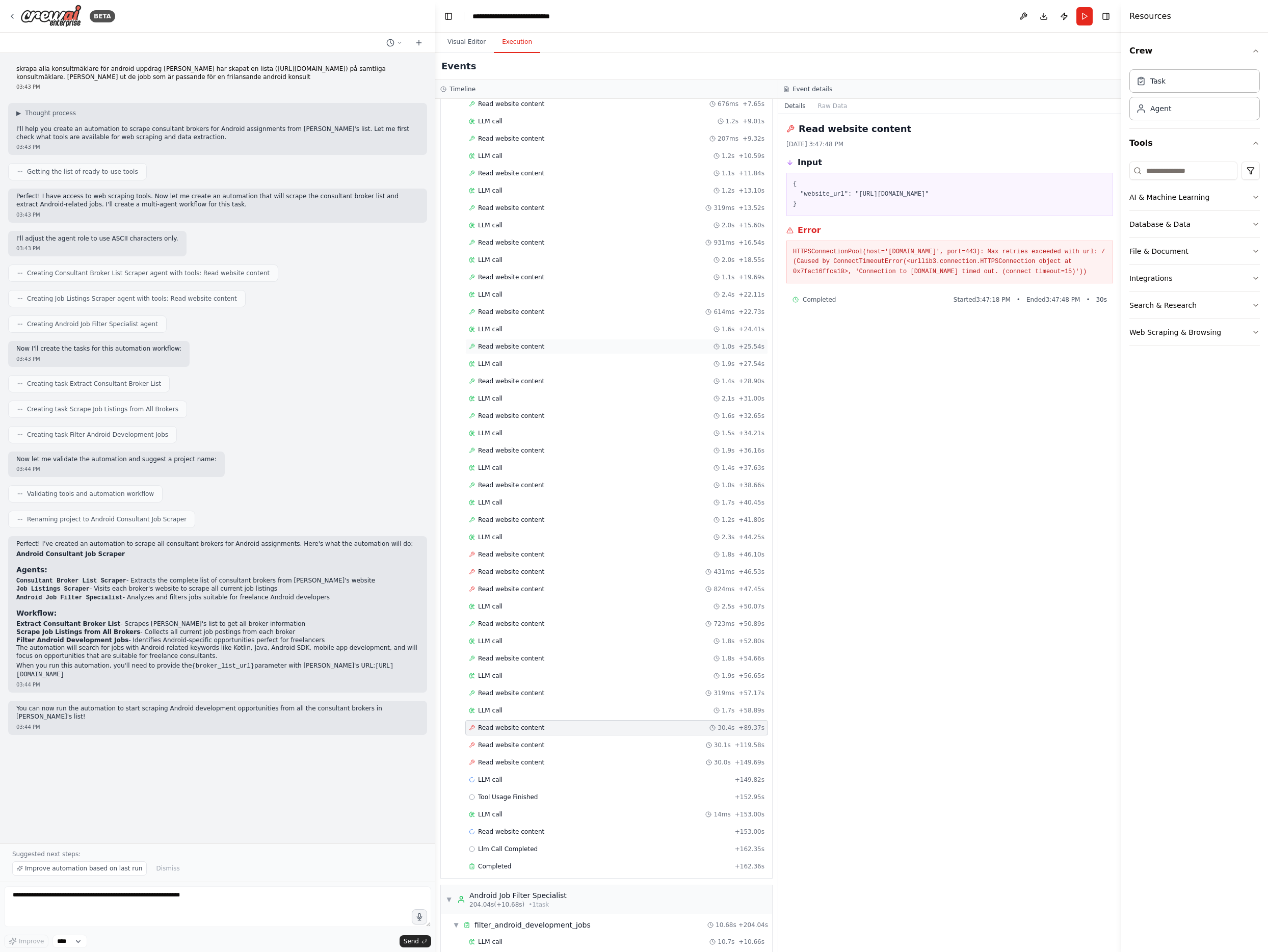
scroll to position [0, 0]
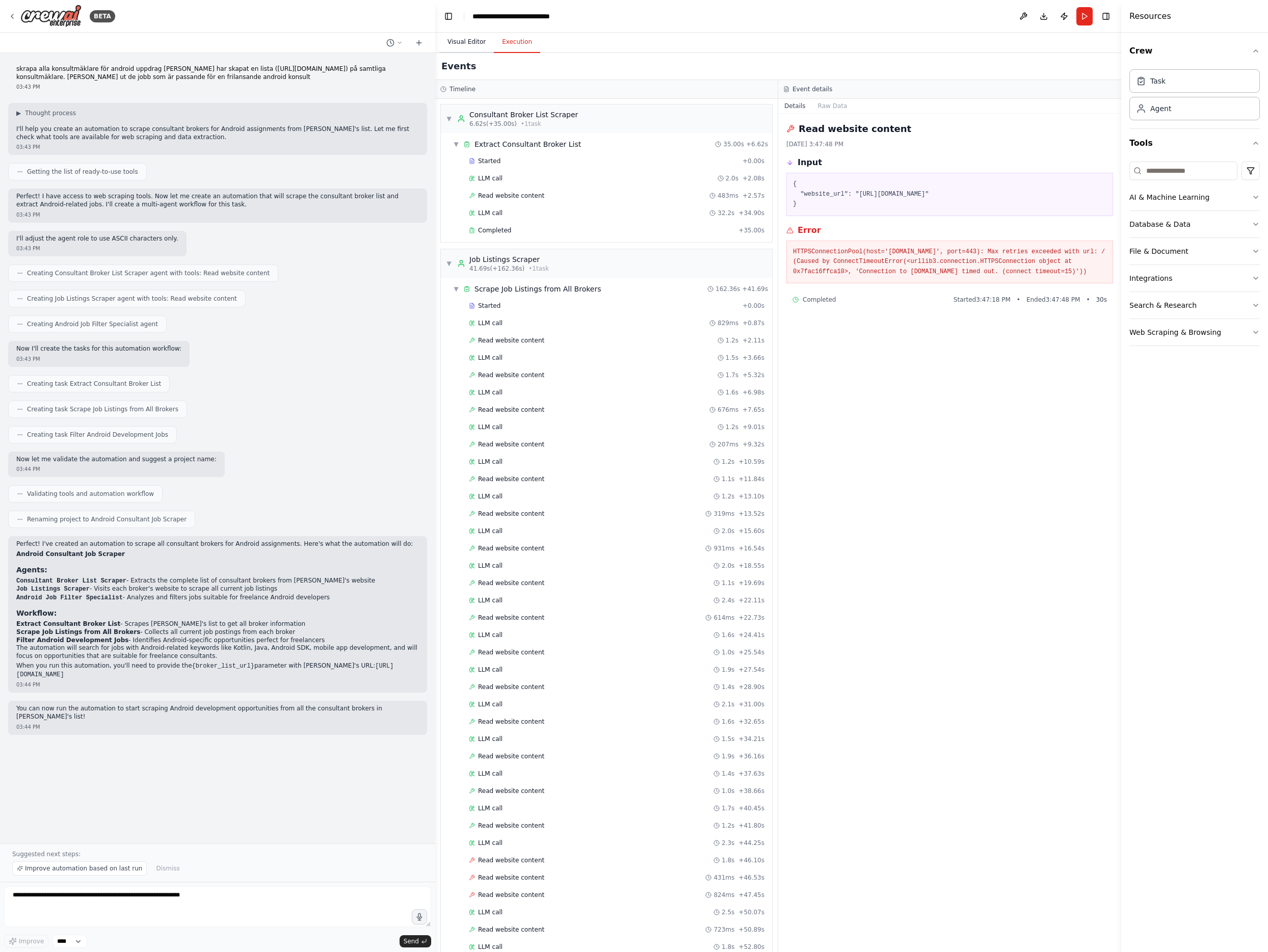
click at [479, 47] on button "Visual Editor" at bounding box center [466, 42] width 55 height 21
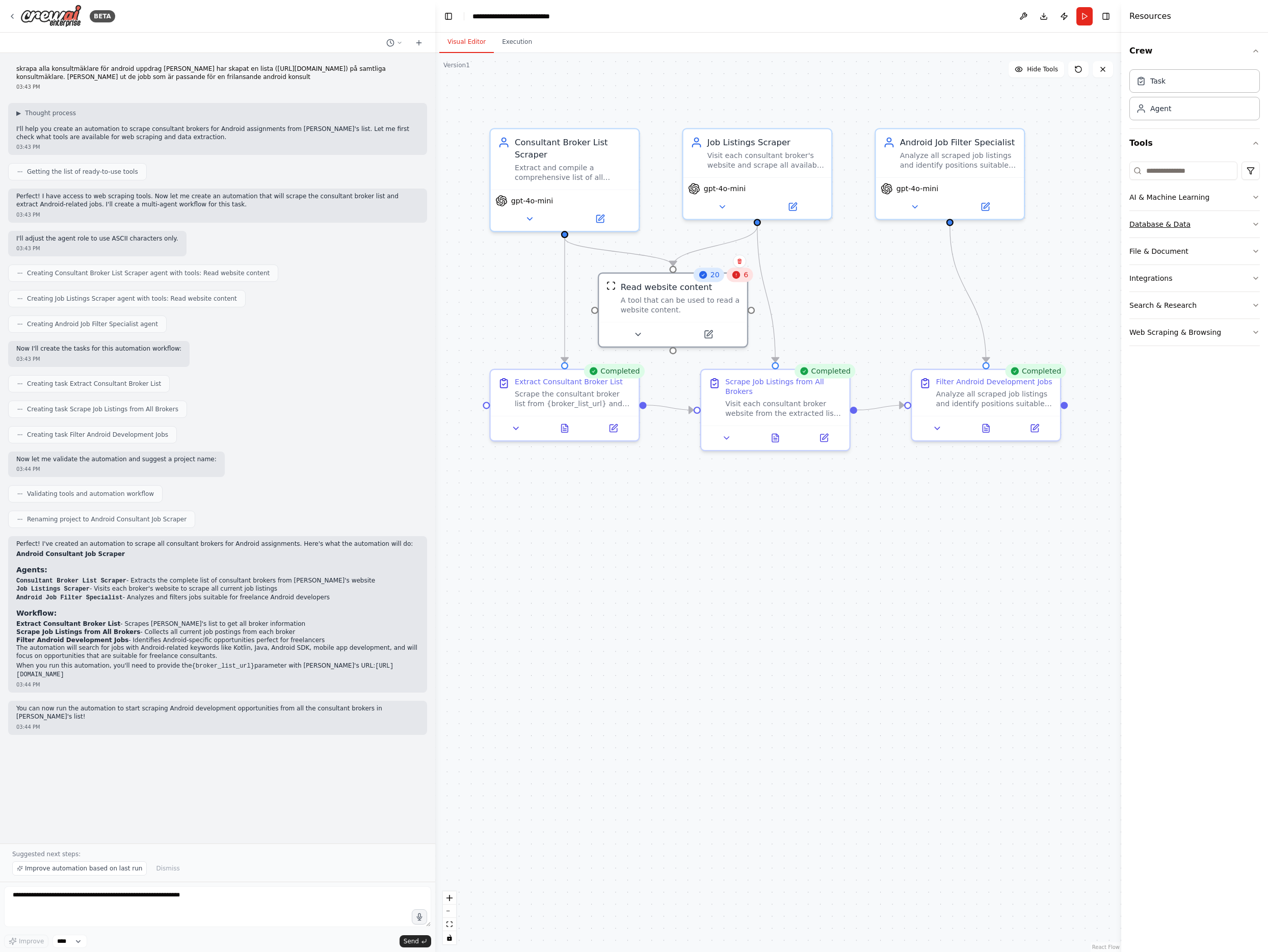
click at [1255, 223] on icon "button" at bounding box center [1255, 224] width 8 height 8
click at [639, 329] on icon at bounding box center [637, 331] width 9 height 9
click at [706, 335] on icon at bounding box center [708, 331] width 7 height 7
click at [527, 300] on div ".deletable-edge-delete-btn { width: 20px; height: 20px; border: 0px solid #ffff…" at bounding box center [778, 502] width 686 height 899
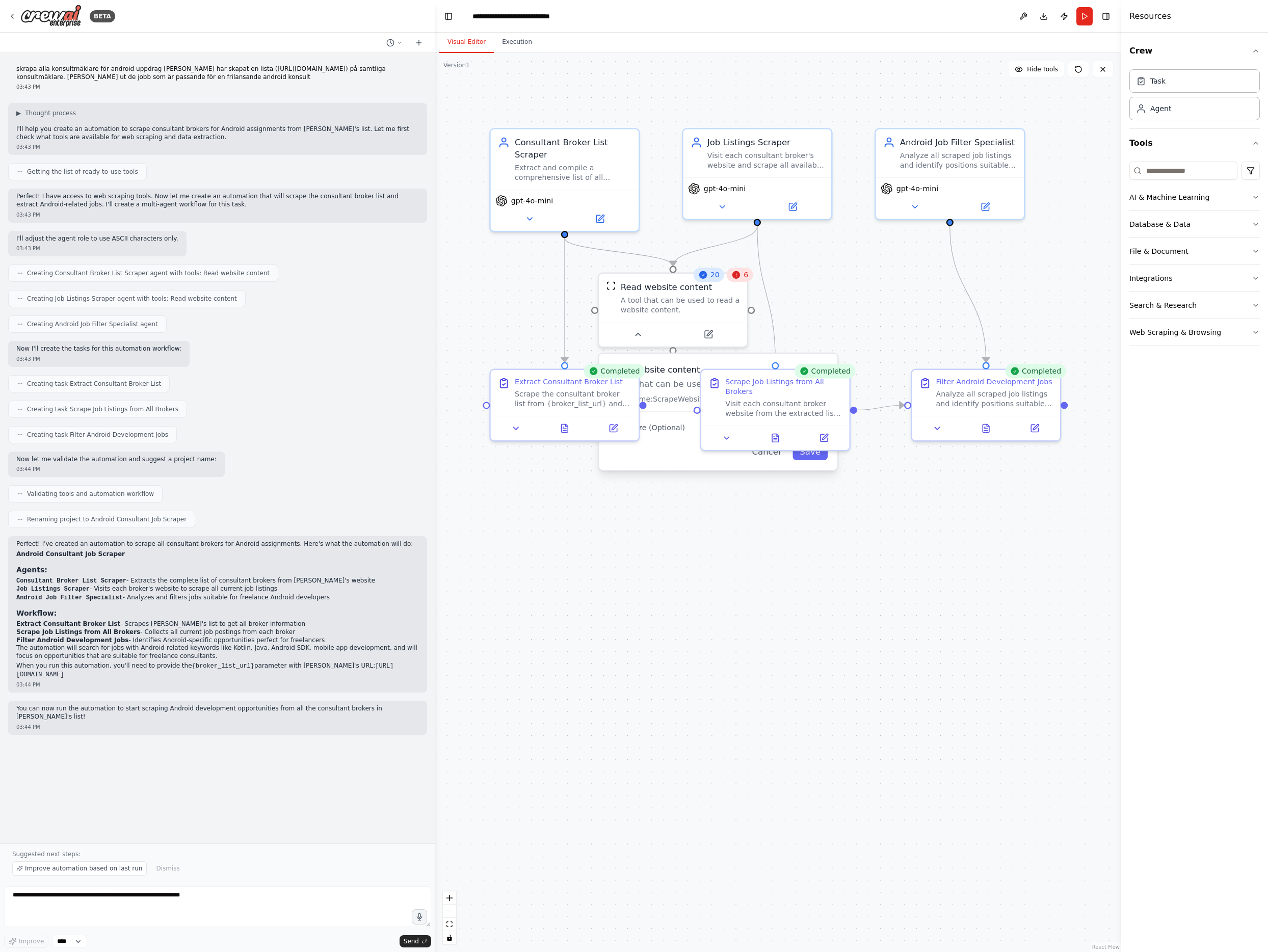
click at [763, 528] on div ".deletable-edge-delete-btn { width: 20px; height: 20px; border: 0px solid #ffff…" at bounding box center [778, 502] width 686 height 899
click at [644, 332] on button at bounding box center [637, 331] width 68 height 14
click at [712, 331] on icon at bounding box center [708, 331] width 9 height 9
click at [535, 216] on button at bounding box center [529, 216] width 68 height 14
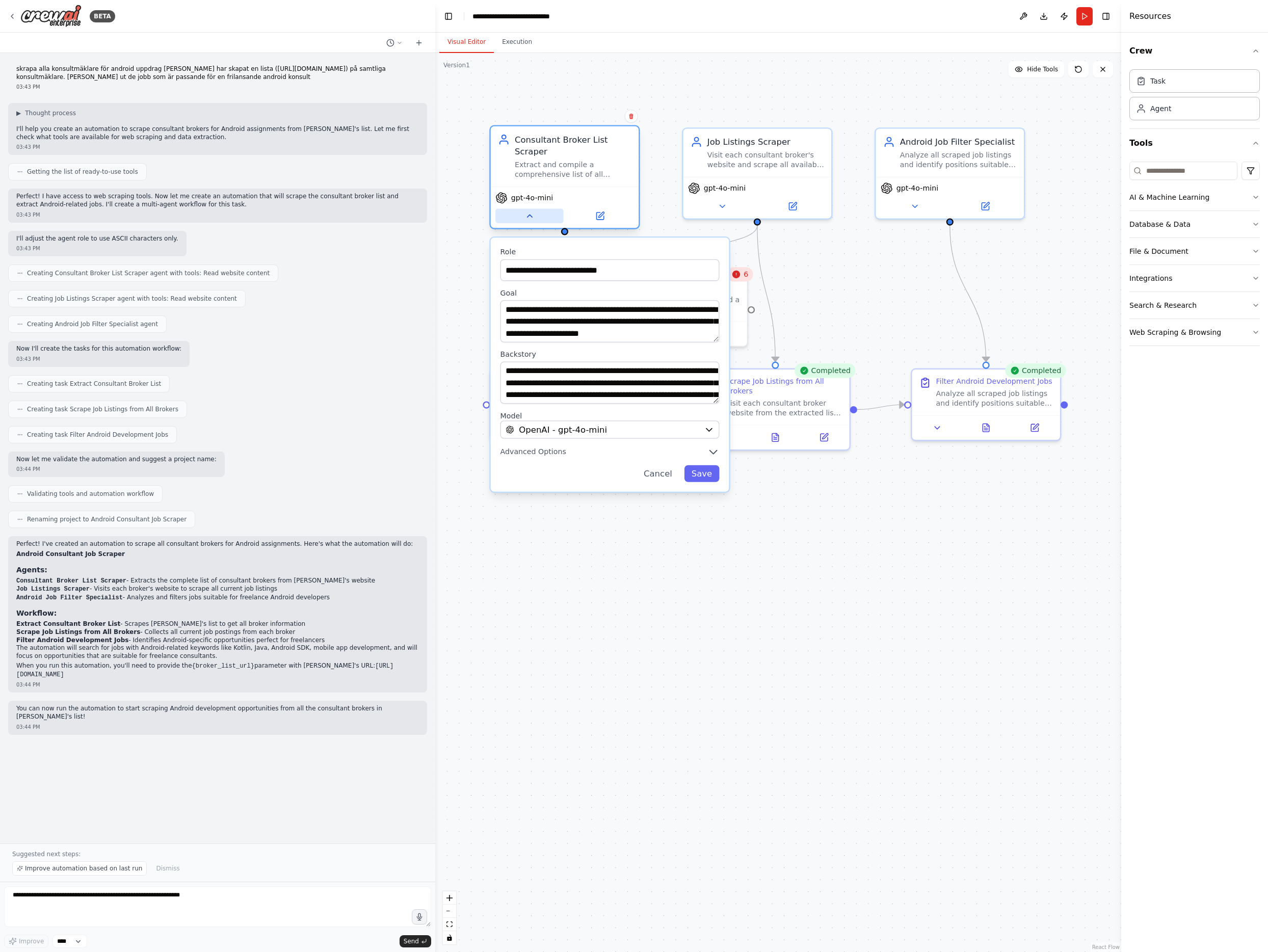
click at [535, 216] on button at bounding box center [529, 216] width 68 height 14
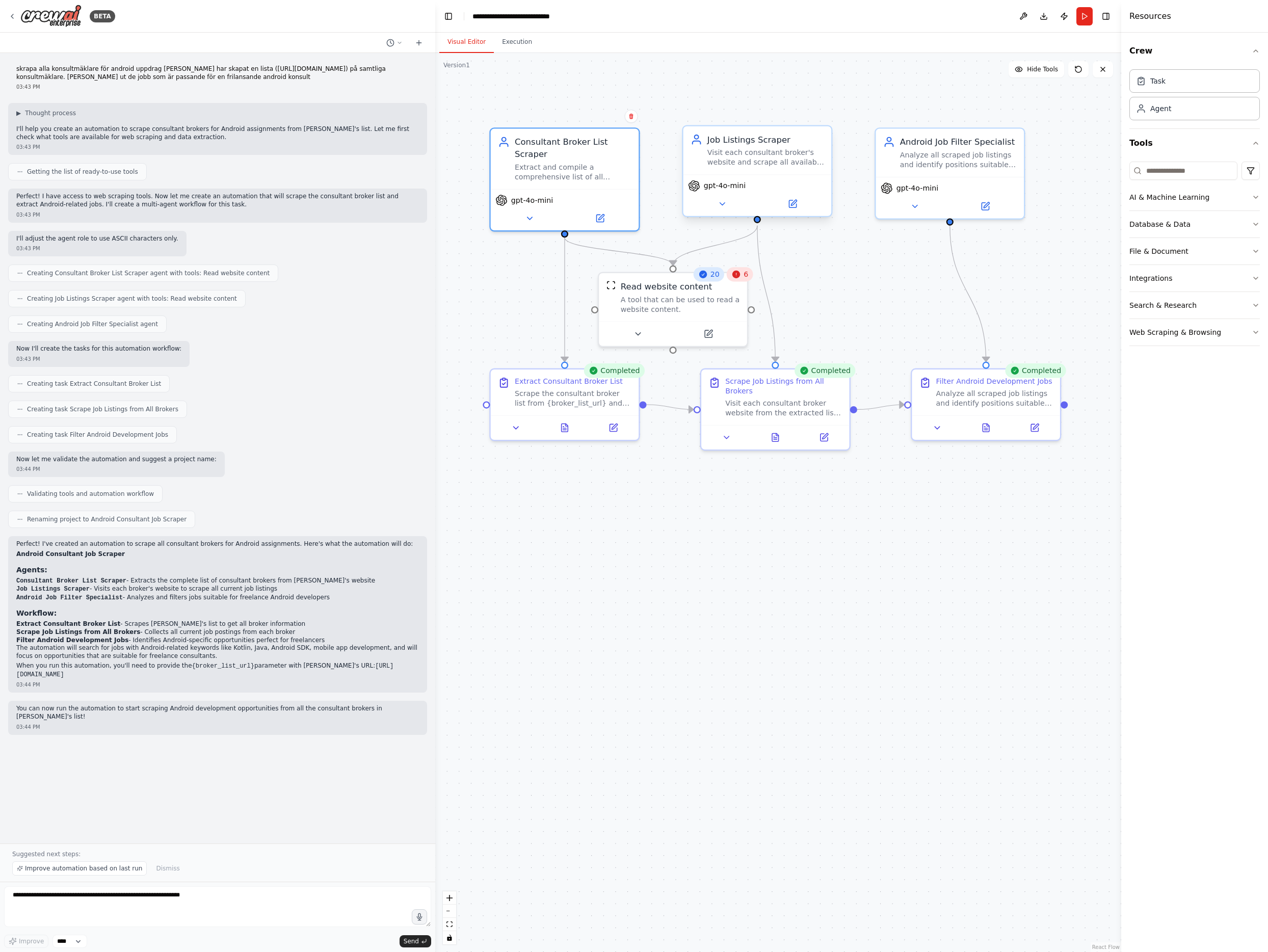
click at [767, 166] on div "Visit each consultant broker's website and scrape all available job listings, e…" at bounding box center [765, 158] width 117 height 19
click at [999, 429] on button at bounding box center [986, 425] width 51 height 14
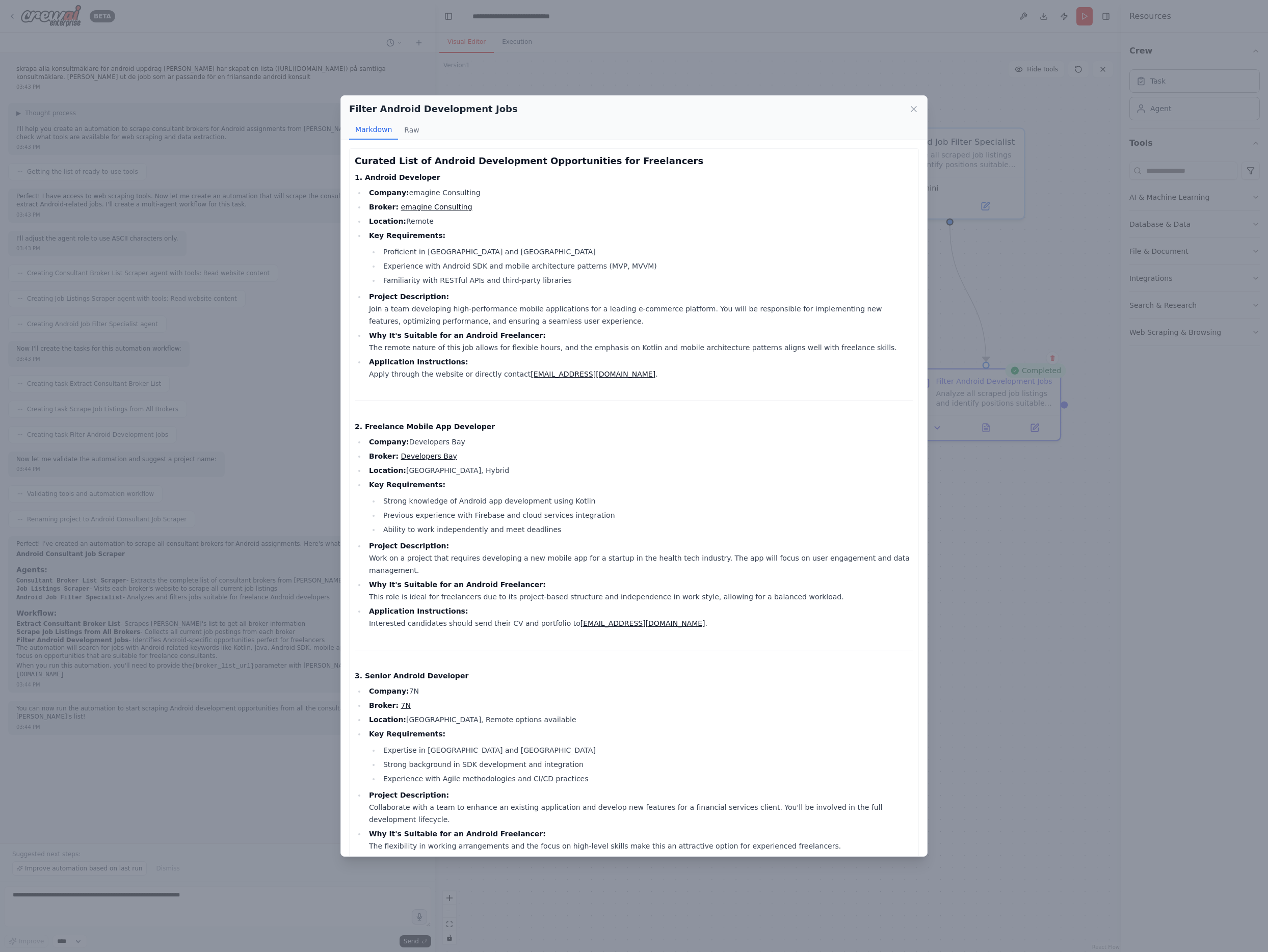
click at [442, 208] on link "emagine Consulting" at bounding box center [437, 206] width 72 height 8
click at [289, 304] on div "Filter Android Development Jobs Markdown Raw Curated List of Android Developmen…" at bounding box center [634, 476] width 1268 height 952
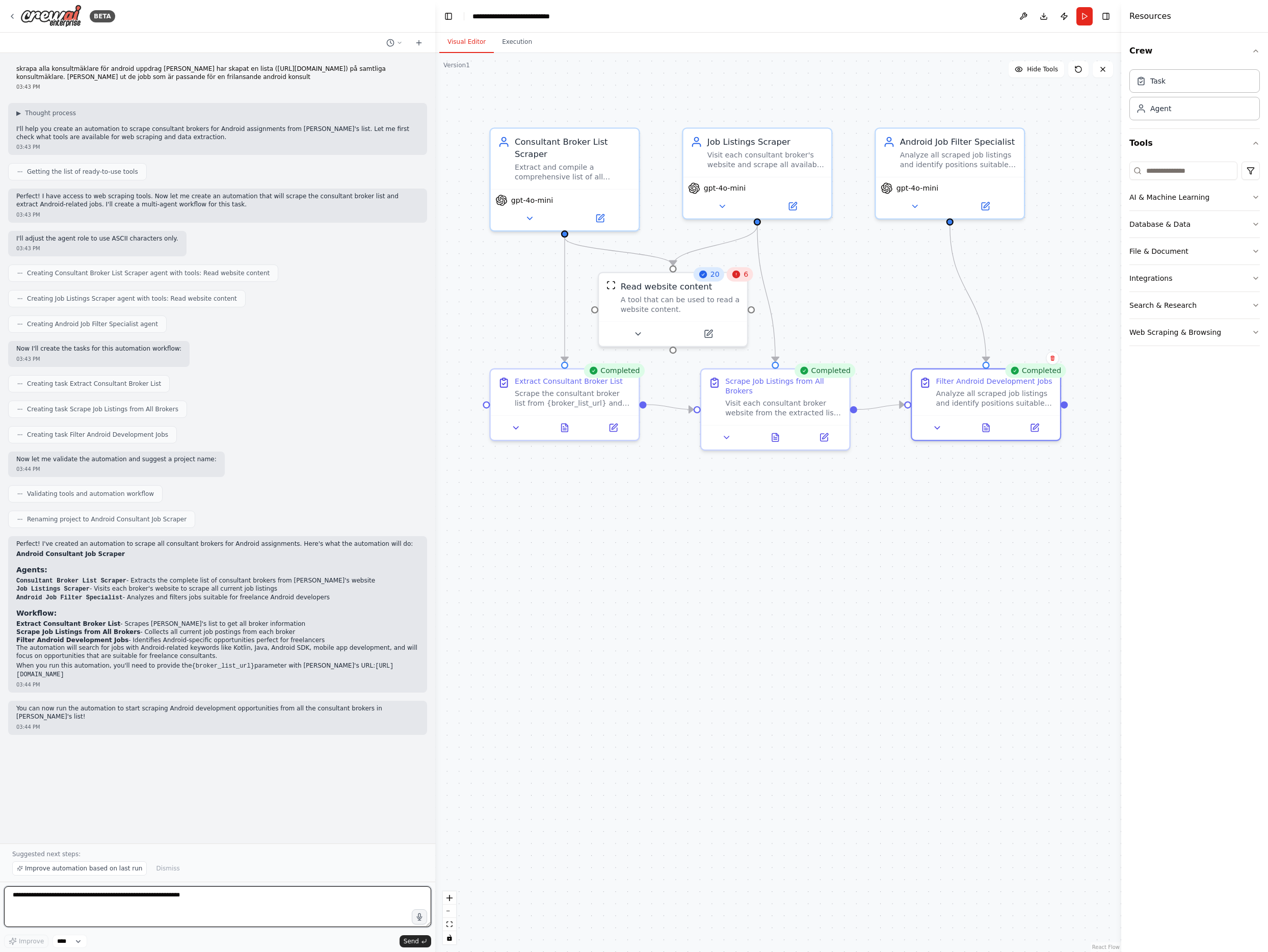
click at [65, 905] on textarea at bounding box center [217, 906] width 427 height 41
type textarea "**********"
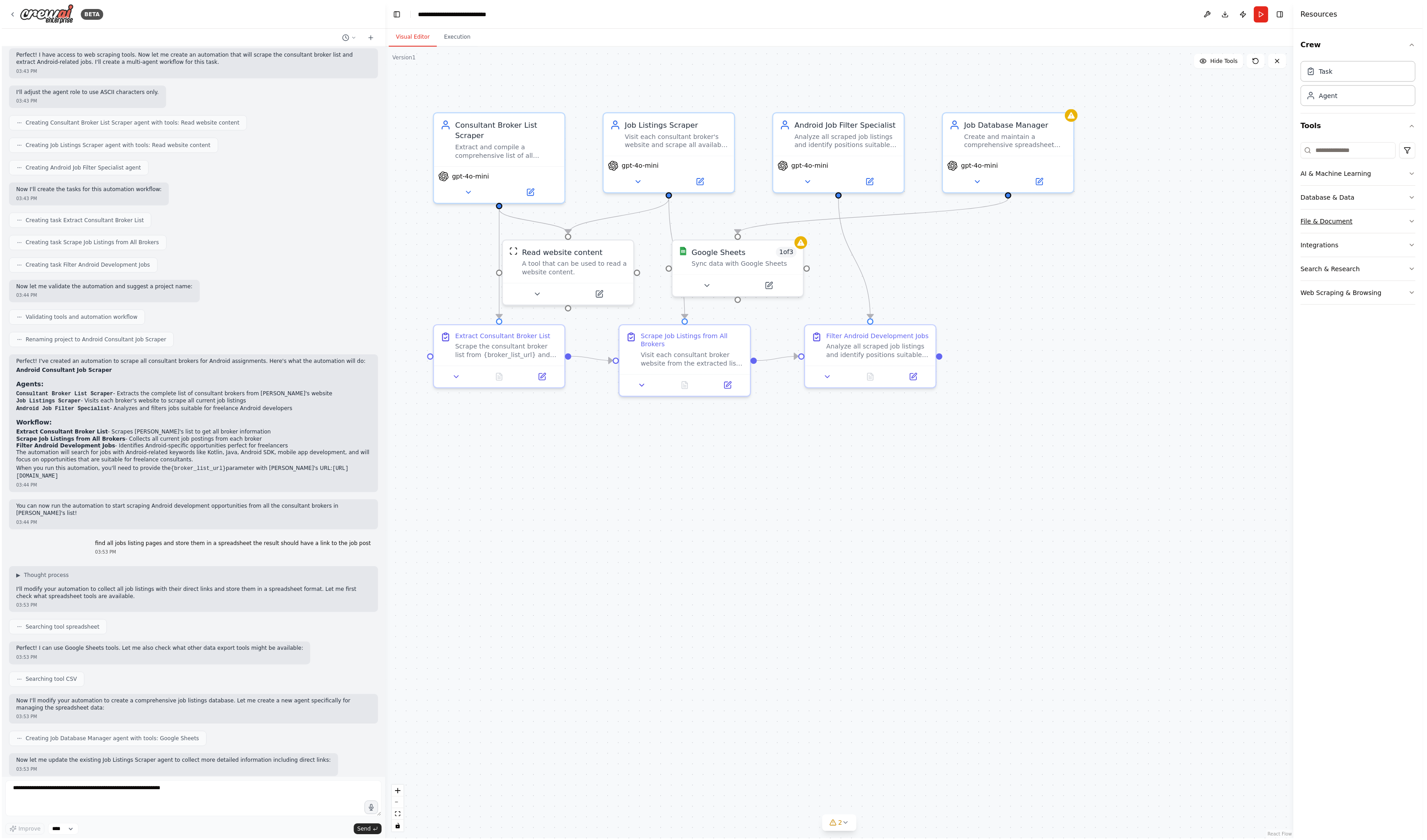
scroll to position [194, 0]
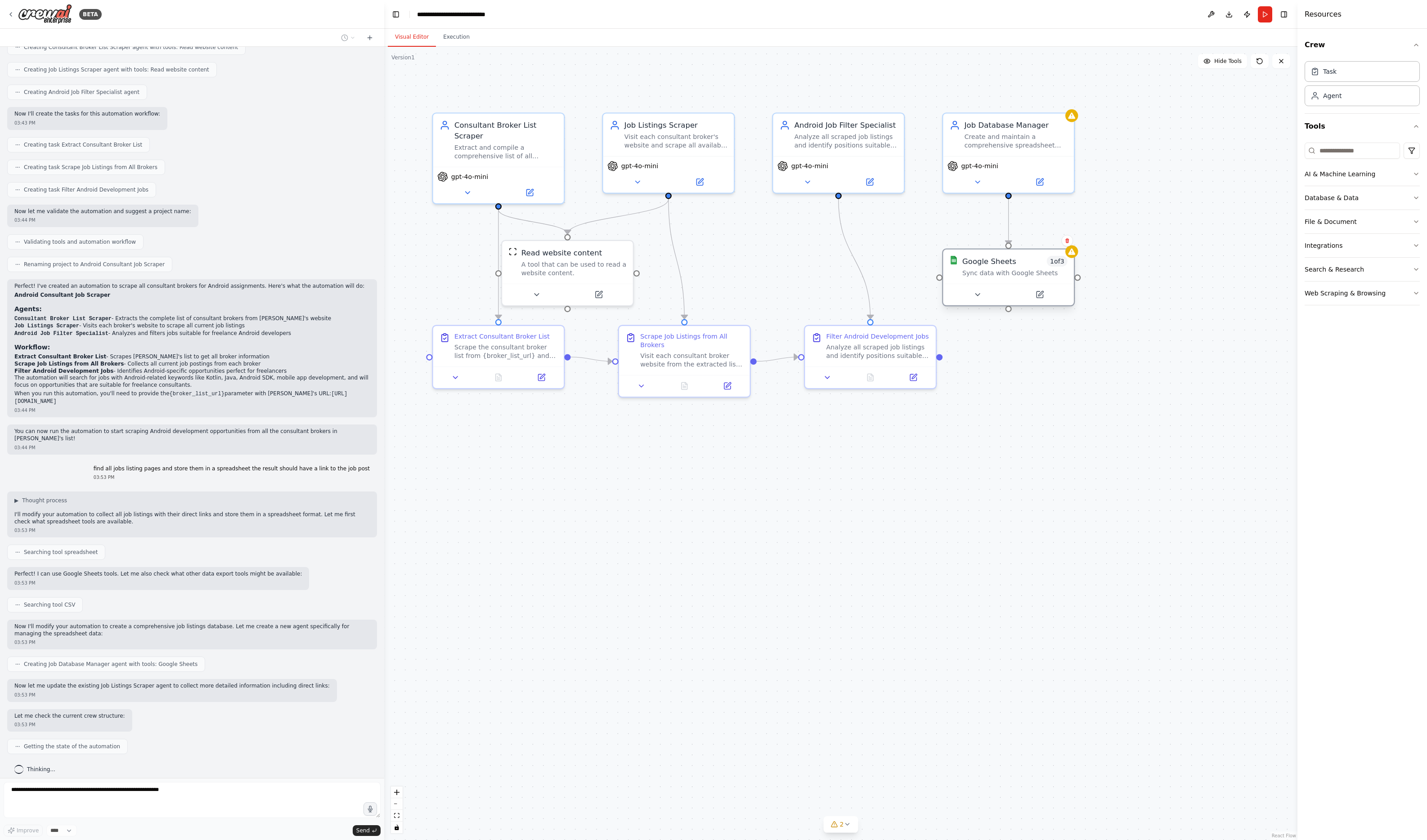
drag, startPoint x: 738, startPoint y: 255, endPoint x: 1009, endPoint y: 260, distance: 271.0
click at [1007, 260] on div "Google Sheets" at bounding box center [989, 261] width 54 height 11
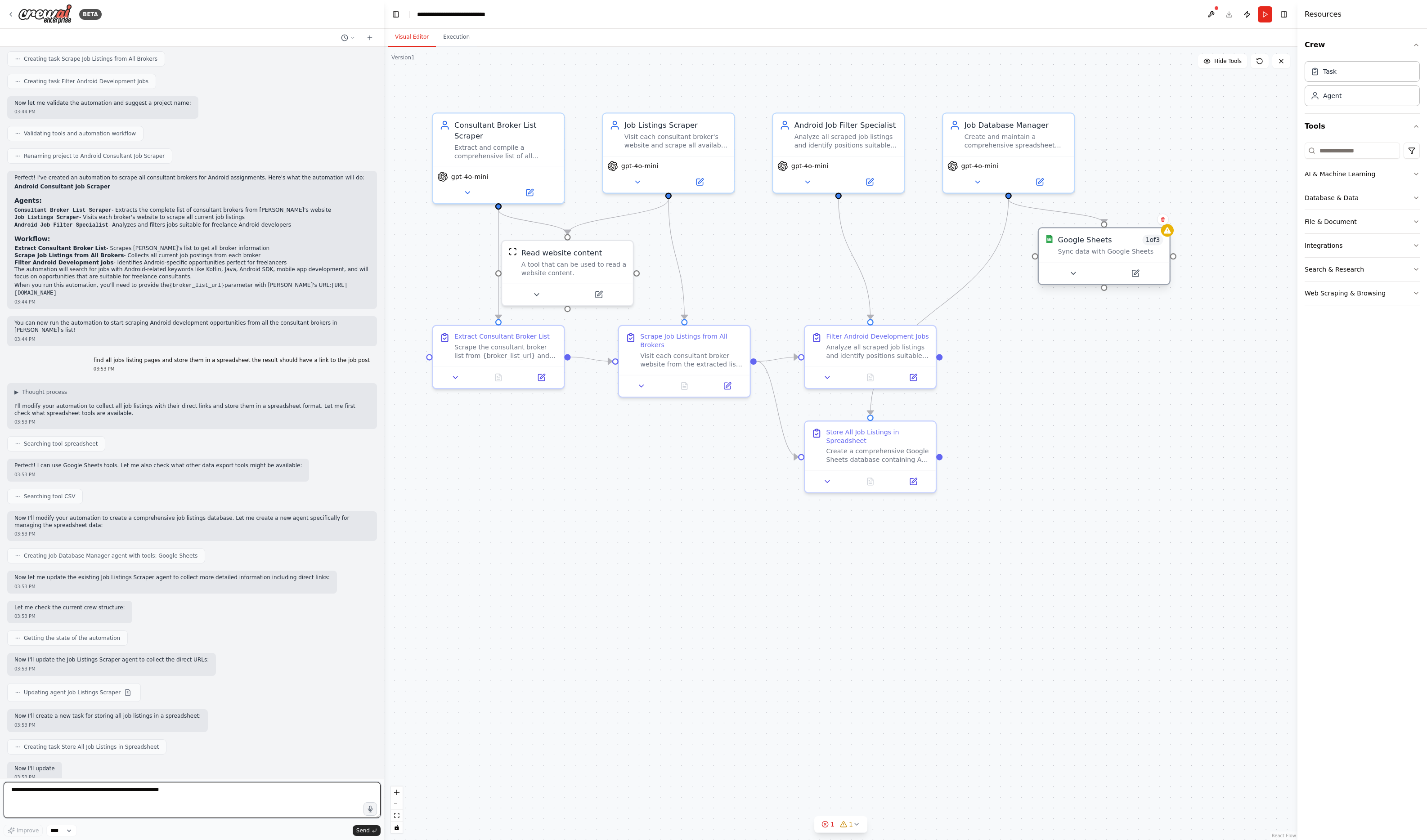
scroll to position [309, 0]
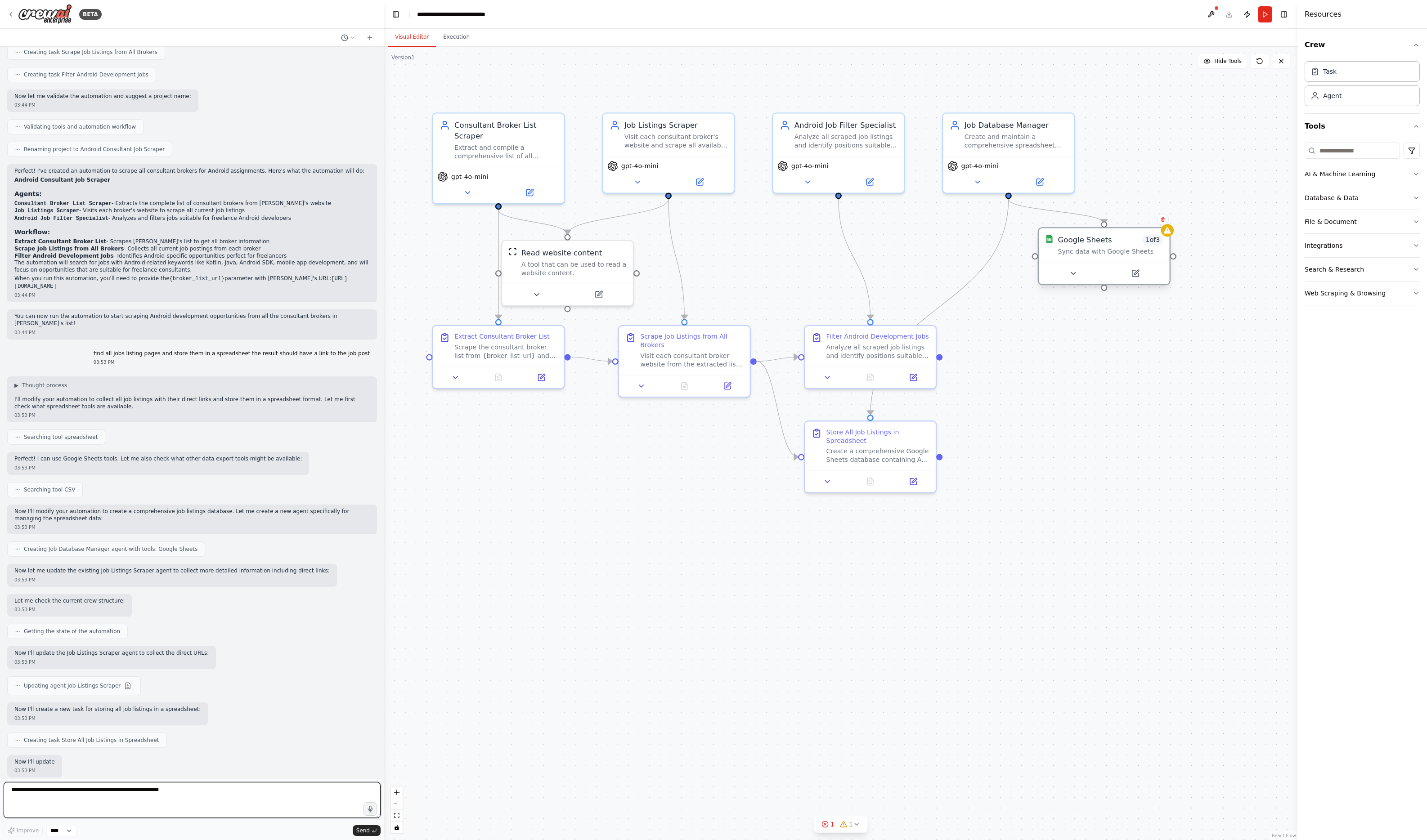
drag, startPoint x: 820, startPoint y: 262, endPoint x: 1083, endPoint y: 255, distance: 263.1
click at [1083, 255] on div "Google Sheets 1 of 3 Sync data with Google Sheets" at bounding box center [1111, 245] width 105 height 21
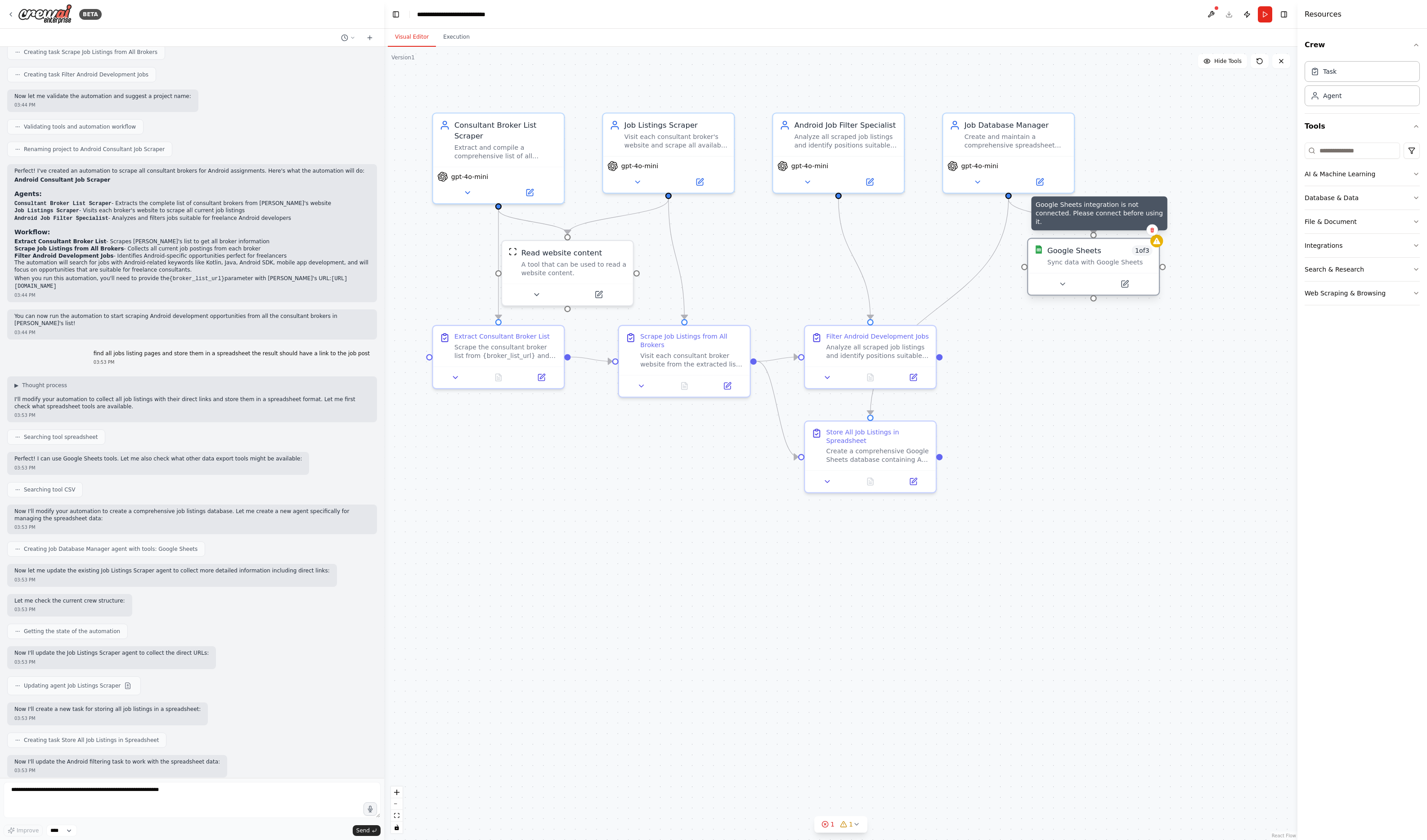
click at [1119, 243] on icon at bounding box center [1156, 241] width 7 height 6
click at [1119, 285] on icon at bounding box center [1125, 284] width 6 height 6
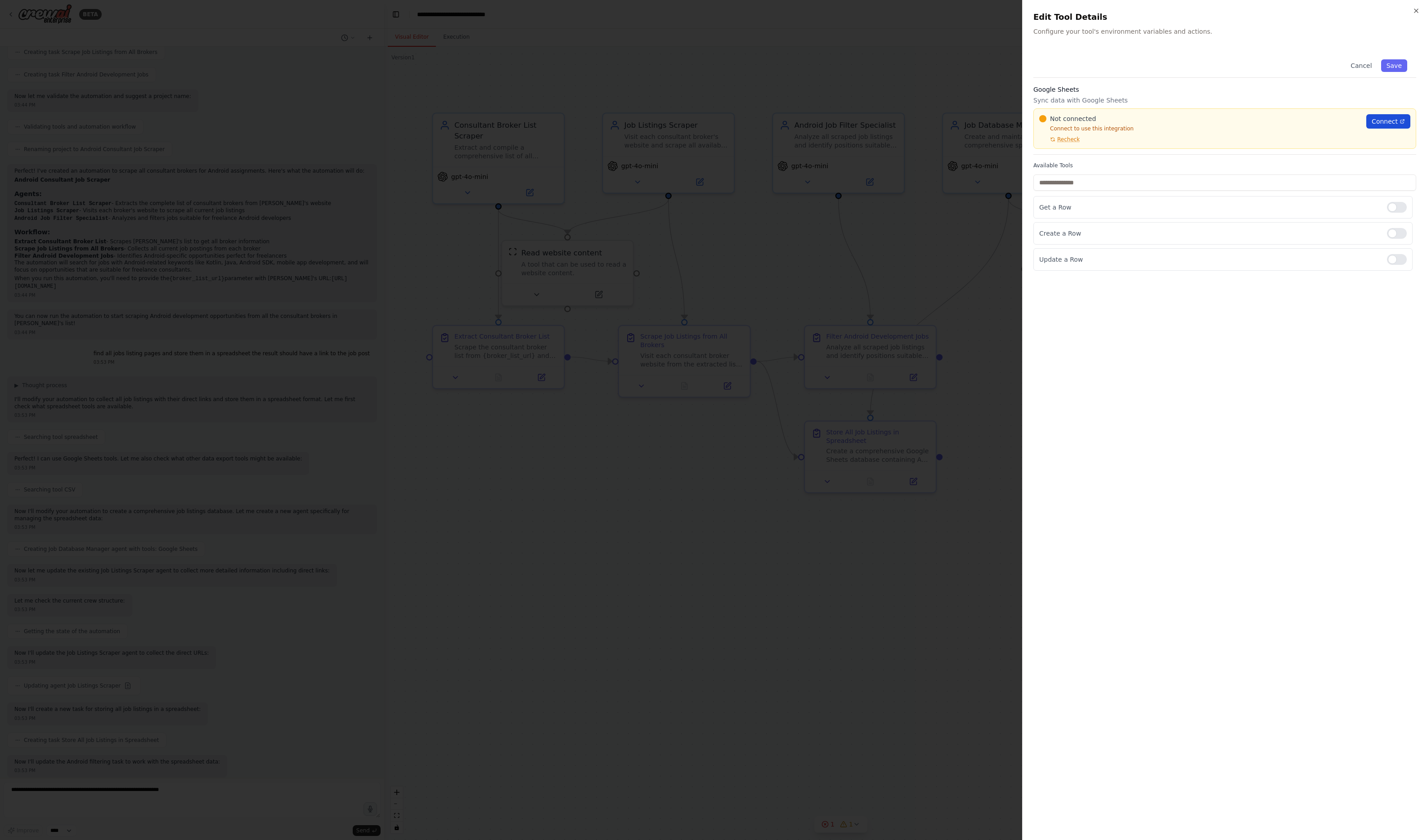
click at [1119, 121] on span "Connect" at bounding box center [1384, 121] width 26 height 9
click at [900, 234] on div at bounding box center [714, 420] width 1427 height 840
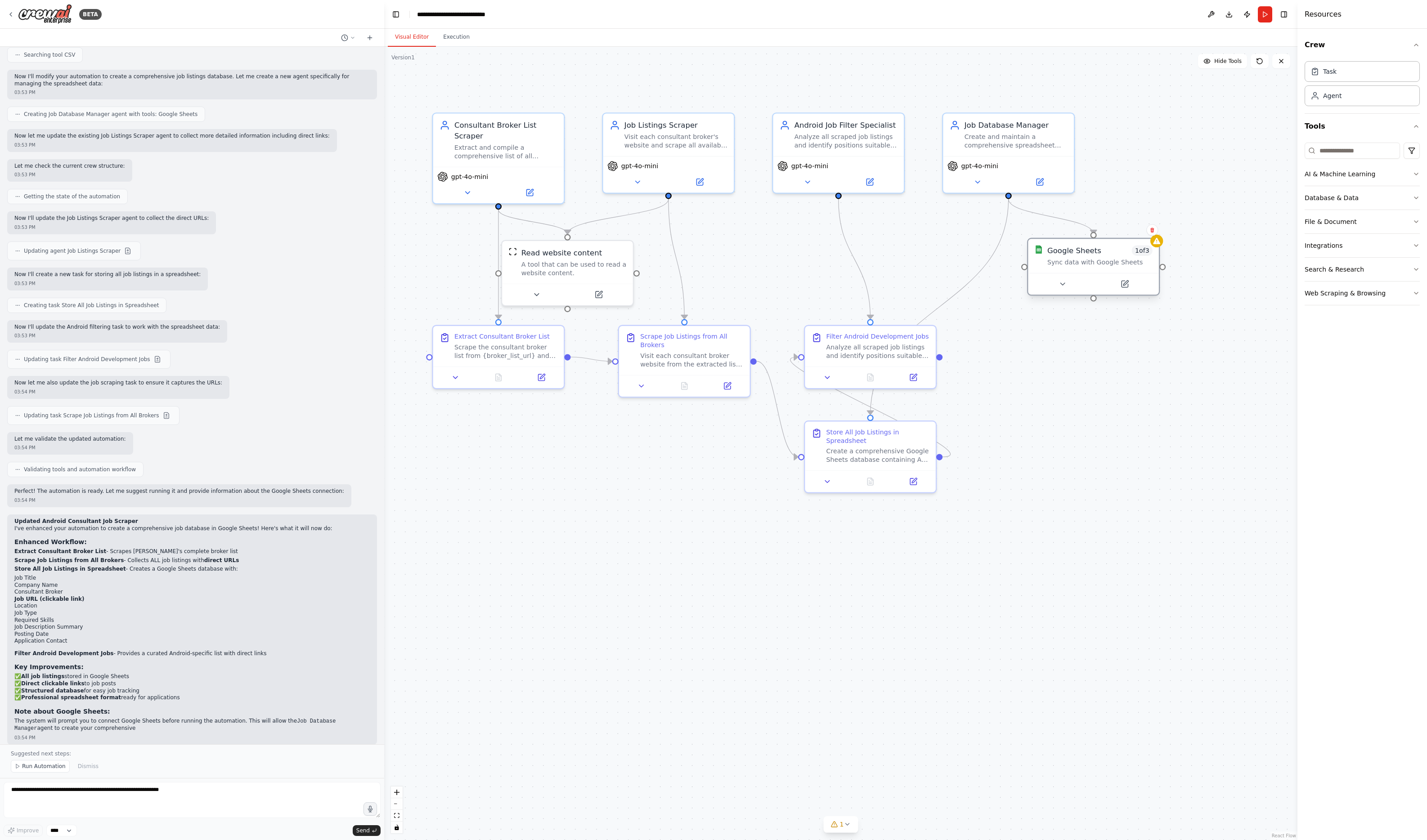
scroll to position [753, 0]
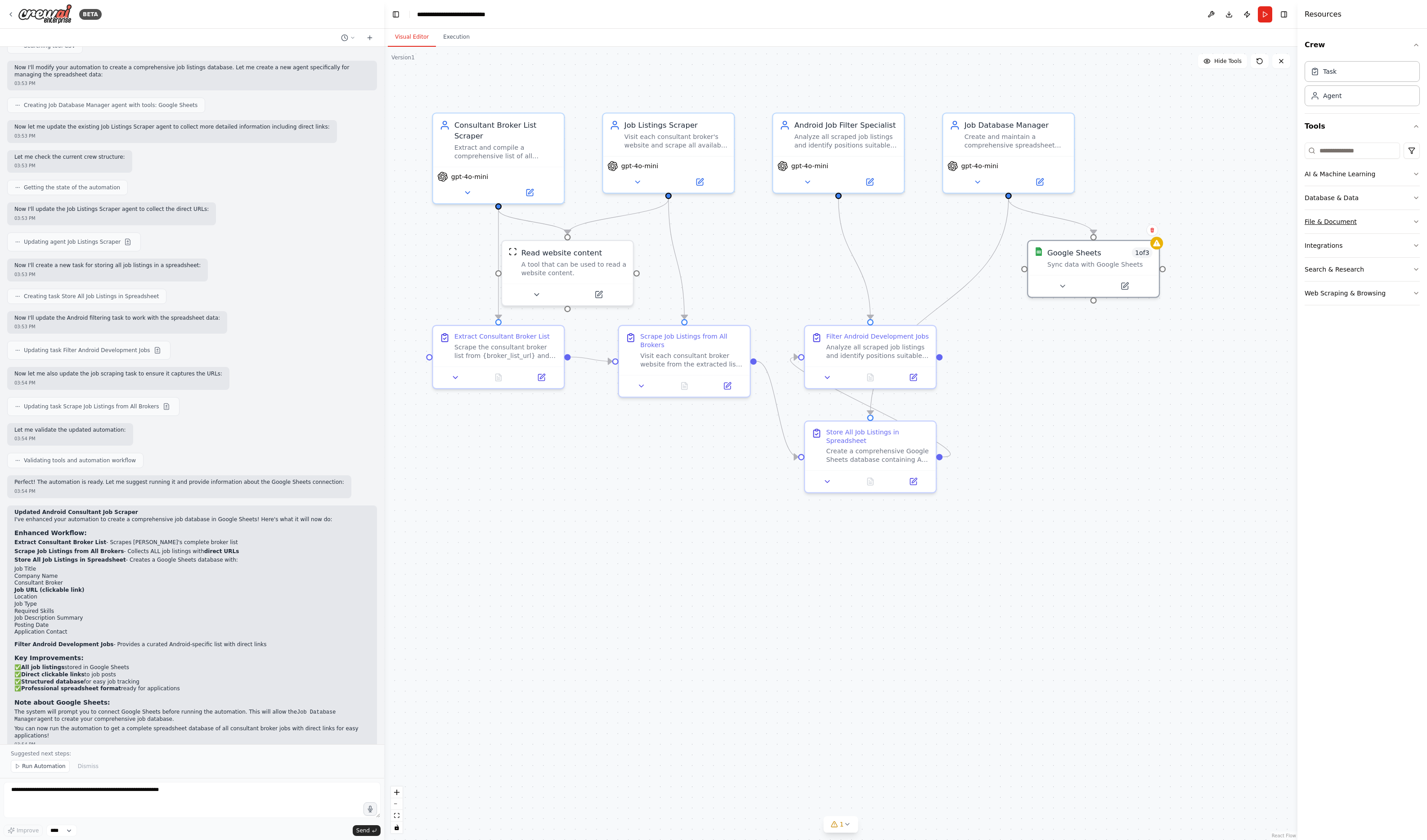
click at [1119, 227] on button "File & Document" at bounding box center [1362, 221] width 115 height 23
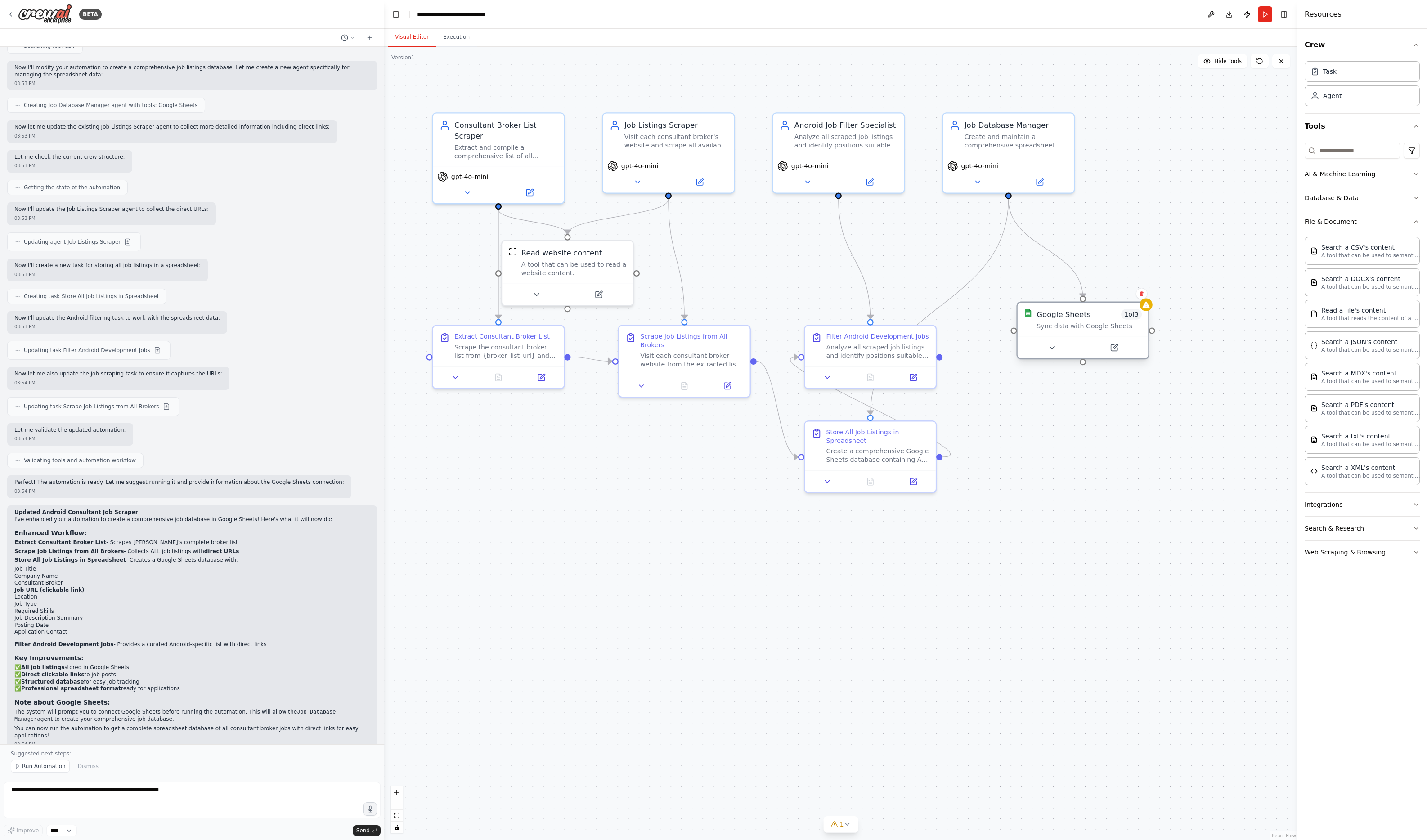
drag, startPoint x: 1072, startPoint y: 269, endPoint x: 1067, endPoint y: 279, distance: 11.2
click at [1067, 309] on div "Google Sheets 1 of 3 Sync data with Google Sheets" at bounding box center [1089, 319] width 105 height 21
click at [1119, 261] on icon at bounding box center [1156, 262] width 7 height 6
click at [1119, 302] on button at bounding box center [1125, 305] width 60 height 13
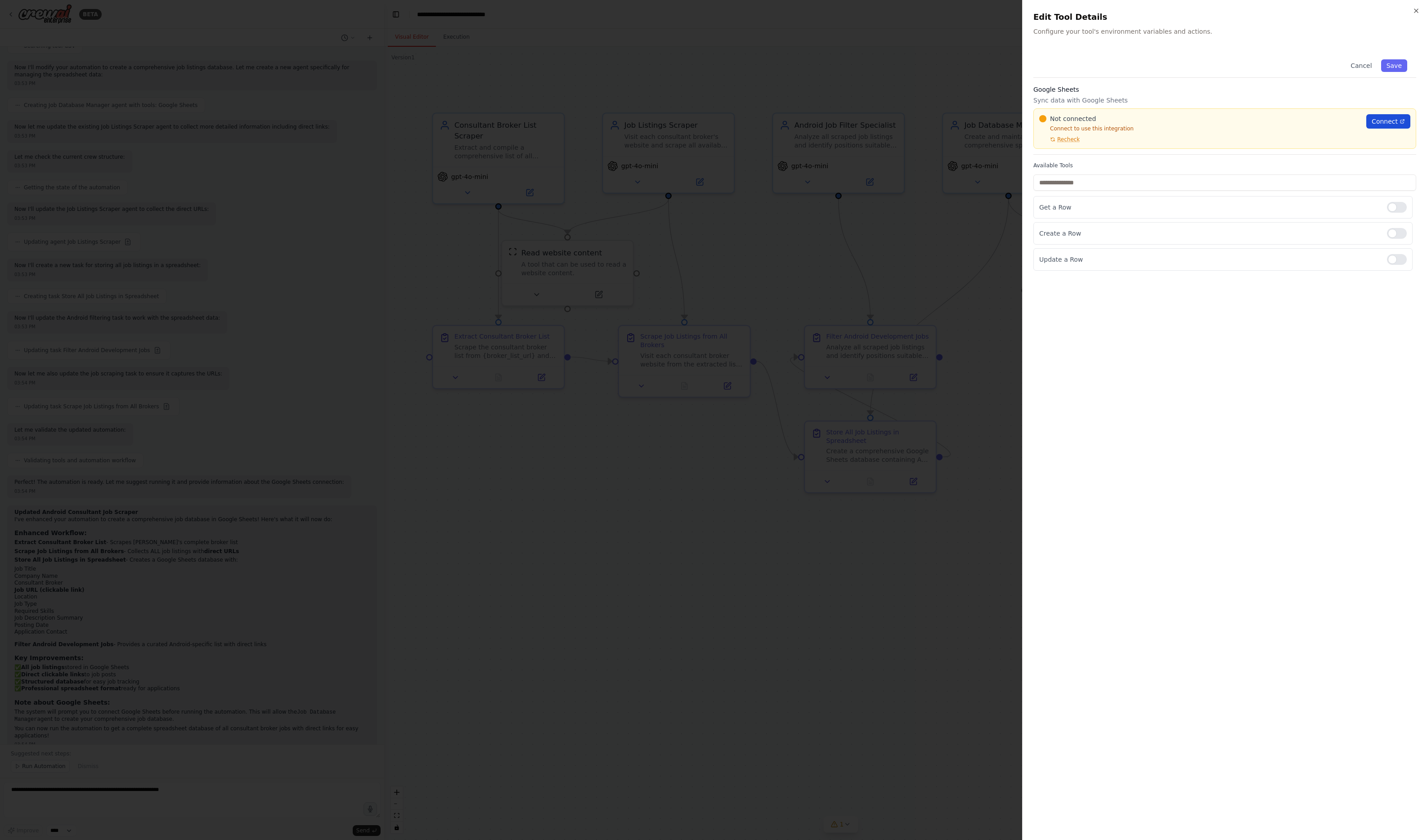
click at [1119, 118] on span "Connect" at bounding box center [1384, 121] width 26 height 9
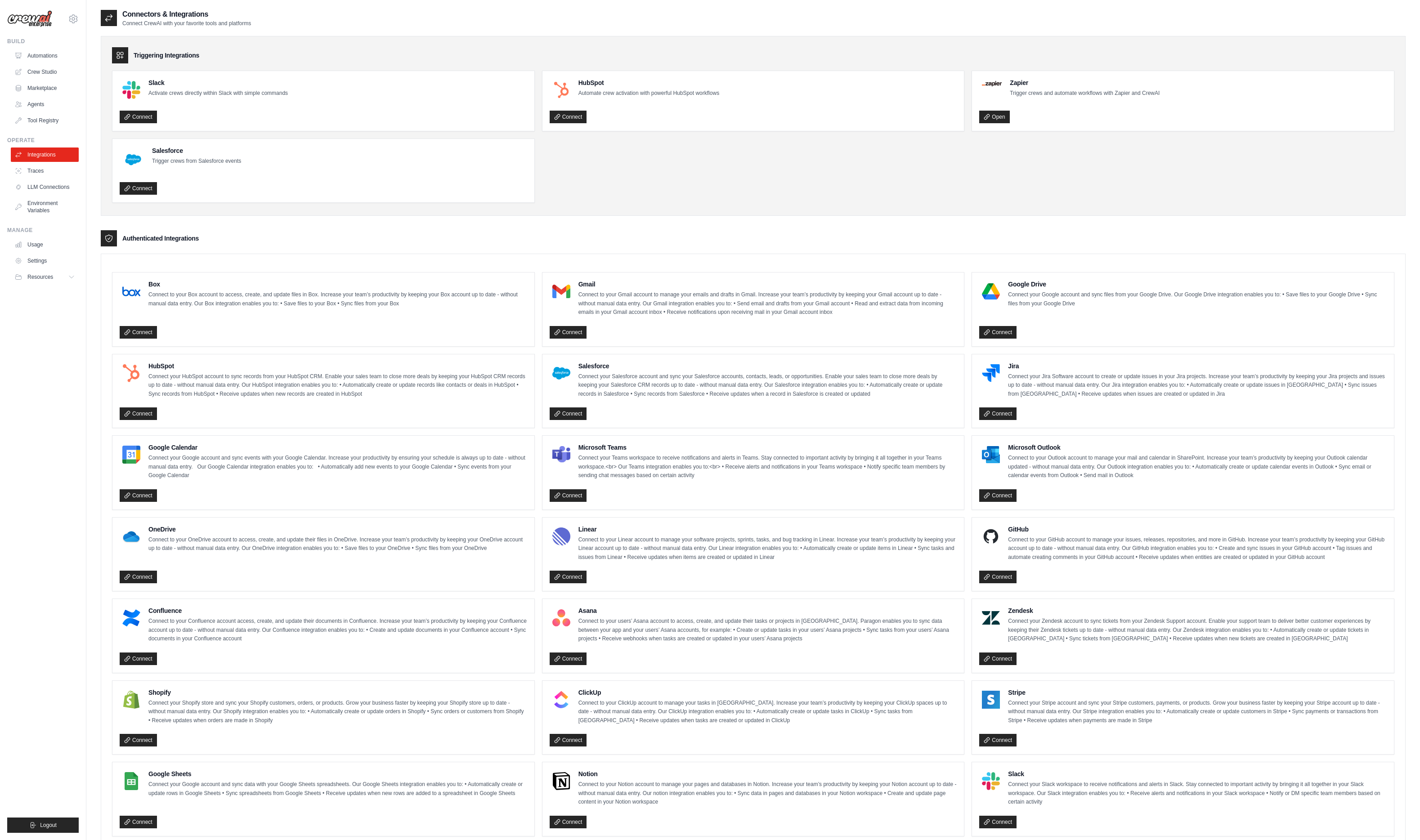
click at [590, 202] on ul "Slack Activate crews directly within Slack with simple commands Connect HubSpot…" at bounding box center [753, 137] width 1282 height 132
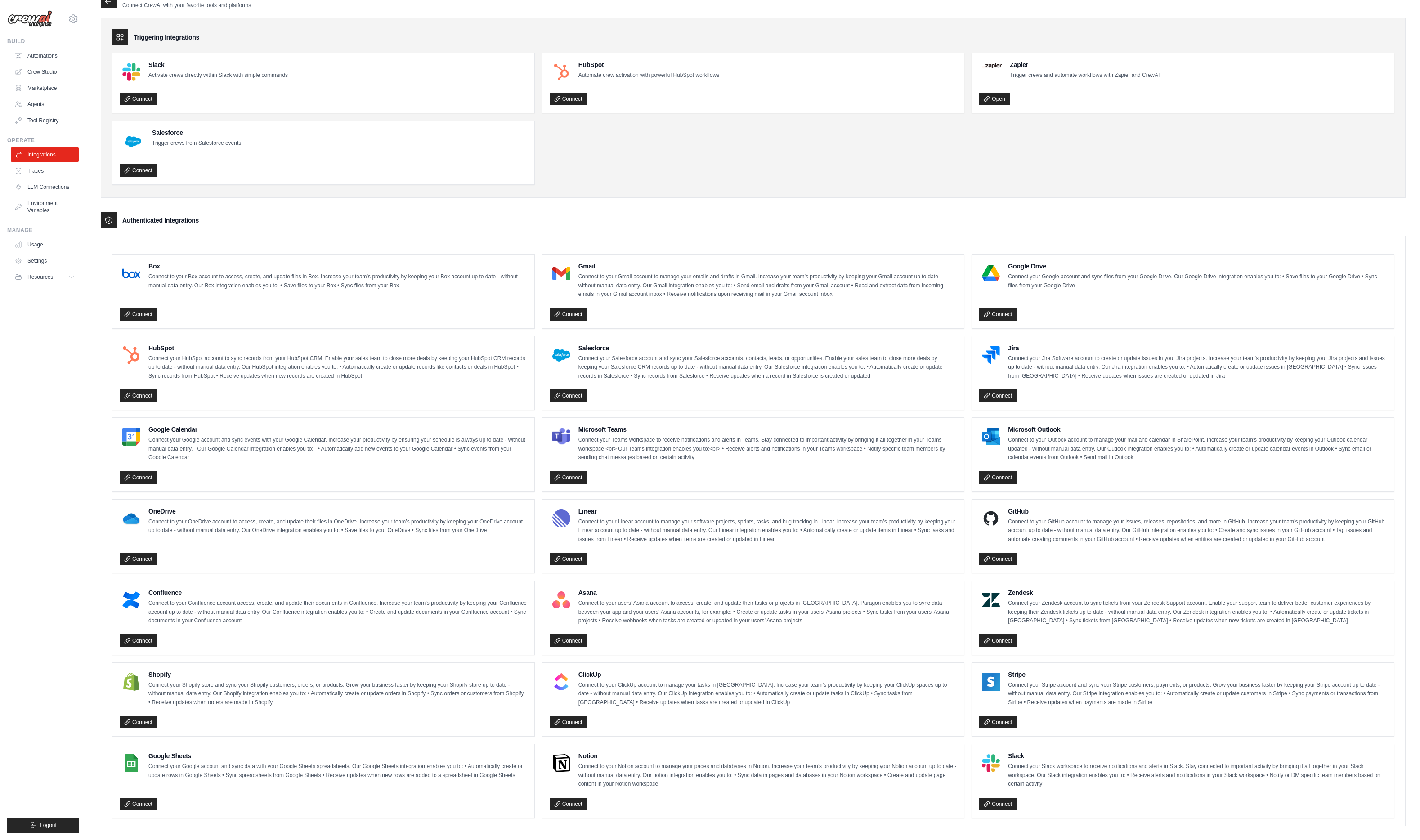
scroll to position [28, 0]
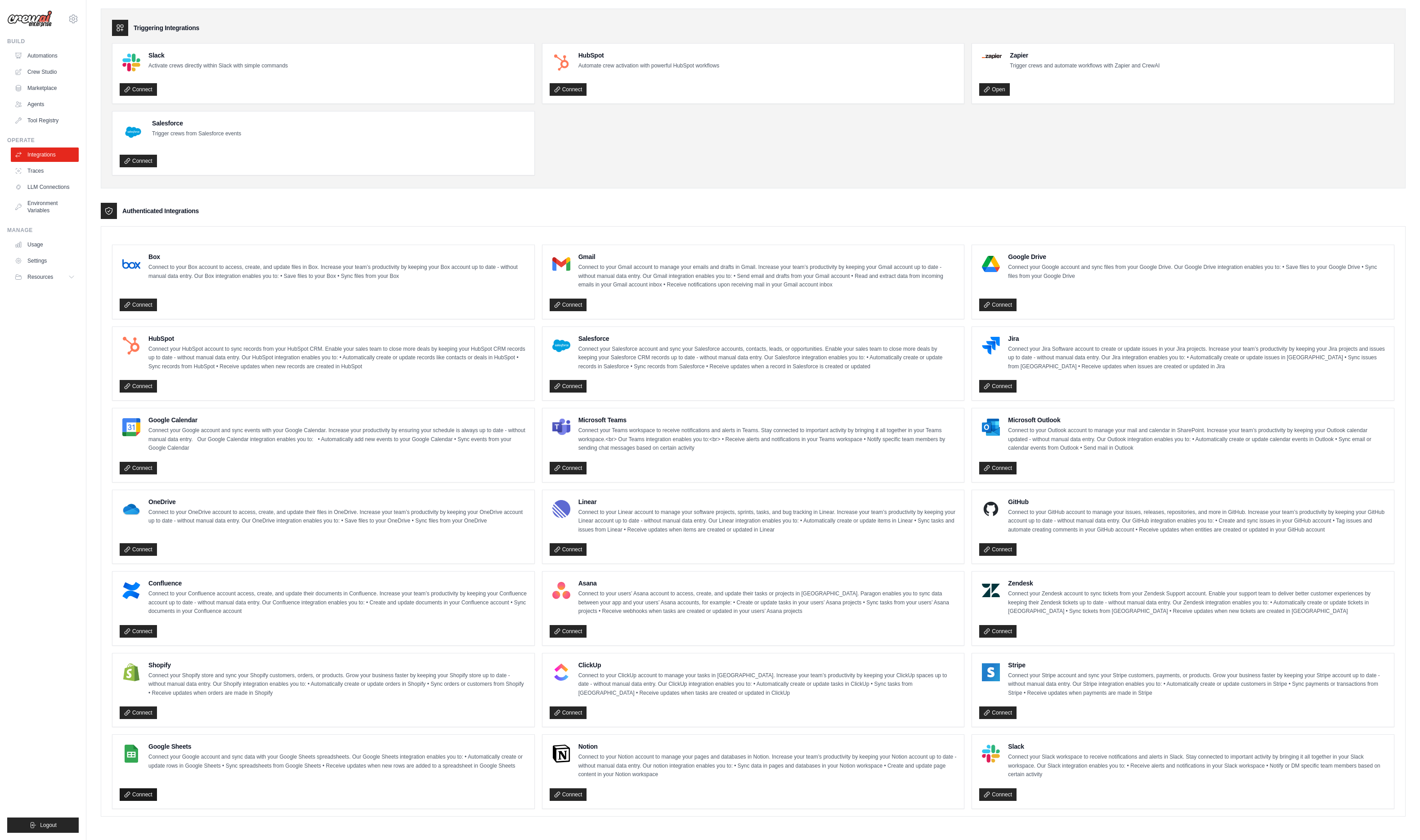
click at [136, 796] on link "Connect" at bounding box center [138, 795] width 37 height 13
click at [664, 157] on ul "Slack Activate crews directly within Slack with simple commands Connect HubSpot…" at bounding box center [753, 109] width 1282 height 132
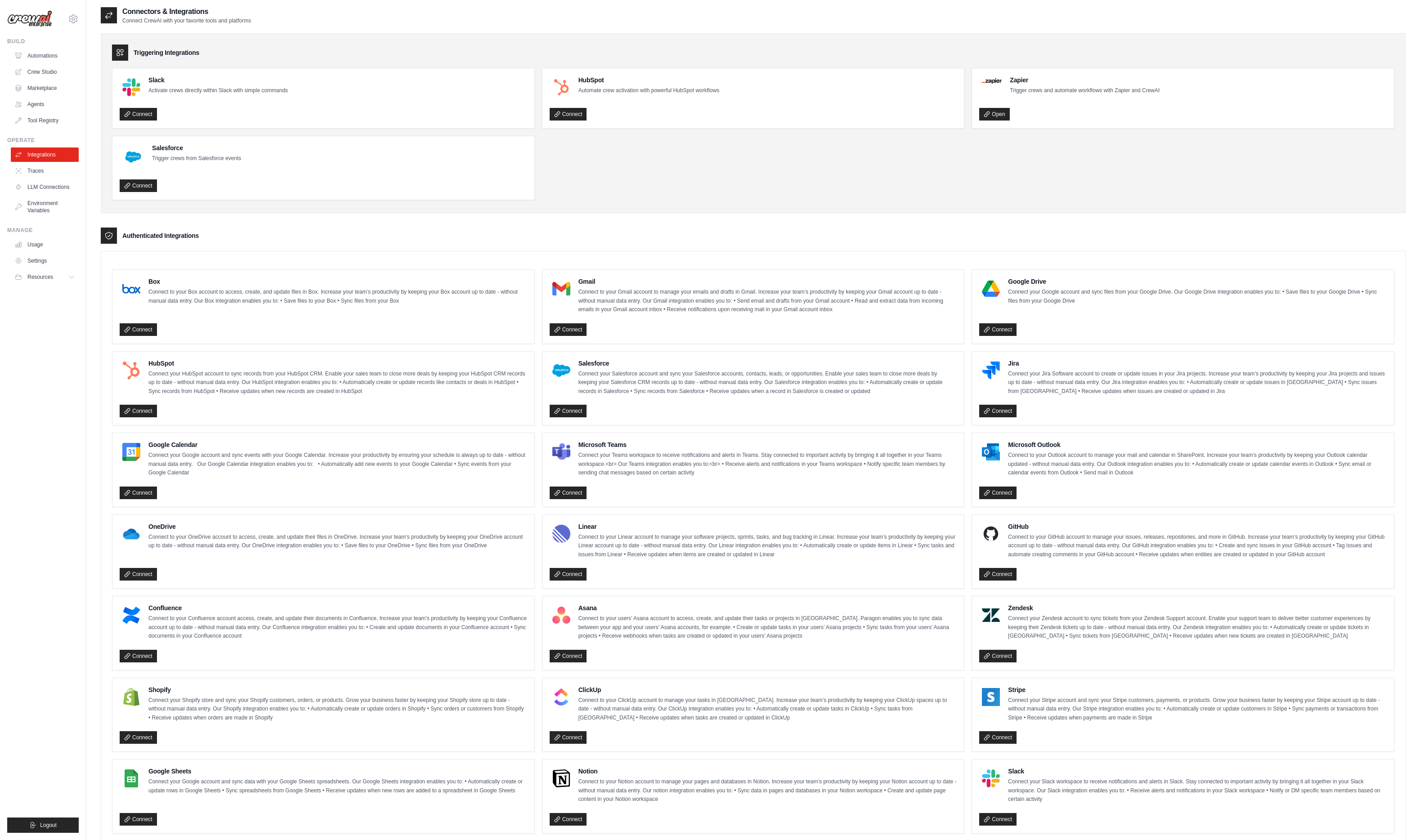
scroll to position [58, 0]
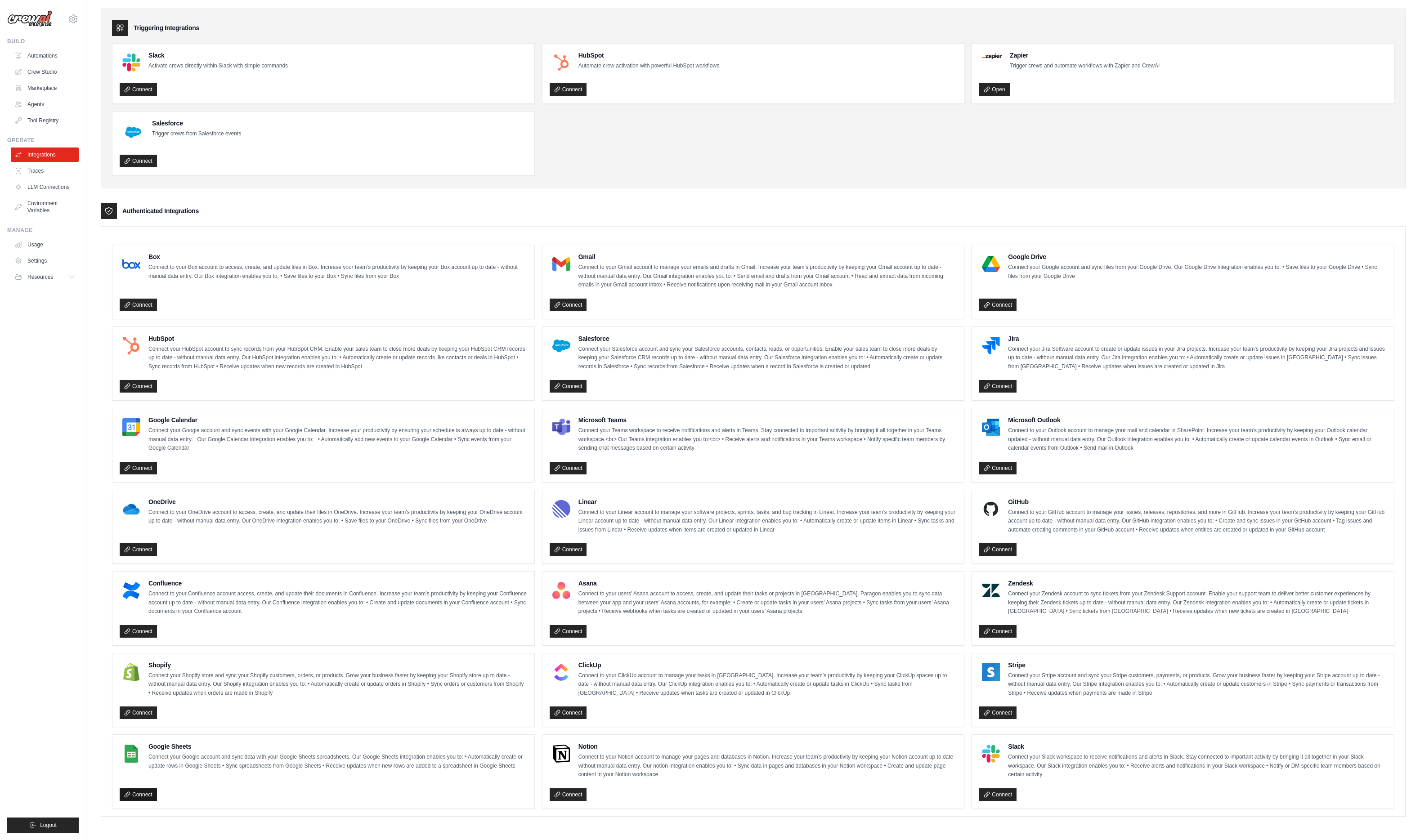
click at [134, 796] on link "Connect" at bounding box center [138, 795] width 37 height 13
